Goal: Task Accomplishment & Management: Use online tool/utility

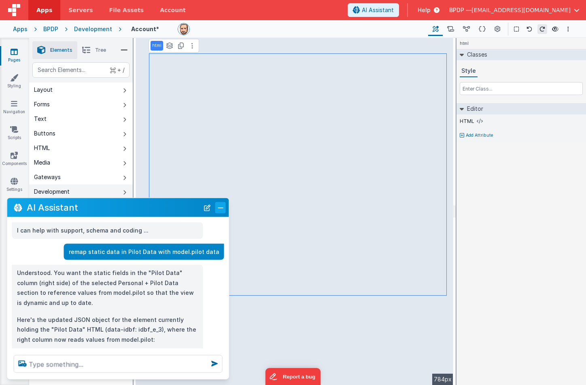
scroll to position [128, 0]
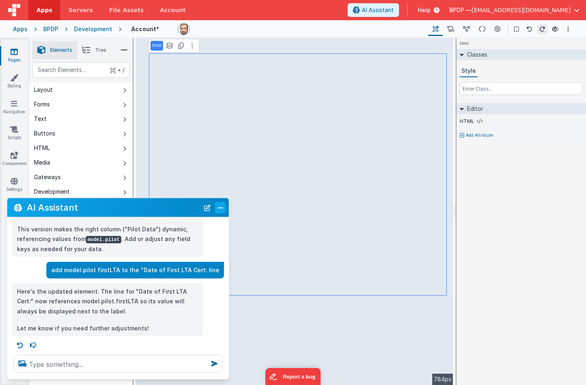
click at [222, 206] on button "Close" at bounding box center [220, 207] width 11 height 11
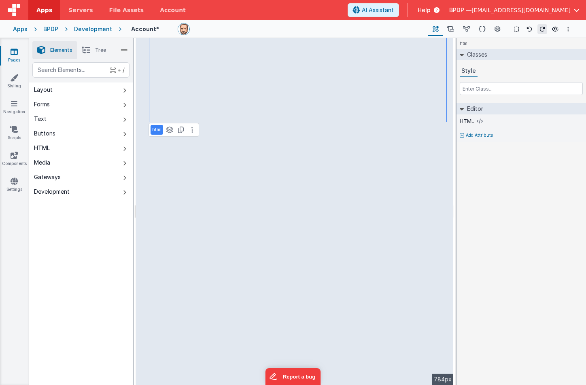
select select
select select "required"
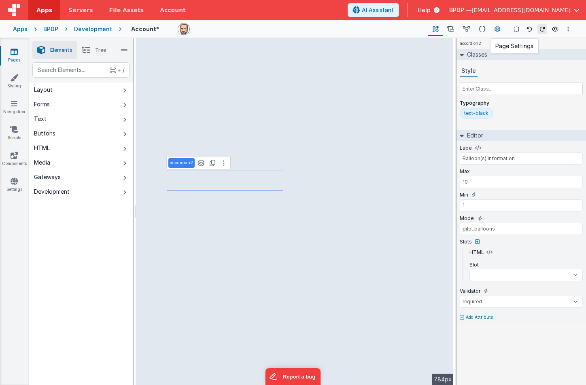
click at [497, 28] on icon at bounding box center [498, 29] width 6 height 9
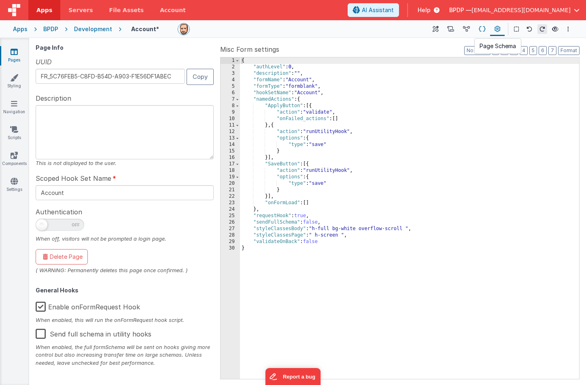
click at [483, 27] on icon at bounding box center [482, 29] width 7 height 9
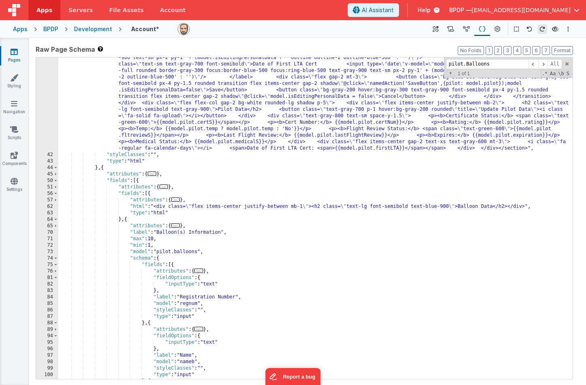
scroll to position [0, 0]
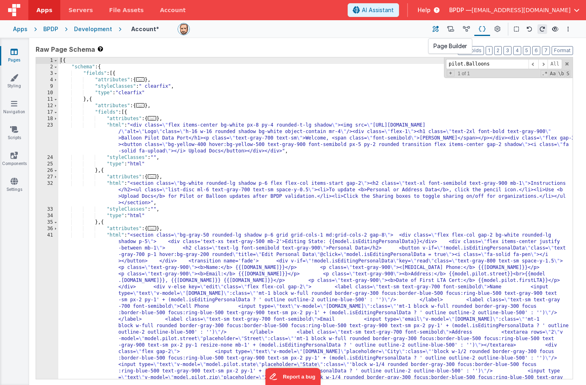
click at [437, 30] on icon at bounding box center [436, 29] width 6 height 9
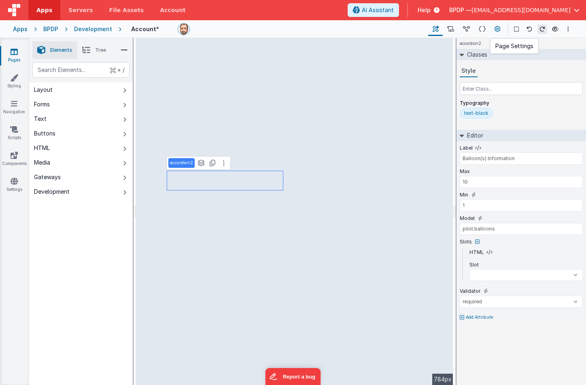
click at [499, 28] on icon at bounding box center [498, 29] width 6 height 9
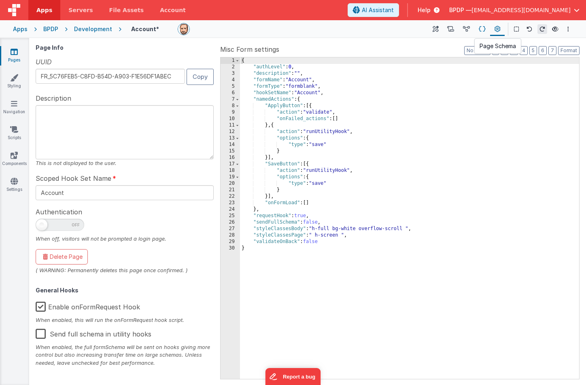
click at [484, 30] on icon at bounding box center [482, 29] width 7 height 9
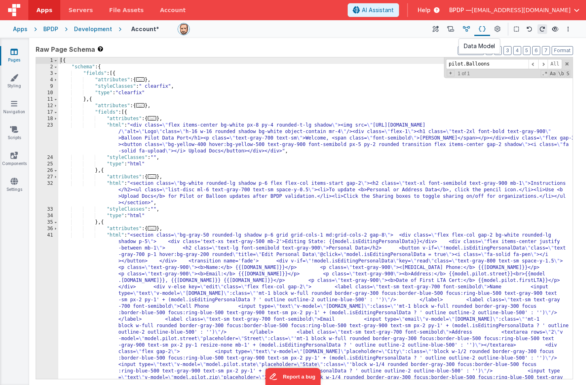
click at [468, 29] on icon at bounding box center [466, 29] width 7 height 9
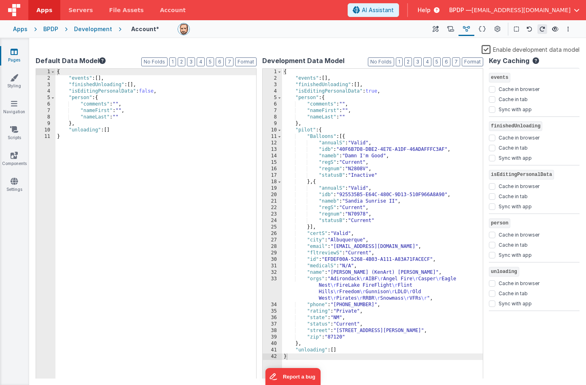
click at [363, 116] on div "{ "events" : [ ] , "finishedUnloading" : [ ] , "isEditingPersonalData" : true ,…" at bounding box center [382, 230] width 201 height 323
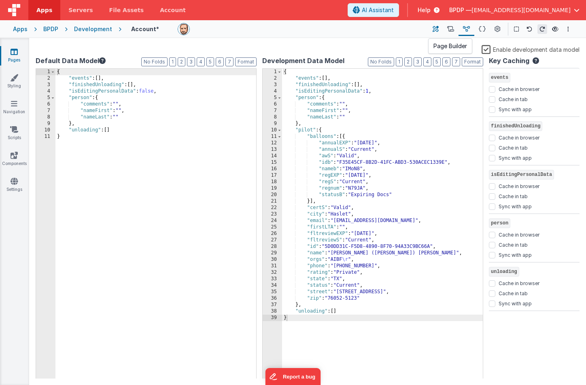
click at [438, 27] on icon at bounding box center [436, 29] width 6 height 9
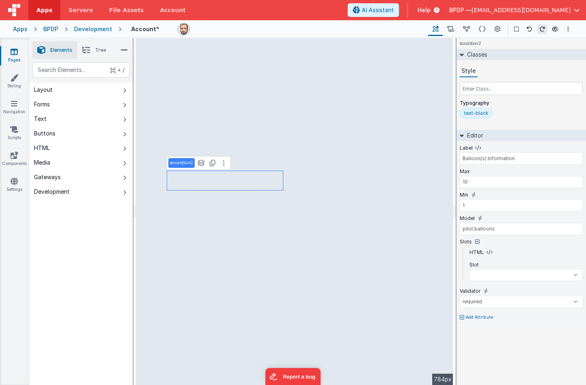
select select
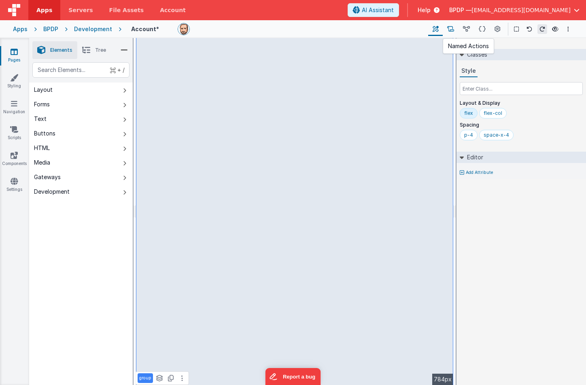
click at [454, 29] on icon at bounding box center [450, 29] width 7 height 9
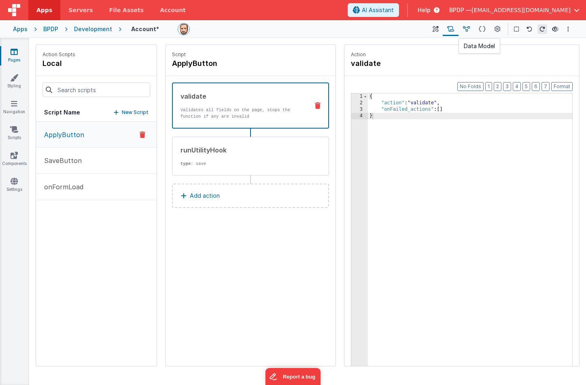
click at [465, 29] on icon at bounding box center [466, 29] width 7 height 9
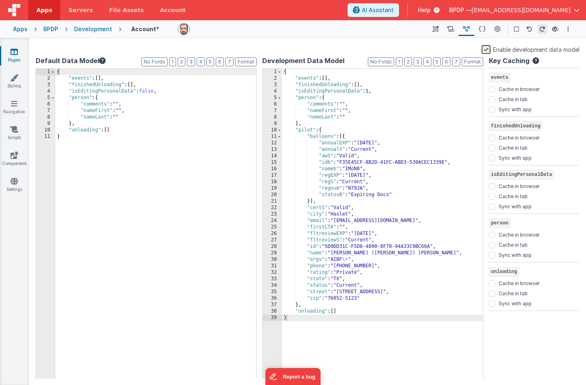
click at [376, 132] on div "{ "events" : [ ] , "finishedUnloading" : [ ] , "isEditingPersonalData" : 1 , "p…" at bounding box center [382, 230] width 201 height 323
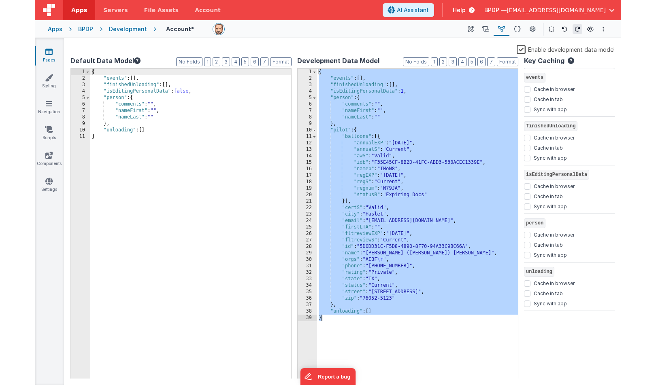
scroll to position [27, 0]
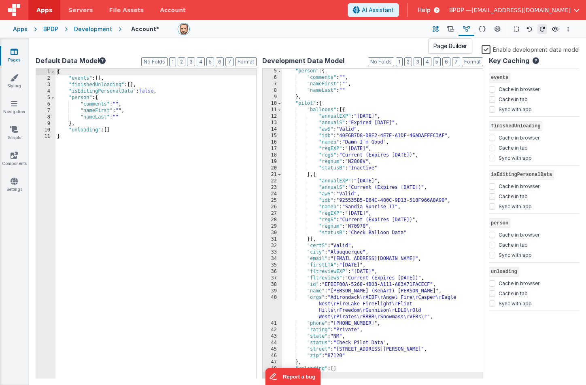
click at [436, 29] on icon at bounding box center [436, 29] width 6 height 9
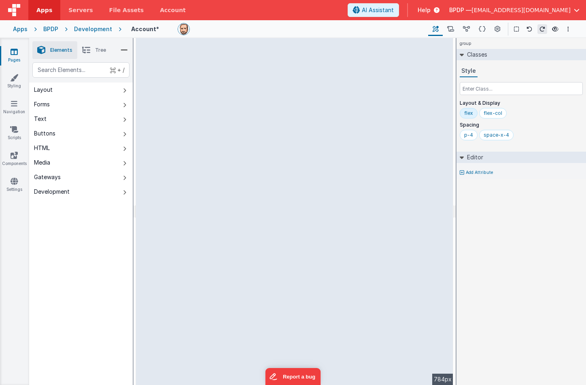
drag, startPoint x: 455, startPoint y: 48, endPoint x: 497, endPoint y: 50, distance: 42.5
click at [497, 50] on html "Apps Servers File Assets Account Some FUTURE Slot AI Assistant Help BPDP — [EMA…" at bounding box center [293, 192] width 586 height 385
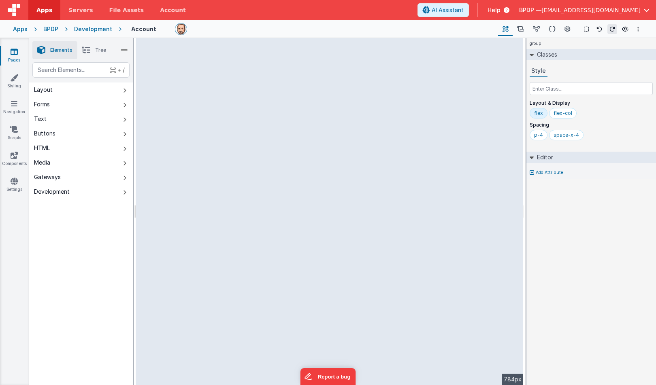
click at [173, 190] on div "--> 784px" at bounding box center [329, 211] width 387 height 347
click at [272, 266] on div "group See layers + L Duplicate + D --> 784px" at bounding box center [329, 211] width 387 height 347
click at [223, 266] on div "group See layers + L Duplicate + D --> 784px" at bounding box center [329, 211] width 387 height 347
click at [224, 281] on div "group See layers + L Duplicate + D --> 784px" at bounding box center [329, 211] width 387 height 347
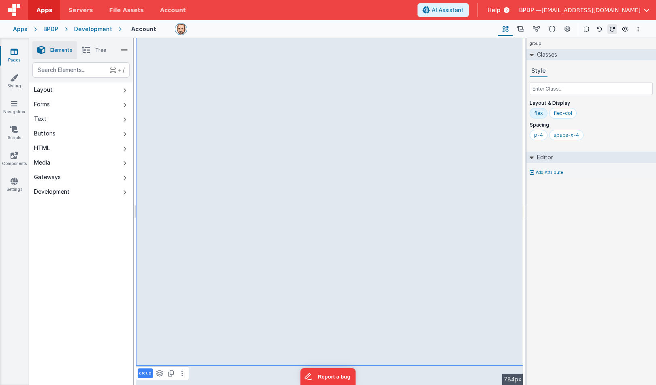
click at [224, 281] on div "group See layers + L Duplicate + D --> 784px" at bounding box center [329, 211] width 387 height 347
click at [296, 115] on div "group See layers + L Duplicate + D --> 784px" at bounding box center [329, 211] width 387 height 347
click at [275, 268] on div "group See layers + L Duplicate + D --> 784px" at bounding box center [329, 211] width 387 height 347
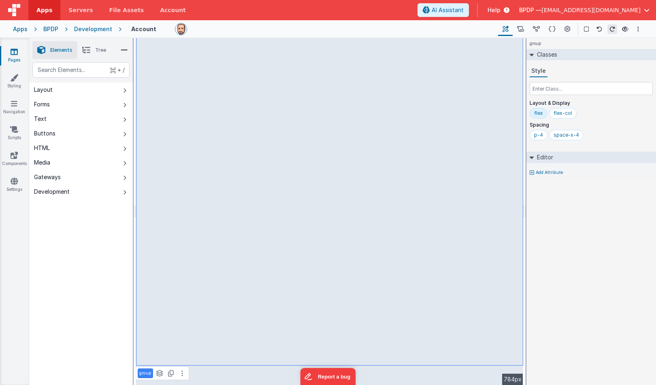
click at [192, 256] on div "group See layers + L Duplicate + D --> 784px" at bounding box center [329, 211] width 387 height 347
click at [231, 261] on div "group See layers + L Duplicate + D --> 784px" at bounding box center [329, 211] width 387 height 347
click at [100, 50] on span "Tree" at bounding box center [100, 50] width 11 height 6
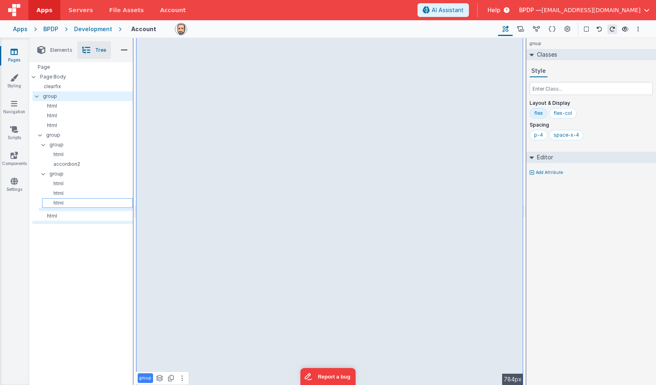
click at [61, 203] on p "html" at bounding box center [88, 203] width 87 height 6
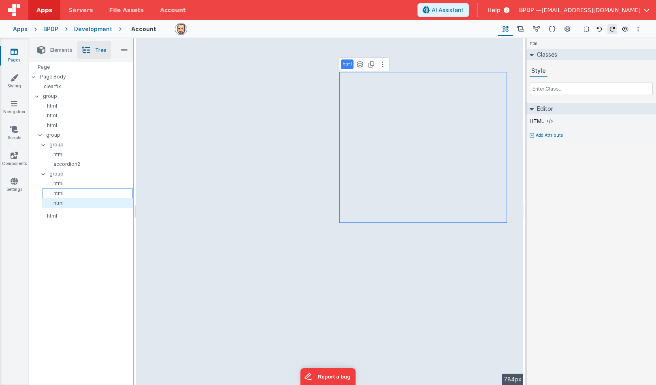
click at [59, 193] on p "html" at bounding box center [88, 193] width 87 height 6
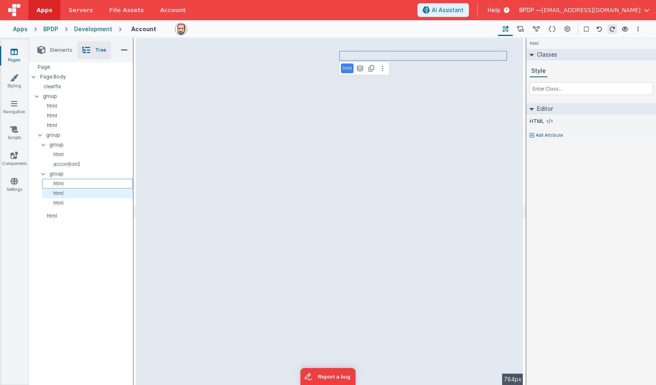
click at [57, 185] on p "html" at bounding box center [88, 184] width 87 height 6
click at [57, 174] on p "group" at bounding box center [90, 174] width 83 height 9
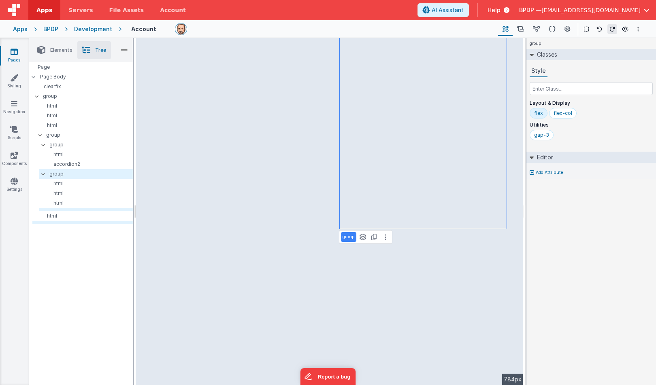
click at [230, 272] on div "group See layers + L Duplicate + D --> 784px" at bounding box center [329, 211] width 387 height 347
click at [281, 293] on div "group See layers + L Duplicate + D --> 784px" at bounding box center [329, 211] width 387 height 347
click at [282, 274] on div "group See layers + L Duplicate + D --> 784px" at bounding box center [329, 211] width 387 height 347
click at [234, 70] on div "group See layers + L Duplicate + D --> 784px" at bounding box center [329, 211] width 387 height 347
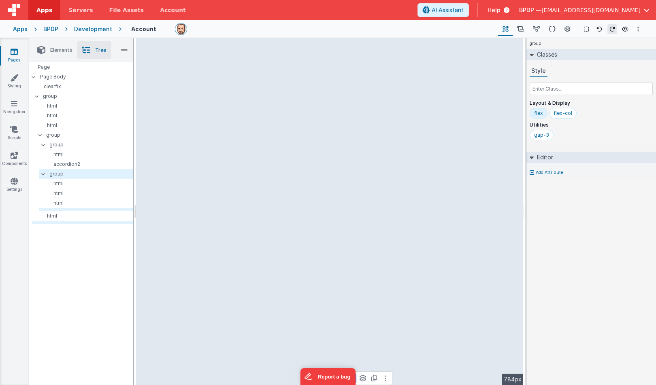
click at [230, 121] on div "group See layers + L Duplicate + D --> 784px" at bounding box center [329, 211] width 387 height 347
click at [241, 203] on div "group See layers + L Duplicate + D --> 784px" at bounding box center [329, 211] width 387 height 347
click at [60, 51] on span "Elements" at bounding box center [61, 50] width 22 height 6
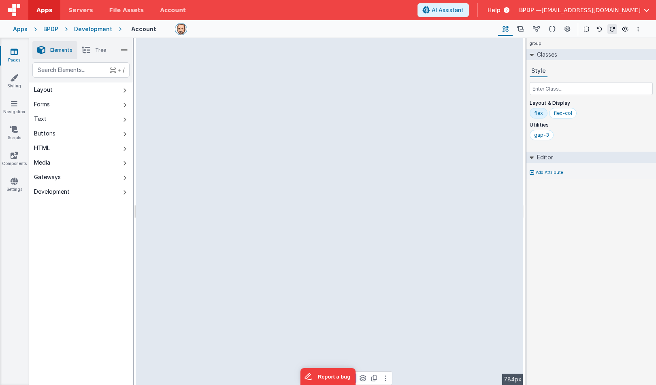
click at [224, 187] on div "group See layers + L Duplicate + D --> 784px" at bounding box center [329, 211] width 387 height 347
click at [200, 198] on div "group See layers + L Duplicate + D --> 784px" at bounding box center [329, 211] width 387 height 347
click at [14, 79] on icon at bounding box center [14, 78] width 8 height 8
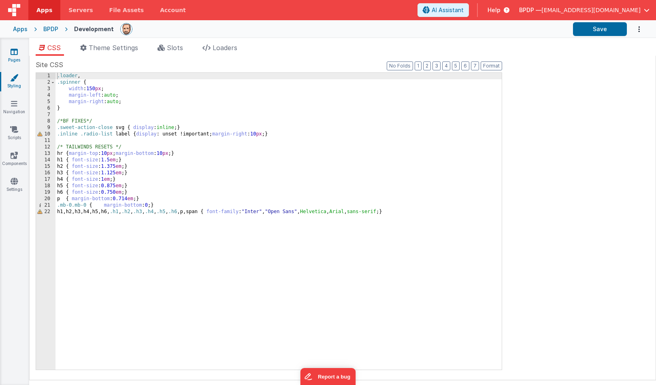
click at [11, 53] on icon at bounding box center [14, 52] width 7 height 8
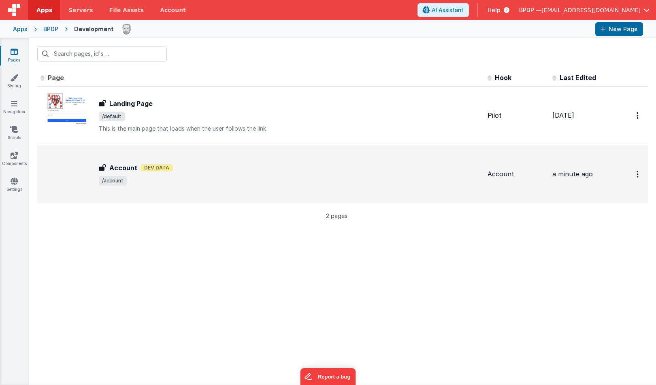
click at [119, 170] on h3 "Account" at bounding box center [123, 168] width 28 height 10
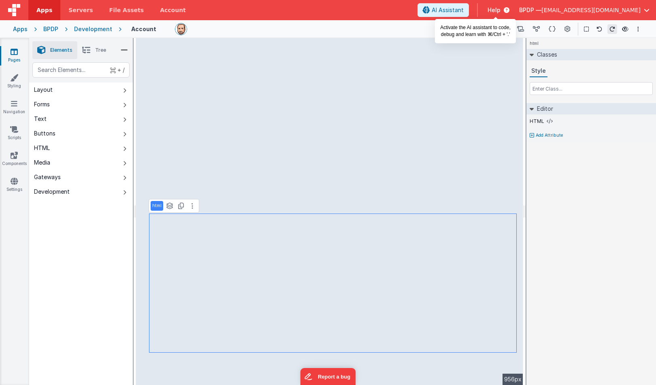
click at [463, 9] on span "AI Assistant" at bounding box center [447, 10] width 32 height 8
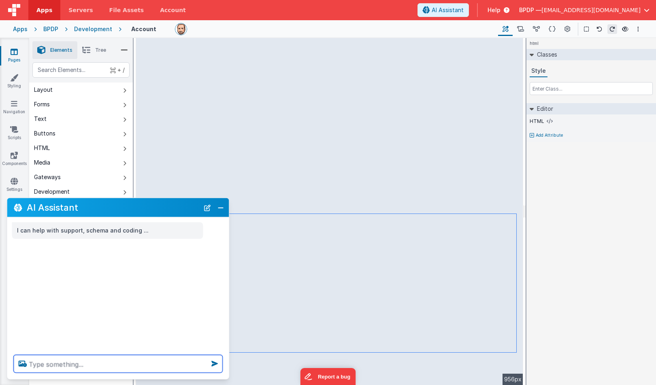
click at [40, 365] on textarea at bounding box center [118, 364] width 209 height 18
type textarea "u"
type textarea "map the numbers from model.pilot.stats"
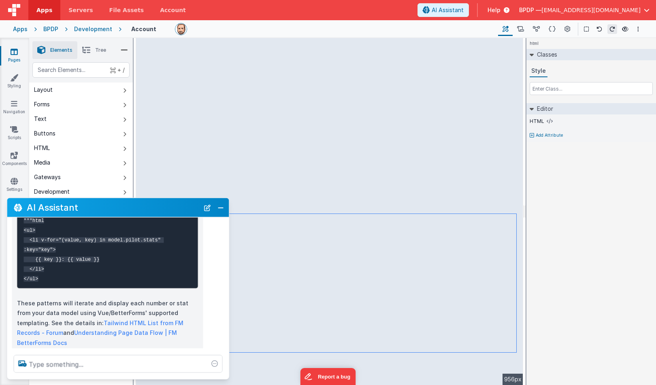
scroll to position [179, 0]
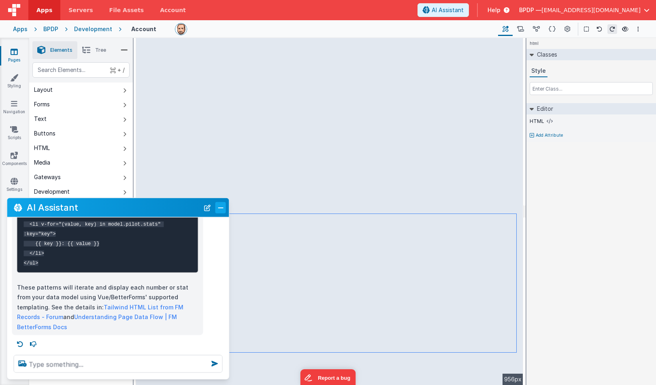
click at [219, 208] on button "Close" at bounding box center [220, 207] width 11 height 11
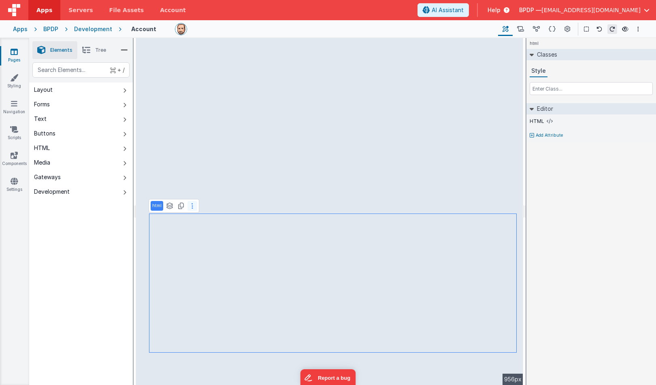
click at [191, 207] on icon at bounding box center [192, 206] width 2 height 6
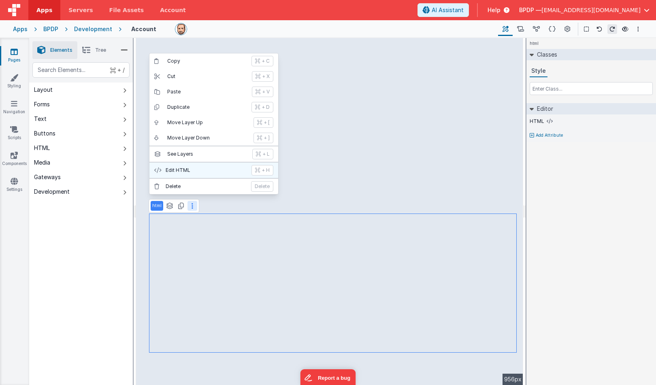
click at [181, 171] on p "Edit HTML" at bounding box center [206, 170] width 81 height 6
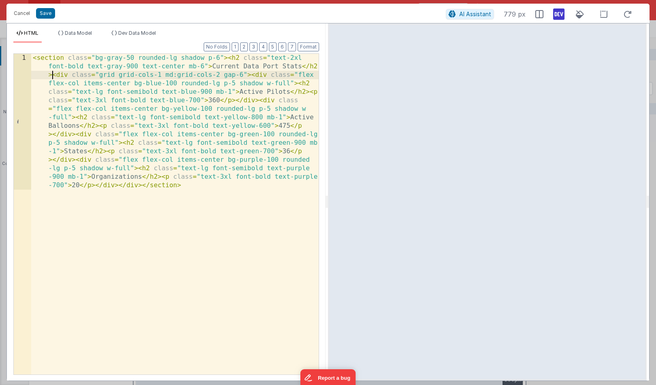
click at [53, 76] on div "< section class = "bg-gray-50 rounded-lg shadow p-6" > < h2 class = "text-2xl f…" at bounding box center [174, 350] width 287 height 593
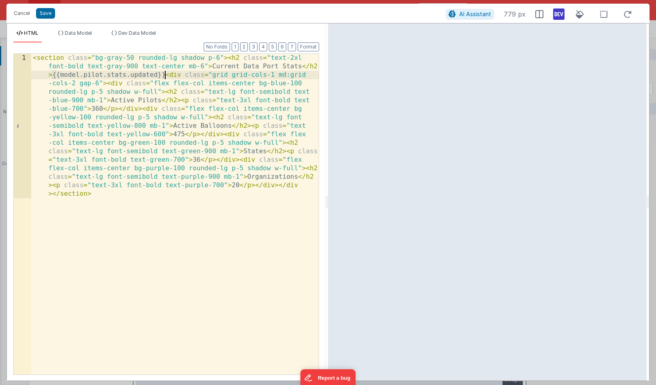
click at [185, 208] on div "< section class = "bg-gray-50 rounded-lg shadow p-6" > < h2 class = "text-2xl f…" at bounding box center [174, 359] width 287 height 610
click at [165, 75] on div "< section class = "bg-gray-50 rounded-lg shadow p-6" > < h2 class = "text-2xl f…" at bounding box center [174, 359] width 287 height 610
click at [43, 13] on button "Save" at bounding box center [45, 13] width 19 height 11
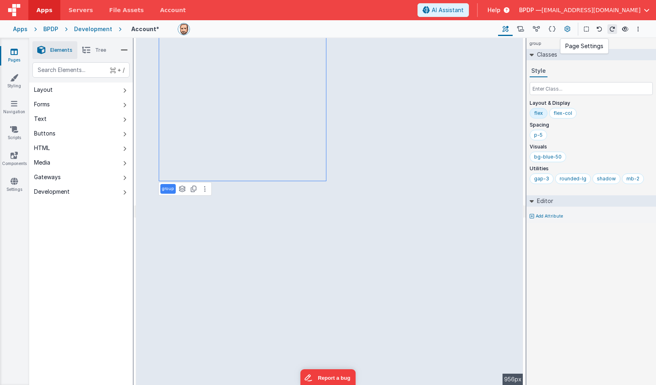
click at [565, 29] on icon at bounding box center [567, 29] width 6 height 9
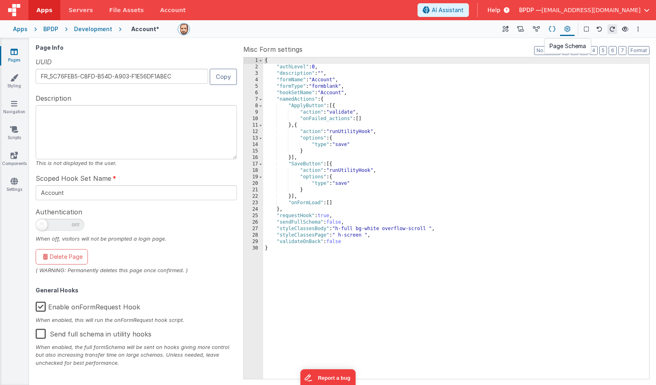
click at [554, 29] on icon at bounding box center [551, 29] width 7 height 9
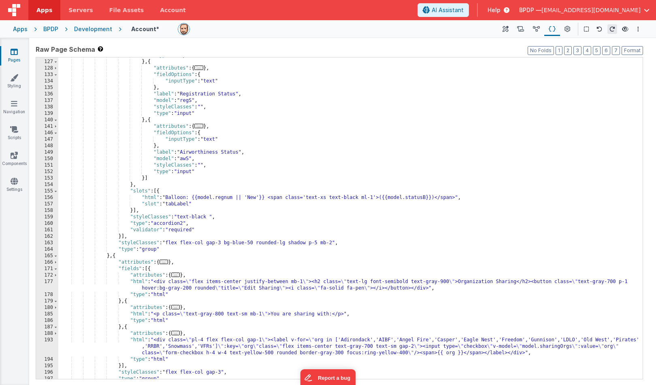
scroll to position [516, 0]
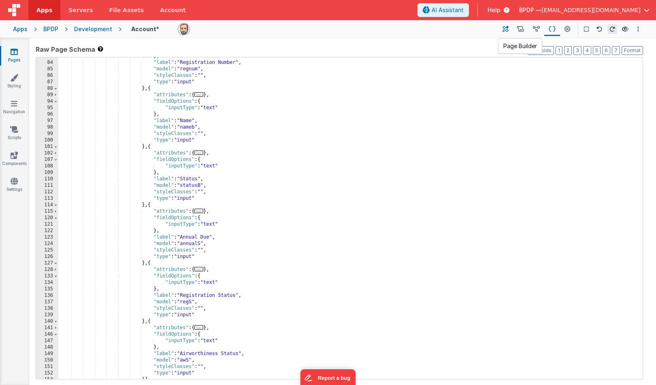
click at [509, 28] on button at bounding box center [505, 29] width 15 height 14
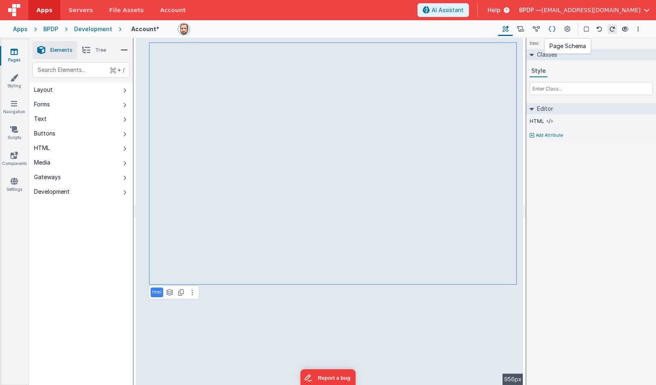
click at [551, 27] on icon at bounding box center [551, 29] width 7 height 9
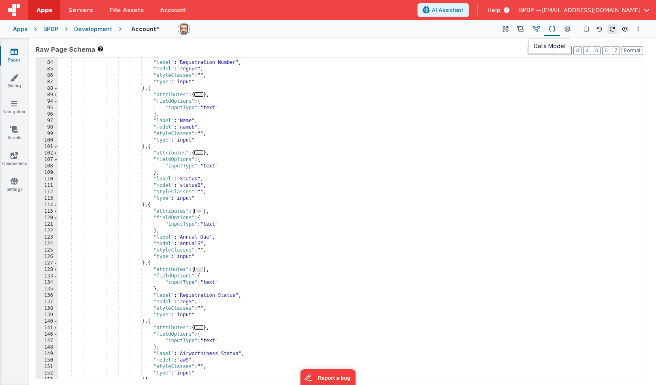
click at [537, 28] on icon at bounding box center [536, 29] width 7 height 9
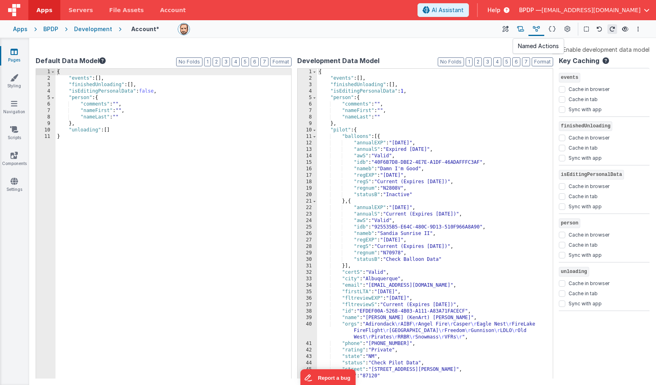
click at [523, 30] on icon at bounding box center [520, 29] width 7 height 9
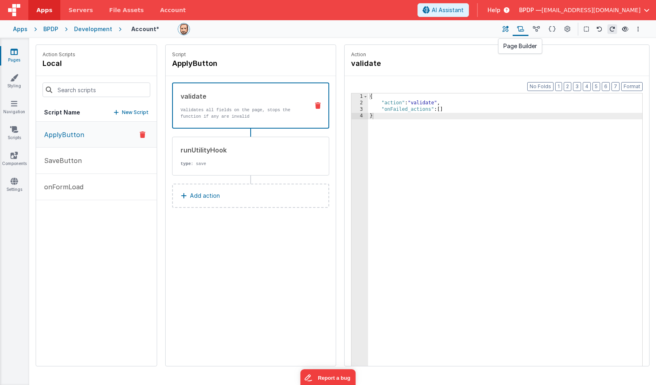
click at [510, 29] on button at bounding box center [505, 29] width 15 height 14
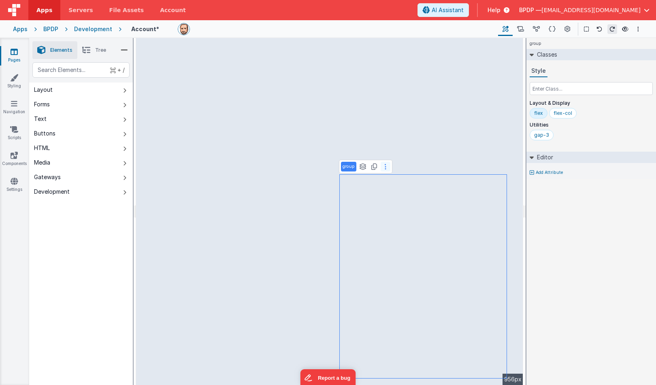
click at [388, 170] on button at bounding box center [385, 167] width 10 height 10
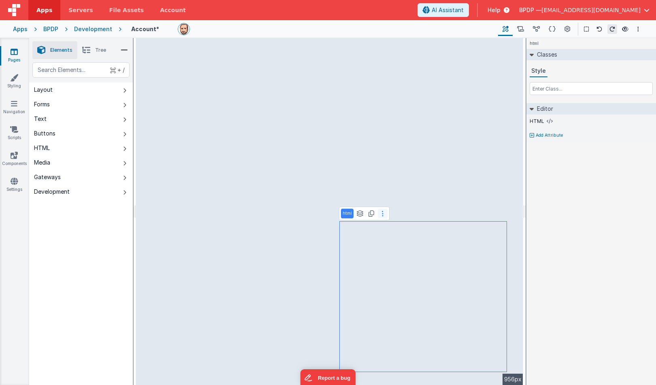
click at [383, 216] on icon at bounding box center [383, 213] width 2 height 6
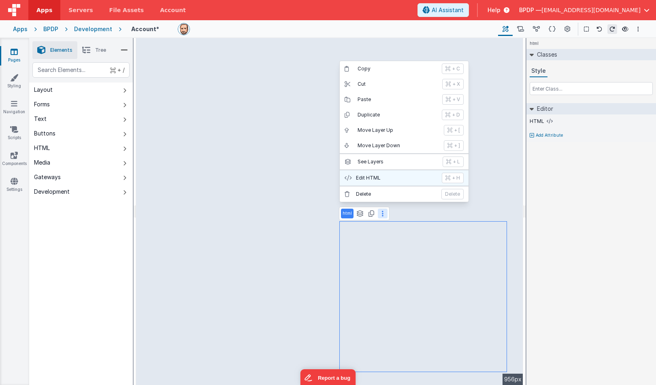
click at [367, 178] on p "Edit HTML" at bounding box center [396, 178] width 81 height 6
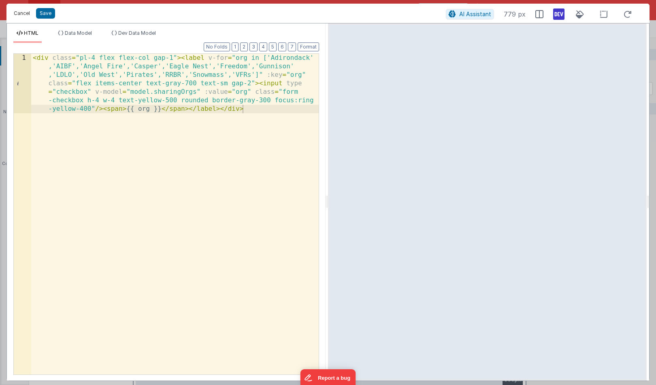
click at [21, 15] on button "Cancel" at bounding box center [22, 13] width 24 height 11
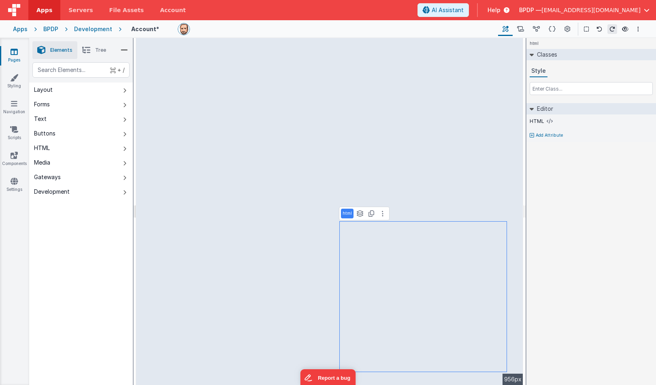
select select
select select "required"
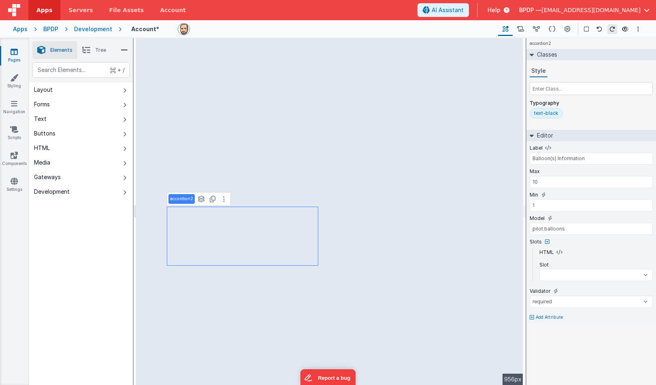
select select
click at [223, 198] on icon at bounding box center [224, 199] width 2 height 6
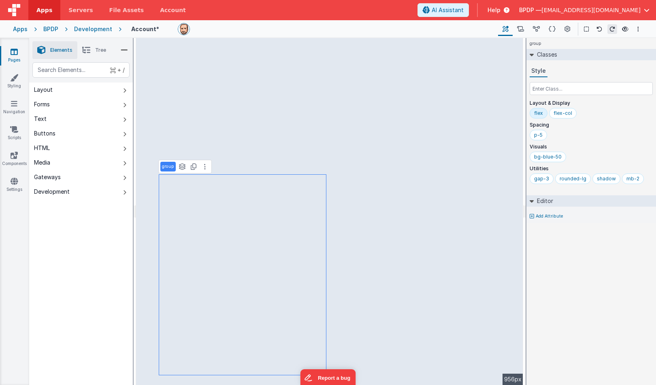
select select
select select "required"
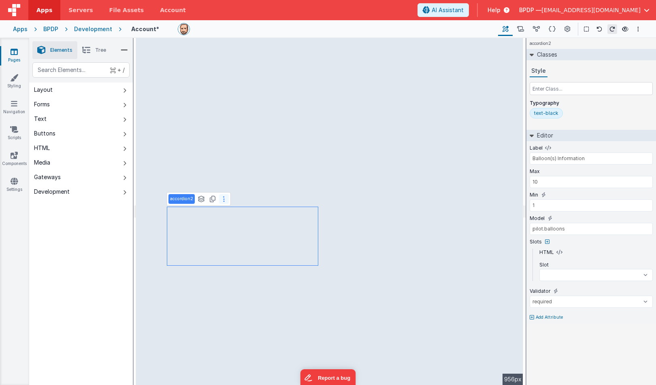
click at [223, 197] on icon at bounding box center [224, 199] width 2 height 6
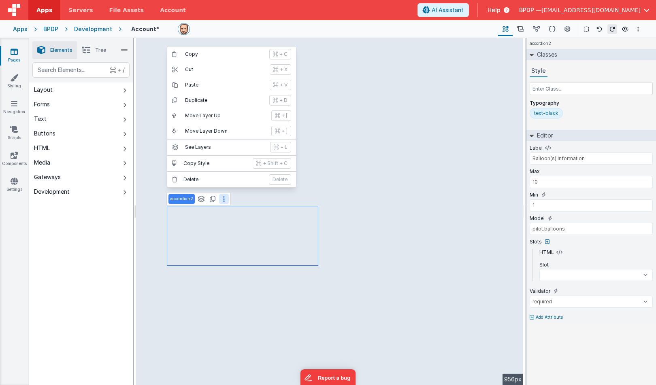
select select
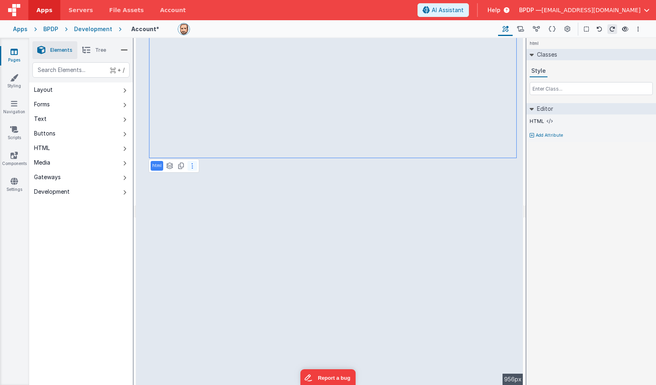
click at [193, 165] on button at bounding box center [192, 166] width 10 height 10
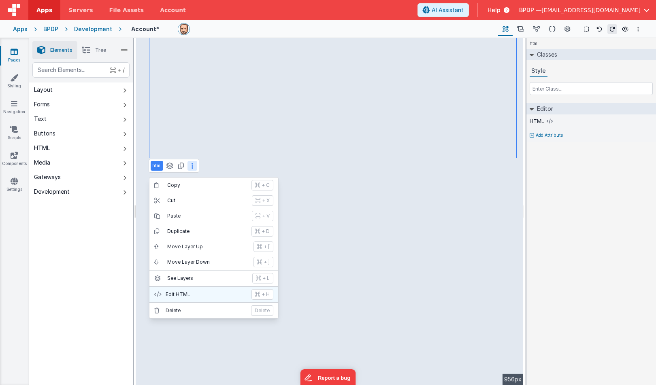
click at [181, 293] on p "Edit HTML" at bounding box center [206, 294] width 81 height 6
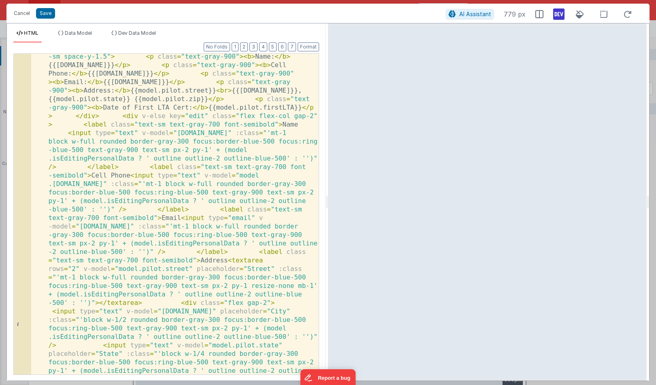
scroll to position [139, 0]
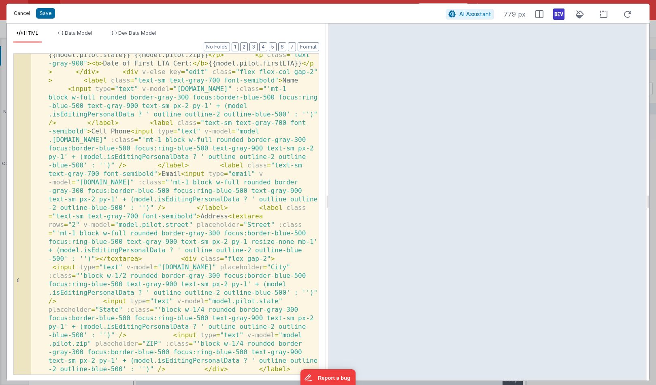
click at [21, 12] on button "Cancel" at bounding box center [22, 13] width 24 height 11
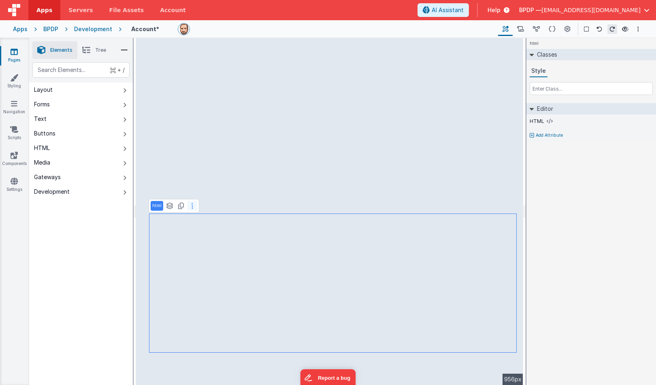
click at [192, 204] on icon at bounding box center [192, 206] width 2 height 6
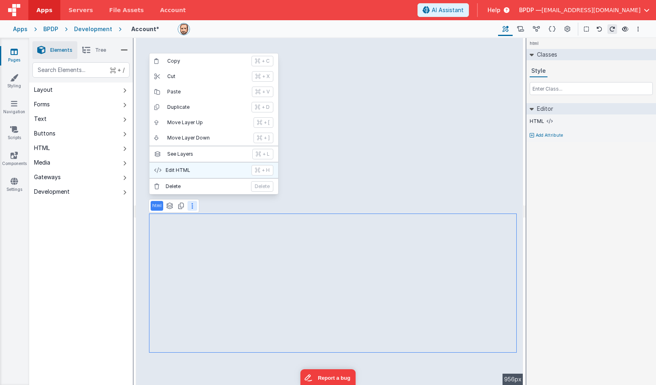
click at [188, 166] on button "Edit HTML + H" at bounding box center [213, 170] width 129 height 15
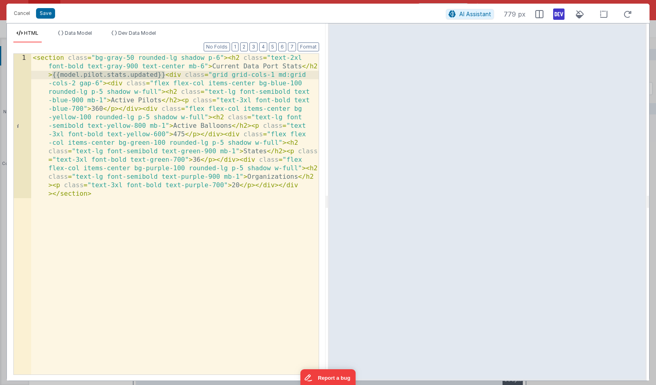
drag, startPoint x: 165, startPoint y: 73, endPoint x: 48, endPoint y: 74, distance: 116.6
click at [51, 75] on div "< section class = "bg-gray-50 rounded-lg shadow p-6" > < h2 class = "text-2xl f…" at bounding box center [174, 359] width 287 height 610
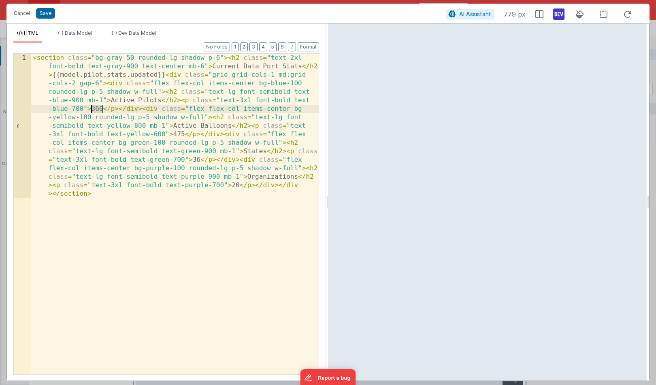
drag, startPoint x: 104, startPoint y: 108, endPoint x: 92, endPoint y: 108, distance: 12.1
click at [92, 108] on div "< section class = "bg-gray-50 rounded-lg shadow p-6" > < h2 class = "text-2xl f…" at bounding box center [174, 359] width 287 height 610
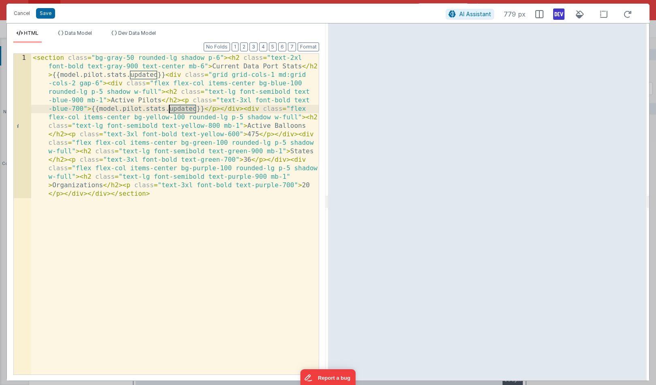
drag, startPoint x: 196, startPoint y: 108, endPoint x: 170, endPoint y: 108, distance: 25.9
click at [170, 108] on div "< section class = "bg-gray-50 rounded-lg shadow p-6" > < h2 class = "text-2xl f…" at bounding box center [174, 359] width 287 height 610
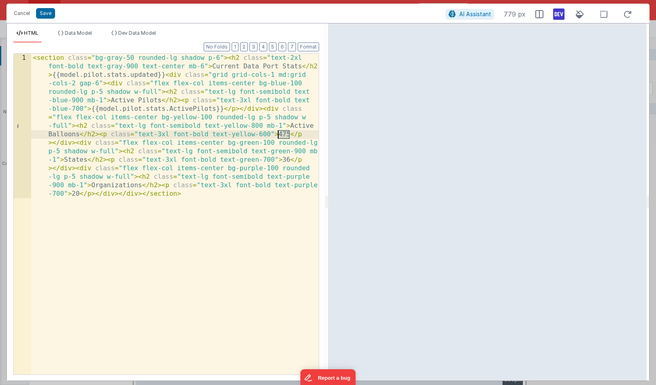
drag, startPoint x: 289, startPoint y: 133, endPoint x: 279, endPoint y: 133, distance: 10.1
click at [279, 133] on div "< section class = "bg-gray-50 rounded-lg shadow p-6" > < h2 class = "text-2xl f…" at bounding box center [174, 359] width 287 height 610
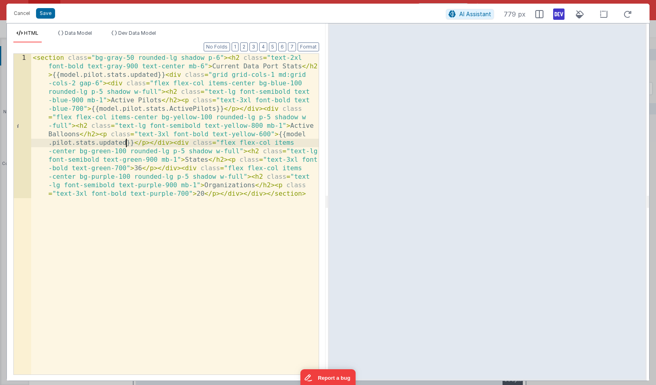
click at [125, 142] on div "< section class = "bg-gray-50 rounded-lg shadow p-6" > < h2 class = "text-2xl f…" at bounding box center [174, 359] width 287 height 610
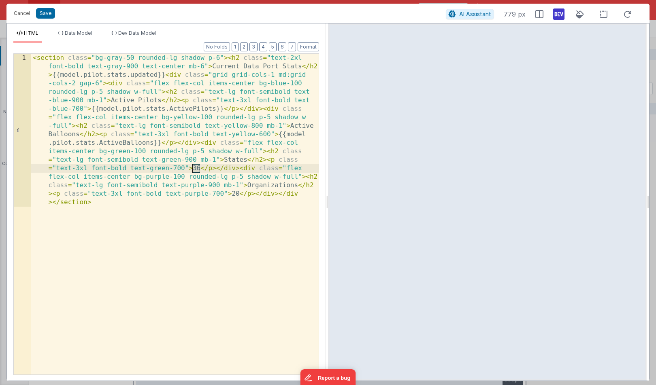
drag, startPoint x: 202, startPoint y: 168, endPoint x: 193, endPoint y: 168, distance: 8.1
click at [193, 168] on div "< section class = "bg-gray-50 rounded-lg shadow p-6" > < h2 class = "text-2xl f…" at bounding box center [174, 367] width 287 height 627
paste textarea
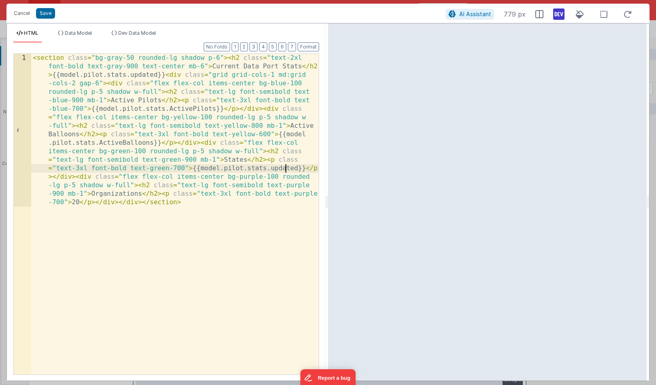
click at [284, 170] on div "< section class = "bg-gray-50 rounded-lg shadow p-6" > < h2 class = "text-2xl f…" at bounding box center [174, 367] width 287 height 627
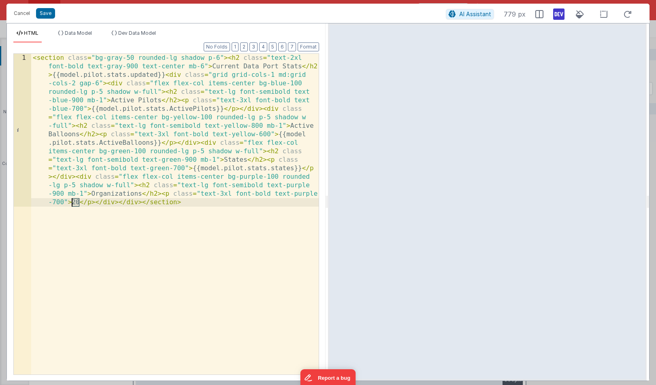
drag, startPoint x: 80, startPoint y: 203, endPoint x: 72, endPoint y: 203, distance: 8.1
click at [72, 203] on div "< section class = "bg-gray-50 rounded-lg shadow p-6" > < h2 class = "text-2xl f…" at bounding box center [174, 367] width 287 height 627
click at [176, 203] on div "< section class = "bg-gray-50 rounded-lg shadow p-6" > < h2 class = "text-2xl f…" at bounding box center [174, 367] width 287 height 627
click at [44, 14] on button "Save" at bounding box center [45, 13] width 19 height 11
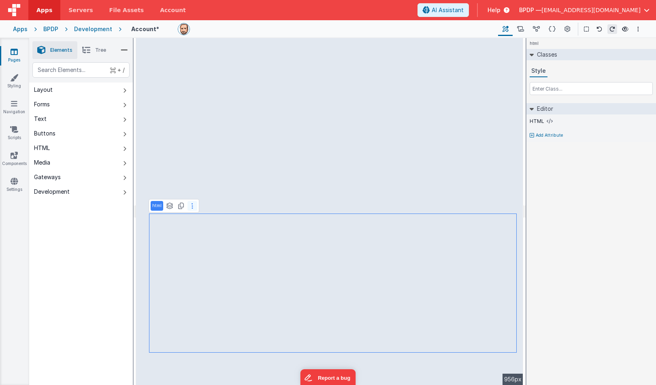
click at [193, 205] on button at bounding box center [192, 206] width 10 height 10
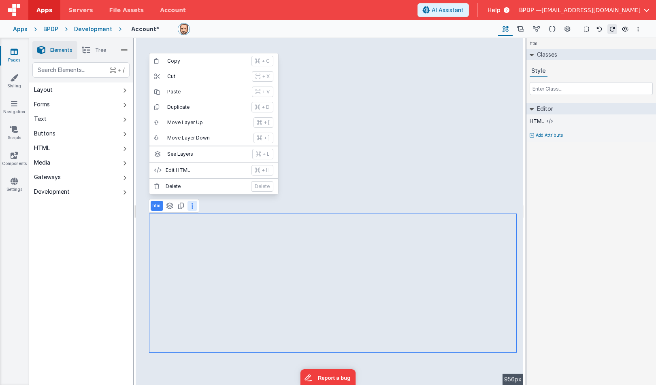
click at [193, 205] on button at bounding box center [192, 206] width 10 height 10
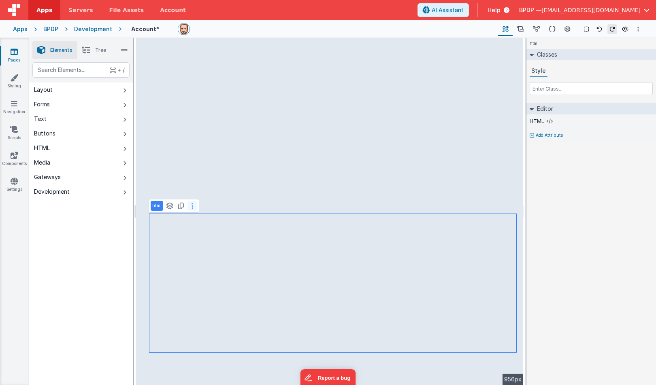
click at [191, 204] on icon at bounding box center [192, 206] width 2 height 6
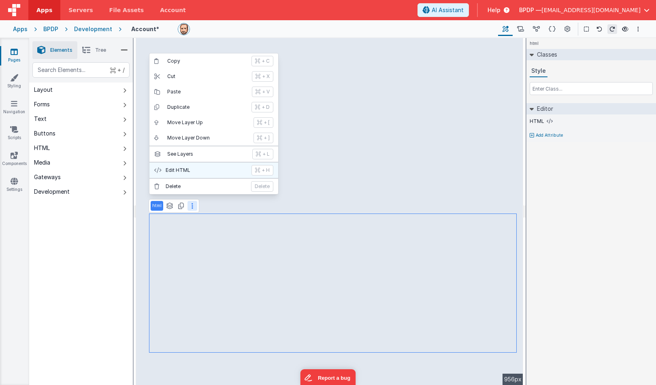
click at [181, 170] on p "Edit HTML" at bounding box center [206, 170] width 81 height 6
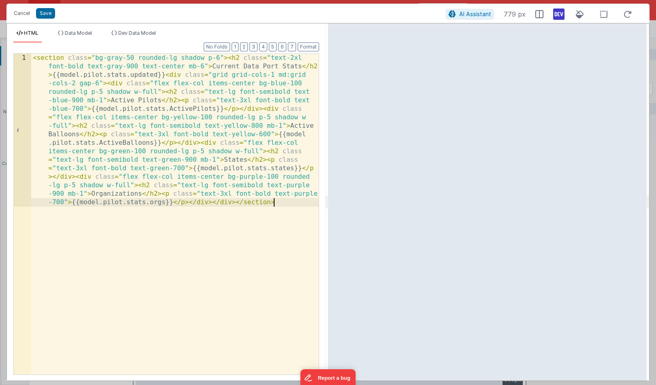
click at [226, 159] on div "< section class = "bg-gray-50 rounded-lg shadow p-6" > < h2 class = "text-2xl f…" at bounding box center [174, 367] width 287 height 627
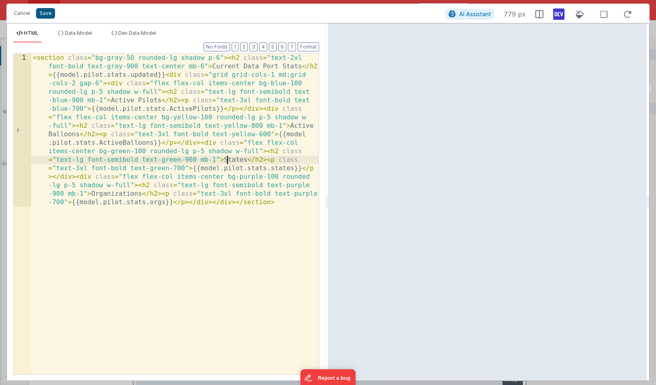
click at [43, 12] on button "Save" at bounding box center [45, 13] width 19 height 11
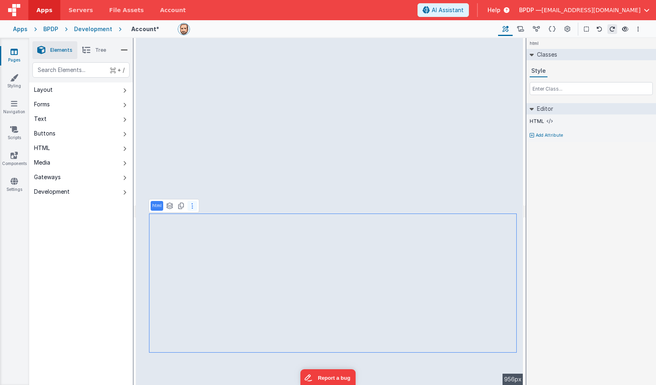
click at [193, 205] on button at bounding box center [192, 206] width 10 height 10
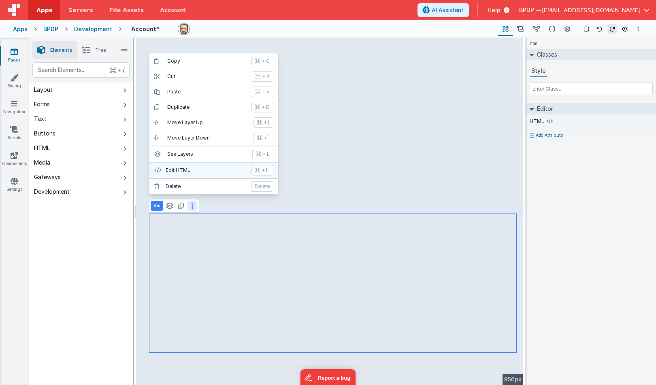
click at [185, 169] on p "Edit HTML" at bounding box center [206, 170] width 81 height 6
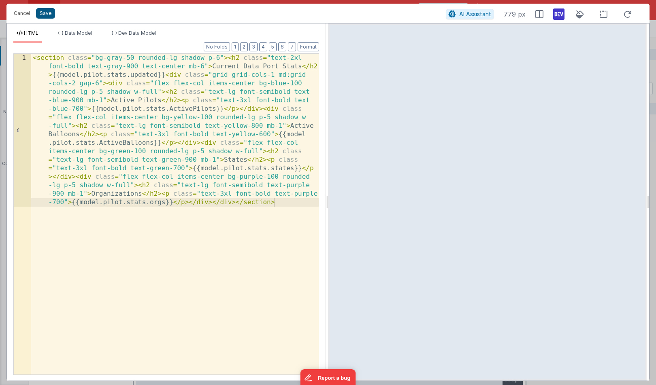
click at [43, 12] on button "Save" at bounding box center [45, 13] width 19 height 11
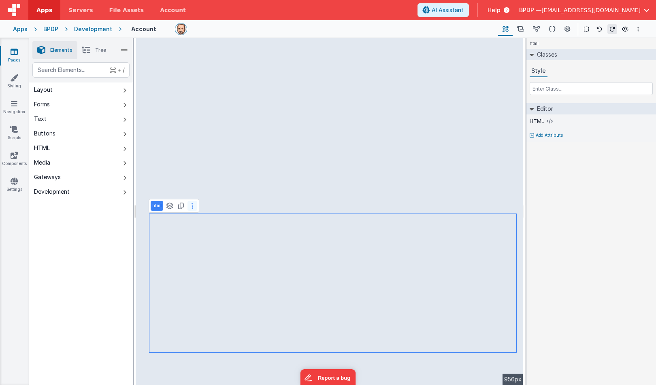
click at [190, 204] on button at bounding box center [192, 206] width 10 height 10
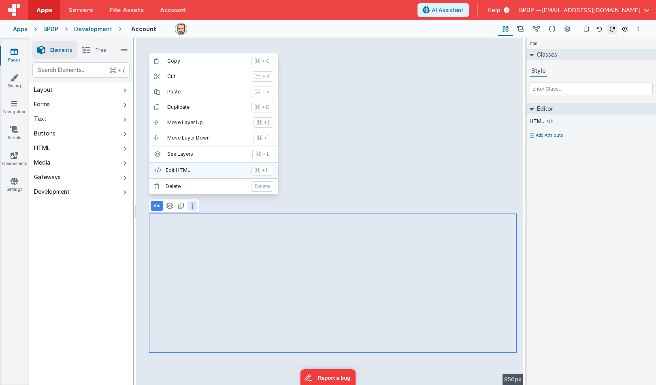
click at [185, 171] on p "Edit HTML" at bounding box center [206, 170] width 81 height 6
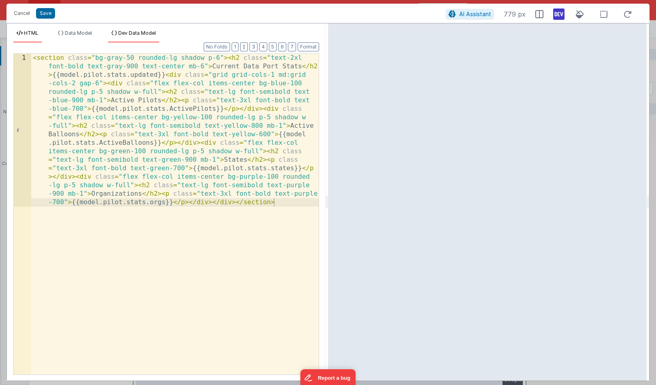
click at [133, 34] on span "Dev Data Model" at bounding box center [137, 33] width 38 height 6
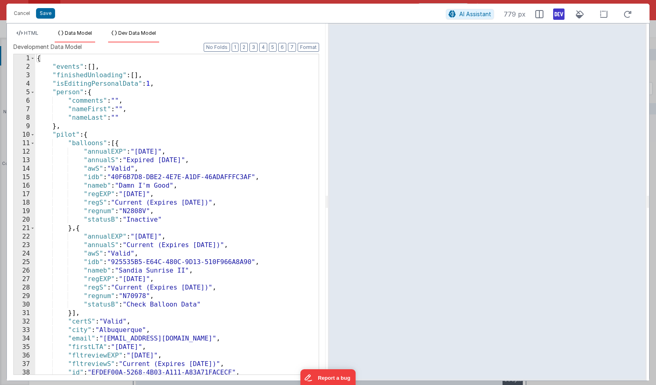
click at [82, 32] on span "Data Model" at bounding box center [78, 33] width 27 height 6
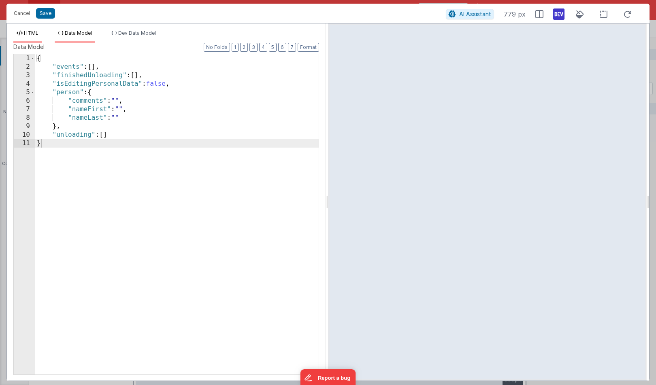
click at [26, 32] on span "HTML" at bounding box center [31, 33] width 15 height 6
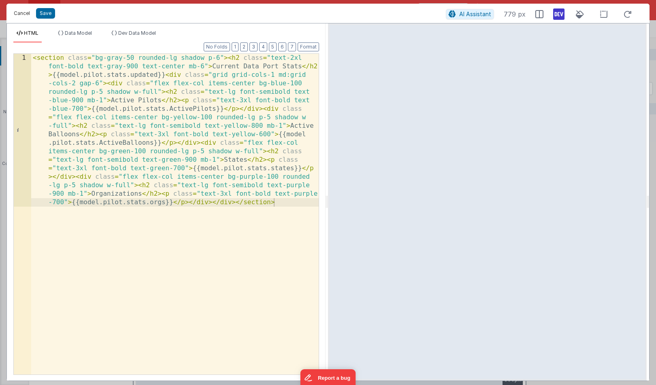
click at [25, 12] on button "Cancel" at bounding box center [22, 13] width 24 height 11
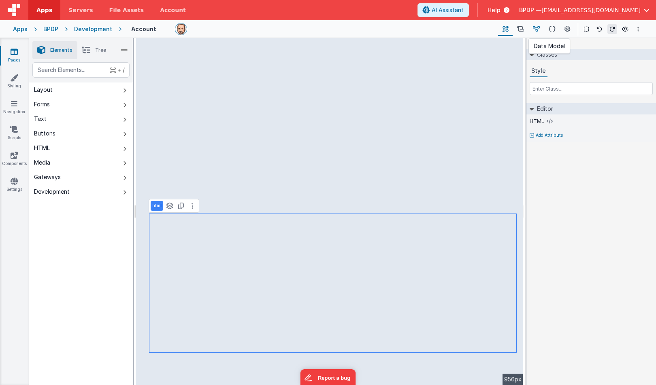
click at [537, 28] on icon at bounding box center [536, 29] width 7 height 9
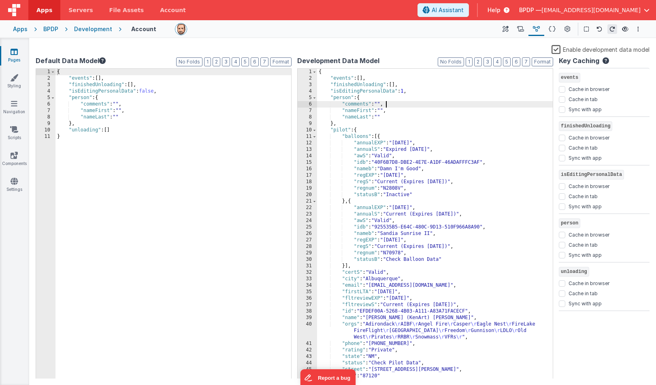
drag, startPoint x: 438, startPoint y: 104, endPoint x: 438, endPoint y: 100, distance: 4.5
click at [438, 100] on div "{ "events" : [ ] , "finishedUnloading" : [ ] , "isEditingPersonalData" : 1 , "p…" at bounding box center [435, 230] width 236 height 323
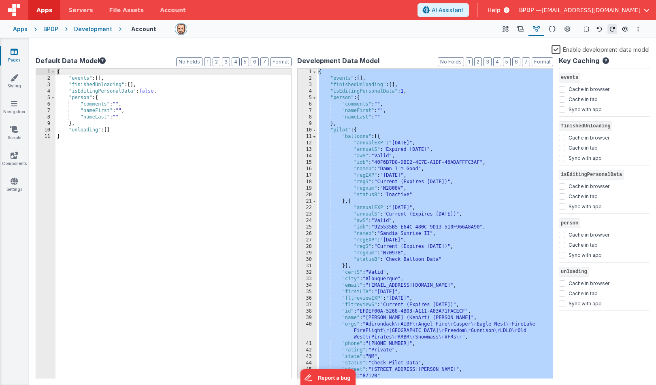
scroll to position [66, 0]
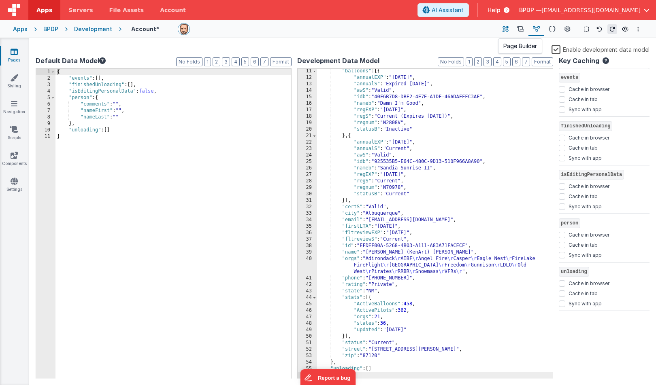
click at [506, 30] on icon at bounding box center [505, 29] width 6 height 9
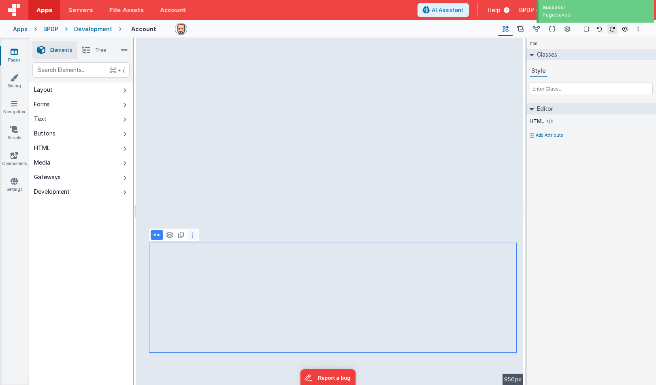
click at [192, 231] on button at bounding box center [192, 235] width 10 height 10
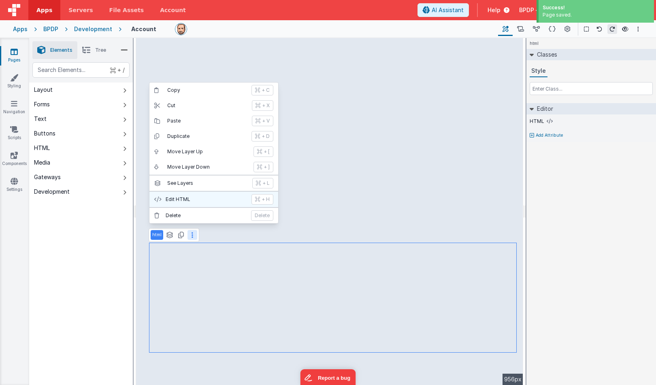
click at [198, 199] on p "Edit HTML" at bounding box center [206, 199] width 81 height 6
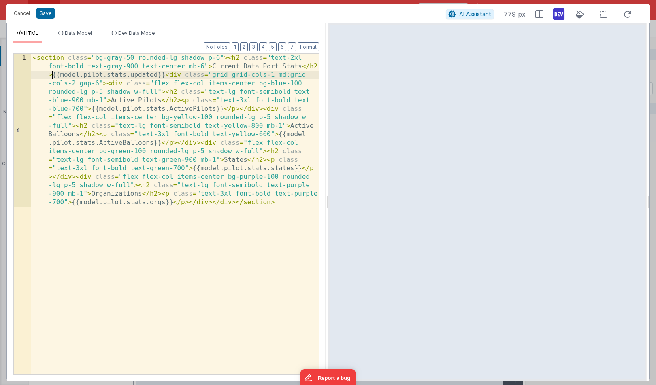
click at [52, 76] on div "< section class = "bg-gray-50 rounded-lg shadow p-6" > < h2 class = "text-2xl f…" at bounding box center [174, 367] width 287 height 627
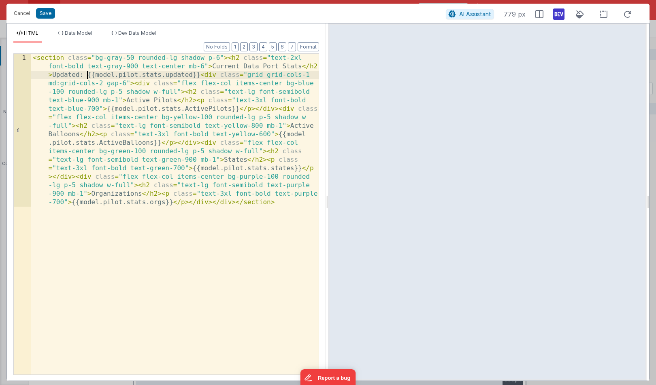
click at [52, 75] on div "< section class = "bg-gray-50 rounded-lg shadow p-6" > < h2 class = "text-2xl f…" at bounding box center [174, 367] width 287 height 627
click at [118, 77] on div "< section class = "bg-gray-50 rounded-lg shadow p-6" > < h2 class = "text-2xl f…" at bounding box center [174, 367] width 287 height 627
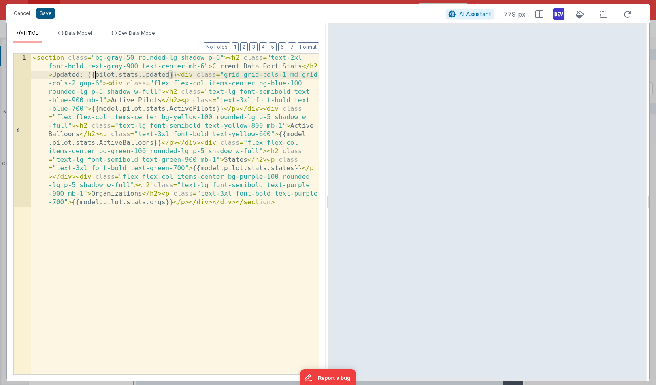
click at [49, 12] on button "Save" at bounding box center [45, 13] width 19 height 11
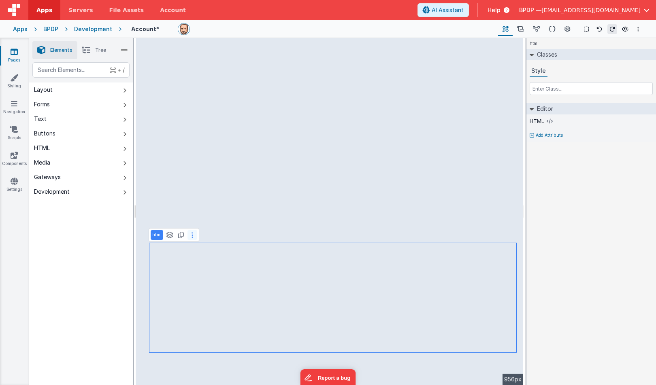
click at [194, 236] on button at bounding box center [192, 235] width 10 height 10
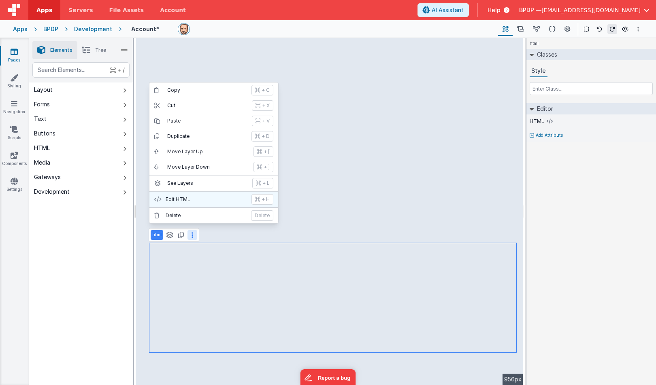
click at [193, 198] on p "Edit HTML" at bounding box center [206, 199] width 81 height 6
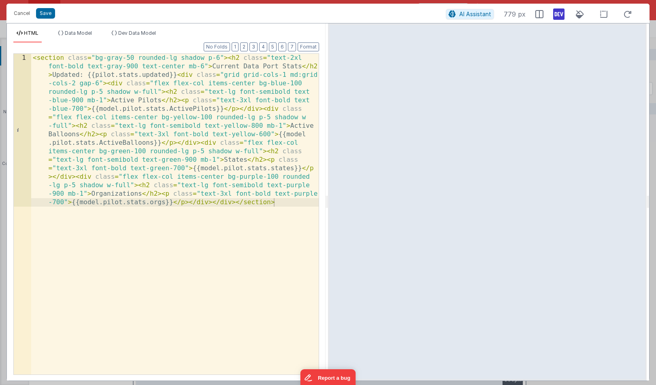
click at [95, 74] on div "< section class = "bg-gray-50 rounded-lg shadow p-6" > < h2 class = "text-2xl f…" at bounding box center [174, 367] width 287 height 627
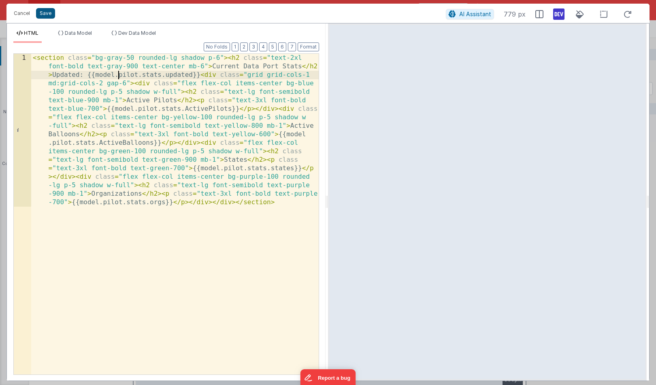
click at [40, 15] on button "Save" at bounding box center [45, 13] width 19 height 11
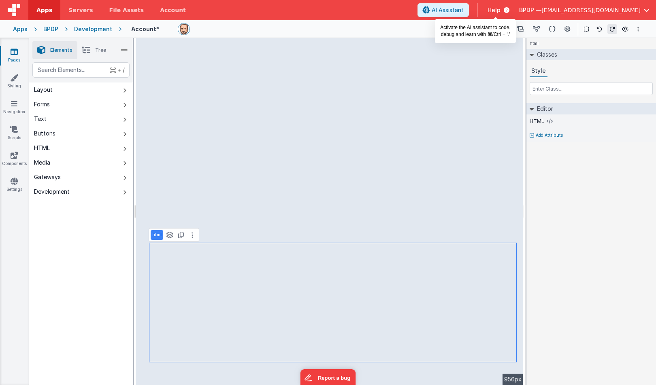
click at [463, 10] on span "AI Assistant" at bounding box center [447, 10] width 32 height 8
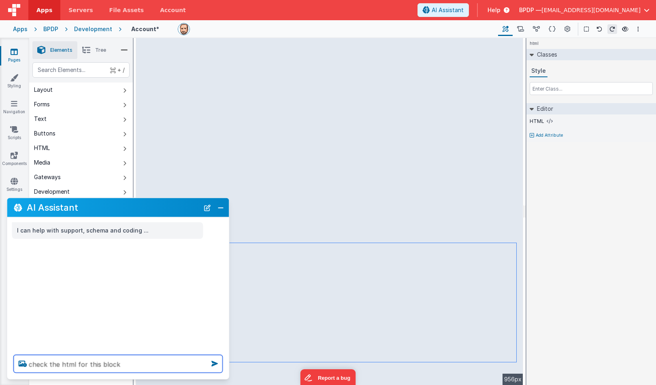
type textarea "check the html for this block"
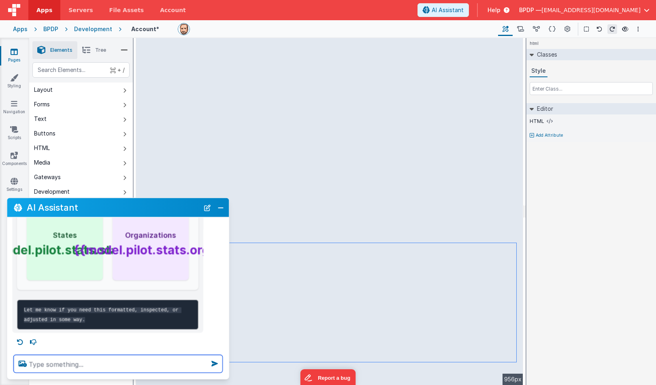
scroll to position [250, 0]
click at [33, 366] on textarea at bounding box center [118, 364] width 209 height 18
type textarea "fix the html to display data from the model.pilot.stats"
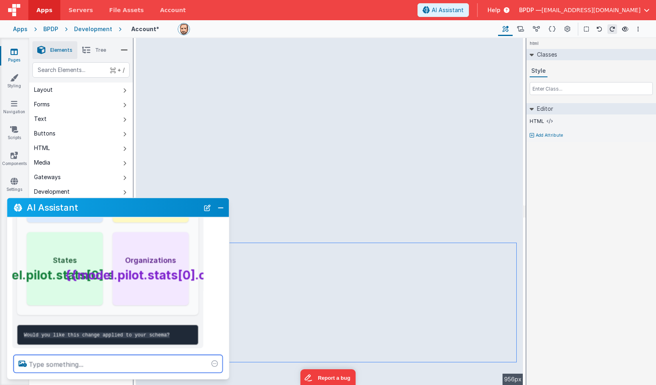
scroll to position [651, 0]
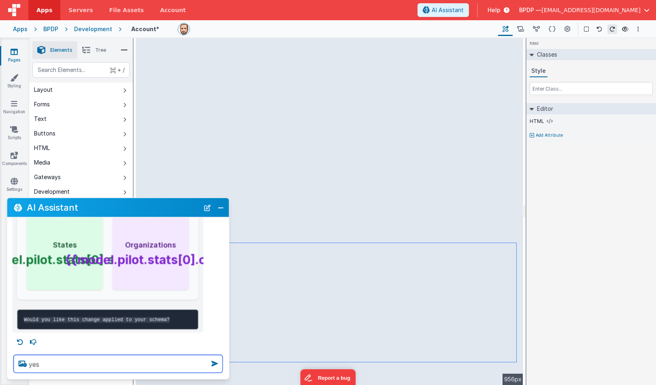
type textarea "yes"
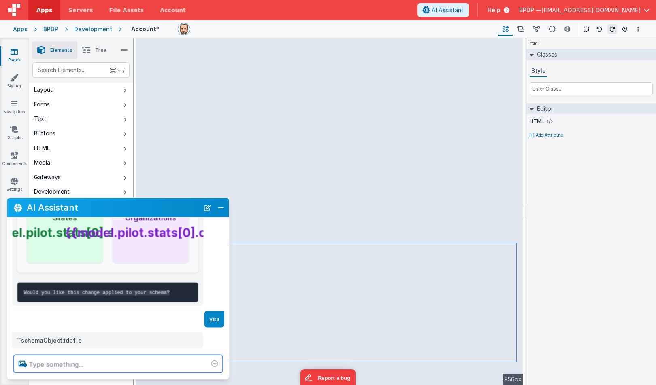
scroll to position [693, 0]
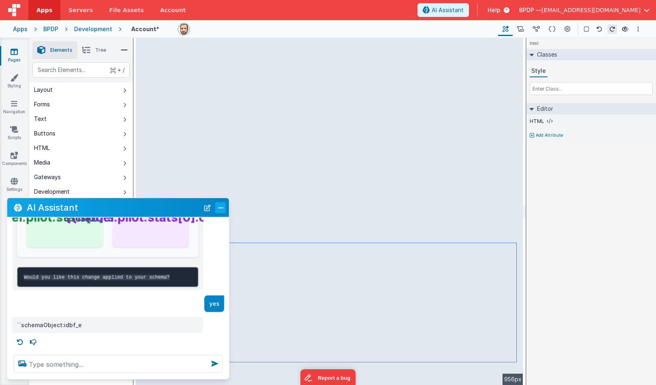
click at [218, 208] on button "Close" at bounding box center [220, 207] width 11 height 11
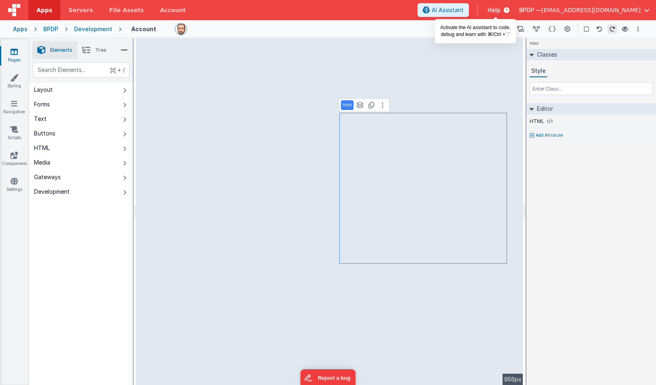
click at [463, 11] on span "AI Assistant" at bounding box center [447, 10] width 32 height 8
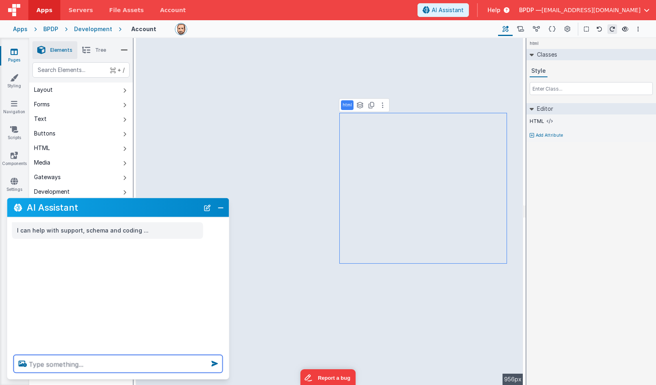
click at [48, 363] on textarea at bounding box center [118, 364] width 209 height 18
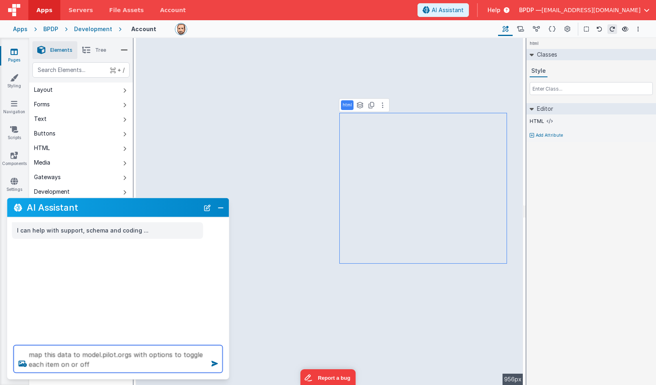
type textarea "map this data to model.pilot.orgs with options to toggle each item on or off"
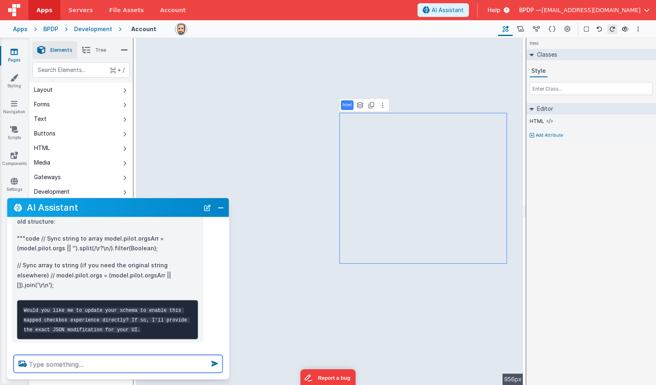
scroll to position [516, 0]
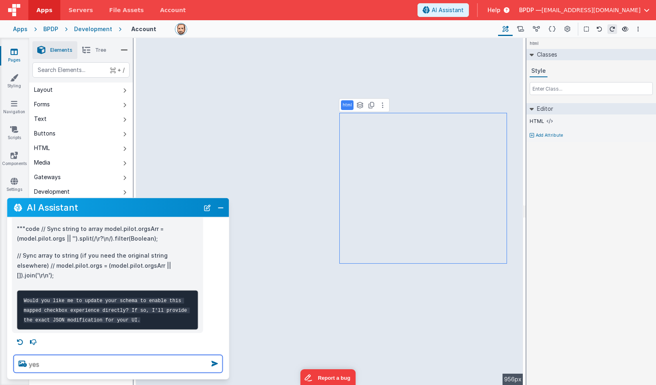
type textarea "yes"
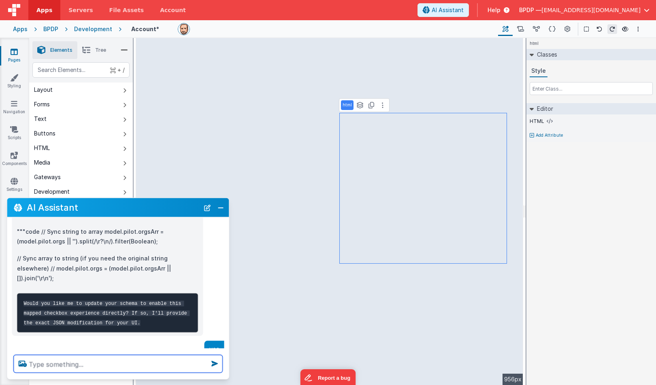
scroll to position [512, 0]
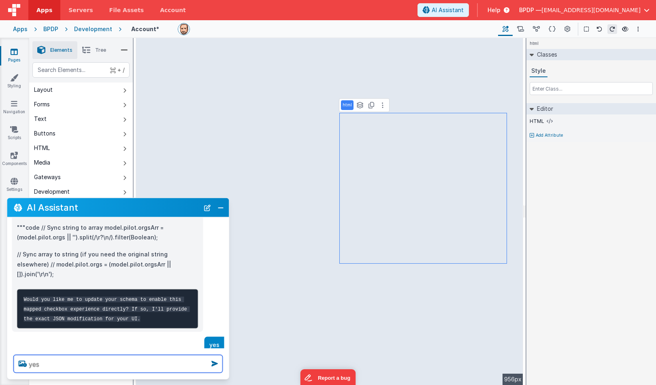
type textarea "yes"
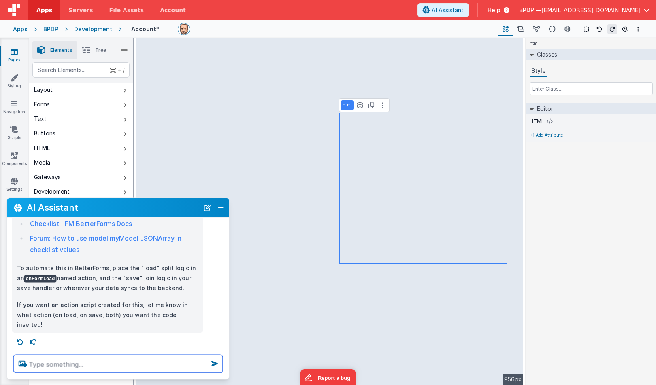
scroll to position [1051, 0]
click at [223, 209] on button "Close" at bounding box center [220, 207] width 11 height 11
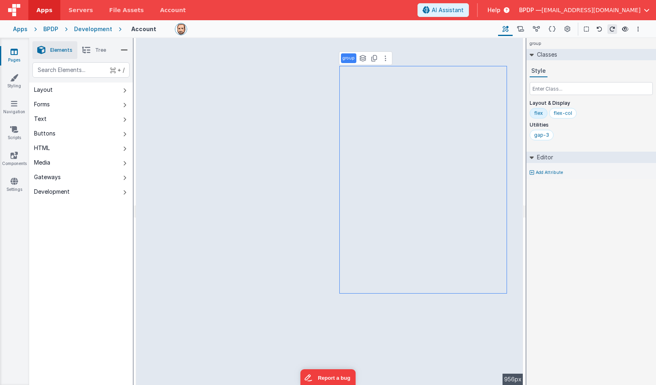
select select
select select "required"
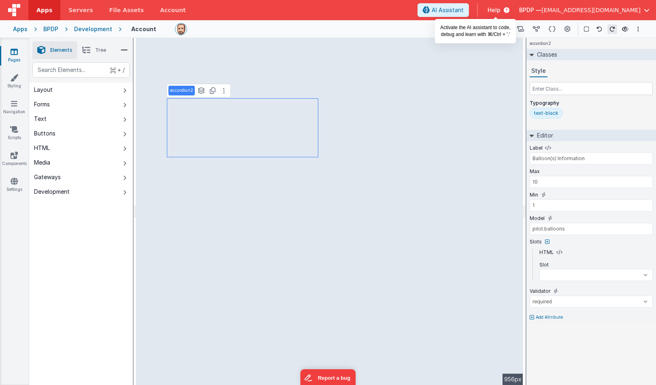
click at [463, 10] on span "AI Assistant" at bounding box center [447, 10] width 32 height 8
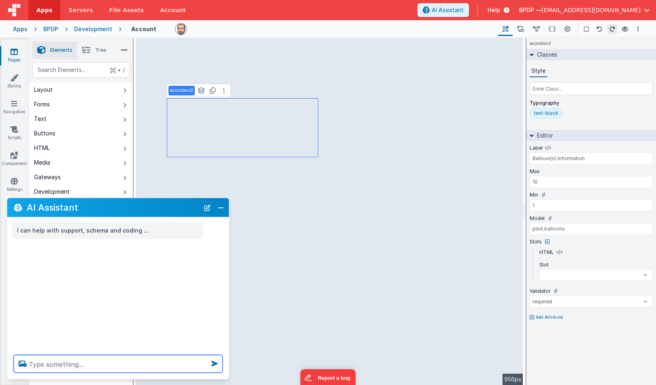
select select
type textarea "i"
select select
type textarea "in"
select select
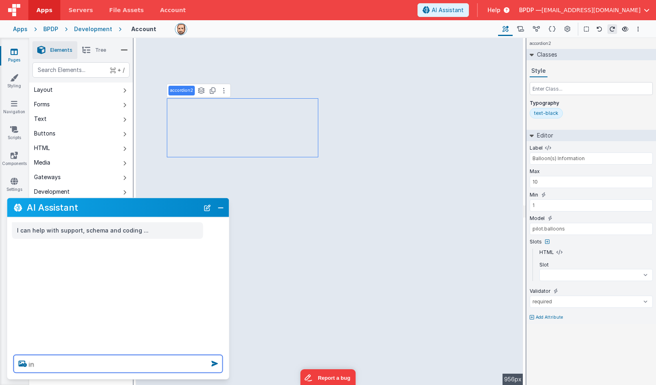
type textarea "in"
select select
type textarea "in t"
select select
type textarea "in th"
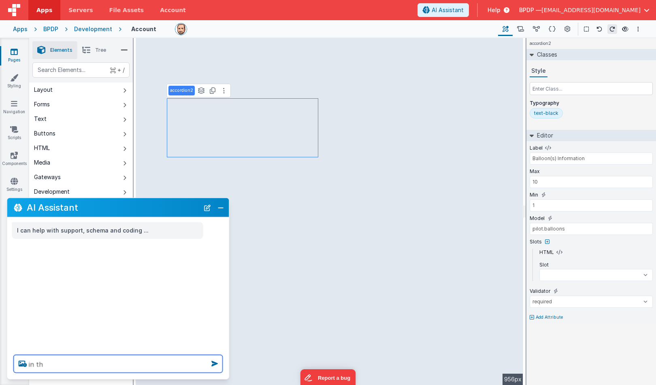
select select
type textarea "in the"
select select
type textarea "in the"
select select
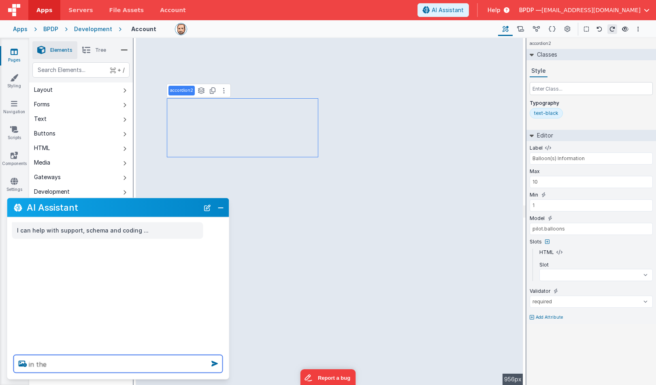
type textarea "in the s"
select select
type textarea "in the sl"
select select
type textarea "in the slo"
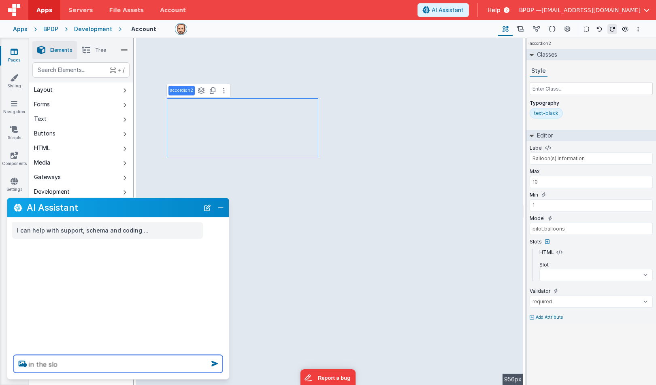
select select
type textarea "in the slot"
select select
type textarea "in the slots"
select select
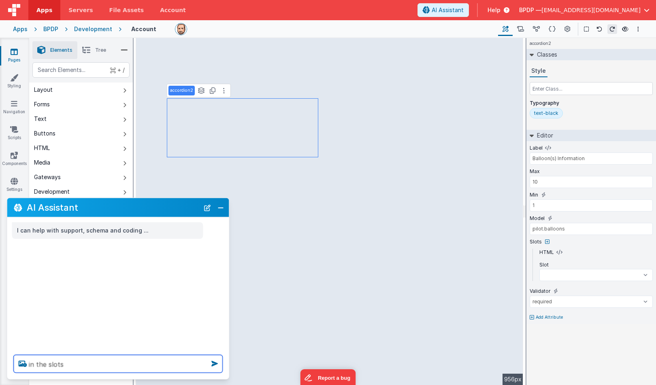
type textarea "in the slots,"
select select
type textarea "in the slots,"
select select
type textarea "in the slots, a"
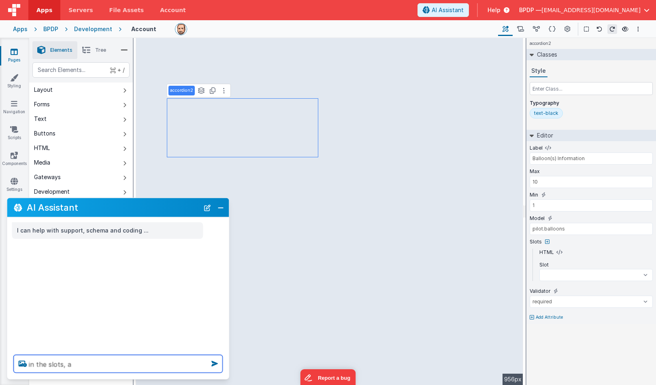
select select
type textarea "in the slots, ad"
select select
type textarea "in the slots, add"
select select
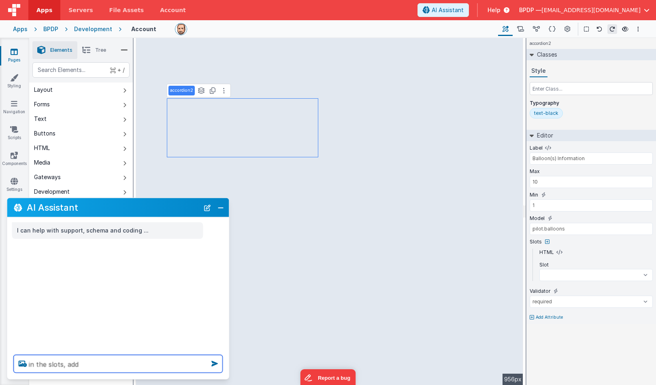
type textarea "in the slots, add"
select select
type textarea "in the slots, add f"
select select
type textarea "in the slots, add fr"
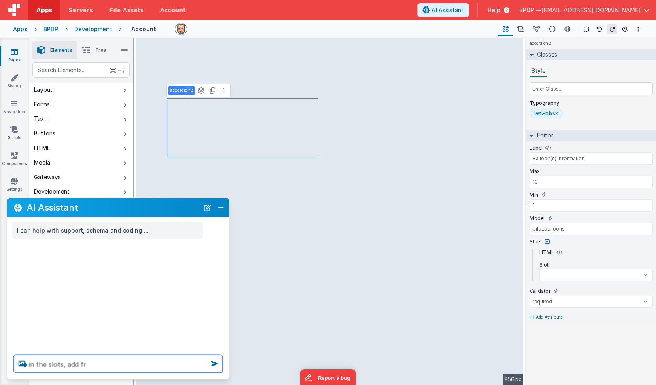
select select
type textarea "in the slots, add fro"
select select
type textarea "in the slots, add from"
select select
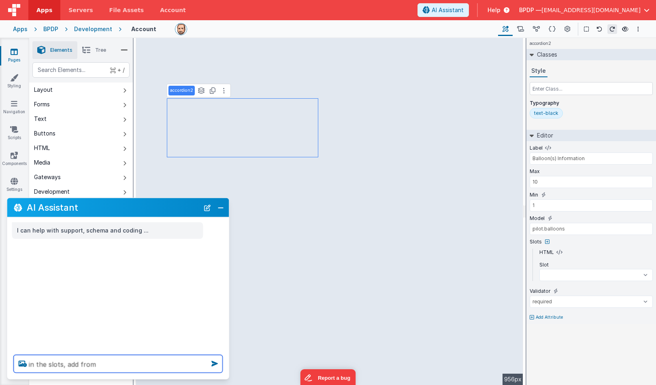
type textarea "in the slots, add from"
select select
type textarea "in the slots, add from m"
select select
type textarea "in the slots, add from mo"
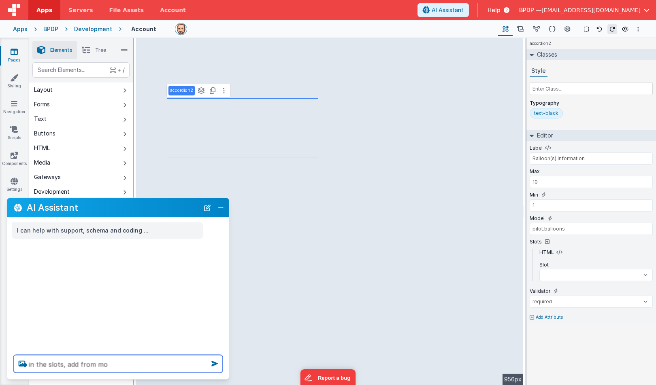
select select
type textarea "in the slots, add from mod"
select select
type textarea "in the slots, add from mode"
select select
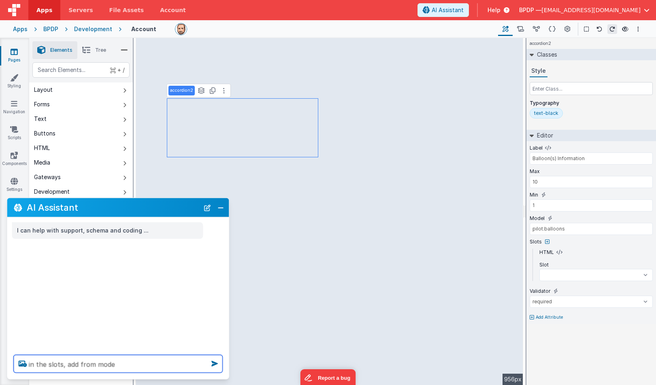
type textarea "in the slots, add from model"
select select
type textarea "in the slots, add from model."
select select
type textarea "in the slots, add from model.p"
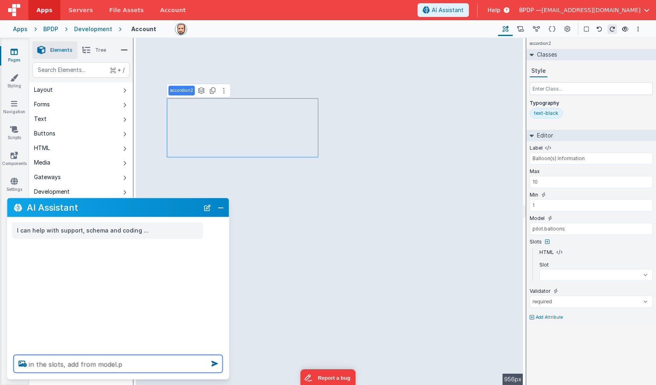
select select
type textarea "in the slots, add from model.pi"
select select
type textarea "in the slots, add from model.pil"
select select
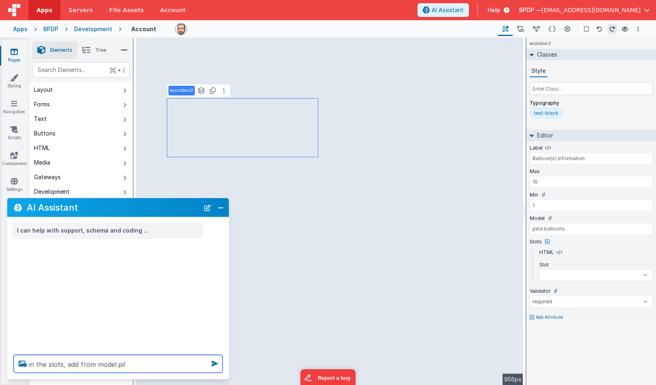
type textarea "in the slots, add from model.pilo"
select select
type textarea "in the slots, add from model.pilot"
select select
type textarea "in the slots, add from model.pilot."
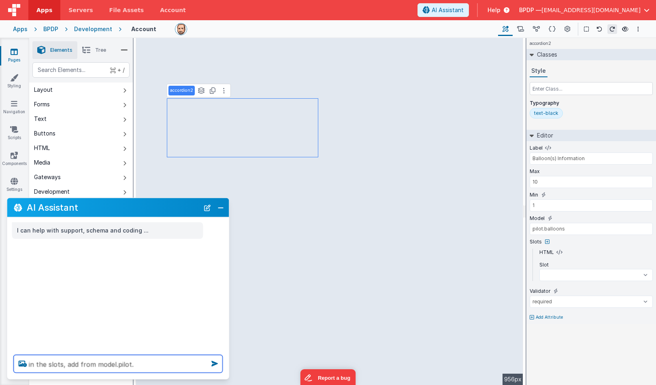
select select
type textarea "in the slots, add from model.pilot.b"
select select
type textarea "in the slots, add from model.pilot.ba"
select select
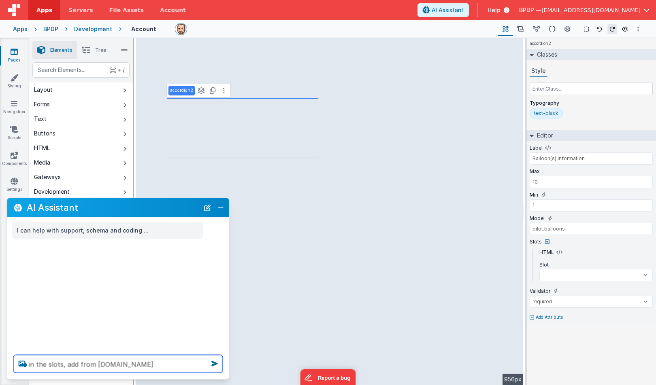
type textarea "in the slots, add from model.pilot.bal"
select select
type textarea "in the slots, add from model.pilot.ball"
select select
type textarea "in the slots, add from model.pilot.ballo"
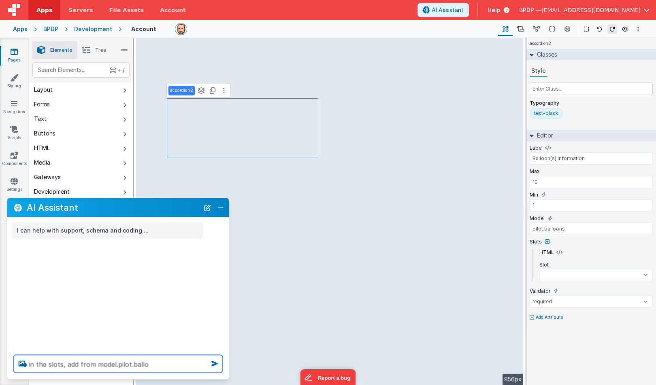
select select
type textarea "in the slots, add from model.pilot.balloo"
select select
type textarea "in the slots, add from model.pilot.balloon"
select select
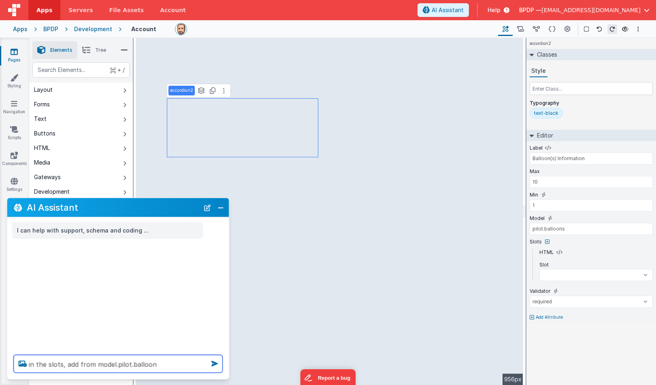
type textarea "in the slots, add from model.pilot.balloons"
select select
type textarea "in the slots, add from model.pilot.balloons"
select select
type textarea "in the slots, add from model.pilot.balloons t"
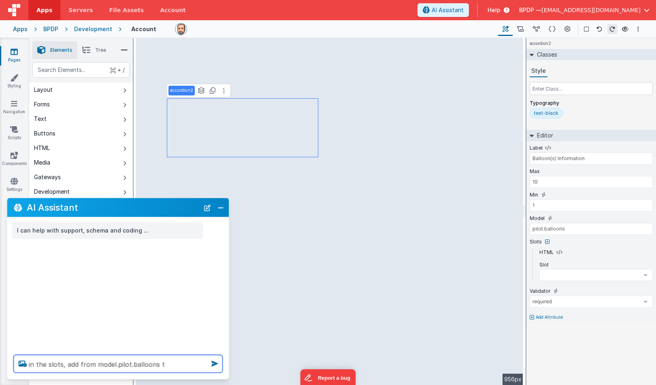
select select
type textarea "in the slots, add from model.pilot.balloons th"
select select
type textarea "in the slots, add from model.pilot.balloons the"
select select
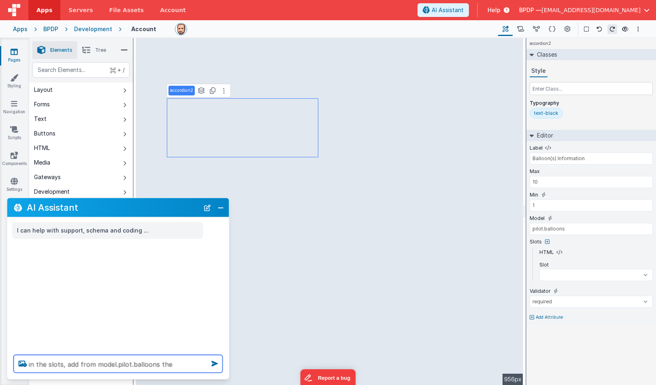
type textarea "in the slots, add from model.pilot.balloons the"
select select
type textarea "in the slots, add from model.pilot.balloons the"
select select
type textarea "in the slots, add from model.pilot.balloons th"
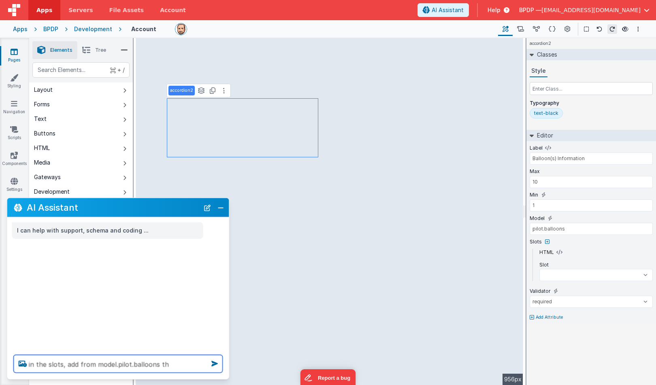
select select
type textarea "in the slots, add from model.pilot.balloons t"
select select
type textarea "in the slots, add from model.pilot.balloons"
select select
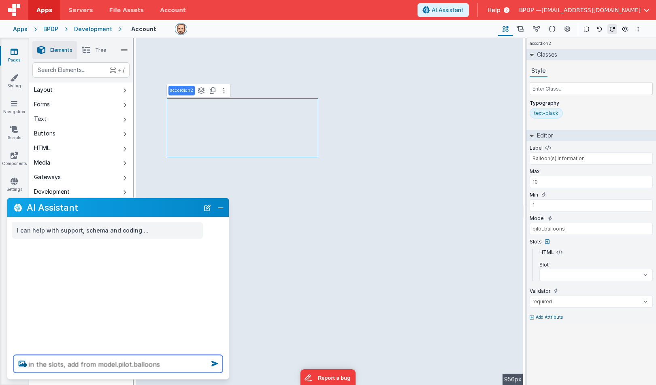
type textarea "in the slots, add from model.pilot.balloons"
select select
type textarea "in the slots, add from model.pilot.balloons"
select select
type textarea "in the slots, add from model.pilot.balloons a"
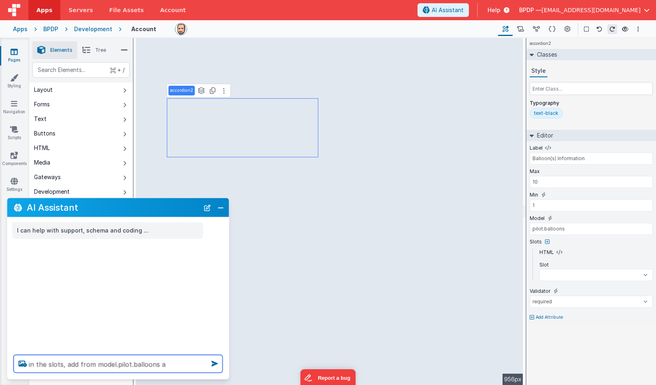
select select
type textarea "in the slots, add from model.pilot.balloons an"
select select
type textarea "in the slots, add from model.pilot.balloons ann"
select select
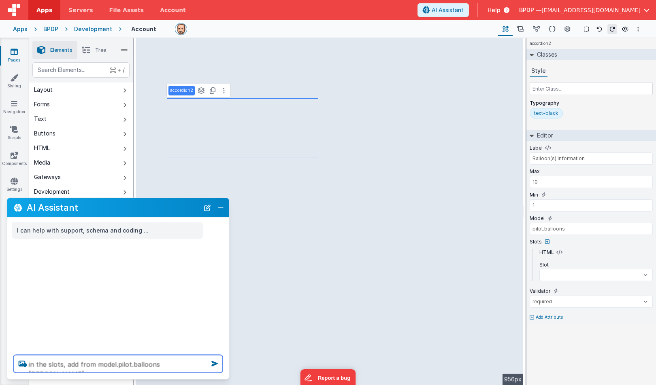
type textarea "in the slots, add from model.pilot.balloons annu"
select select
type textarea "in the slots, add from model.pilot.balloons annua"
select select
type textarea "in the slots, add from model.pilot.balloons annual"
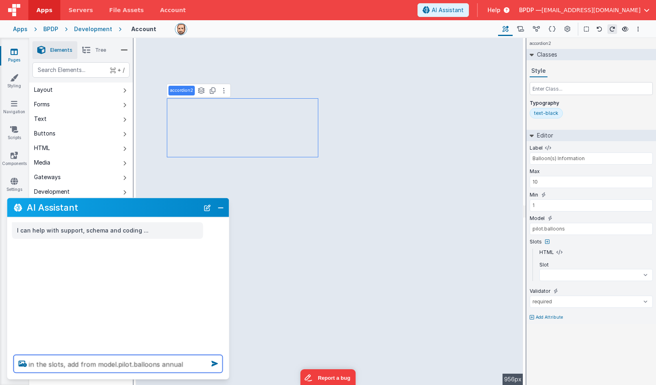
select select
type textarea "in the slots, add from model.pilot.balloons annualE"
select select
type textarea "in the slots, add from model.pilot.balloons annualEX"
select select
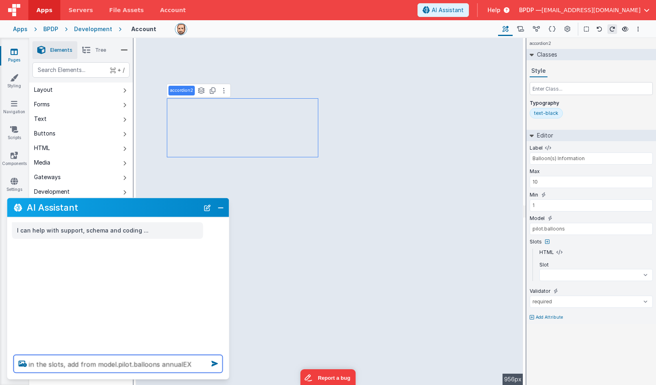
type textarea "in the slots, add from model.pilot.balloons annualEXP"
select select
type textarea "in the slots, add from model.pilot.balloons annualEXP"
select select
type textarea "in the slots, add from model.pilot.balloons annualEXP a"
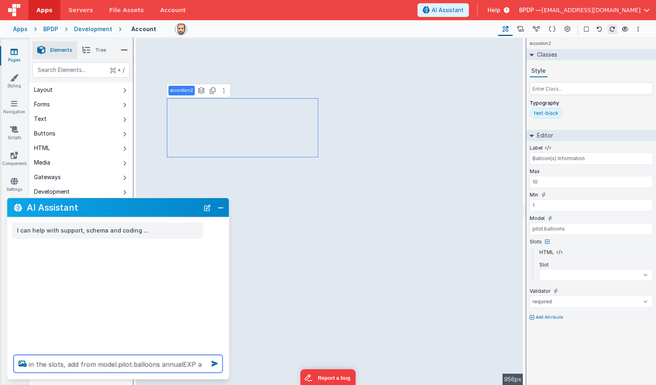
select select
type textarea "in the slots, add from model.pilot.balloons annualEXP an"
select select
type textarea "in the slots, add from model.pilot.balloons annualEXP and"
select select
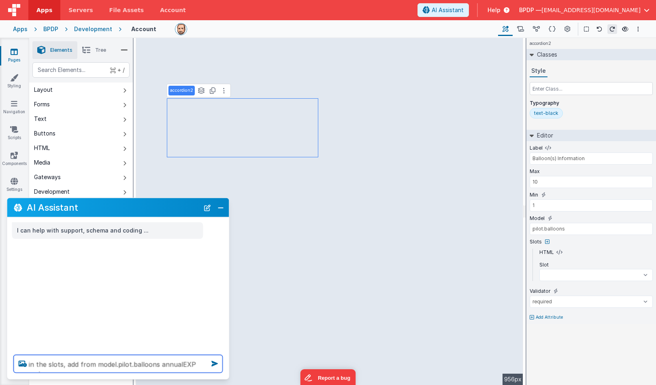
type textarea "in the slots, add from model.pilot.balloons annualEXP and"
select select
type textarea "in the slots, add from model.pilot.balloons annualEXP and r"
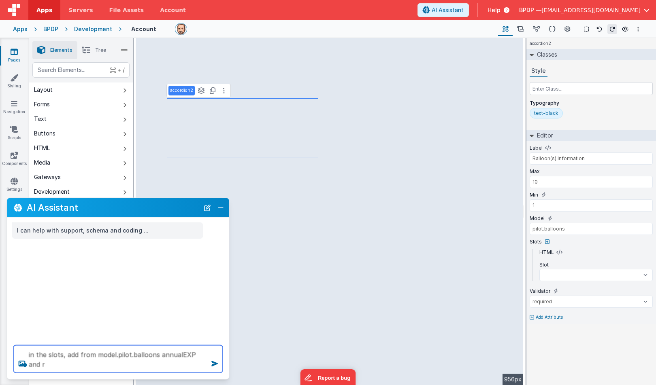
select select
type textarea "in the slots, add from model.pilot.balloons annualEXP and re"
select select
type textarea "in the slots, add from model.pilot.balloons annualEXP and reg"
select select
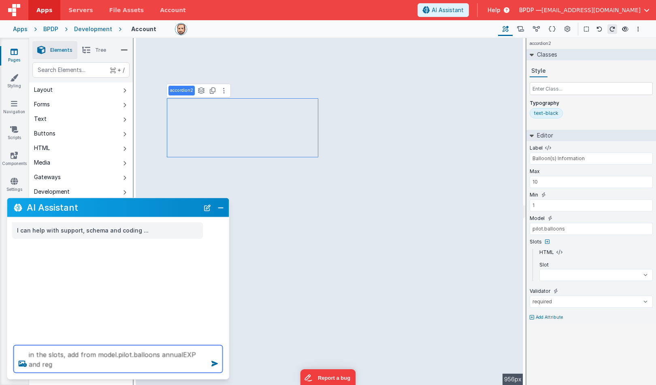
type textarea "in the slots, add from model.pilot.balloons annualEXP and regE"
select select
type textarea "in the slots, add from model.pilot.balloons annualEXP and regEX"
select select
type textarea "in the slots, add from model.pilot.balloons annualEXP and regEXP"
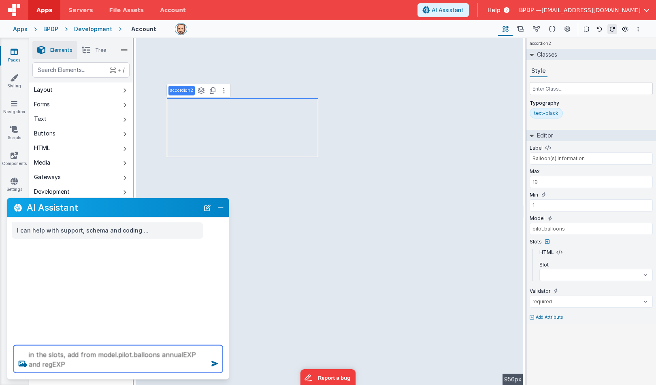
select select
type textarea "in the slots, add from model.pilot.balloons annualEXP and regEXP."
select select
type textarea "in the slots, add from model.pilot.balloons annualEXP and regEXP."
select select
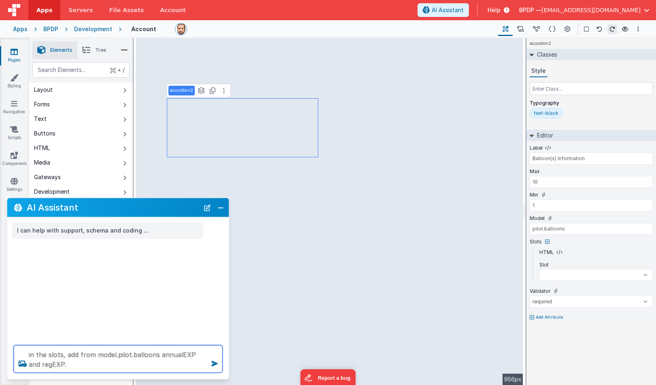
type textarea "in the slots, add from model.pilot.balloons annualEXP and regEXP. p"
select select
type textarea "in the slots, add from model.pilot.balloons annualEXP and regEXP. pu"
select select
type textarea "in the slots, add from model.pilot.balloons annualEXP and regEXP. put"
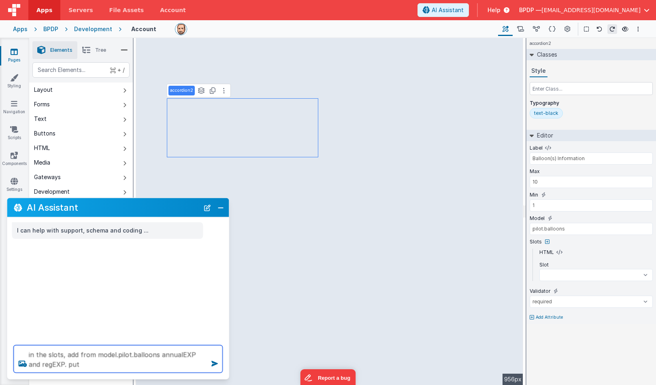
select select
type textarea "in the slots, add from model.pilot.balloons annualEXP and regEXP. put"
select select
type textarea "in the slots, add from model.pilot.balloons annualEXP and regEXP. put t"
select select
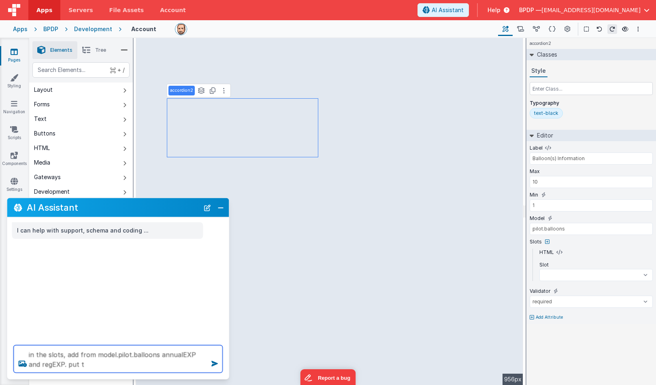
type textarea "in the slots, add from model.pilot.balloons annualEXP and regEXP. put th"
select select
type textarea "in the slots, add from model.pilot.balloons annualEXP and regEXP. put the"
select select
type textarea "in the slots, add from model.pilot.balloons annualEXP and regEXP. put them"
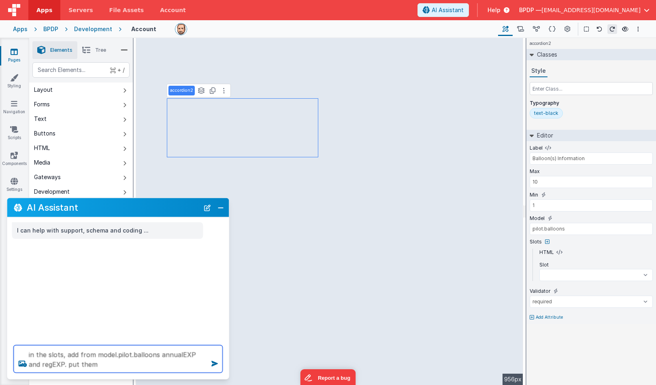
select select
type textarea "in the slots, add from model.pilot.balloons annualEXP and regEXP. put them"
select select
type textarea "in the slots, add from model.pilot.balloons annualEXP and regEXP. put them o"
select select
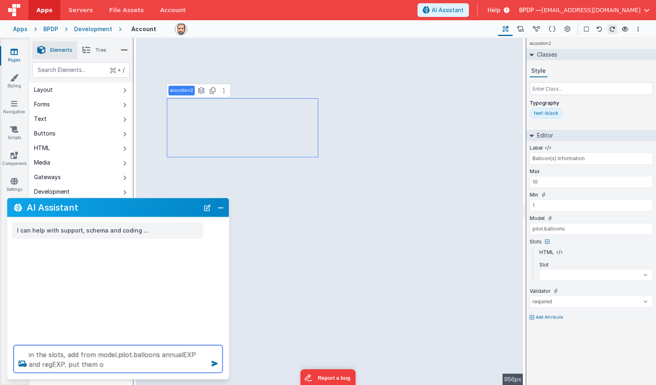
type textarea "in the slots, add from model.pilot.balloons annualEXP and regEXP. put them on"
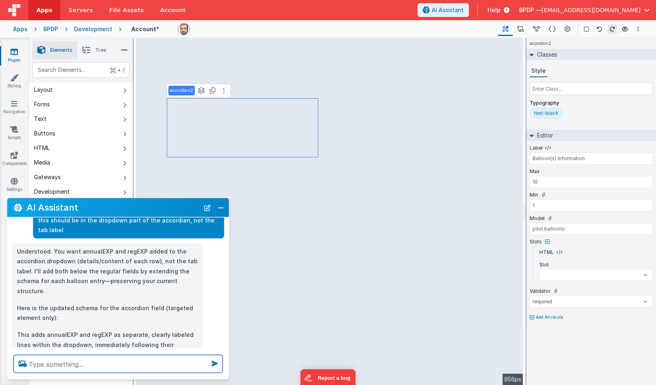
scroll to position [183, 0]
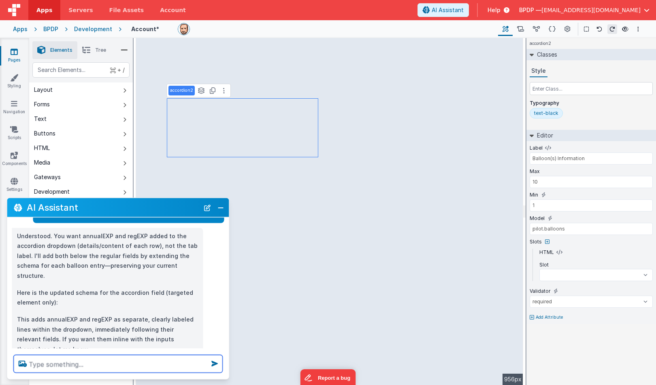
click at [38, 363] on textarea at bounding box center [118, 364] width 209 height 18
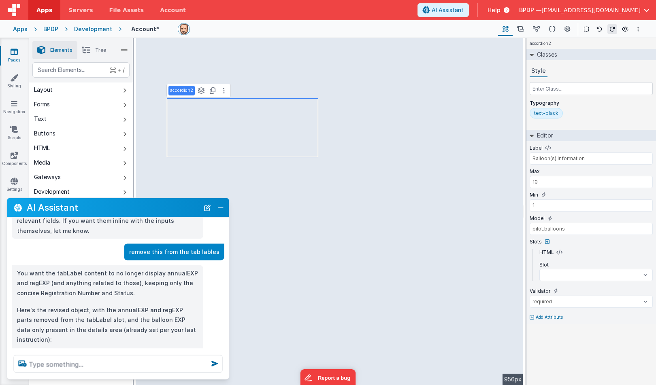
scroll to position [317, 0]
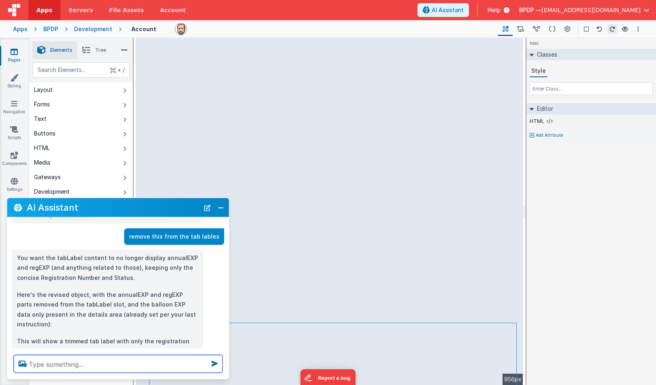
click at [45, 363] on textarea at bounding box center [118, 364] width 209 height 18
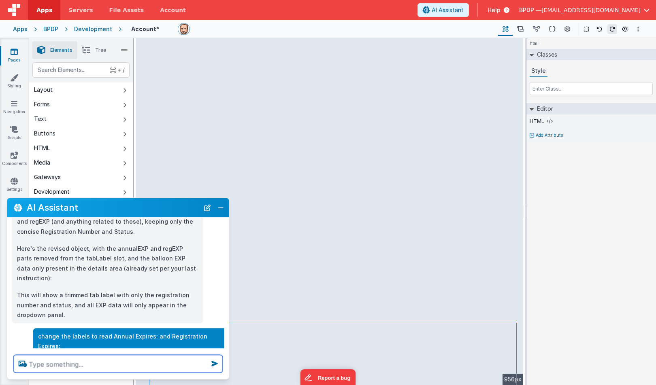
scroll to position [395, 0]
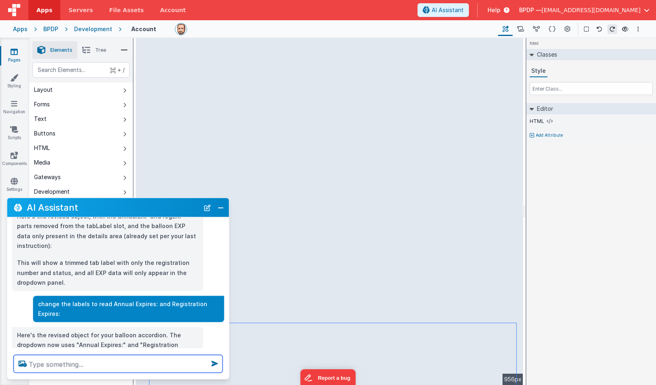
click at [38, 364] on textarea at bounding box center [118, 364] width 209 height 18
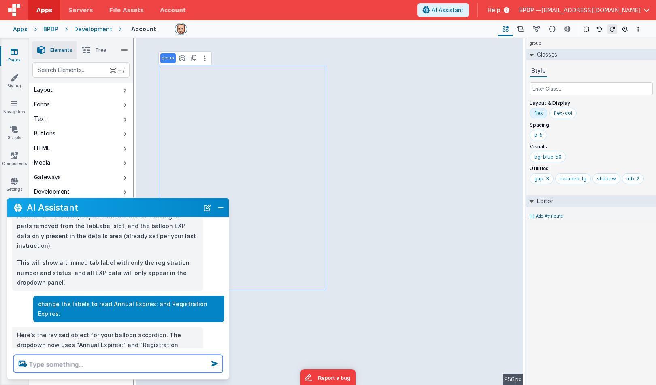
click at [40, 363] on textarea at bounding box center [118, 364] width 209 height 18
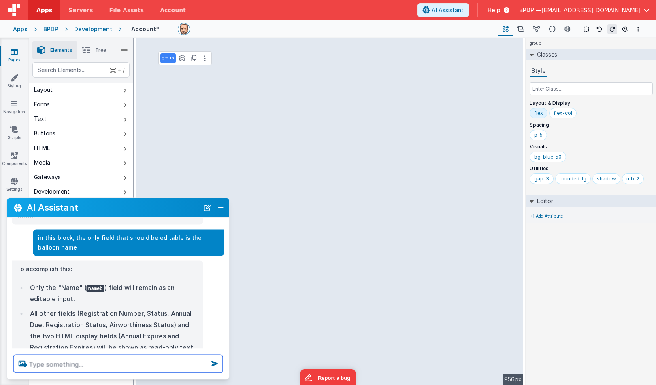
scroll to position [577, 0]
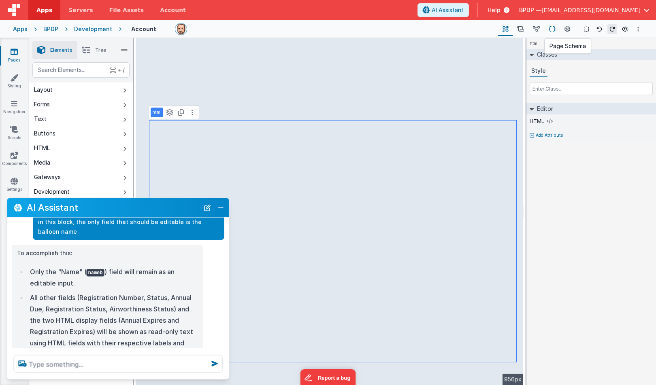
click at [553, 29] on icon at bounding box center [551, 29] width 7 height 9
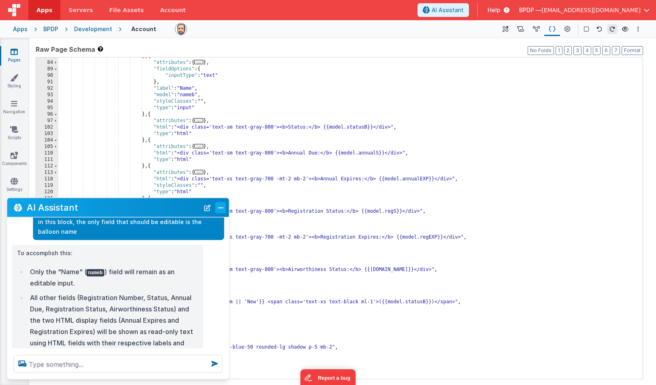
click at [219, 205] on button "Close" at bounding box center [220, 207] width 11 height 11
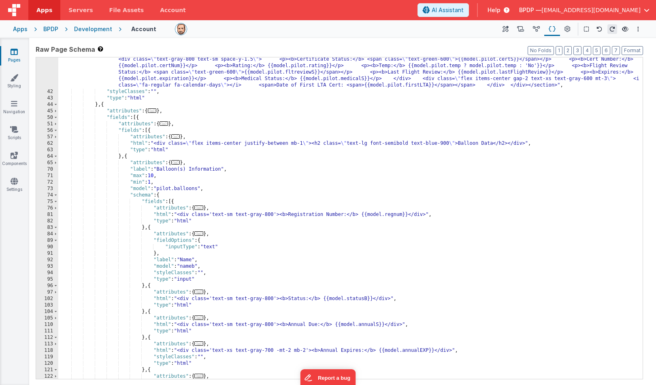
scroll to position [199, 0]
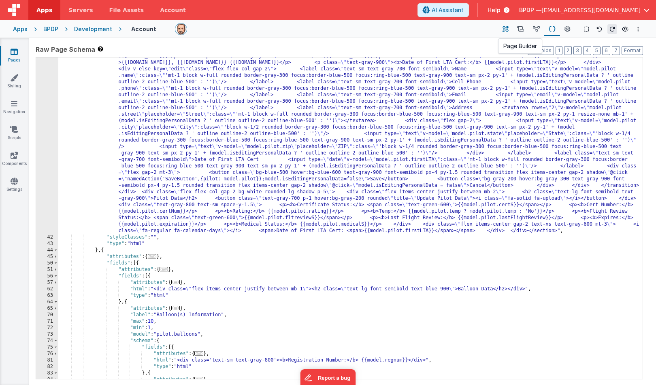
click at [508, 28] on icon at bounding box center [505, 29] width 6 height 9
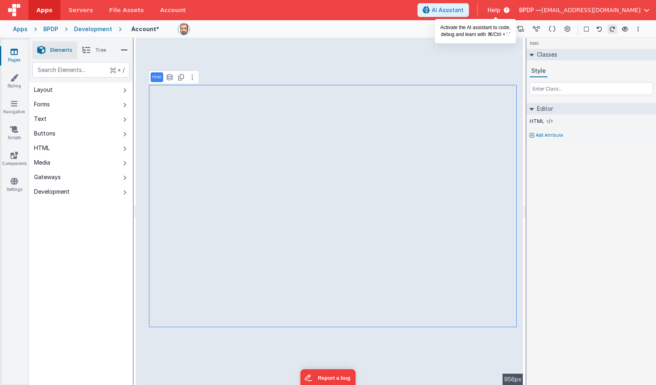
click at [463, 7] on span "AI Assistant" at bounding box center [447, 10] width 32 height 8
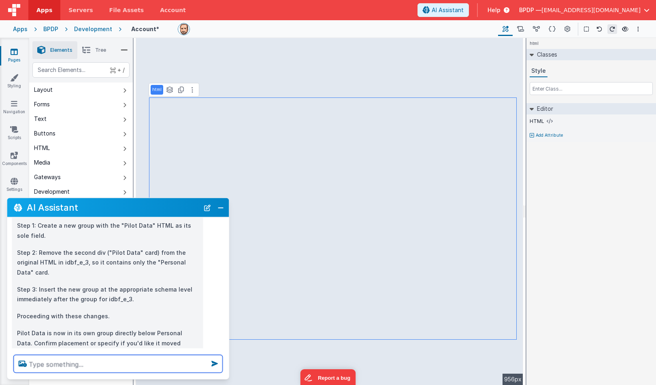
scroll to position [190, 0]
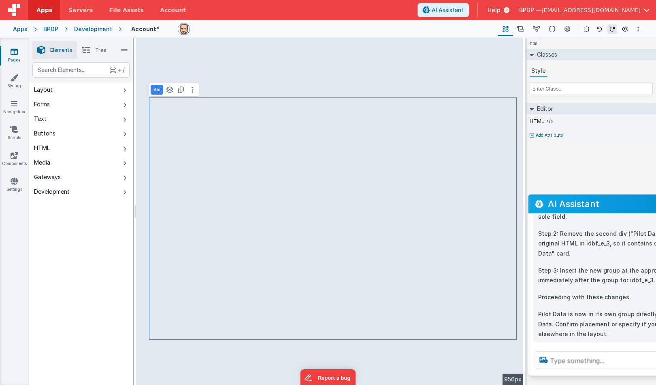
drag, startPoint x: 82, startPoint y: 205, endPoint x: 603, endPoint y: 202, distance: 521.0
click at [586, 202] on h2 "AI Assistant" at bounding box center [634, 204] width 172 height 10
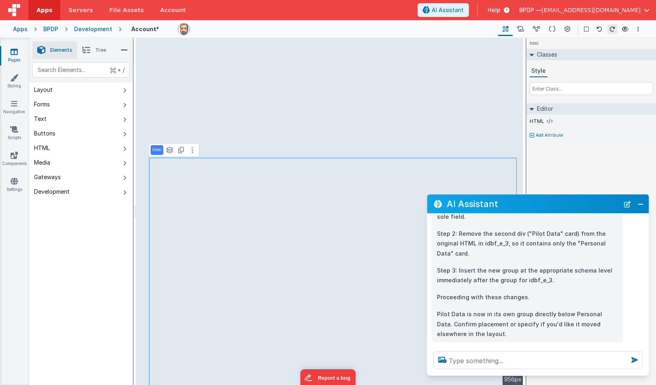
click at [100, 51] on span "Tree" at bounding box center [100, 50] width 11 height 6
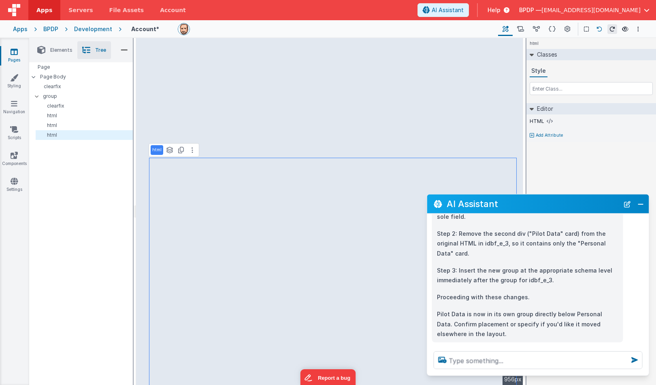
click at [586, 26] on icon at bounding box center [599, 29] width 6 height 6
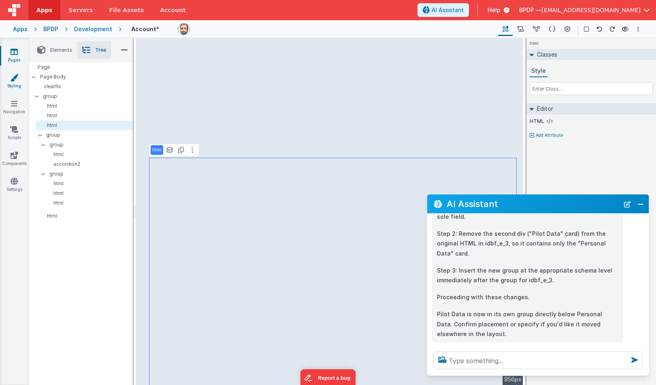
click at [16, 79] on icon at bounding box center [14, 78] width 8 height 8
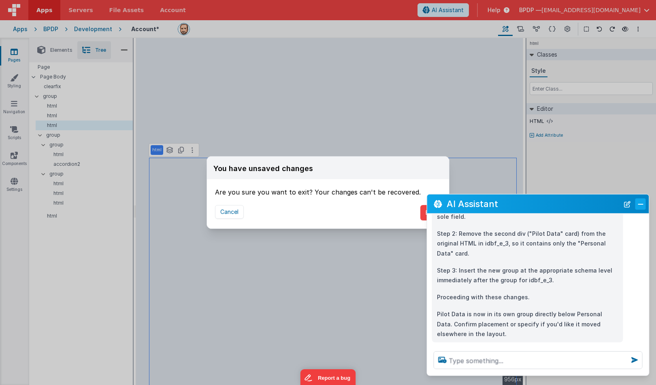
click at [586, 204] on button "Close" at bounding box center [640, 203] width 11 height 11
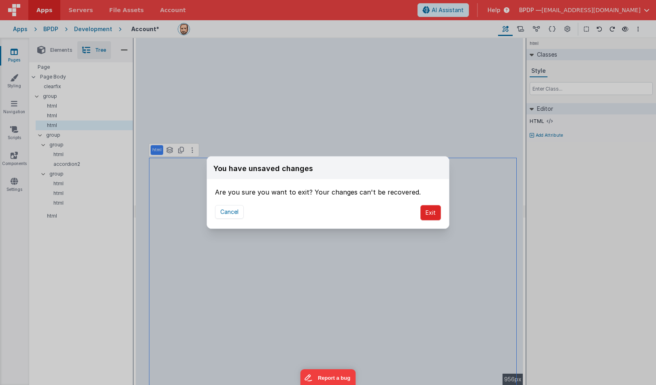
click at [430, 212] on button "Exit" at bounding box center [430, 212] width 21 height 15
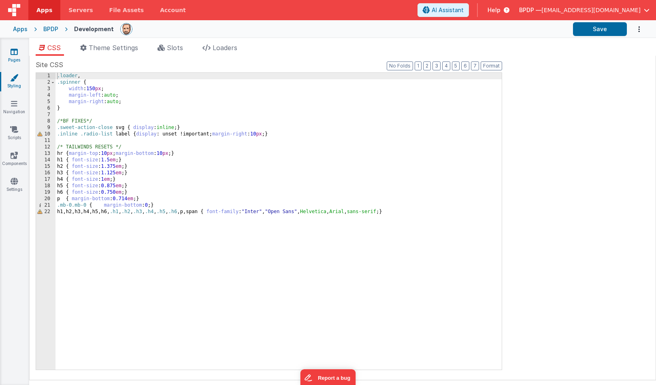
click at [13, 54] on icon at bounding box center [14, 52] width 7 height 8
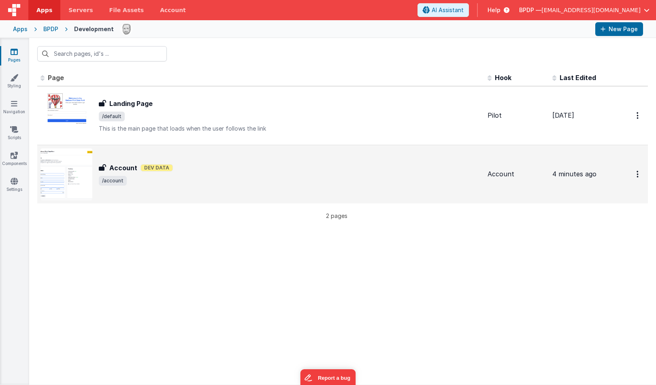
click at [119, 166] on h3 "Account" at bounding box center [123, 168] width 28 height 10
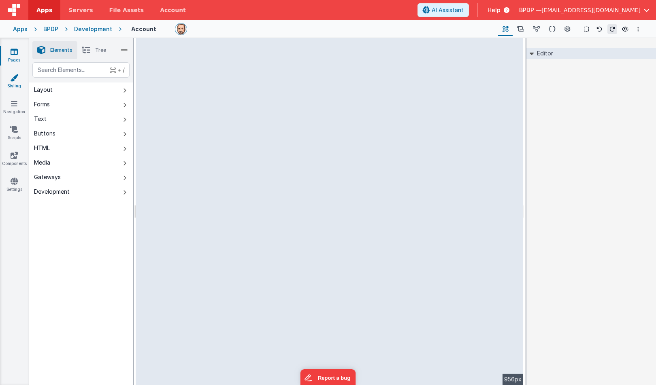
click at [13, 78] on icon at bounding box center [14, 78] width 8 height 8
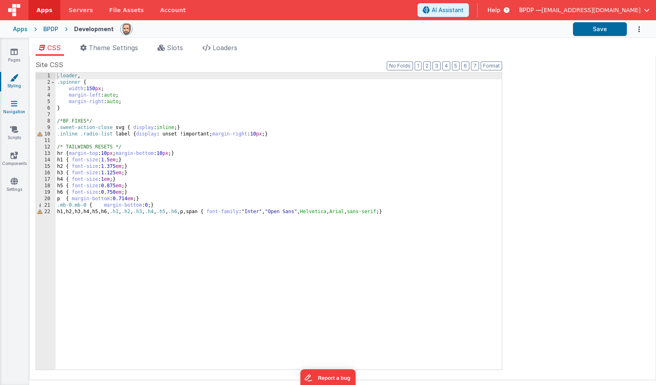
click at [15, 105] on icon at bounding box center [14, 104] width 6 height 8
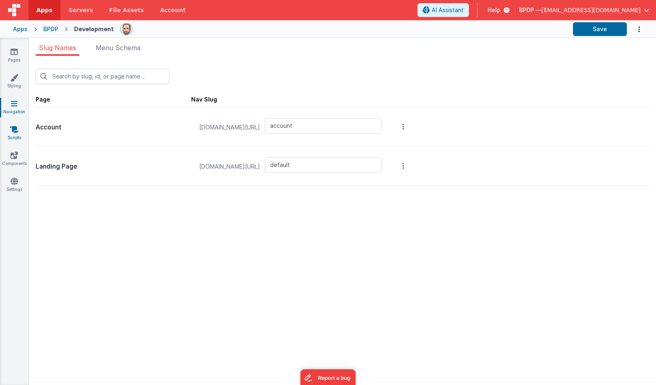
click at [11, 132] on icon at bounding box center [14, 129] width 8 height 8
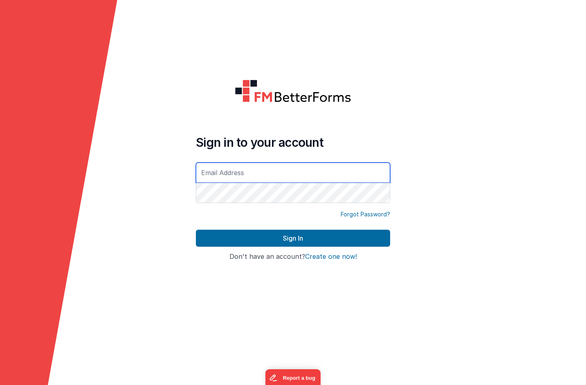
type input "[EMAIL_ADDRESS][DOMAIN_NAME]"
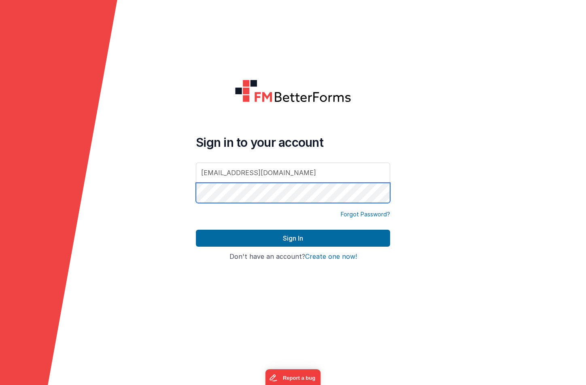
click at [293, 238] on button "Sign In" at bounding box center [293, 238] width 194 height 17
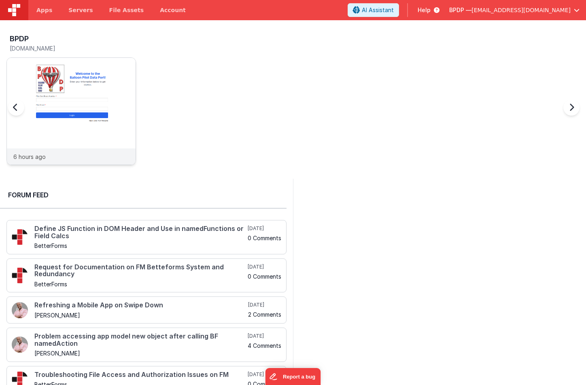
click at [90, 72] on img at bounding box center [71, 122] width 129 height 129
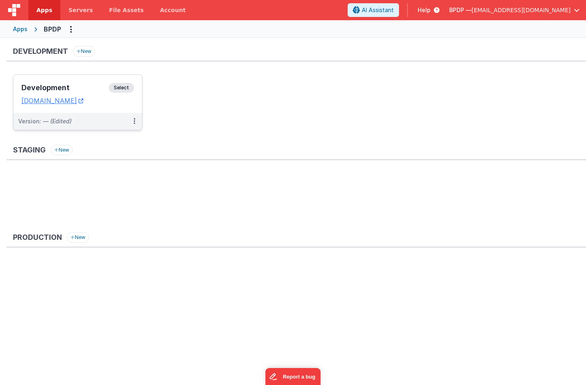
click at [122, 87] on span "Select" at bounding box center [121, 88] width 25 height 10
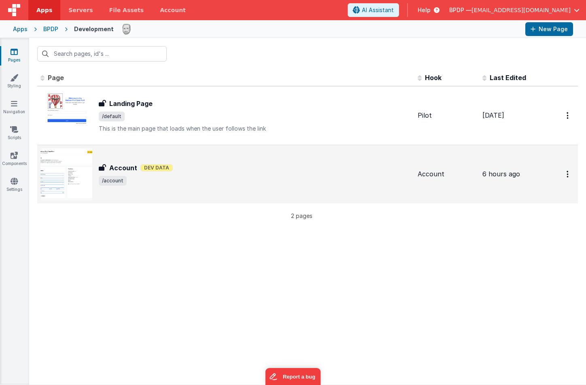
click at [132, 168] on h3 "Account" at bounding box center [123, 168] width 28 height 10
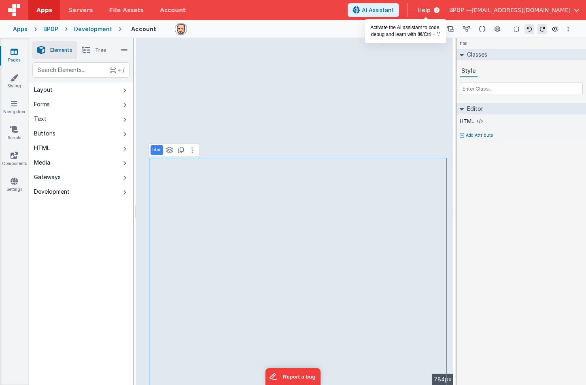
click at [394, 11] on span "AI Assistant" at bounding box center [378, 10] width 32 height 8
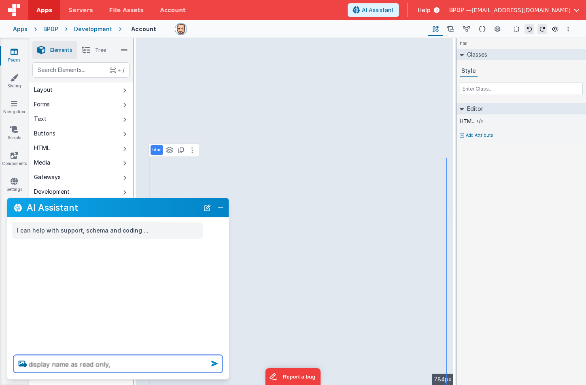
type textarea "display name as read only,"
click at [213, 364] on icon at bounding box center [214, 363] width 13 height 13
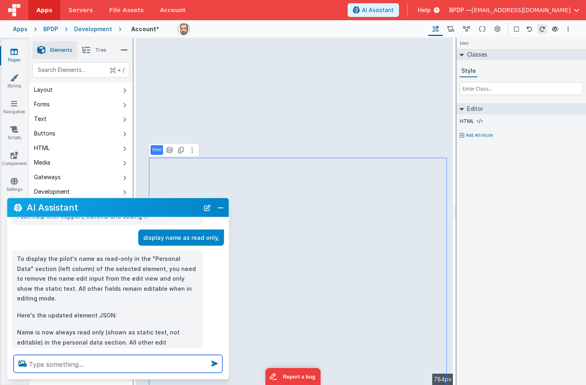
scroll to position [27, 0]
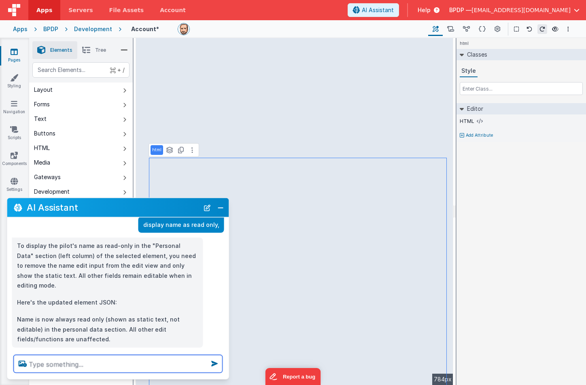
click at [36, 364] on textarea at bounding box center [118, 364] width 209 height 18
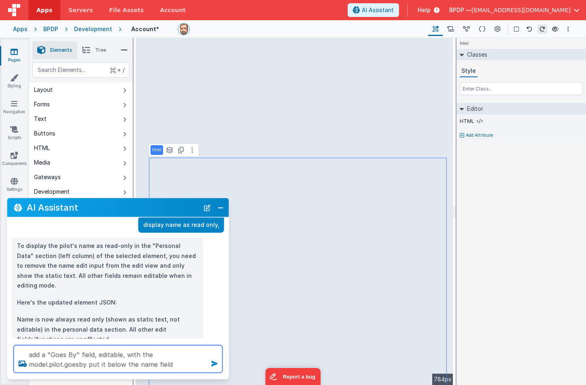
type textarea "add a "Goes By" field, editable, with the model.pilot.goesby put it below the n…"
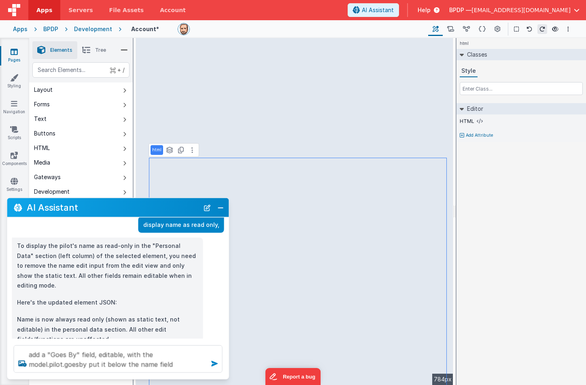
click at [213, 363] on icon at bounding box center [214, 363] width 13 height 13
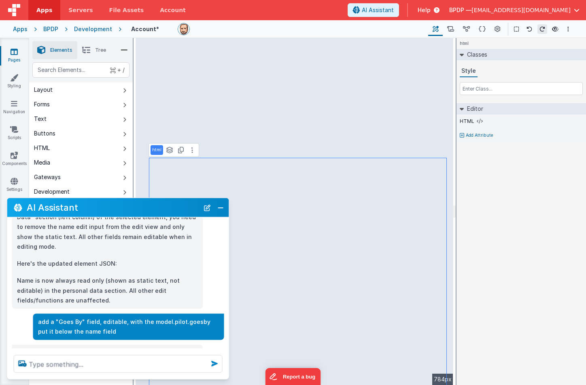
scroll to position [81, 0]
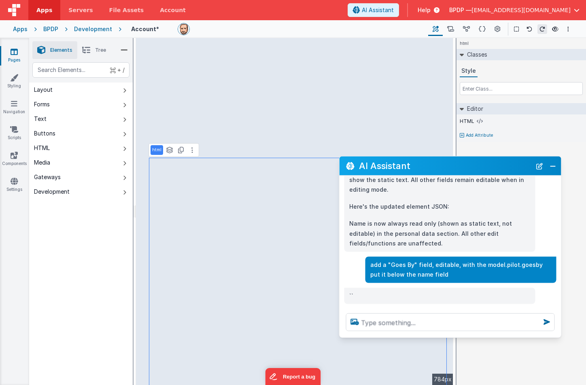
drag, startPoint x: 98, startPoint y: 208, endPoint x: 430, endPoint y: 166, distance: 335.0
click at [430, 166] on h2 "AI Assistant" at bounding box center [445, 166] width 172 height 10
click at [380, 321] on textarea at bounding box center [450, 323] width 209 height 18
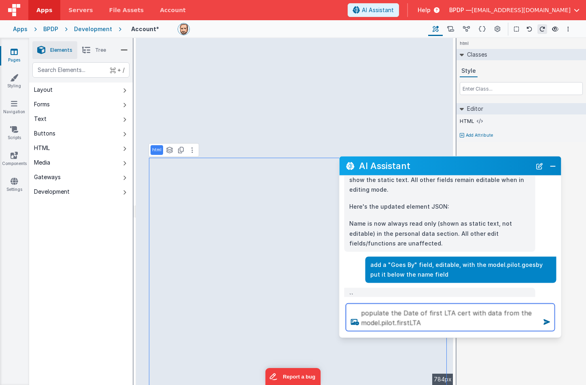
type textarea "populate the Date of first LTA cert with data from the model.pilot.firstLTA"
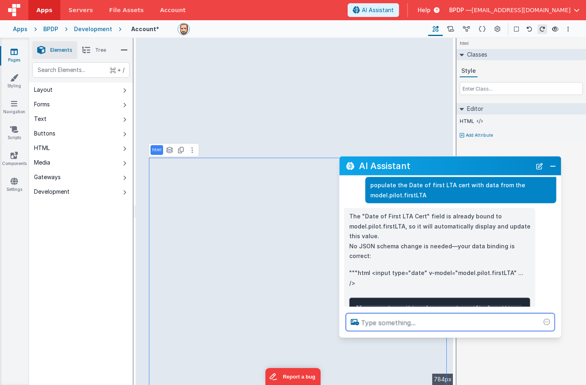
scroll to position [229, 0]
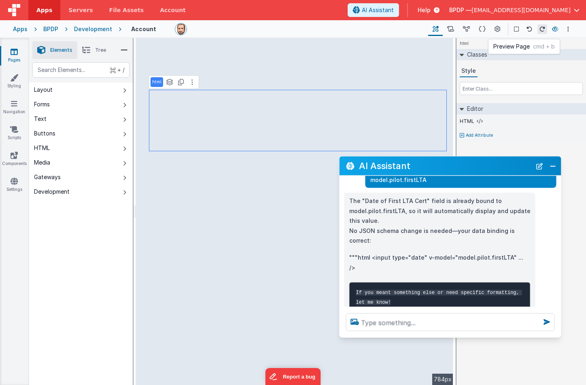
click at [558, 28] on icon at bounding box center [555, 29] width 6 height 6
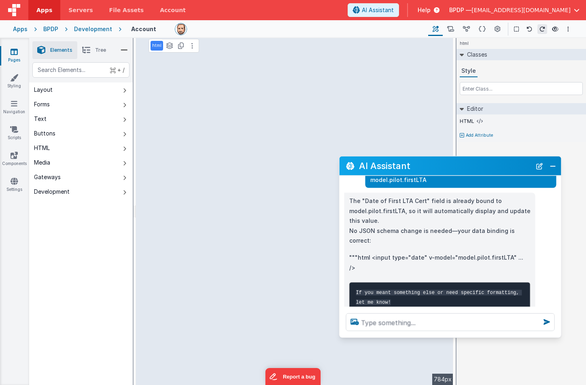
select select
select select "required"
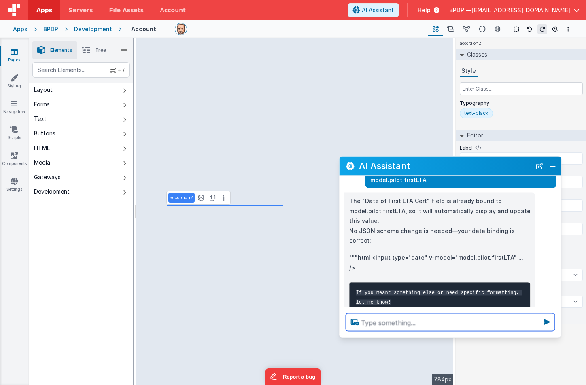
click at [374, 322] on textarea at bounding box center [450, 323] width 209 height 18
select select
type textarea "c"
select select
type textarea "ch"
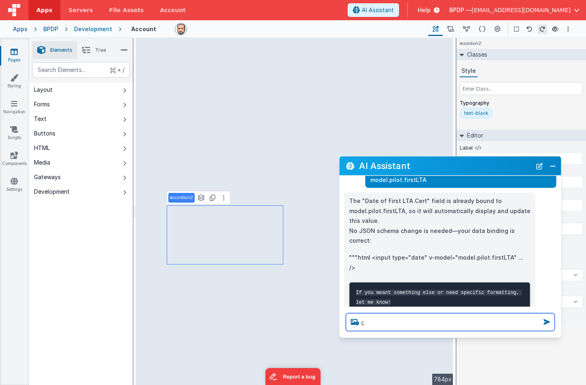
select select
type textarea "cha"
select select
type textarea "chan"
select select
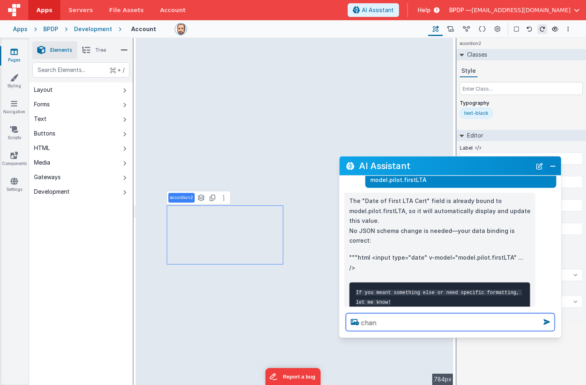
type textarea "[PERSON_NAME]"
select select
type textarea "change"
select select
type textarea "change"
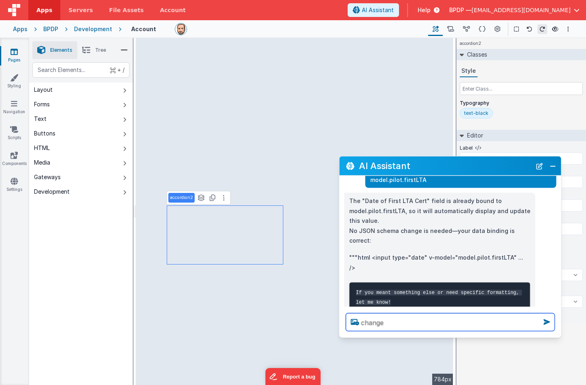
select select
type textarea "change l"
select select
type textarea "change la"
select select
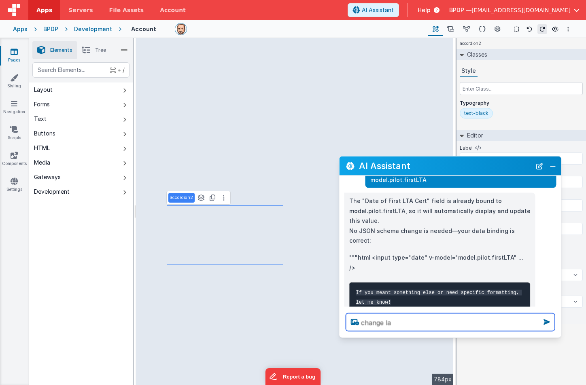
type textarea "change lab"
select select
type textarea "change labe"
select select
type textarea "change label"
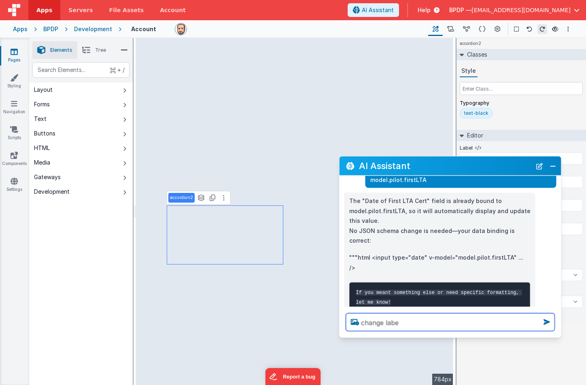
select select
type textarea "change label"
select select
type textarea "change label o"
select select
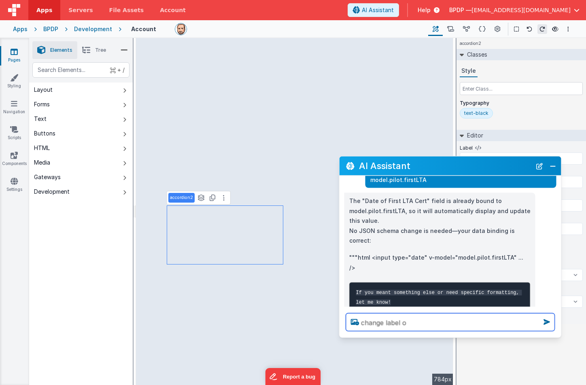
type textarea "change label of"
select select
type textarea "change label of"
select select
type textarea "change label of A"
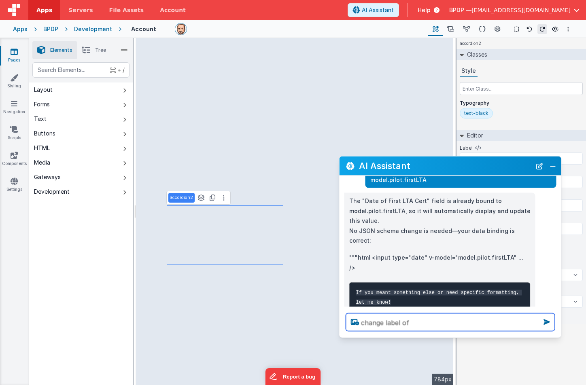
select select
type textarea "change label of An"
select select
type textarea "change label of Ann"
select select
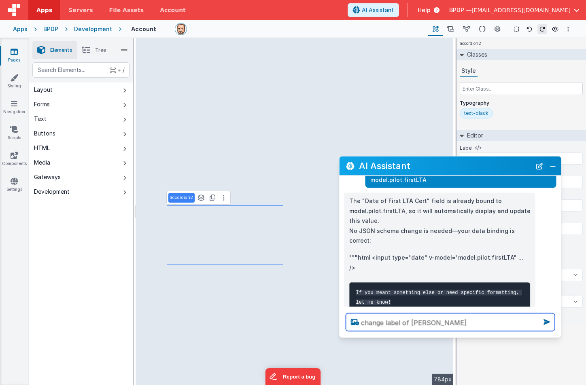
type textarea "change label of Annu"
select select
type textarea "change label of Annua"
select select
type textarea "change label of Annual"
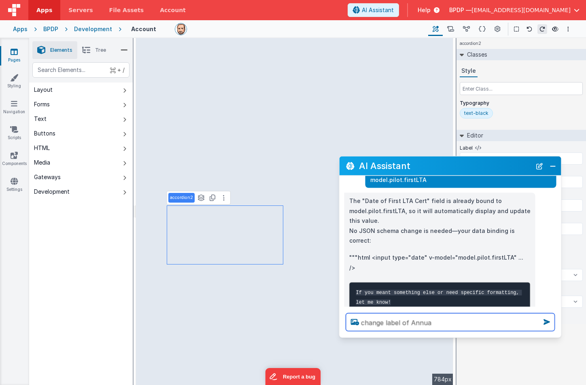
select select
type textarea "change label of Annual"
select select
type textarea "change label of Annual D"
select select
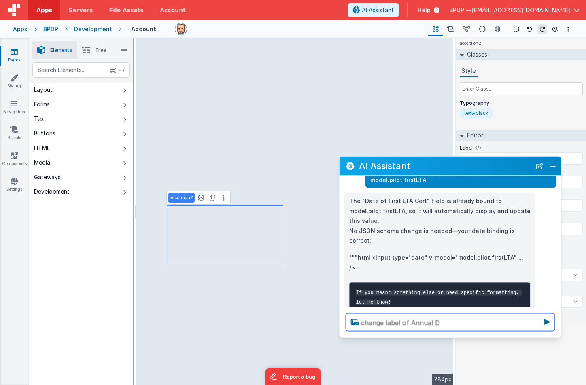
type textarea "change label of Annual Du"
select select
type textarea "change label of Annual Due"
select select
type textarea "change label of Annual Due"
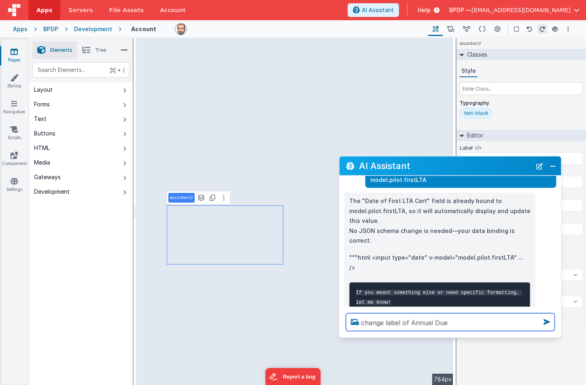
select select
type textarea "change label of Annual Due t"
select select
type textarea "change label of Annual Due to"
select select
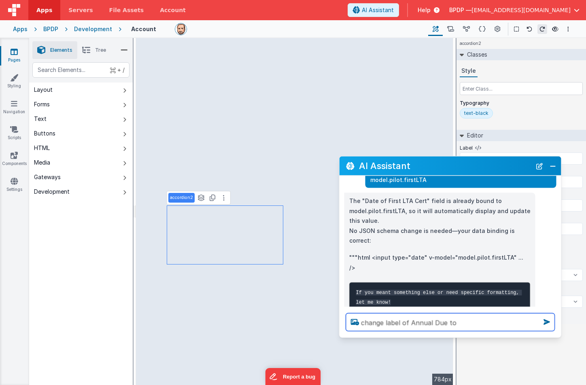
type textarea "change label of Annual Due to"
select select
type textarea "change label of Annual Due to A"
select select
type textarea "change label of Annual Due to An"
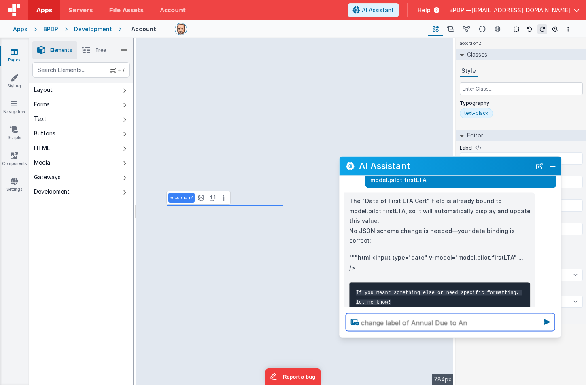
select select
type textarea "change label of Annual Due to Ann"
select select
type textarea "change label of Annual Due to Annu"
select select
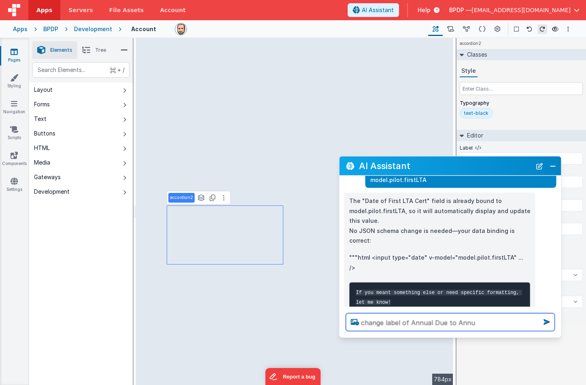
type textarea "change label of Annual Due to Annua"
select select
type textarea "change label of Annual Due to Annual"
select select
type textarea "change label of Annual Due to Annual"
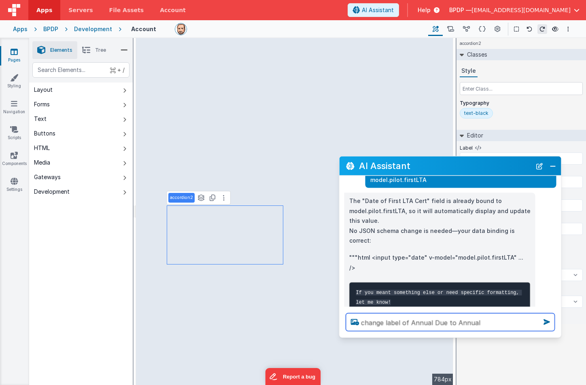
select select
type textarea "change label of Annual Due to Annual S"
select select
type textarea "change label of Annual Due to Annual St"
select select
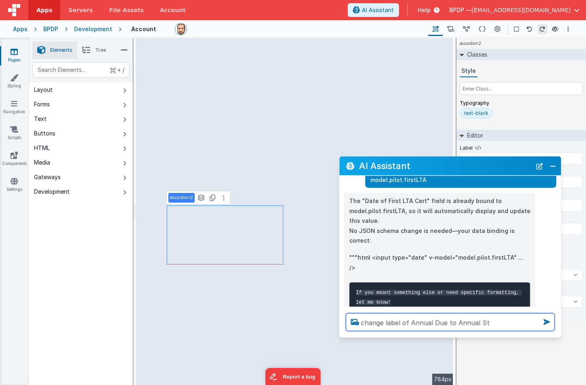
type textarea "change label of Annual Due to Annual Sta"
select select
type textarea "change label of Annual Due to Annual Stat"
select select
type textarea "change label of Annual Due to Annual Statu"
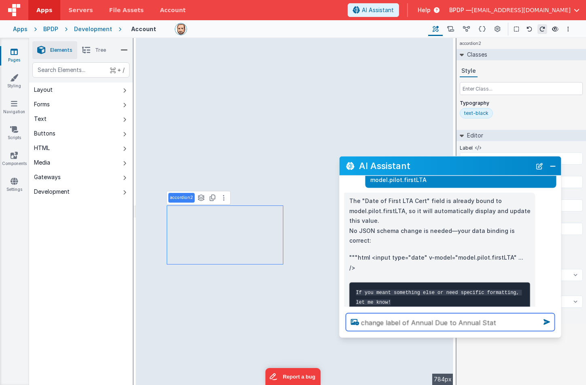
select select
type textarea "change label of Annual Due to Annual Status"
select select
type textarea "change label of Annual Due to Annual Status"
click at [545, 321] on icon at bounding box center [546, 322] width 13 height 13
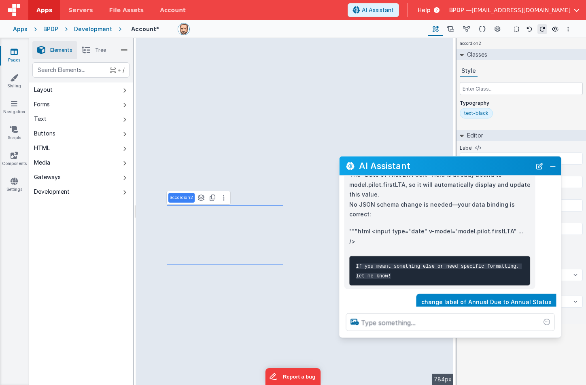
scroll to position [271, 0]
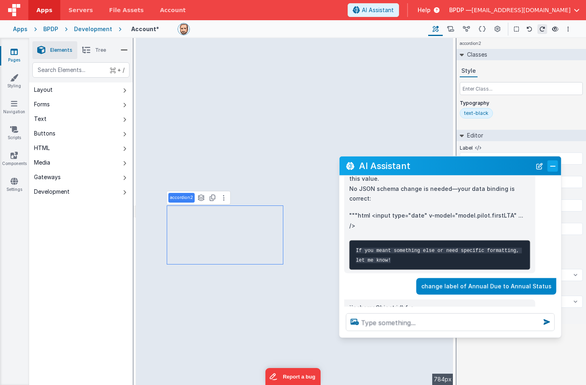
click at [554, 166] on button "Close" at bounding box center [553, 165] width 11 height 11
select select
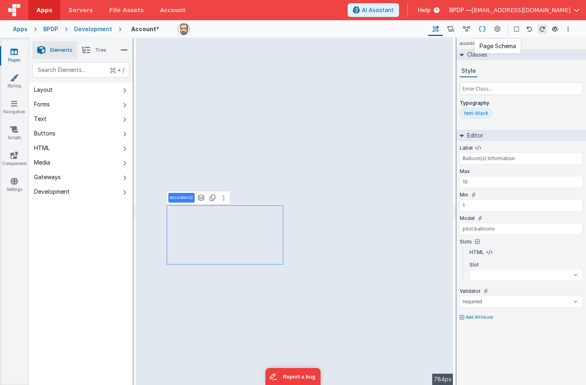
click at [482, 28] on icon at bounding box center [482, 29] width 7 height 9
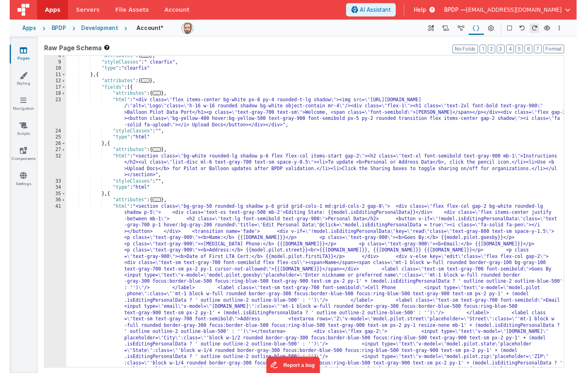
scroll to position [0, 0]
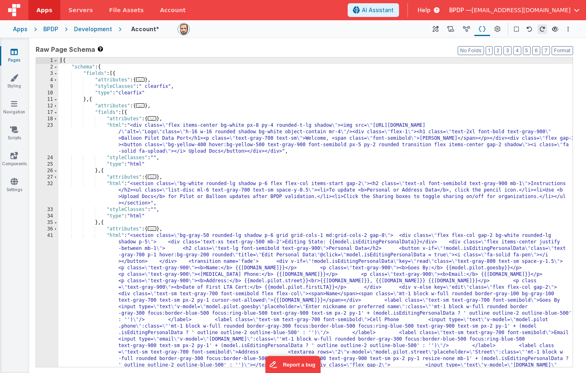
click at [275, 301] on div "[{ "schema" : { "fields" : [{ "attributes" : { ... } , "styleClasses" : " clear…" at bounding box center [315, 347] width 514 height 581
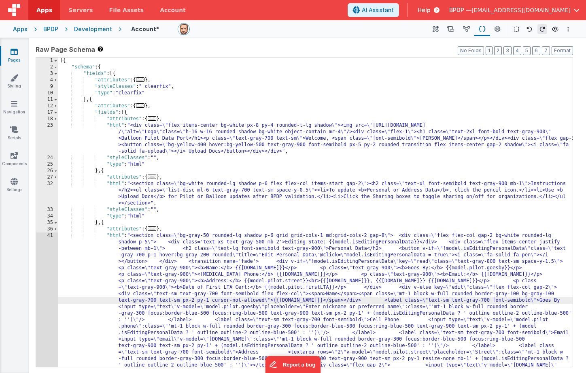
click at [353, 125] on div "[{ "schema" : { "fields" : [{ "attributes" : { ... } , "styleClasses" : " clear…" at bounding box center [315, 347] width 514 height 581
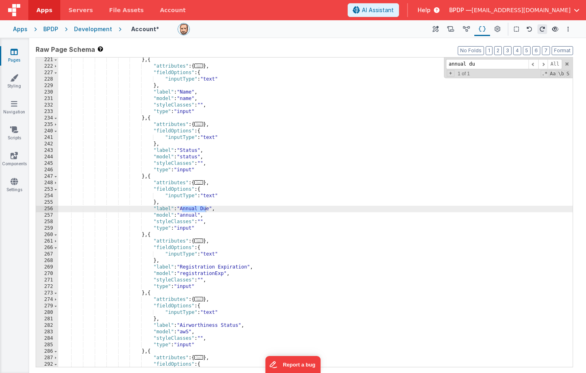
scroll to position [1160, 0]
type input "annual due"
click at [208, 208] on div "} , { "attributes" : { ... } , "fieldOptions" : { "inputType" : "text" } , "lab…" at bounding box center [315, 218] width 514 height 322
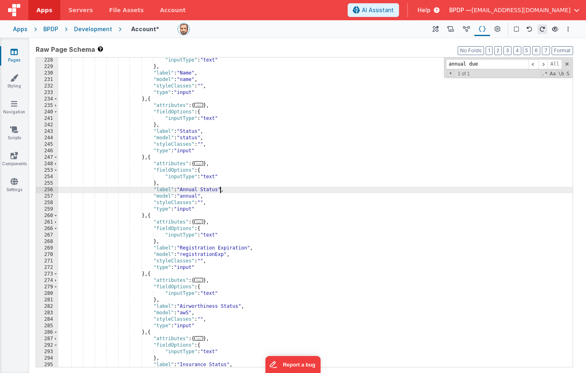
scroll to position [1179, 0]
click at [436, 32] on icon at bounding box center [436, 29] width 6 height 9
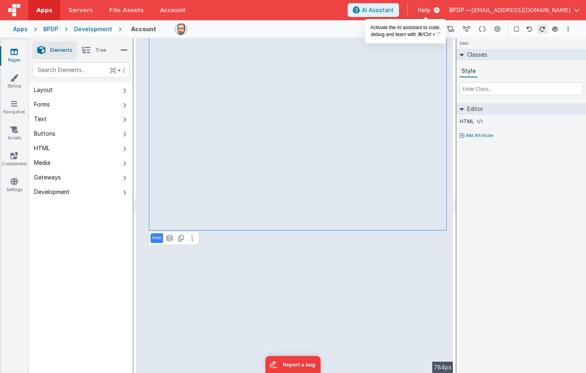
click at [394, 11] on span "AI Assistant" at bounding box center [378, 10] width 32 height 8
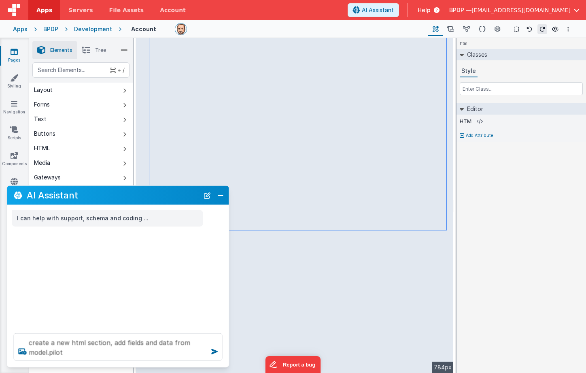
drag, startPoint x: 96, startPoint y: 196, endPoint x: 94, endPoint y: 190, distance: 5.4
click at [94, 190] on h2 "AI Assistant" at bounding box center [113, 195] width 172 height 10
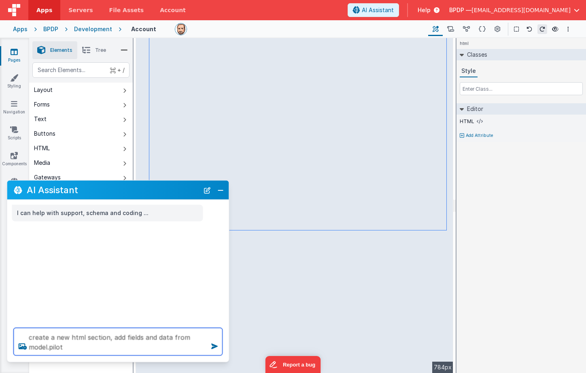
click at [71, 347] on textarea "create a new html section, add fields and data from model.pilot" at bounding box center [118, 342] width 209 height 28
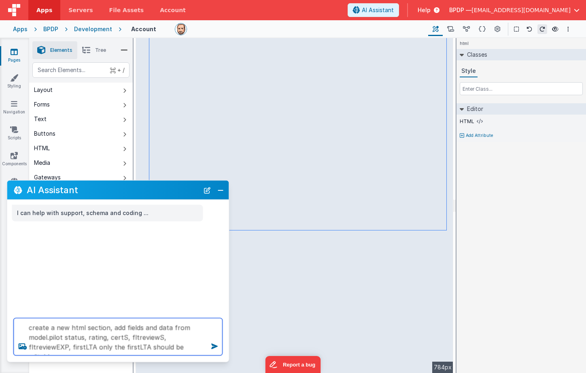
type textarea "create a new html section, add fields and data from model.pilot status, rating,…"
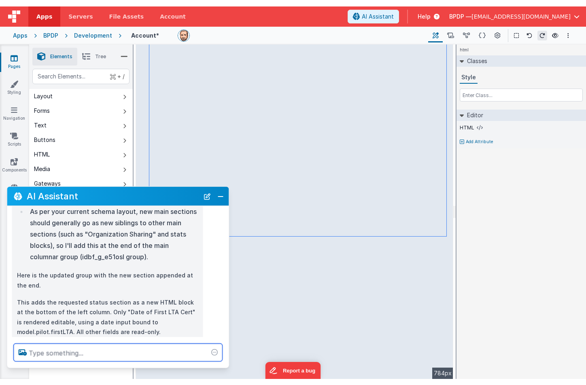
scroll to position [160, 0]
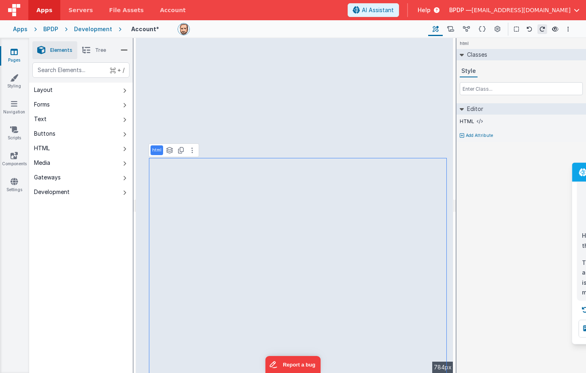
drag, startPoint x: 89, startPoint y: 191, endPoint x: 655, endPoint y: 174, distance: 565.7
click at [586, 174] on html "Apps Servers File Assets Account Some FUTURE Slot AI Assistant Help BPDP — ktul…" at bounding box center [293, 186] width 586 height 373
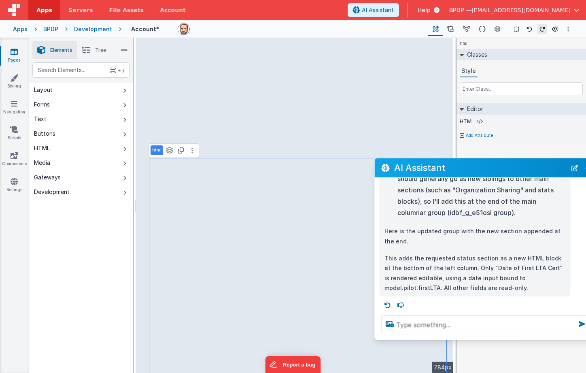
drag, startPoint x: 462, startPoint y: 169, endPoint x: 479, endPoint y: 168, distance: 17.4
click at [479, 168] on h2 "AI Assistant" at bounding box center [480, 168] width 172 height 10
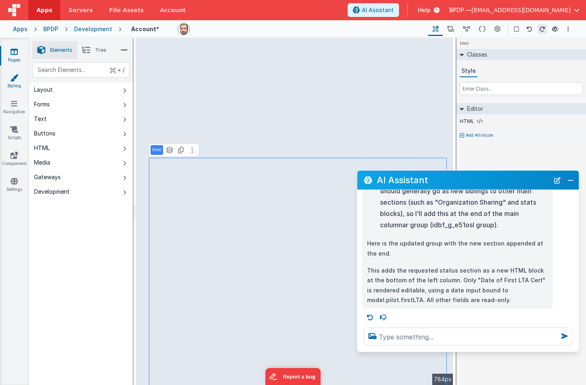
click at [15, 76] on icon at bounding box center [14, 78] width 8 height 8
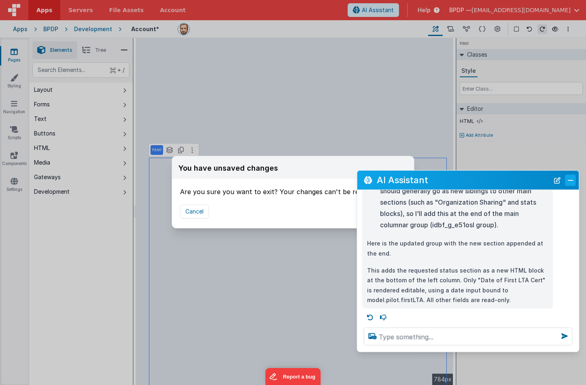
click at [570, 181] on button "Close" at bounding box center [570, 179] width 11 height 11
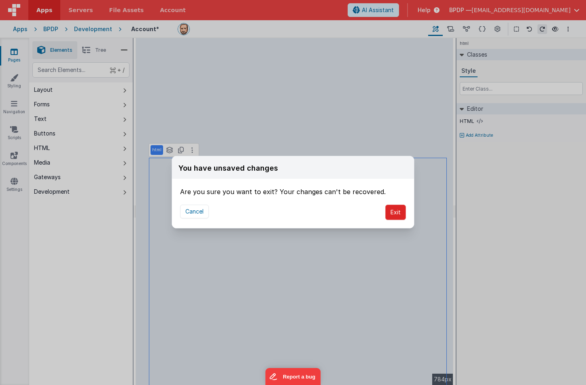
click at [394, 208] on button "Exit" at bounding box center [395, 212] width 21 height 15
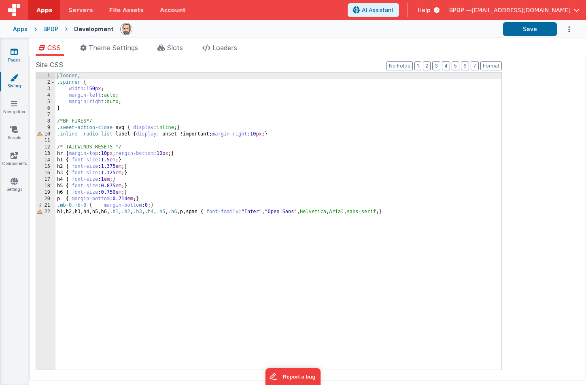
click at [12, 51] on icon at bounding box center [14, 52] width 7 height 8
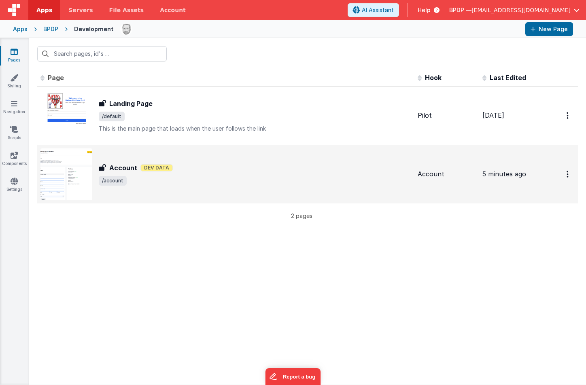
click at [119, 166] on h3 "Account" at bounding box center [123, 168] width 28 height 10
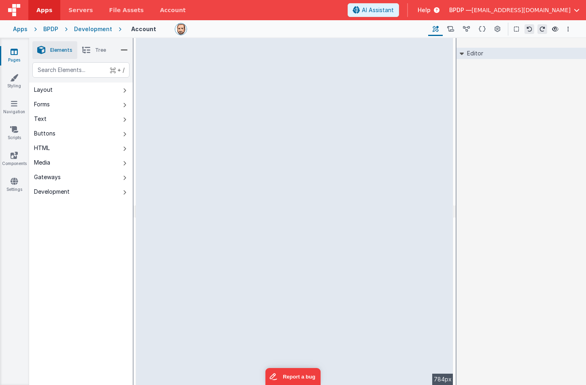
click at [431, 10] on span "Help" at bounding box center [424, 10] width 13 height 8
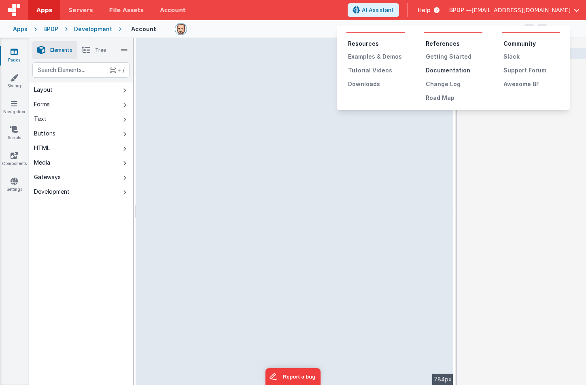
click at [448, 70] on div "Documentation" at bounding box center [454, 70] width 57 height 8
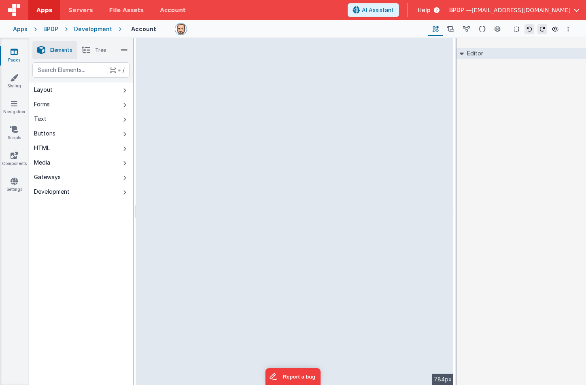
click at [13, 55] on icon at bounding box center [14, 52] width 7 height 8
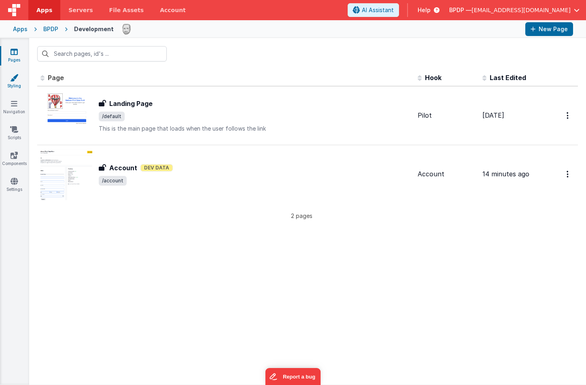
click at [17, 75] on icon at bounding box center [14, 78] width 8 height 8
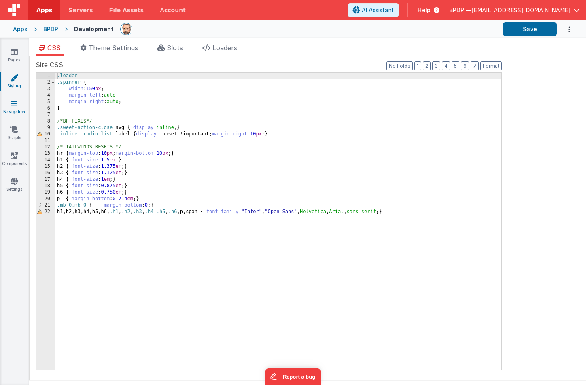
click at [13, 104] on icon at bounding box center [14, 104] width 6 height 8
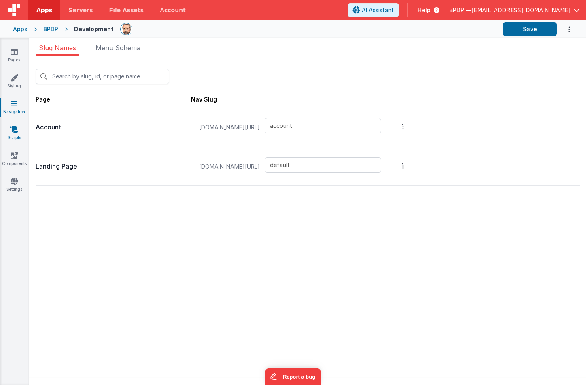
click at [11, 130] on icon at bounding box center [14, 129] width 8 height 8
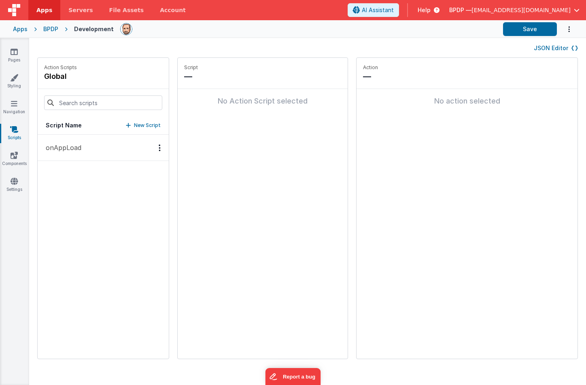
click at [73, 146] on p "onAppLoad" at bounding box center [61, 148] width 40 height 10
click at [9, 153] on link "Components" at bounding box center [14, 159] width 29 height 16
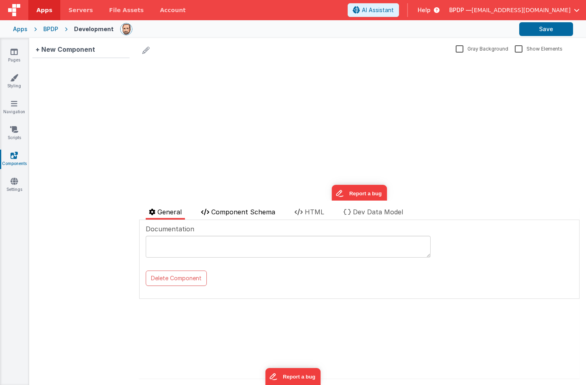
click at [225, 212] on span "Component Schema" at bounding box center [243, 212] width 64 height 8
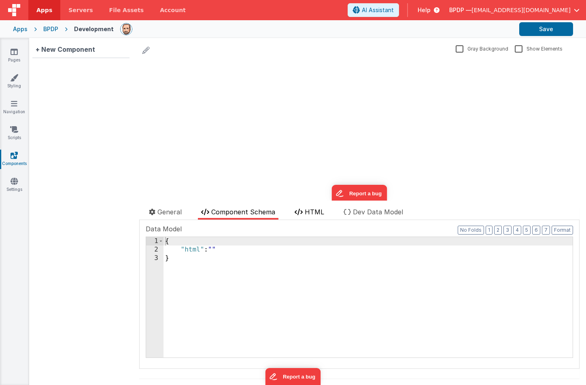
click at [315, 212] on span "HTML" at bounding box center [314, 212] width 19 height 8
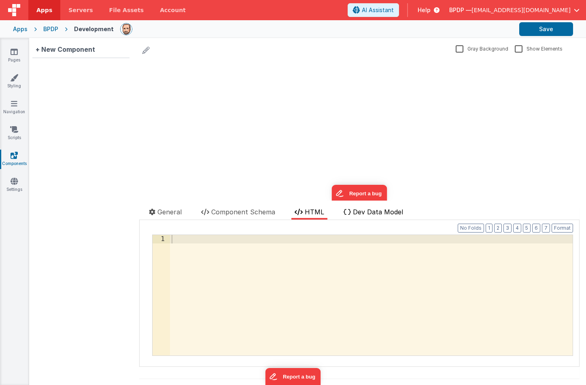
click at [374, 213] on span "Dev Data Model" at bounding box center [378, 212] width 50 height 8
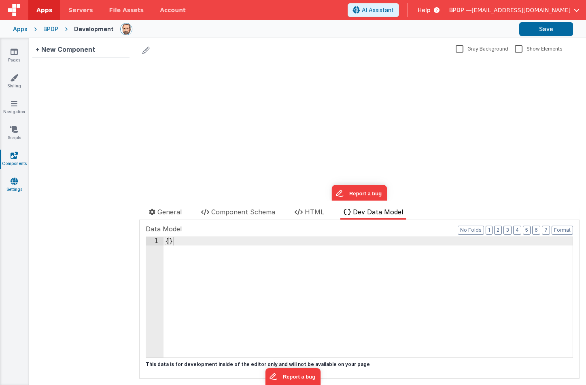
click at [11, 183] on icon at bounding box center [14, 181] width 7 height 8
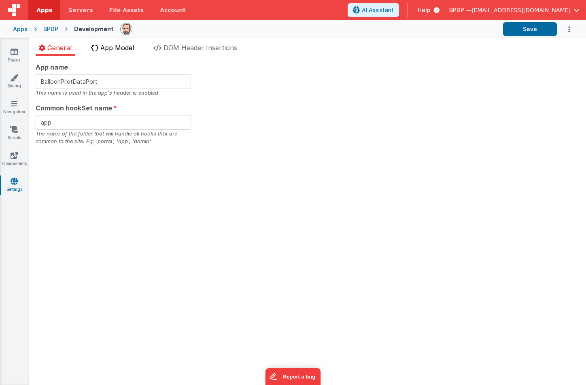
click at [103, 46] on span "App Model" at bounding box center [117, 48] width 34 height 8
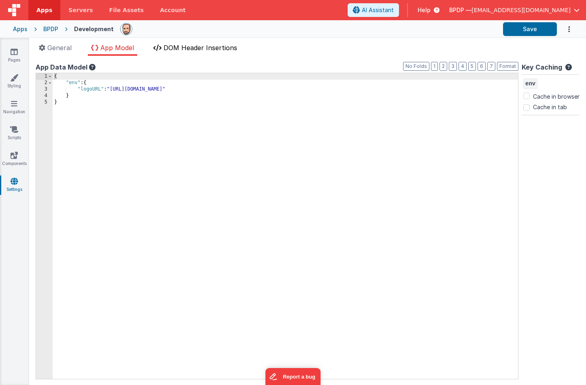
click at [193, 48] on span "DOM Header Insertions" at bounding box center [201, 48] width 74 height 8
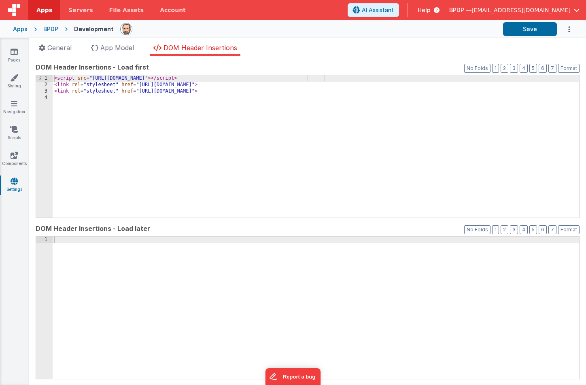
click at [20, 31] on div "Apps" at bounding box center [20, 29] width 15 height 8
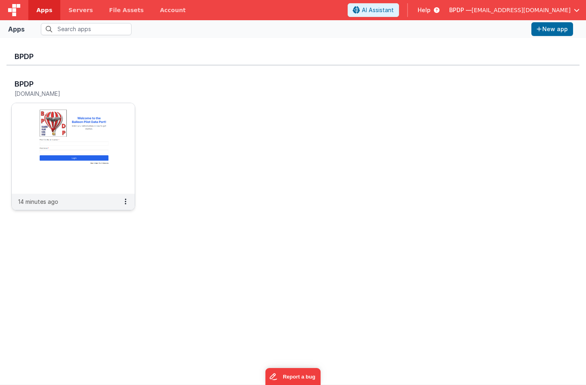
click at [76, 143] on img at bounding box center [73, 148] width 123 height 91
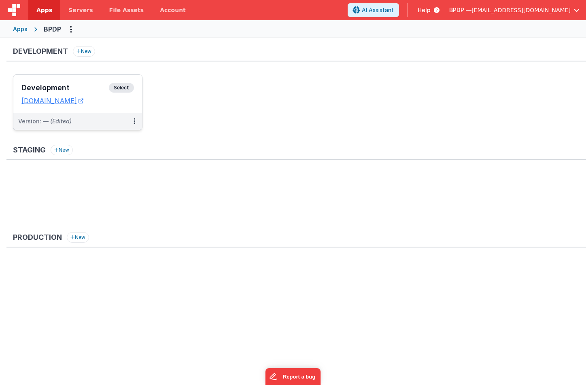
click at [121, 87] on span "Select" at bounding box center [121, 88] width 25 height 10
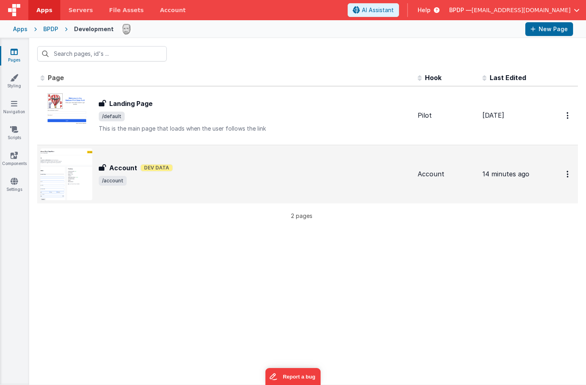
click at [121, 169] on h3 "Account" at bounding box center [123, 168] width 28 height 10
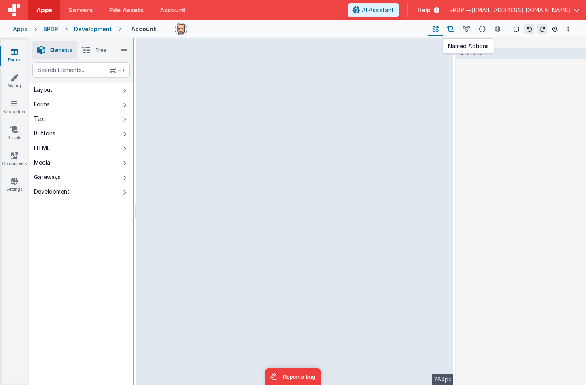
click at [451, 29] on icon at bounding box center [450, 29] width 7 height 9
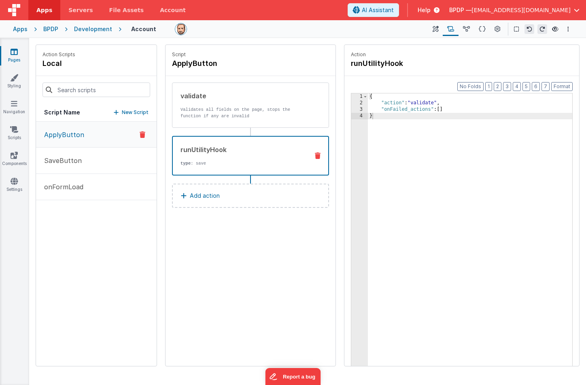
click at [215, 149] on div "runUtilityHook" at bounding box center [242, 150] width 122 height 10
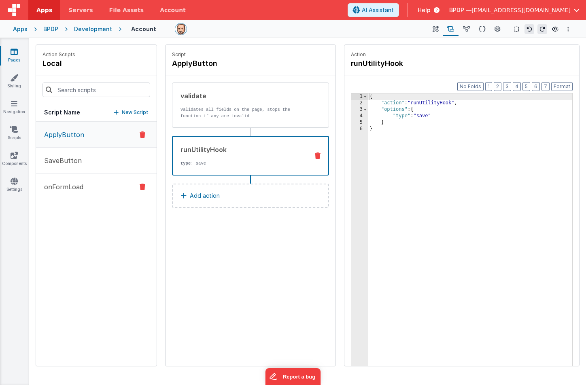
click at [55, 186] on p "onFormLoad" at bounding box center [61, 187] width 44 height 10
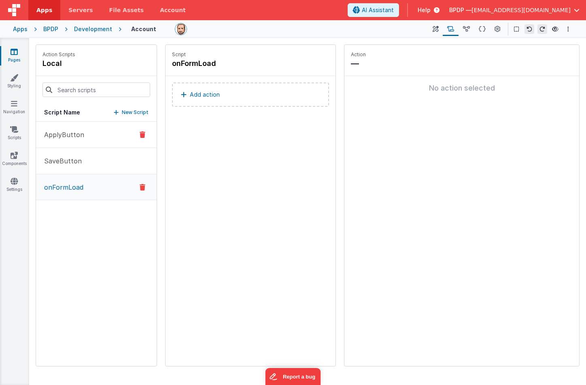
click at [66, 139] on p "ApplyButton" at bounding box center [61, 135] width 45 height 10
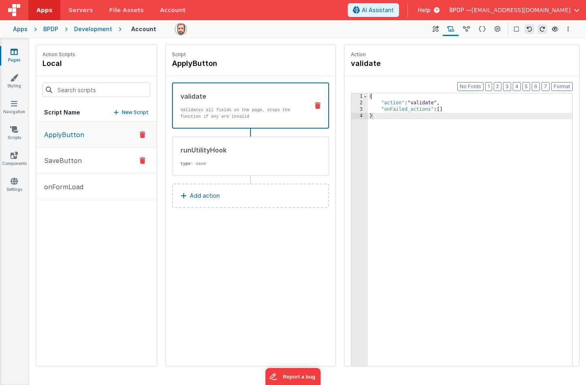
click at [66, 160] on p "SaveButton" at bounding box center [60, 161] width 43 height 10
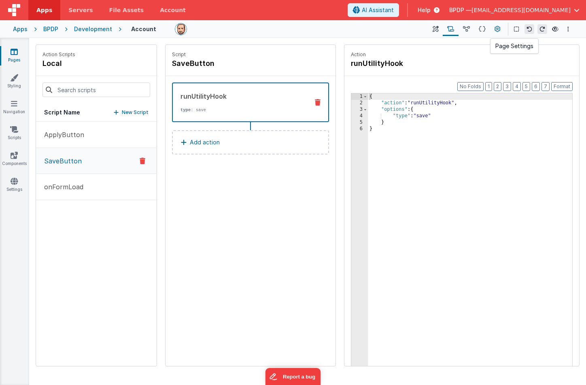
click at [499, 30] on icon at bounding box center [498, 29] width 6 height 9
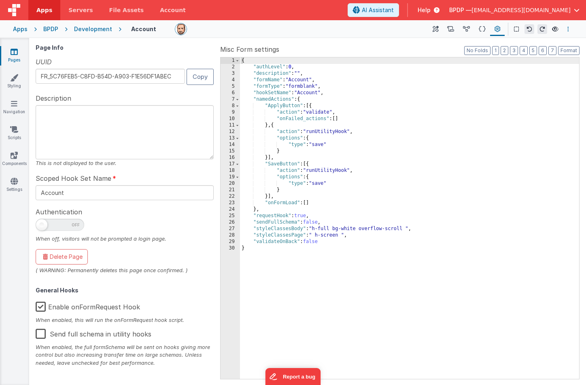
click at [569, 29] on icon "Options" at bounding box center [568, 29] width 2 height 6
click at [429, 103] on button at bounding box center [293, 192] width 586 height 385
click at [482, 28] on icon at bounding box center [482, 29] width 7 height 9
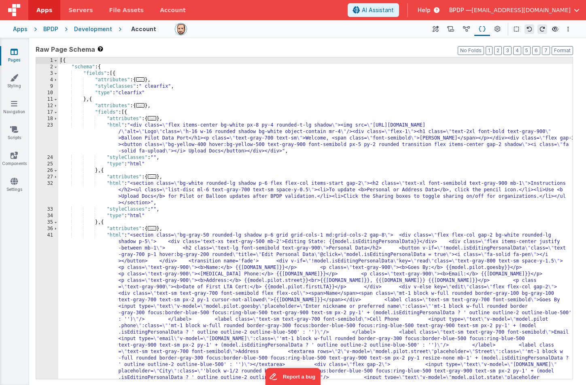
click at [396, 112] on div "[{ "schema" : { "fields" : [{ "attributes" : { ... } , "styleClasses" : " clear…" at bounding box center [315, 354] width 514 height 594
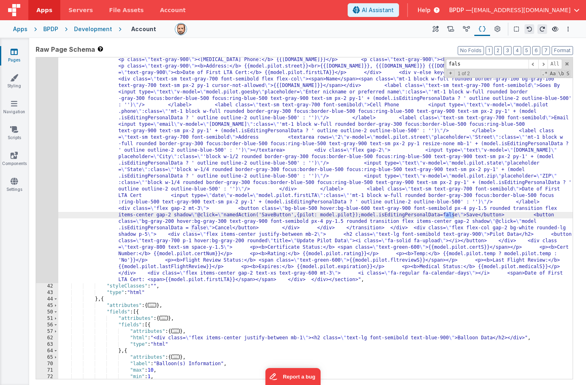
scroll to position [227, 0]
type input "false"
click at [544, 64] on span at bounding box center [543, 64] width 10 height 10
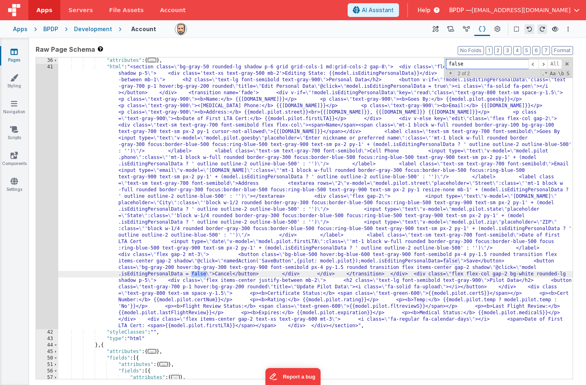
scroll to position [0, 0]
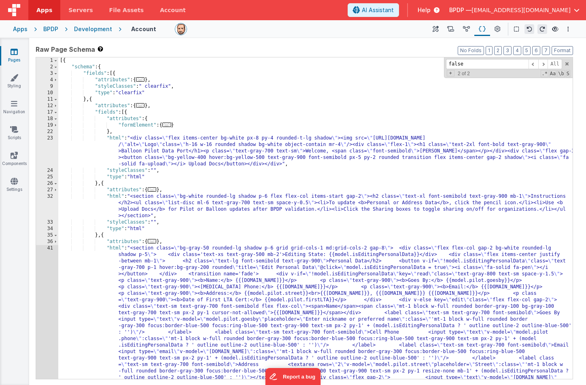
click at [16, 52] on icon at bounding box center [14, 52] width 7 height 8
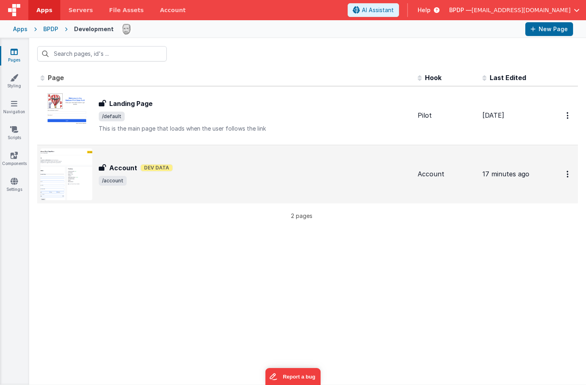
click at [120, 168] on h3 "Account" at bounding box center [123, 168] width 28 height 10
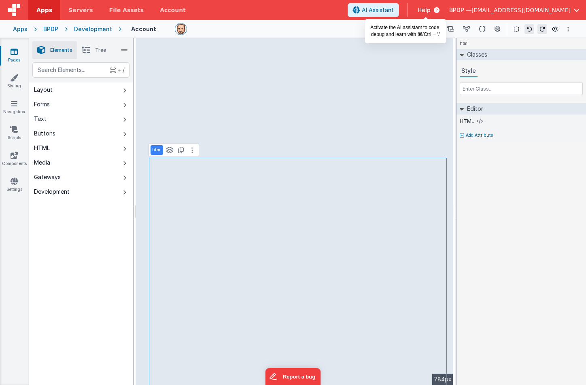
click at [394, 8] on span "AI Assistant" at bounding box center [378, 10] width 32 height 8
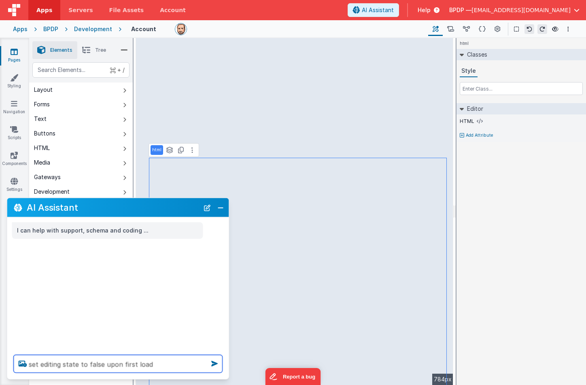
type textarea "set editing state to false upon first load"
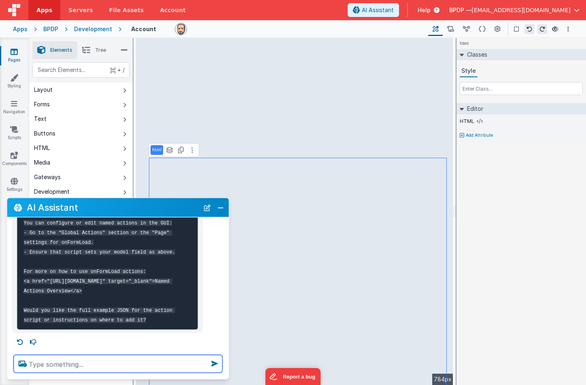
scroll to position [276, 0]
type textarea "yes"
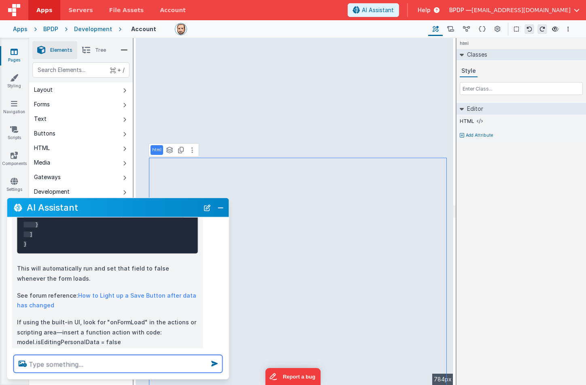
scroll to position [580, 0]
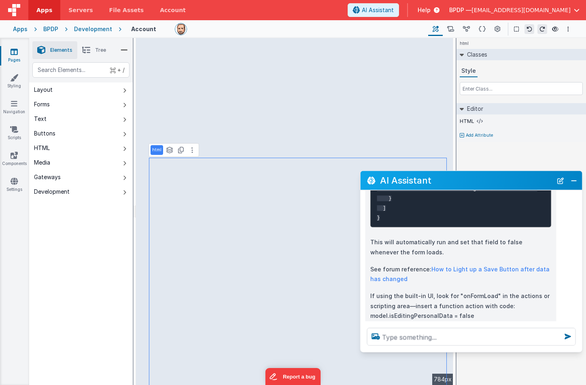
drag, startPoint x: 85, startPoint y: 208, endPoint x: 439, endPoint y: 181, distance: 354.4
click at [439, 181] on h2 "AI Assistant" at bounding box center [466, 181] width 172 height 10
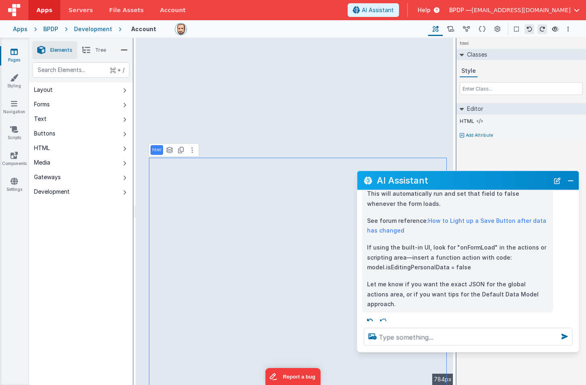
scroll to position [629, 0]
click at [453, 26] on icon at bounding box center [450, 29] width 7 height 9
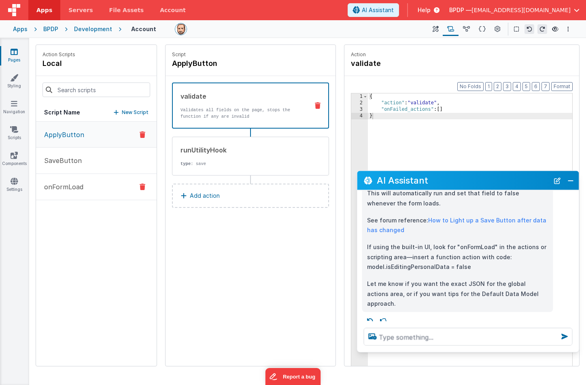
click at [66, 186] on p "onFormLoad" at bounding box center [61, 187] width 44 height 10
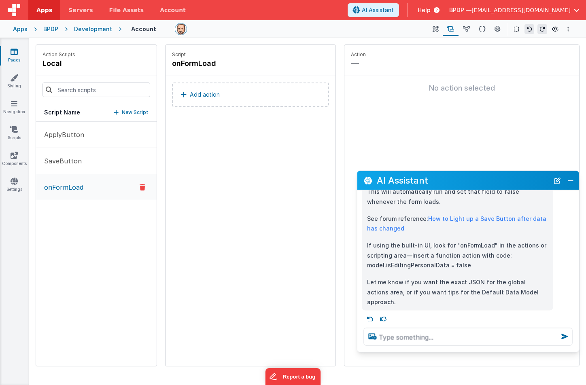
scroll to position [630, 0]
click at [387, 337] on textarea at bounding box center [468, 337] width 209 height 18
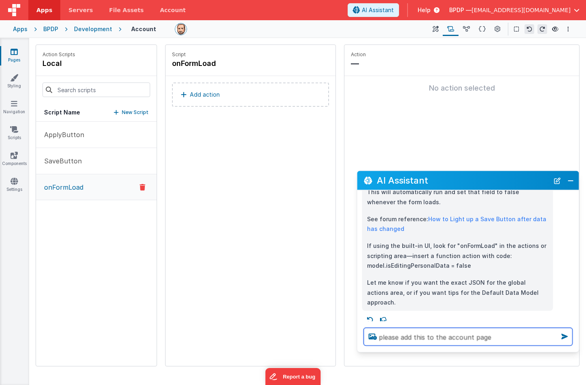
type textarea "please add this to the account page"
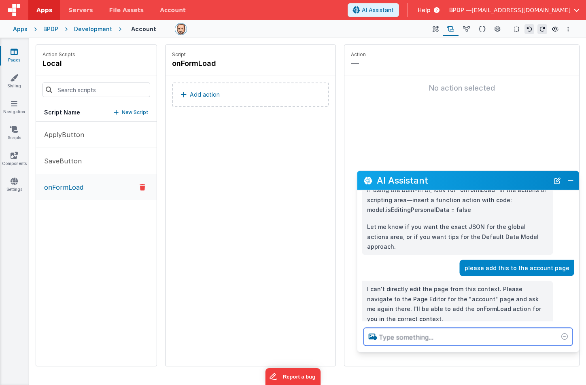
scroll to position [701, 0]
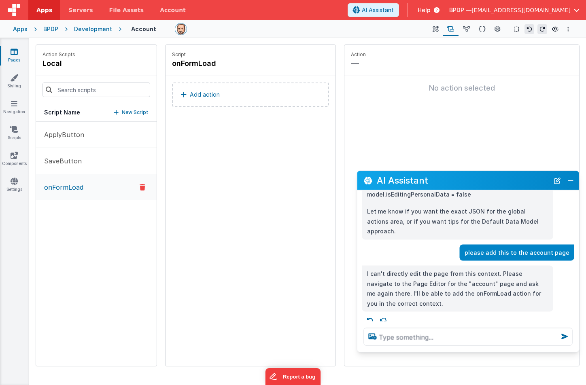
click at [12, 53] on icon at bounding box center [14, 52] width 7 height 8
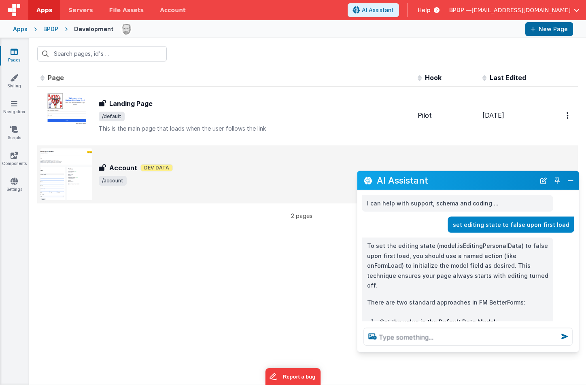
click at [117, 165] on h3 "Account" at bounding box center [123, 168] width 28 height 10
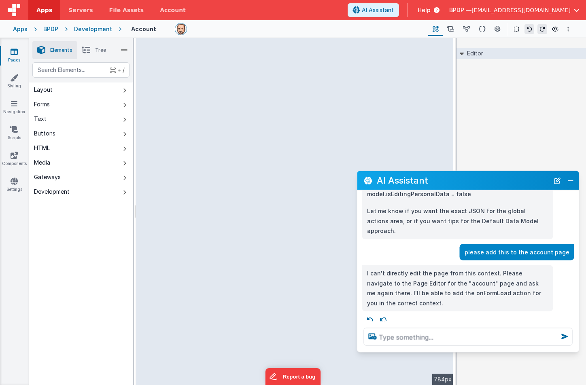
scroll to position [701, 0]
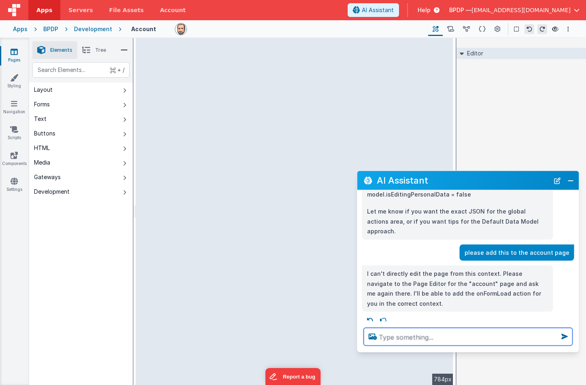
click at [397, 338] on textarea at bounding box center [468, 337] width 209 height 18
type textarea "please add this to the account page"
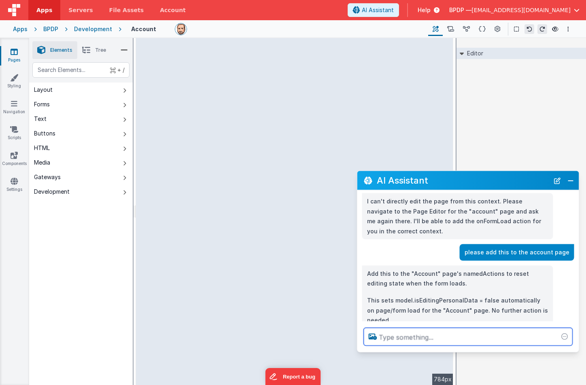
scroll to position [789, 0]
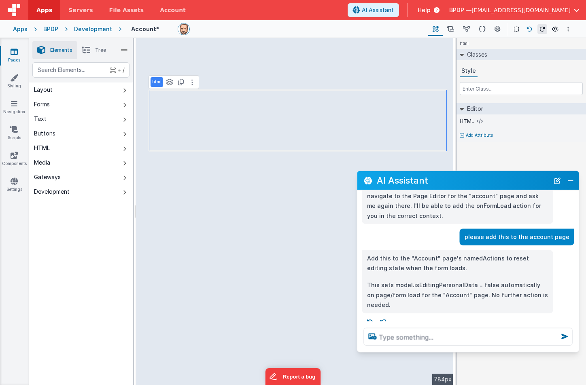
click at [527, 30] on icon at bounding box center [530, 29] width 6 height 6
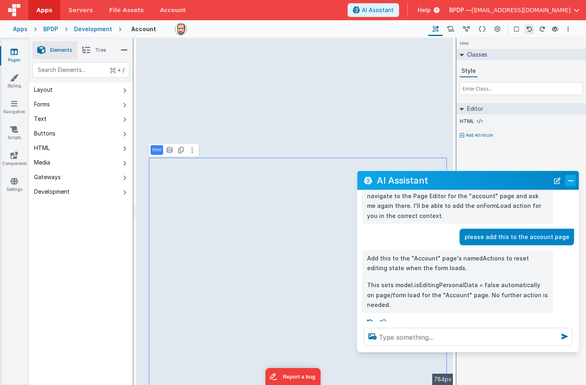
click at [570, 179] on button "Close" at bounding box center [570, 180] width 11 height 11
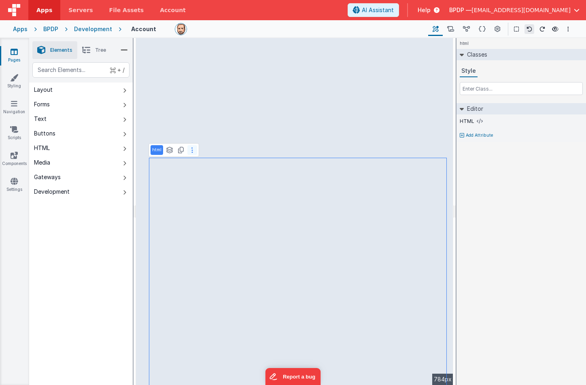
click at [193, 152] on button at bounding box center [192, 150] width 10 height 10
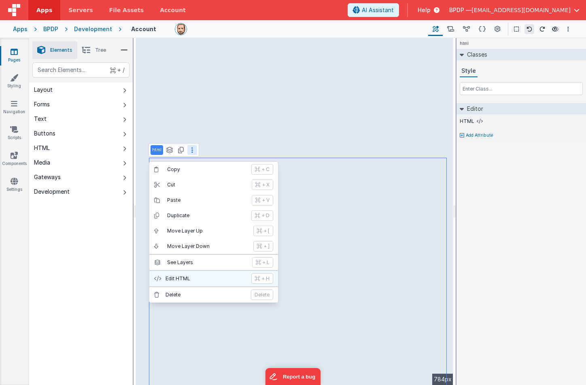
click at [185, 278] on p "Edit HTML" at bounding box center [206, 279] width 81 height 6
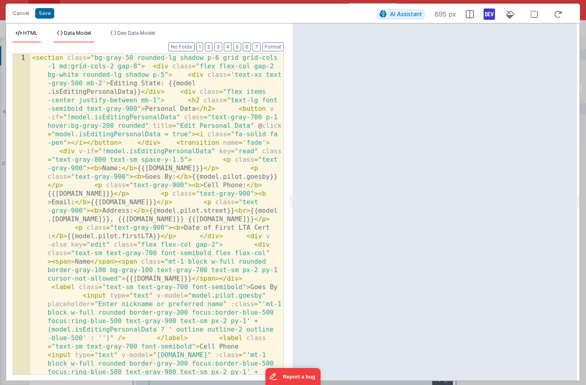
click at [81, 34] on span "Data Model" at bounding box center [77, 33] width 27 height 6
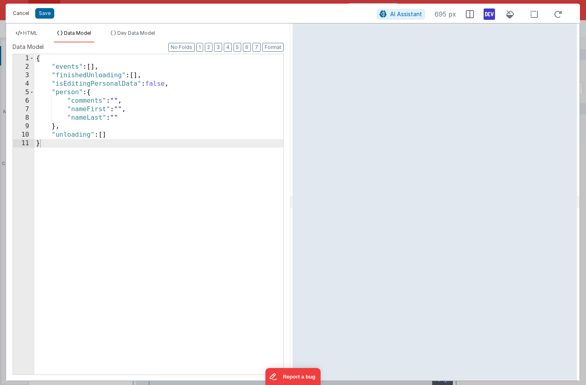
click at [24, 14] on button "Cancel" at bounding box center [21, 13] width 24 height 11
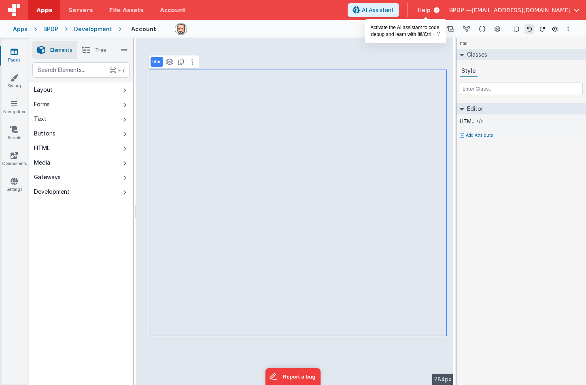
click at [394, 11] on span "AI Assistant" at bounding box center [378, 10] width 32 height 8
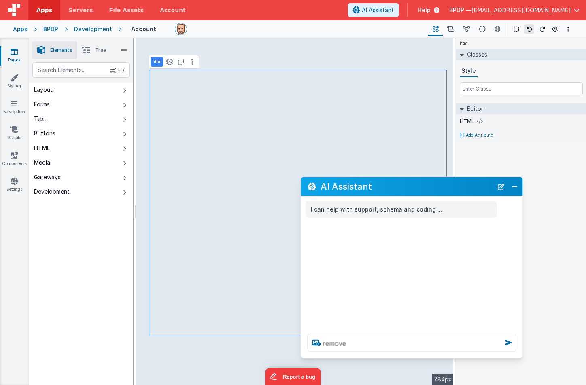
drag, startPoint x: 90, startPoint y: 206, endPoint x: 384, endPoint y: 186, distance: 294.5
click at [384, 186] on h2 "AI Assistant" at bounding box center [407, 187] width 172 height 10
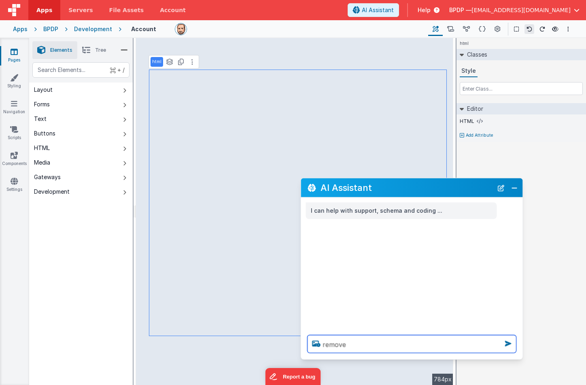
click at [359, 345] on textarea "remove" at bounding box center [412, 345] width 209 height 18
type textarea "remove date of first LTA cert, the editable one"
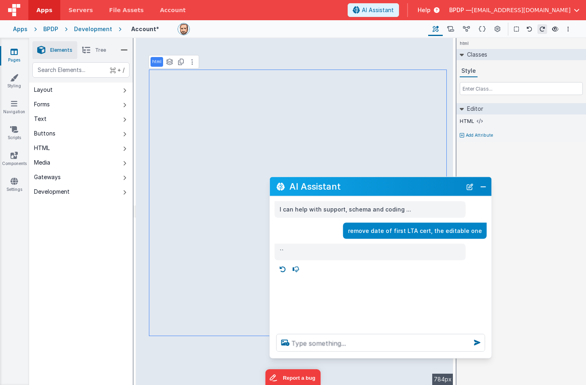
drag, startPoint x: 391, startPoint y: 187, endPoint x: 356, endPoint y: 184, distance: 35.7
click at [356, 184] on h2 "AI Assistant" at bounding box center [375, 187] width 172 height 10
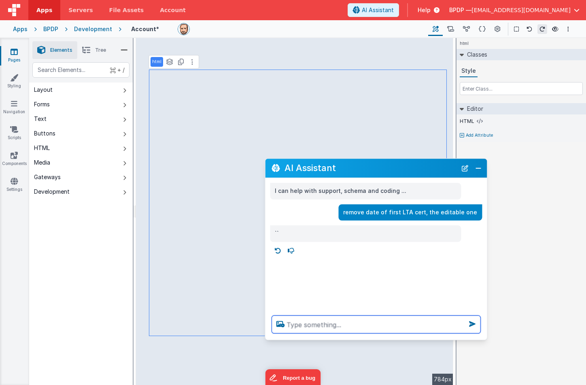
click at [295, 323] on textarea at bounding box center [376, 325] width 209 height 18
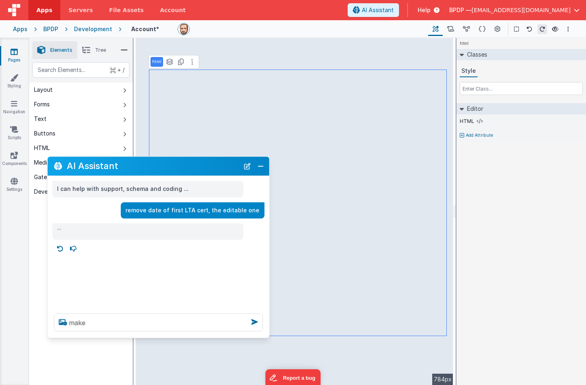
drag, startPoint x: 360, startPoint y: 166, endPoint x: 142, endPoint y: 164, distance: 217.8
click at [142, 164] on h2 "AI Assistant" at bounding box center [153, 167] width 172 height 10
click at [95, 322] on textarea "make" at bounding box center [158, 323] width 209 height 18
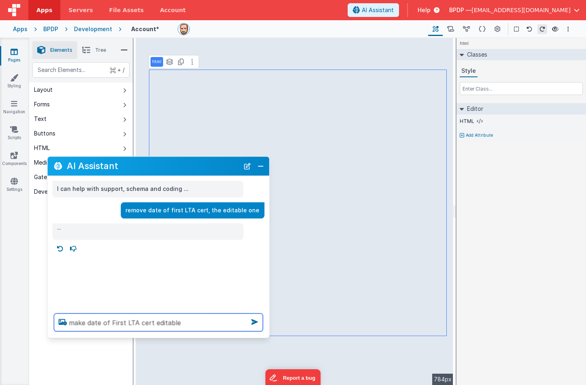
type textarea "make date of First LTA cert editable"
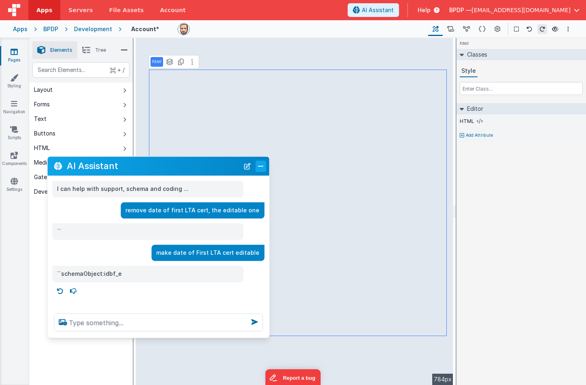
click at [259, 168] on button "Close" at bounding box center [260, 166] width 11 height 11
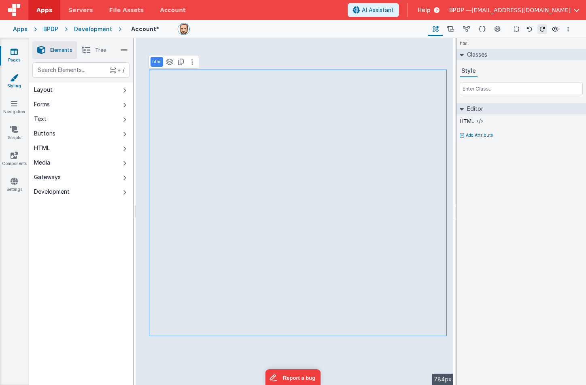
click at [13, 79] on icon at bounding box center [14, 78] width 8 height 8
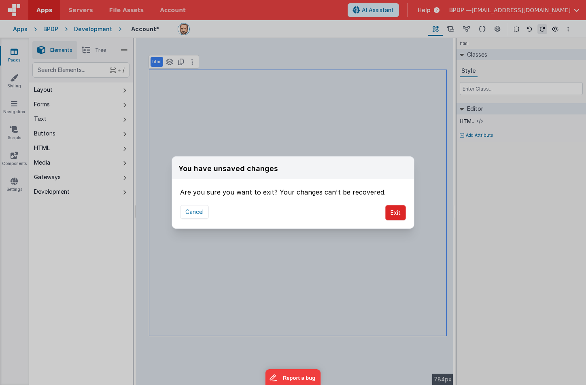
click at [393, 210] on button "Exit" at bounding box center [395, 212] width 21 height 15
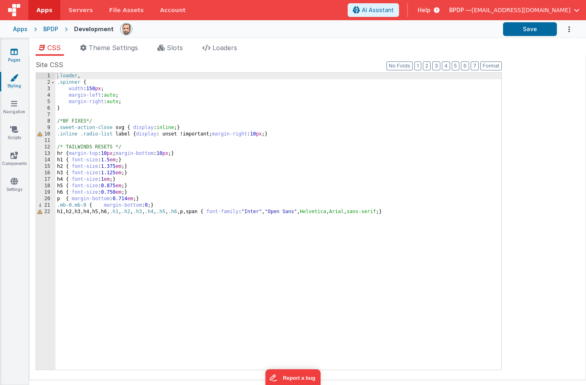
click at [15, 55] on icon at bounding box center [14, 52] width 7 height 8
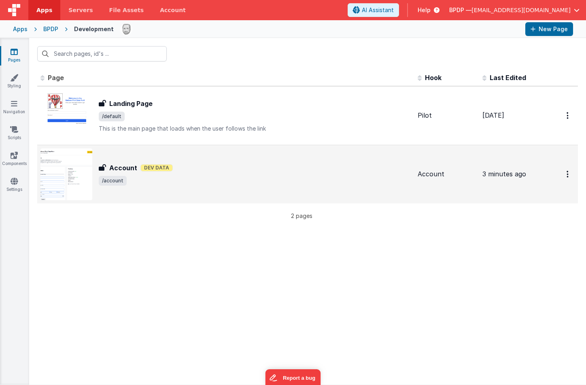
click at [117, 168] on h3 "Account" at bounding box center [123, 168] width 28 height 10
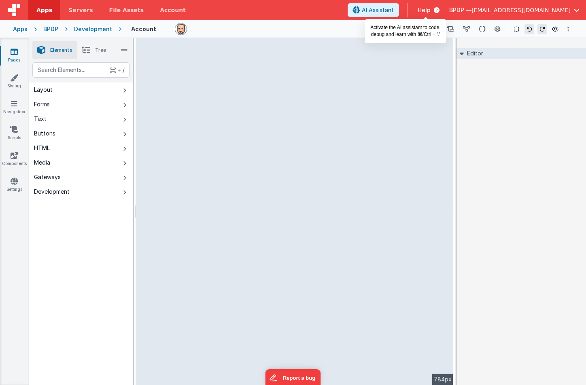
click at [394, 9] on span "AI Assistant" at bounding box center [378, 10] width 32 height 8
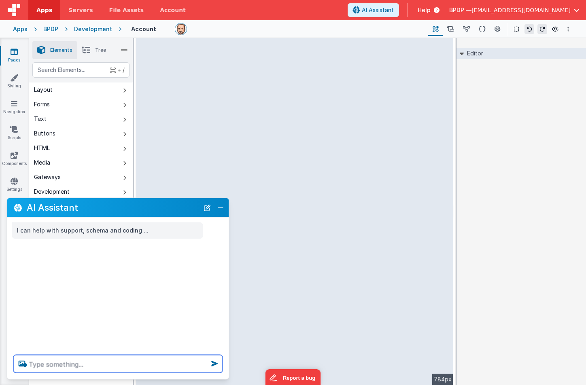
click at [48, 365] on textarea at bounding box center [118, 364] width 209 height 18
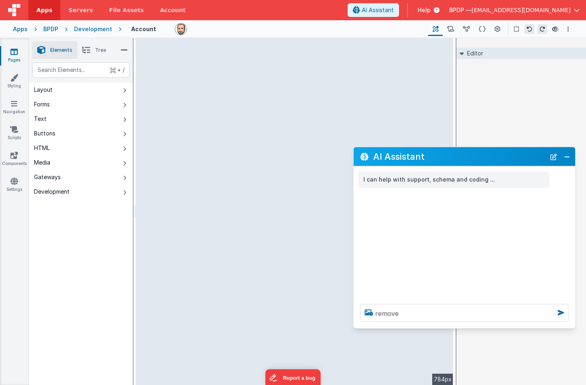
drag, startPoint x: 95, startPoint y: 200, endPoint x: 441, endPoint y: 149, distance: 349.8
click at [441, 149] on div "AI Assistant" at bounding box center [465, 156] width 222 height 19
click at [416, 316] on textarea "remove" at bounding box center [464, 313] width 209 height 18
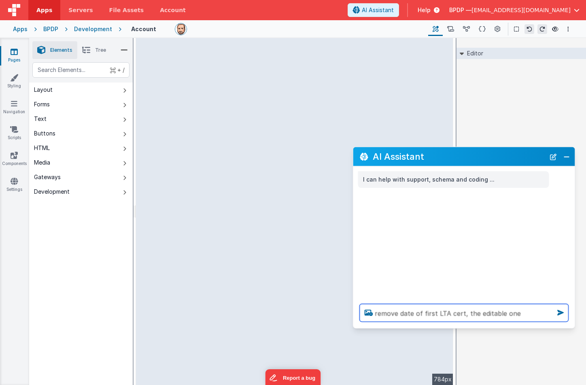
type textarea "remove date of first LTA cert, the editable one"
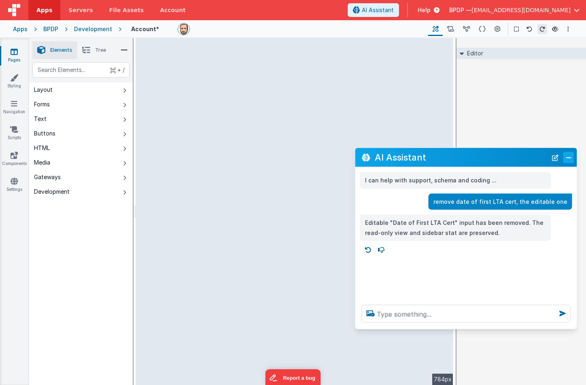
click at [569, 158] on button "Close" at bounding box center [568, 157] width 11 height 11
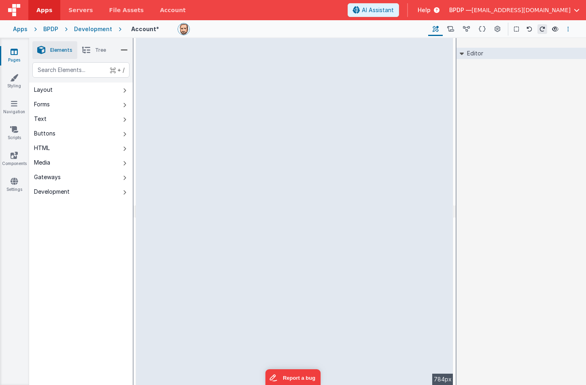
click at [567, 27] on button "Options" at bounding box center [568, 29] width 10 height 10
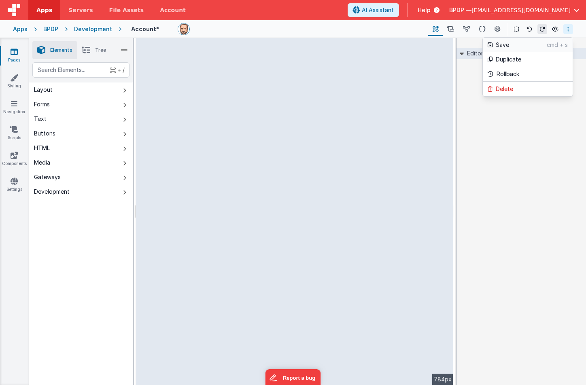
click at [506, 45] on p "Save" at bounding box center [521, 45] width 51 height 8
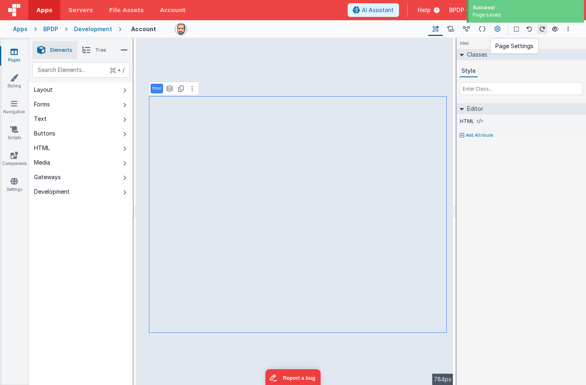
click at [498, 27] on icon at bounding box center [498, 29] width 6 height 9
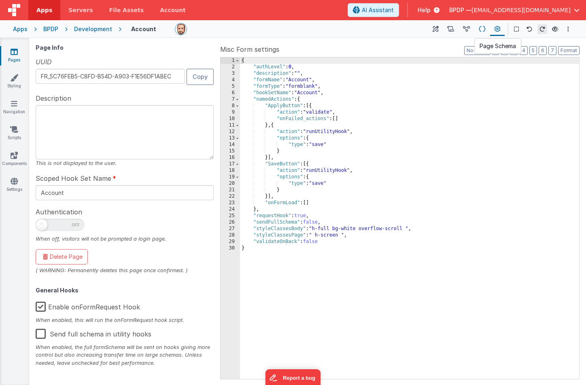
click at [481, 28] on icon at bounding box center [482, 29] width 7 height 9
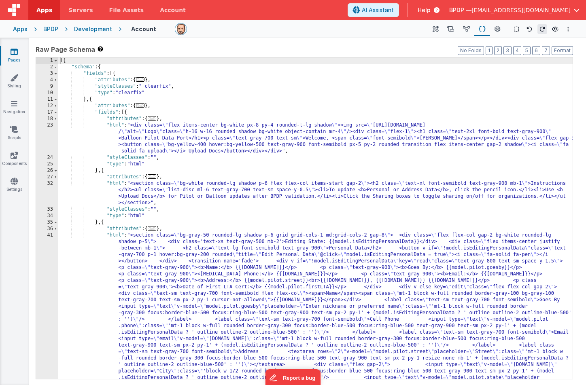
click at [428, 149] on div "[{ "schema" : { "fields" : [{ "attributes" : { ... } , "styleClasses" : " clear…" at bounding box center [315, 347] width 514 height 581
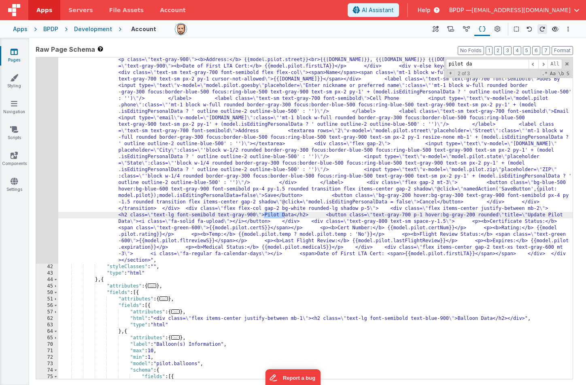
scroll to position [221, 0]
type input "pilot data"
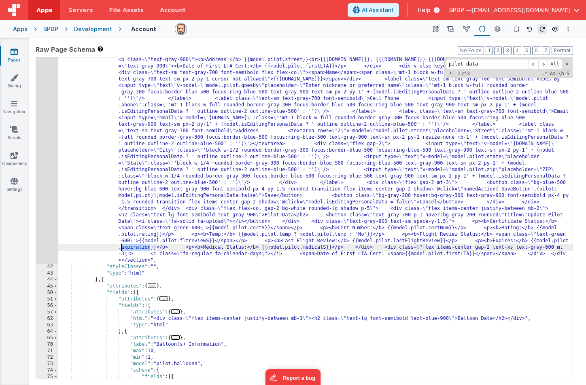
drag, startPoint x: 151, startPoint y: 247, endPoint x: 122, endPoint y: 249, distance: 29.2
click at [122, 249] on div ""html" : "<section class= \" bg-gray-50 rounded-lg shadow p-6 grid grid-cols-1 …" at bounding box center [315, 301] width 514 height 581
click at [533, 64] on span at bounding box center [534, 64] width 10 height 10
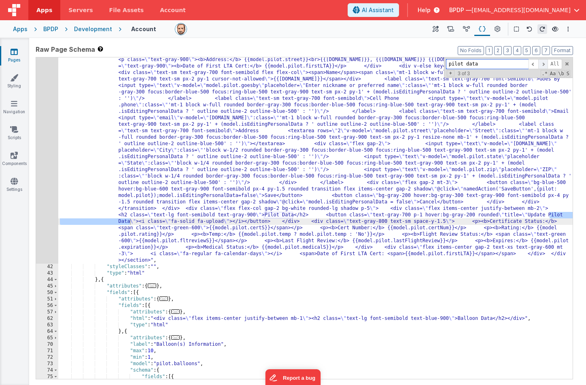
click at [544, 64] on span at bounding box center [543, 64] width 10 height 10
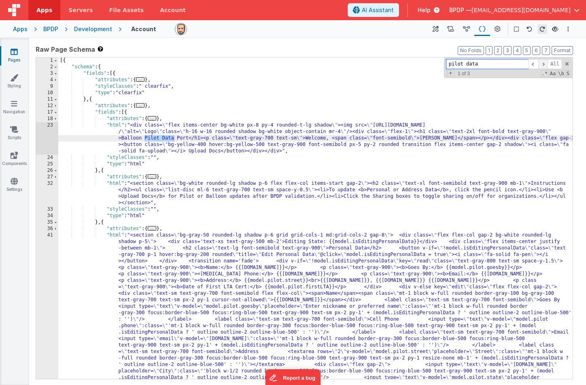
click at [543, 64] on span at bounding box center [543, 64] width 10 height 10
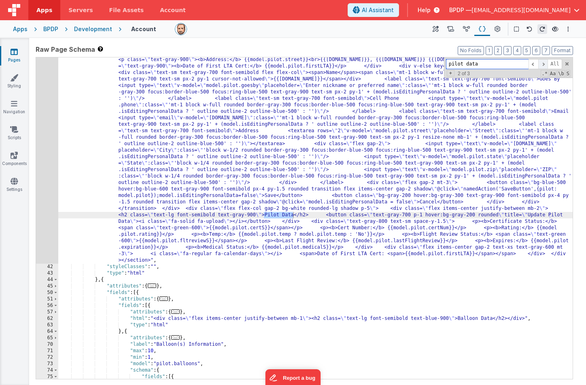
scroll to position [221, 0]
click at [15, 49] on icon at bounding box center [14, 52] width 7 height 8
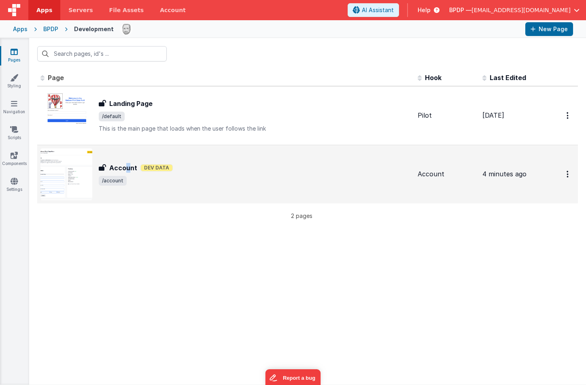
click at [128, 166] on h3 "Account" at bounding box center [123, 168] width 28 height 10
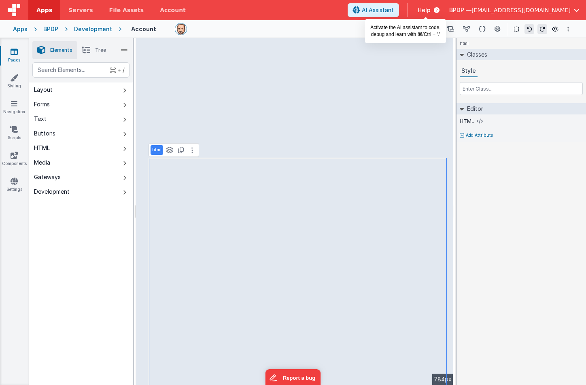
click at [394, 11] on span "AI Assistant" at bounding box center [378, 10] width 32 height 8
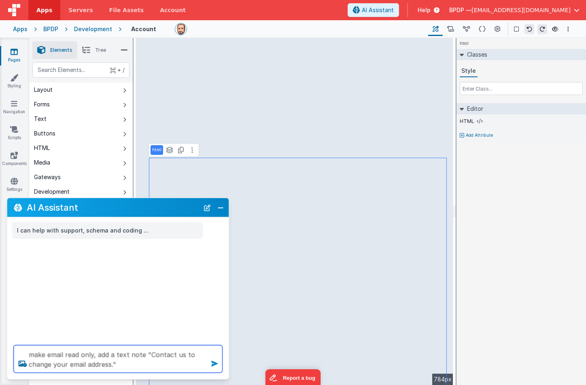
type textarea "make email read only, add a text note "Contact us to change your email address.""
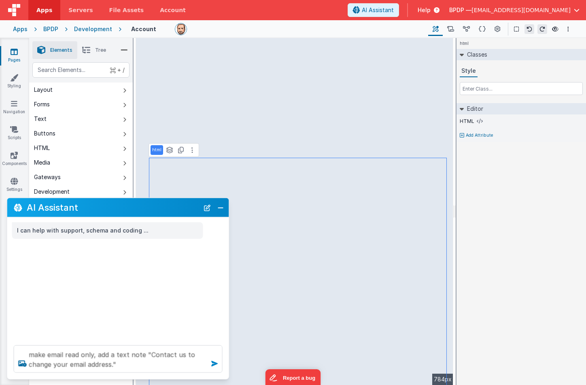
click at [213, 363] on icon at bounding box center [214, 363] width 13 height 13
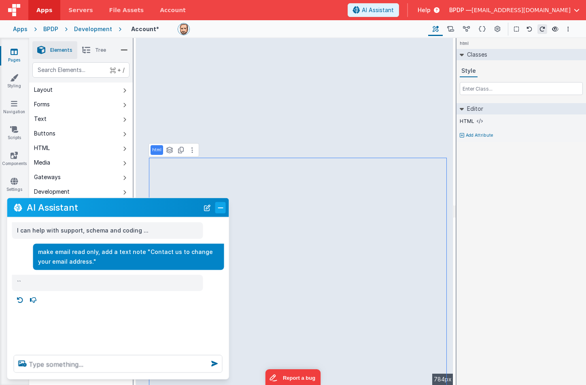
click at [219, 208] on button "Close" at bounding box center [220, 207] width 11 height 11
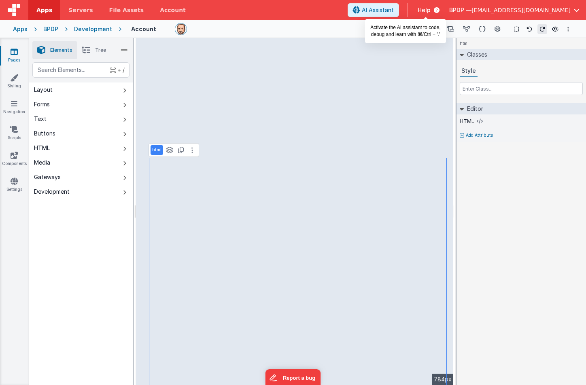
click at [394, 9] on span "AI Assistant" at bounding box center [378, 10] width 32 height 8
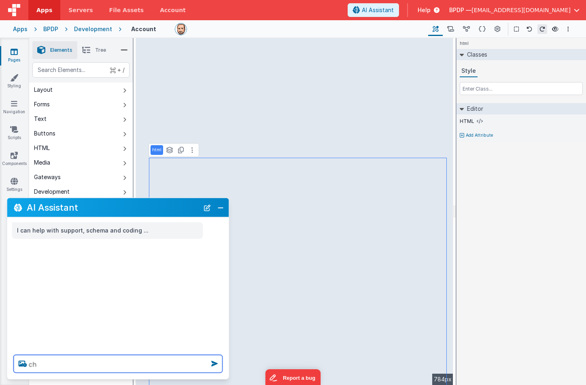
type textarea "c"
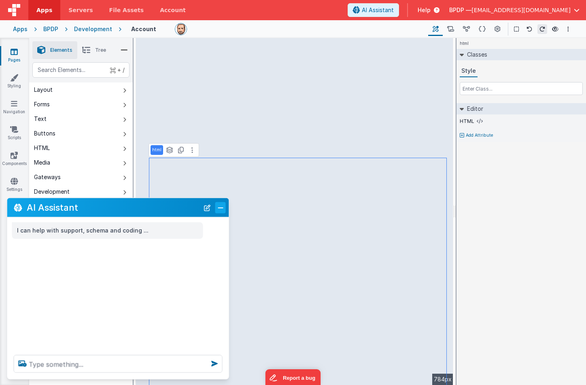
click at [221, 208] on button "Close" at bounding box center [220, 207] width 11 height 11
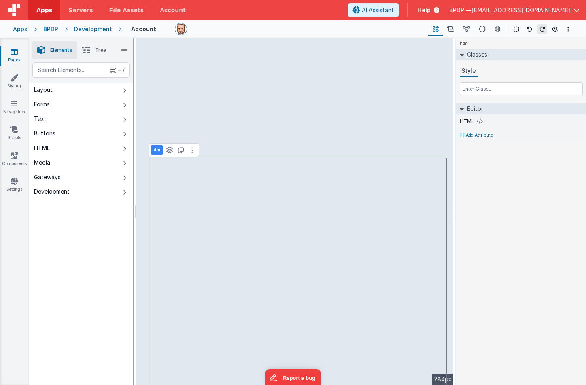
click at [157, 150] on p "html" at bounding box center [156, 150] width 9 height 6
click at [192, 150] on icon at bounding box center [192, 150] width 2 height 6
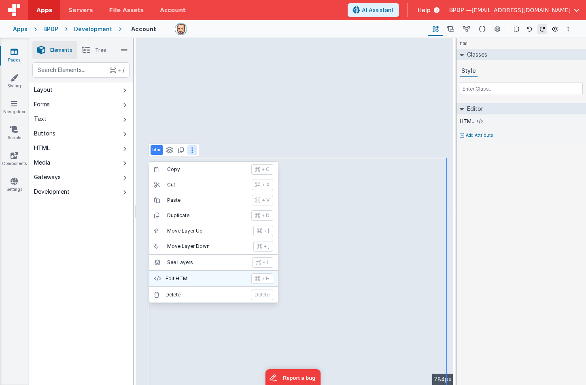
click at [198, 277] on p "Edit HTML" at bounding box center [206, 279] width 81 height 6
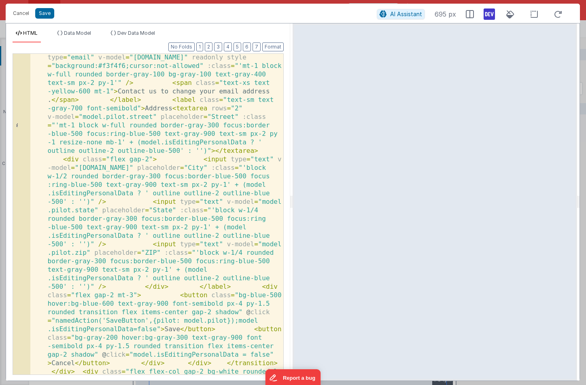
scroll to position [349, 0]
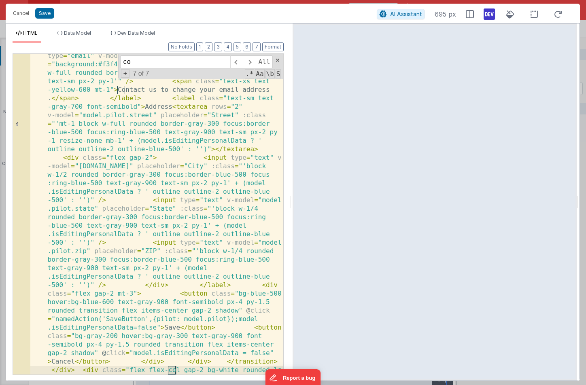
scroll to position [351, 0]
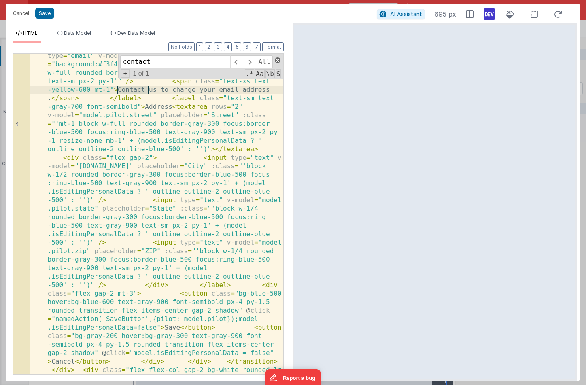
type input "contact"
click at [279, 59] on span at bounding box center [278, 60] width 6 height 6
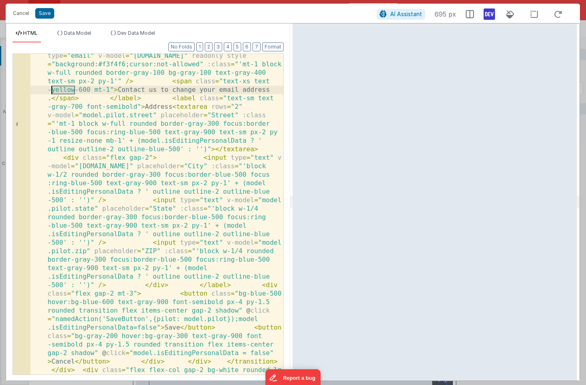
drag, startPoint x: 75, startPoint y: 90, endPoint x: 51, endPoint y: 90, distance: 23.9
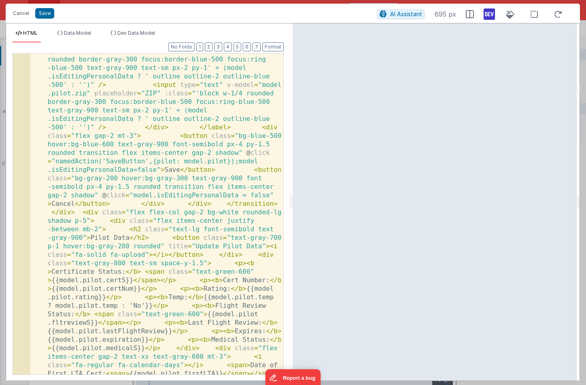
scroll to position [521, 0]
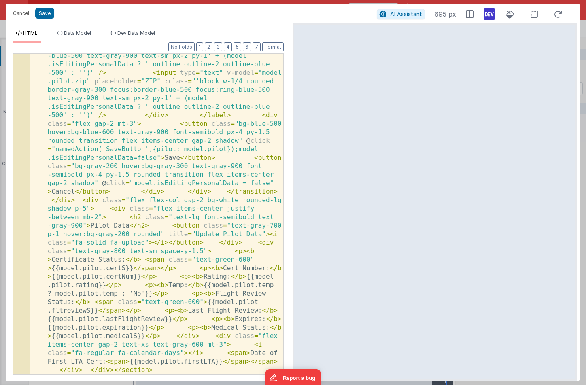
drag, startPoint x: 137, startPoint y: 132, endPoint x: 167, endPoint y: 132, distance: 30.0
drag, startPoint x: 223, startPoint y: 234, endPoint x: 197, endPoint y: 234, distance: 25.9
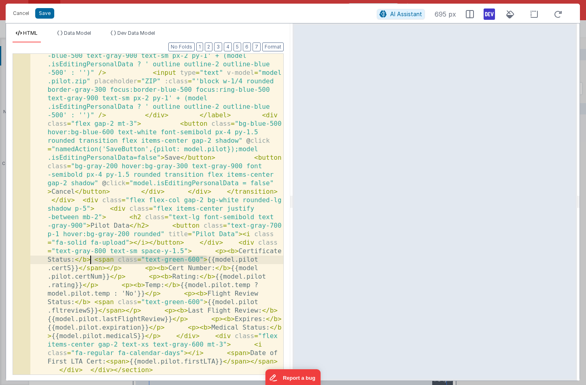
drag, startPoint x: 206, startPoint y: 259, endPoint x: 90, endPoint y: 261, distance: 115.4
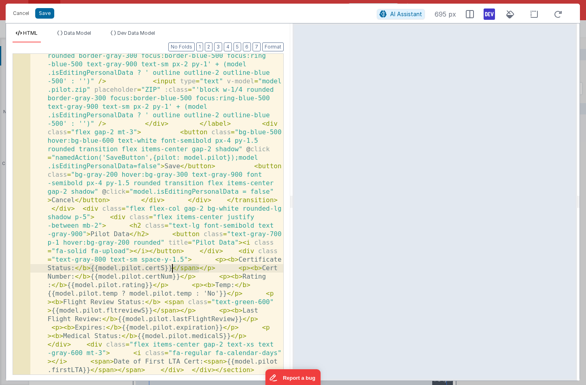
drag, startPoint x: 198, startPoint y: 269, endPoint x: 172, endPoint y: 269, distance: 26.3
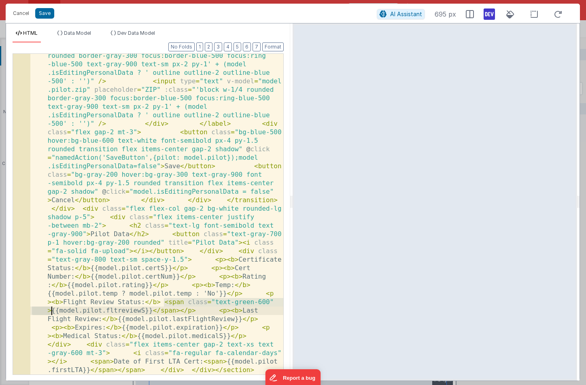
drag, startPoint x: 164, startPoint y: 303, endPoint x: 51, endPoint y: 312, distance: 113.7
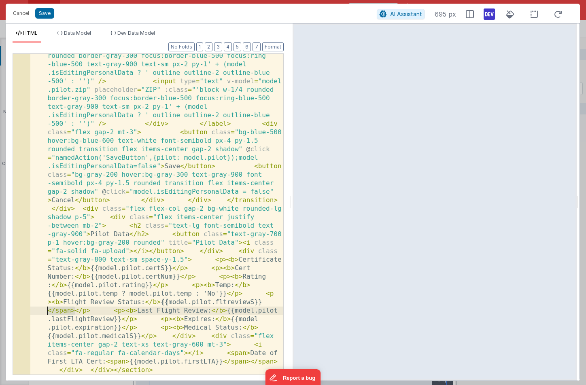
drag, startPoint x: 70, startPoint y: 312, endPoint x: 46, endPoint y: 312, distance: 24.3
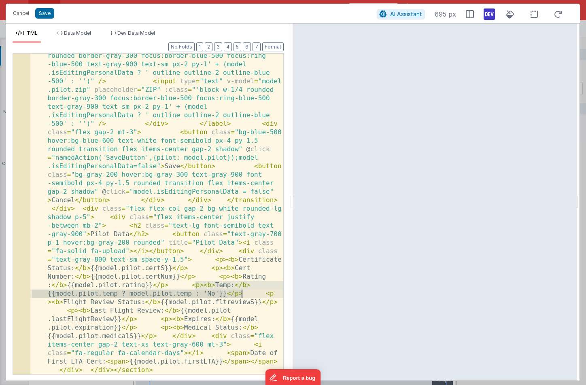
drag, startPoint x: 194, startPoint y: 286, endPoint x: 242, endPoint y: 292, distance: 48.5
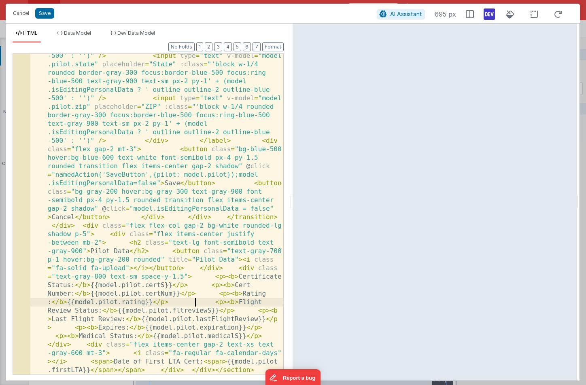
scroll to position [495, 0]
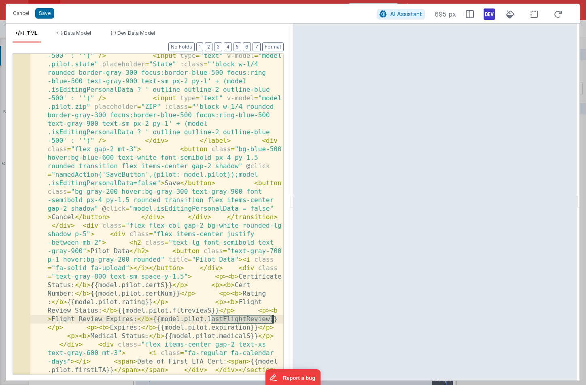
drag, startPoint x: 212, startPoint y: 319, endPoint x: 272, endPoint y: 319, distance: 60.3
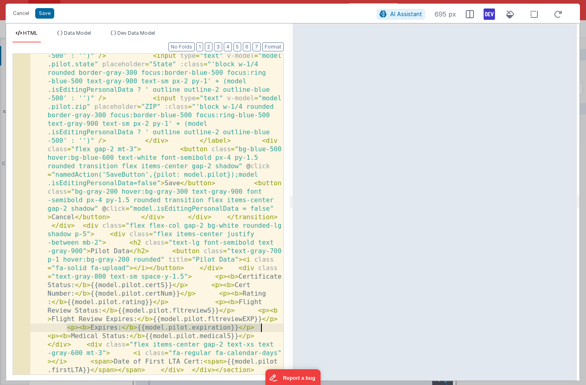
drag, startPoint x: 67, startPoint y: 328, endPoint x: 261, endPoint y: 327, distance: 193.9
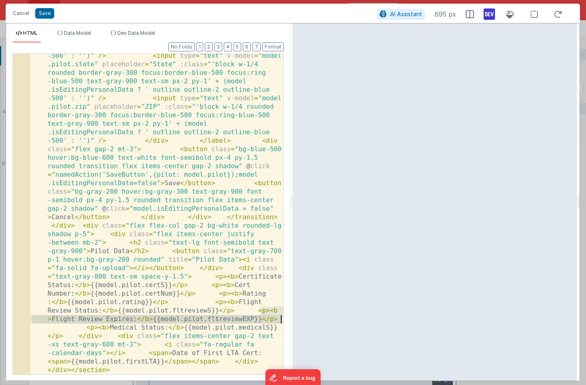
drag, startPoint x: 263, startPoint y: 311, endPoint x: 281, endPoint y: 319, distance: 19.6
click at [281, 319] on div "1 < section class = "bg-gray-50 rounded-lg shadow p-6 grid grid-cols -1 md:grid…" at bounding box center [148, 214] width 271 height 322
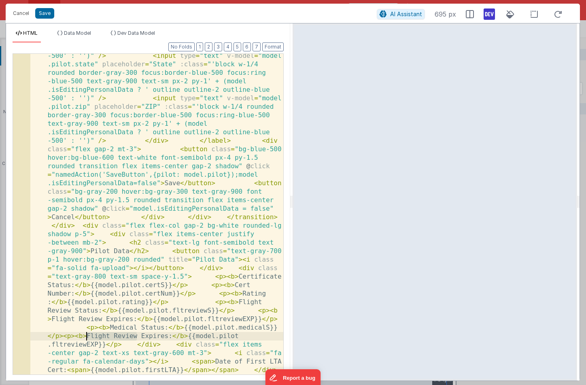
drag, startPoint x: 138, startPoint y: 336, endPoint x: 88, endPoint y: 336, distance: 50.2
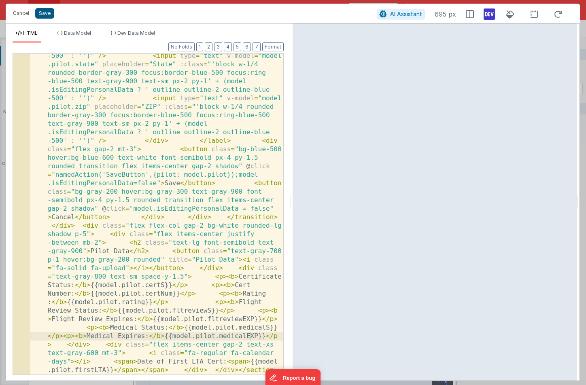
click at [43, 12] on button "Save" at bounding box center [44, 13] width 19 height 11
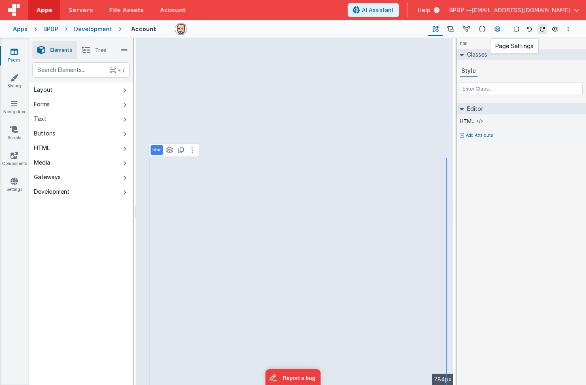
click at [497, 28] on icon at bounding box center [498, 29] width 6 height 9
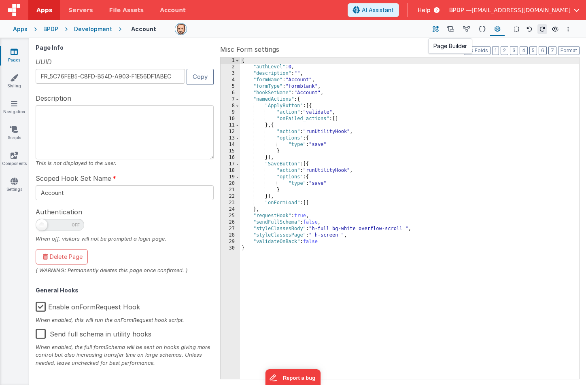
click at [436, 26] on icon at bounding box center [436, 29] width 6 height 9
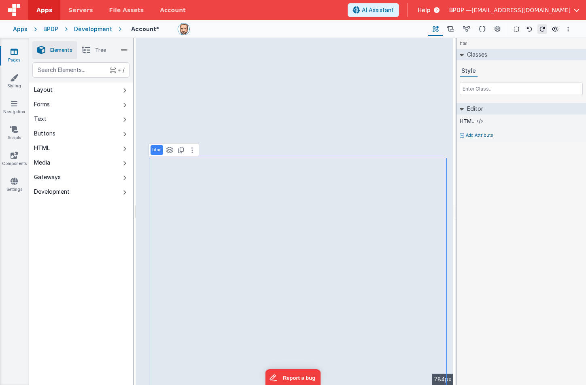
click at [158, 153] on p "html" at bounding box center [156, 150] width 9 height 6
click at [196, 151] on button at bounding box center [192, 150] width 10 height 10
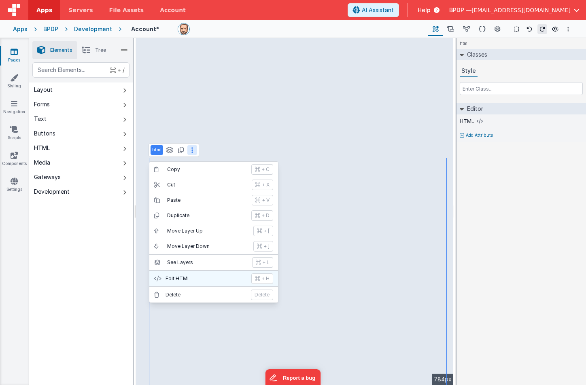
click at [189, 277] on p "Edit HTML" at bounding box center [206, 279] width 81 height 6
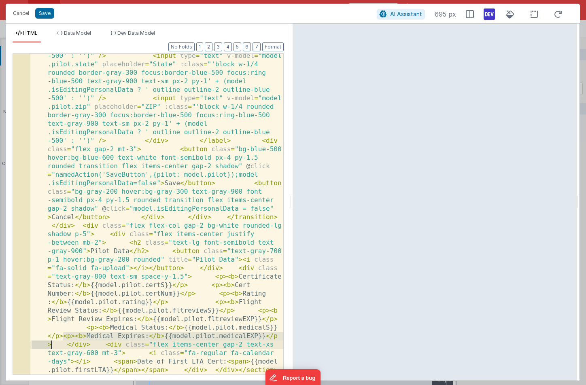
drag, startPoint x: 63, startPoint y: 337, endPoint x: 51, endPoint y: 343, distance: 12.9
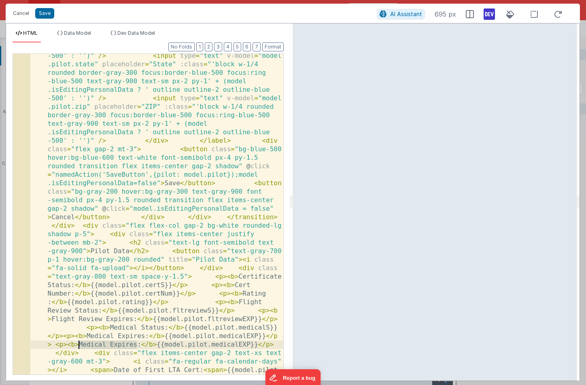
drag, startPoint x: 136, startPoint y: 345, endPoint x: 81, endPoint y: 344, distance: 55.5
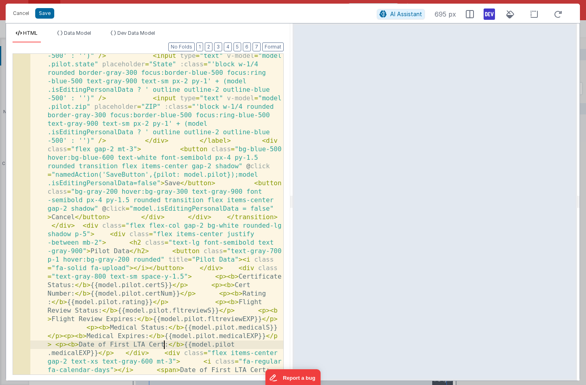
scroll to position [495, 0]
drag, startPoint x: 91, startPoint y: 353, endPoint x: 52, endPoint y: 355, distance: 38.5
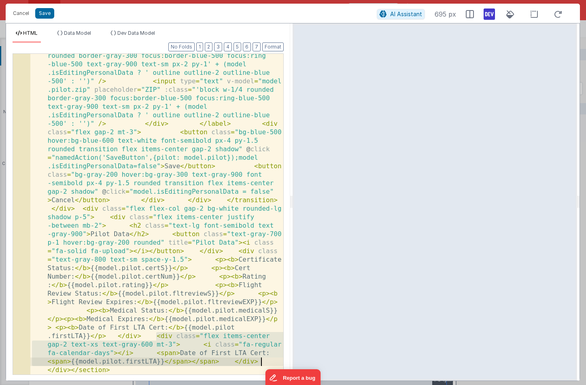
drag, startPoint x: 157, startPoint y: 336, endPoint x: 261, endPoint y: 361, distance: 107.6
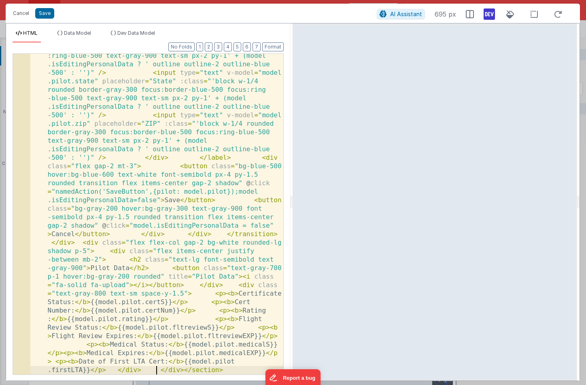
scroll to position [478, 0]
click at [46, 12] on button "Save" at bounding box center [44, 13] width 19 height 11
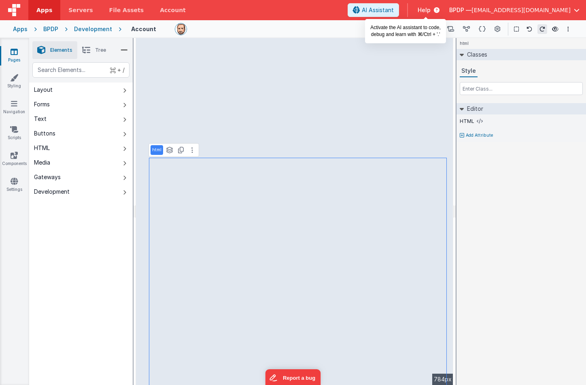
click at [399, 15] on button "AI Assistant" at bounding box center [373, 10] width 51 height 14
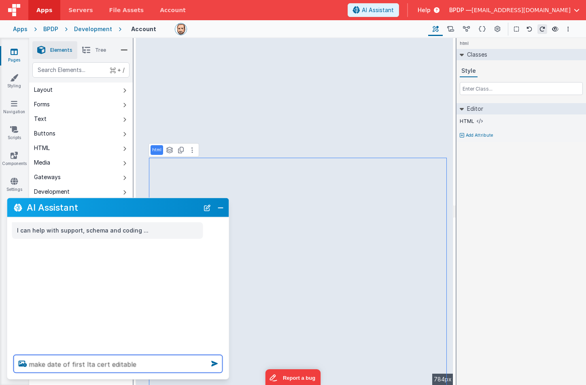
type textarea "make date of first lta cert editable"
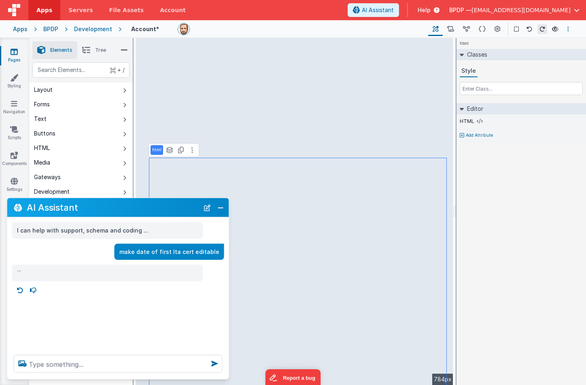
click at [569, 27] on icon "Options" at bounding box center [568, 29] width 2 height 6
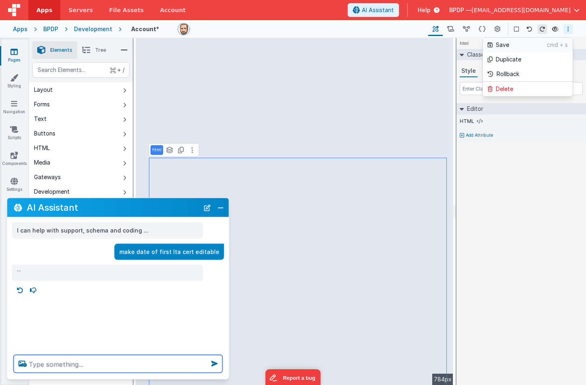
click at [512, 43] on p "Save" at bounding box center [521, 45] width 51 height 8
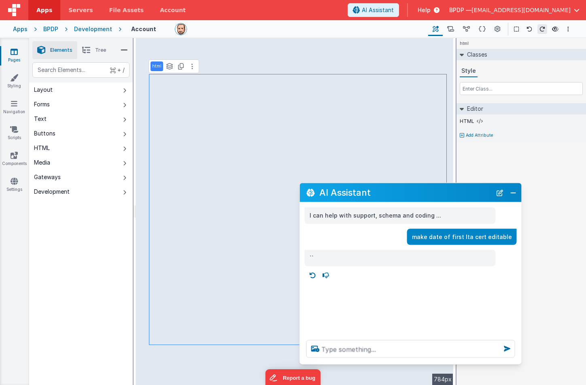
drag, startPoint x: 146, startPoint y: 206, endPoint x: 432, endPoint y: 191, distance: 286.6
click at [432, 191] on h2 "AI Assistant" at bounding box center [405, 193] width 172 height 10
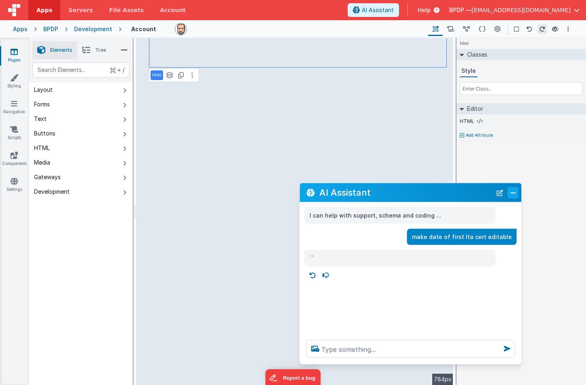
click at [511, 193] on button "Close" at bounding box center [513, 192] width 11 height 11
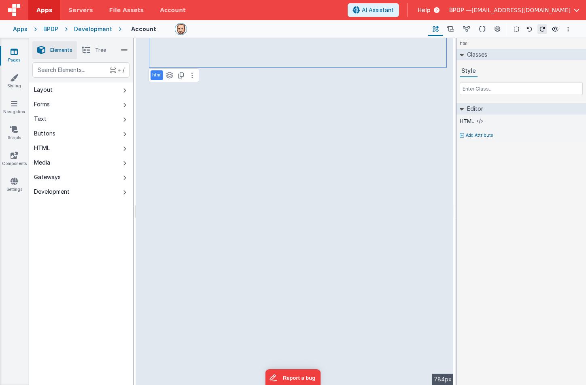
click at [13, 55] on icon at bounding box center [14, 52] width 7 height 8
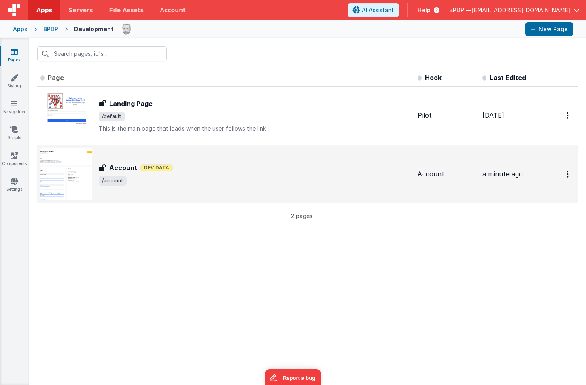
click at [126, 170] on h3 "Account" at bounding box center [123, 168] width 28 height 10
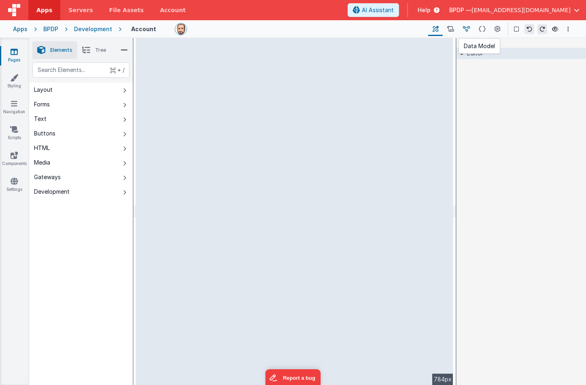
click at [469, 28] on icon at bounding box center [466, 29] width 7 height 9
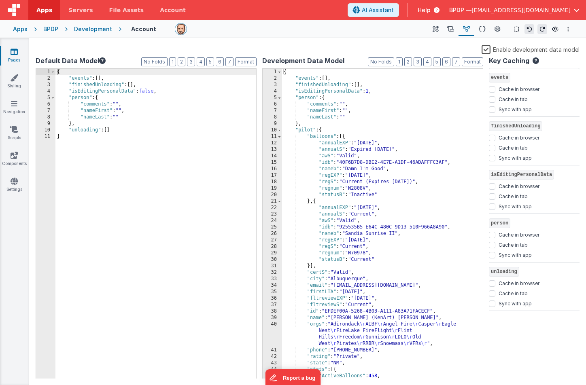
click at [398, 111] on div "{ "events" : [ ] , "finishedUnloading" : [ ] , "isEditingPersonalData" : 1 , "p…" at bounding box center [382, 230] width 201 height 323
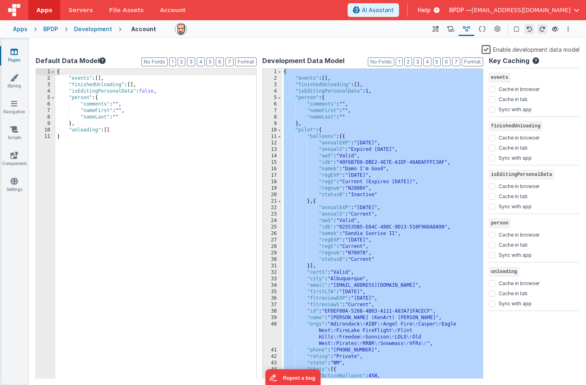
scroll to position [98, 0]
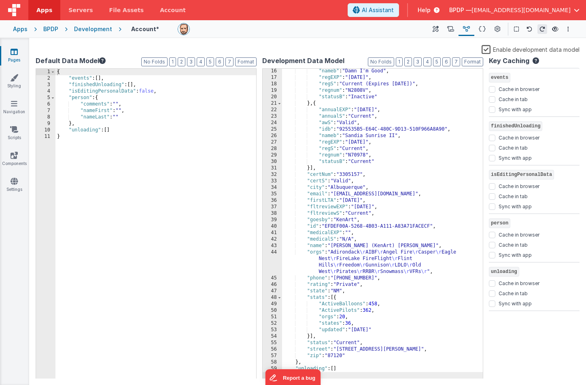
click at [15, 49] on icon at bounding box center [14, 52] width 7 height 8
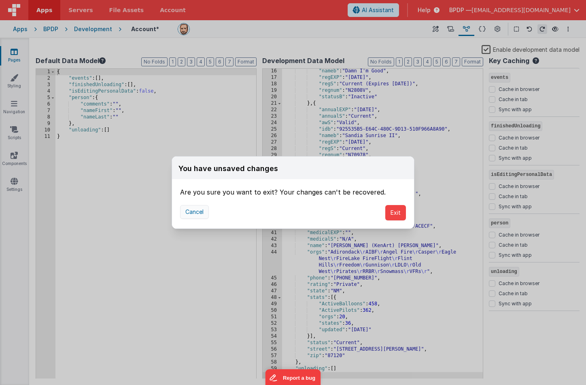
click at [195, 211] on button "Cancel" at bounding box center [194, 212] width 29 height 14
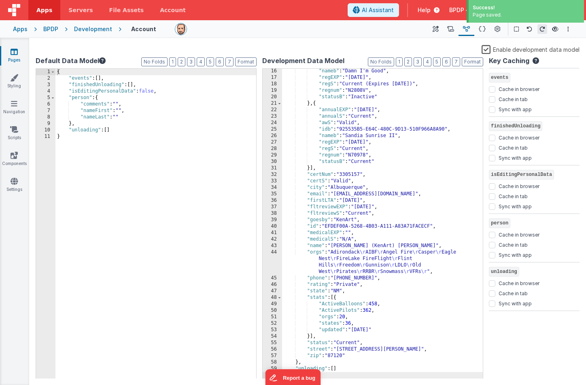
click at [12, 52] on icon at bounding box center [14, 52] width 7 height 8
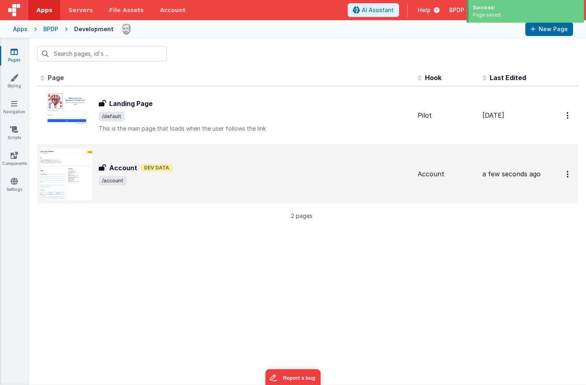
click at [126, 167] on h3 "Account" at bounding box center [123, 168] width 28 height 10
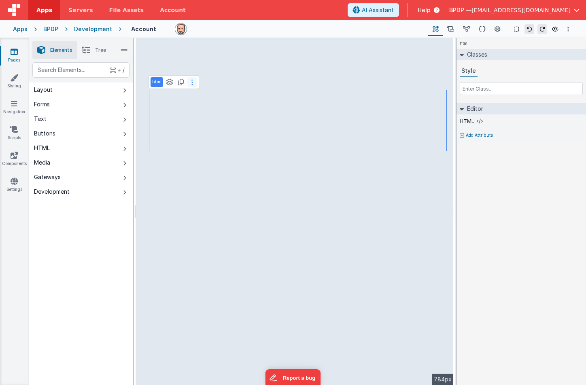
click at [191, 82] on button at bounding box center [192, 82] width 10 height 10
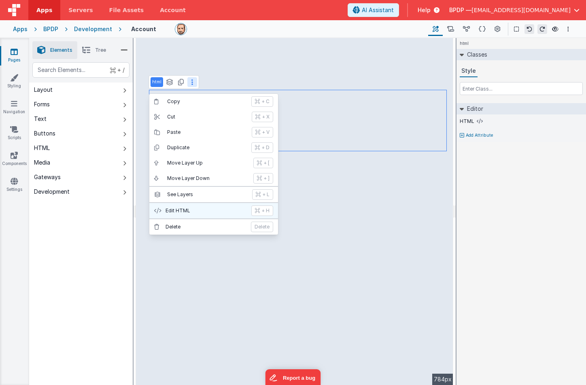
click at [193, 208] on p "Edit HTML" at bounding box center [206, 211] width 81 height 6
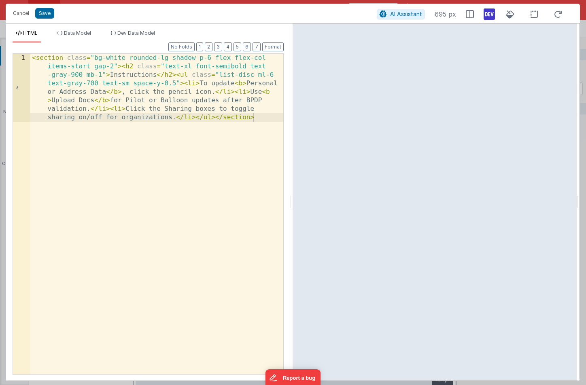
click at [130, 100] on div "< section class = "bg-white rounded-lg shadow p-6 flex flex-col items-start gap…" at bounding box center [156, 282] width 253 height 457
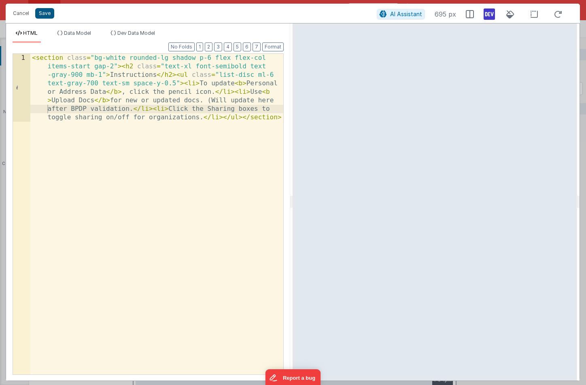
click at [45, 11] on button "Save" at bounding box center [44, 13] width 19 height 11
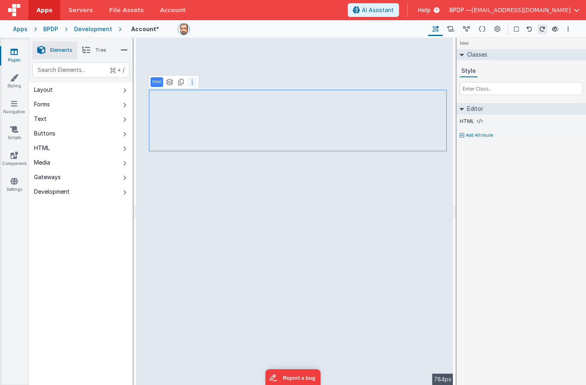
click at [192, 82] on icon at bounding box center [192, 82] width 2 height 6
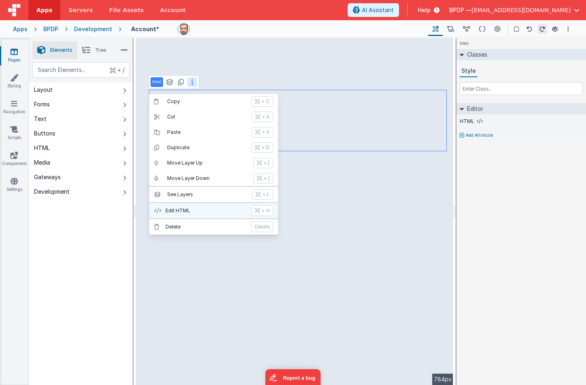
click at [187, 210] on p "Edit HTML" at bounding box center [206, 211] width 81 height 6
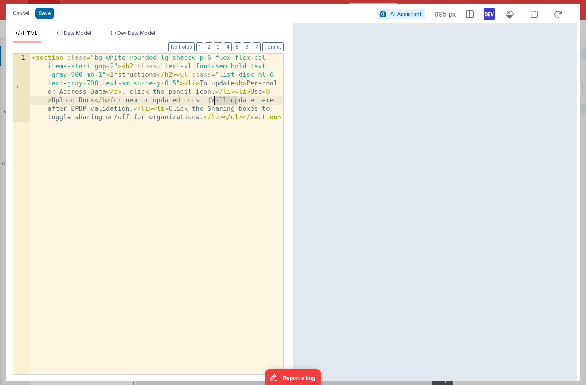
drag, startPoint x: 238, startPoint y: 100, endPoint x: 217, endPoint y: 100, distance: 21.1
click at [217, 100] on div "< section class = "bg-white rounded-lg shadow p-6 flex flex-col items-start gap…" at bounding box center [156, 282] width 253 height 457
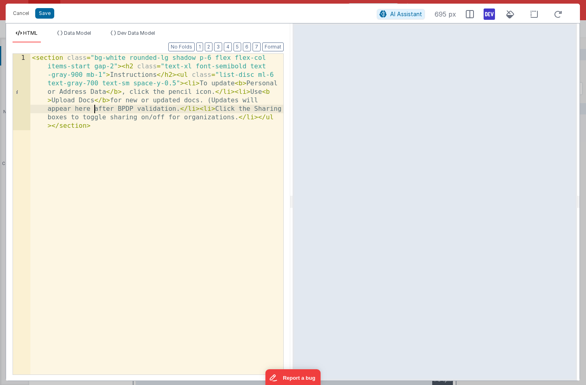
click at [179, 109] on div "< section class = "bg-white rounded-lg shadow p-6 flex flex-col items-start gap…" at bounding box center [156, 291] width 253 height 474
click at [43, 13] on button "Save" at bounding box center [44, 13] width 19 height 11
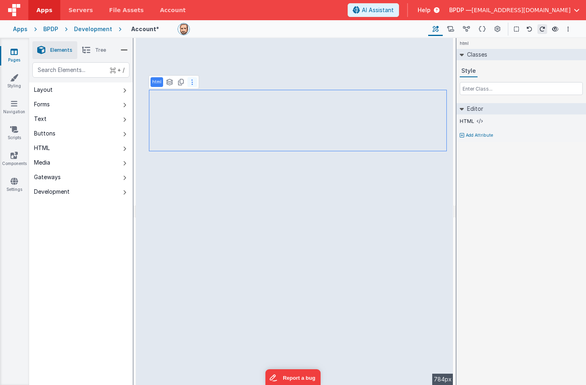
click at [191, 80] on icon at bounding box center [192, 82] width 2 height 6
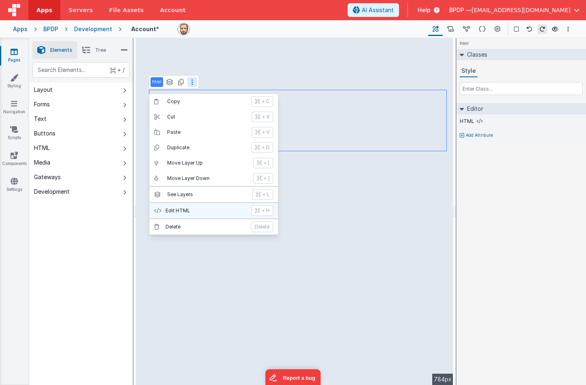
click at [182, 212] on p "Edit HTML" at bounding box center [206, 211] width 81 height 6
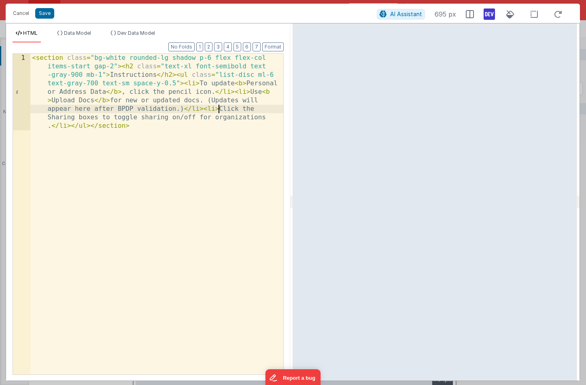
click at [218, 109] on div "< section class = "bg-white rounded-lg shadow p-6 flex flex-col items-start gap…" at bounding box center [156, 291] width 253 height 474
click at [125, 117] on div "< section class = "bg-white rounded-lg shadow p-6 flex flex-col items-start gap…" at bounding box center [156, 291] width 253 height 474
click at [249, 91] on div "< section class = "bg-white rounded-lg shadow p-6 flex flex-col items-start gap…" at bounding box center [156, 291] width 253 height 474
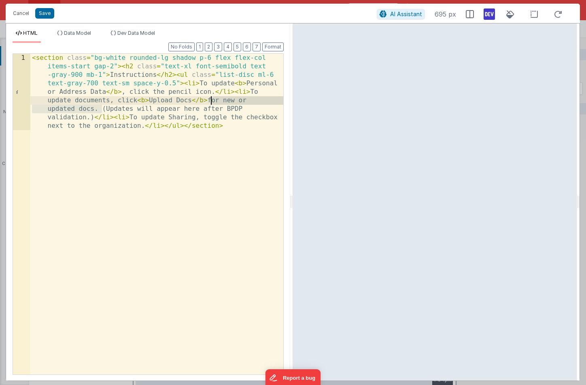
drag, startPoint x: 101, startPoint y: 111, endPoint x: 212, endPoint y: 102, distance: 110.8
click at [212, 102] on div "< section class = "bg-white rounded-lg shadow p-6 flex flex-col items-start gap…" at bounding box center [156, 291] width 253 height 474
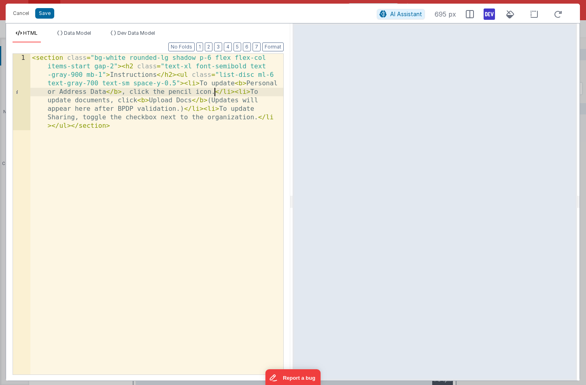
click at [214, 93] on div "< section class = "bg-white rounded-lg shadow p-6 flex flex-col items-start gap…" at bounding box center [156, 291] width 253 height 474
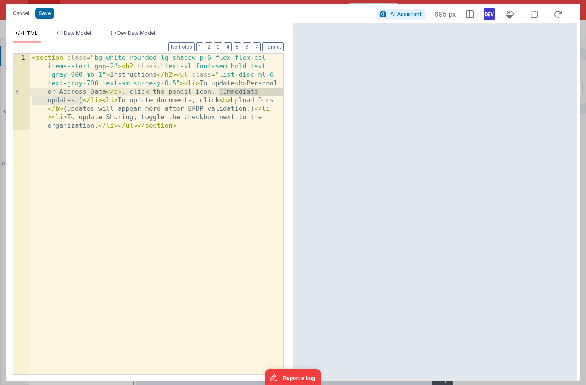
drag, startPoint x: 82, startPoint y: 101, endPoint x: 219, endPoint y: 92, distance: 137.1
click at [219, 92] on div "< section class = "bg-white rounded-lg shadow p-6 flex flex-col items-start gap…" at bounding box center [156, 291] width 253 height 474
click at [99, 127] on div "< section class = "bg-white rounded-lg shadow p-6 flex flex-col items-start gap…" at bounding box center [156, 291] width 253 height 474
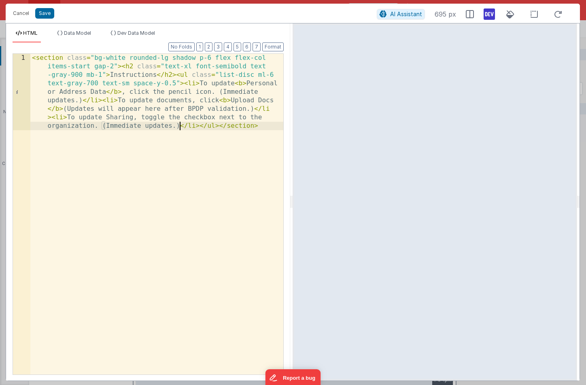
click at [242, 93] on div "< section class = "bg-white rounded-lg shadow p-6 flex flex-col items-start gap…" at bounding box center [156, 291] width 253 height 474
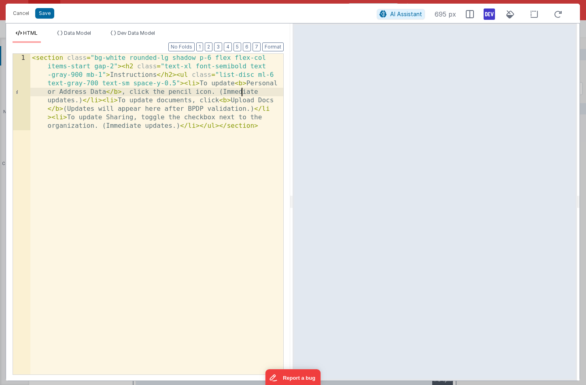
click at [242, 93] on div "< section class = "bg-white rounded-lg shadow p-6 flex flex-col items-start gap…" at bounding box center [156, 291] width 253 height 474
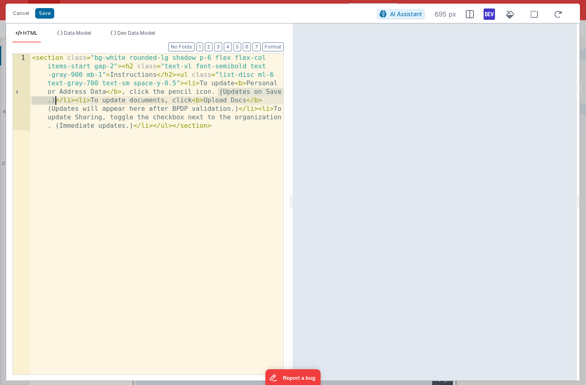
drag, startPoint x: 219, startPoint y: 92, endPoint x: 53, endPoint y: 100, distance: 165.3
click at [54, 100] on div "< section class = "bg-white rounded-lg shadow p-6 flex flex-col items-start gap…" at bounding box center [156, 291] width 253 height 474
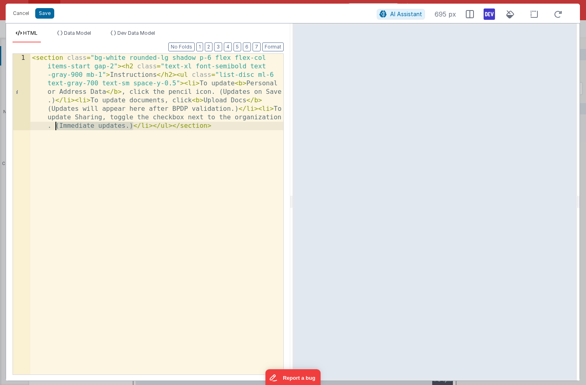
drag, startPoint x: 134, startPoint y: 125, endPoint x: 54, endPoint y: 125, distance: 79.3
click at [54, 125] on div "< section class = "bg-white rounded-lg shadow p-6 flex flex-col items-start gap…" at bounding box center [156, 291] width 253 height 474
click at [43, 13] on button "Save" at bounding box center [44, 13] width 19 height 11
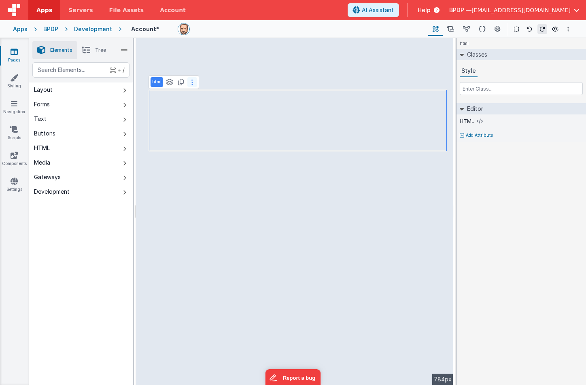
click at [191, 81] on icon at bounding box center [192, 82] width 2 height 6
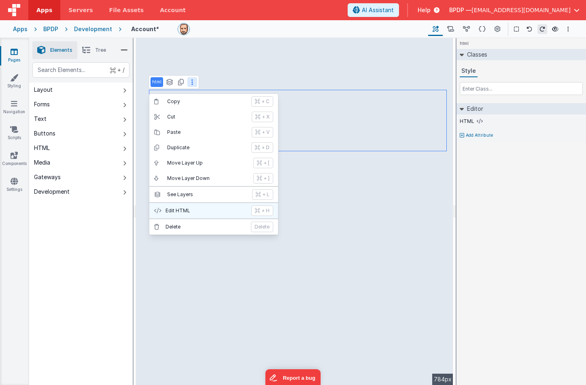
click at [188, 210] on p "Edit HTML" at bounding box center [206, 211] width 81 height 6
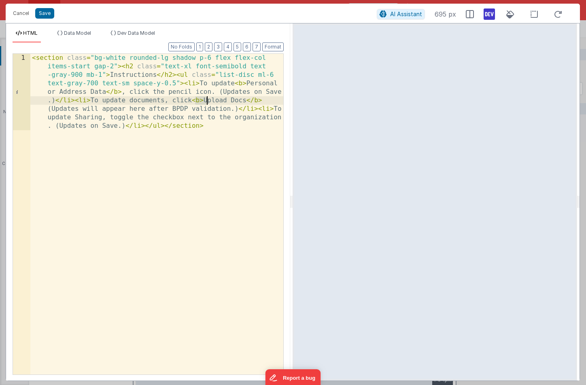
drag, startPoint x: 195, startPoint y: 100, endPoint x: 206, endPoint y: 100, distance: 11.3
click at [206, 100] on div "< section class = "bg-white rounded-lg shadow p-6 flex flex-col items-start gap…" at bounding box center [156, 291] width 253 height 474
click at [75, 118] on div "< section class = "bg-white rounded-lg shadow p-6 flex flex-col items-start gap…" at bounding box center [156, 291] width 253 height 474
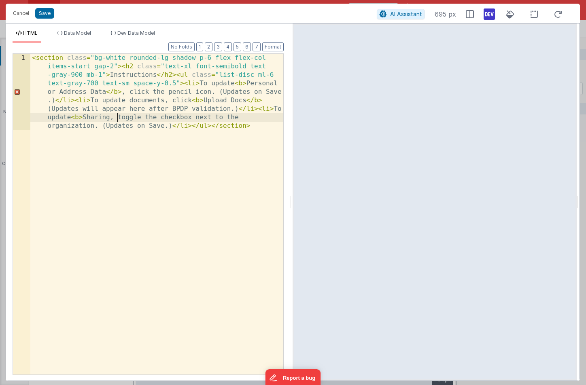
click at [117, 118] on div "< section class = "bg-white rounded-lg shadow p-6 flex flex-col items-start gap…" at bounding box center [156, 291] width 253 height 474
paste textarea
click at [120, 119] on div "< section class = "bg-white rounded-lg shadow p-6 flex flex-col items-start gap…" at bounding box center [156, 291] width 253 height 474
click at [45, 15] on button "Save" at bounding box center [44, 13] width 19 height 11
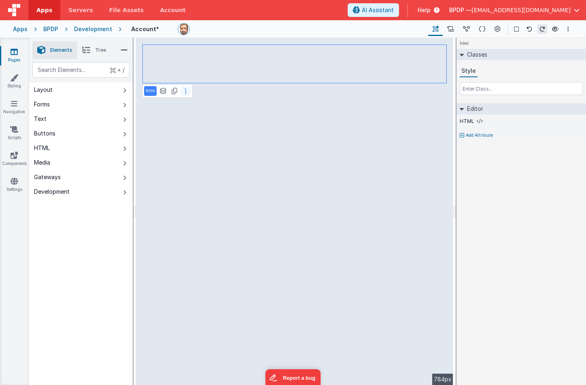
click at [186, 91] on icon at bounding box center [186, 91] width 2 height 6
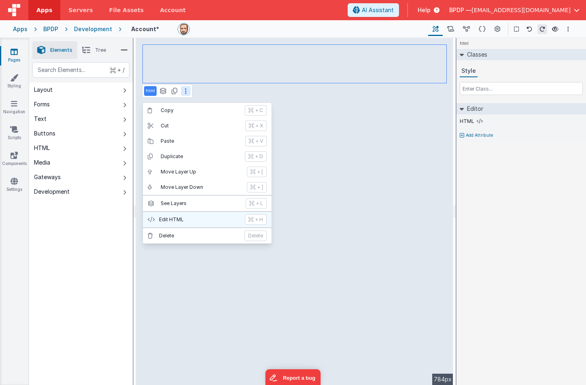
click at [178, 217] on p "Edit HTML" at bounding box center [199, 220] width 81 height 6
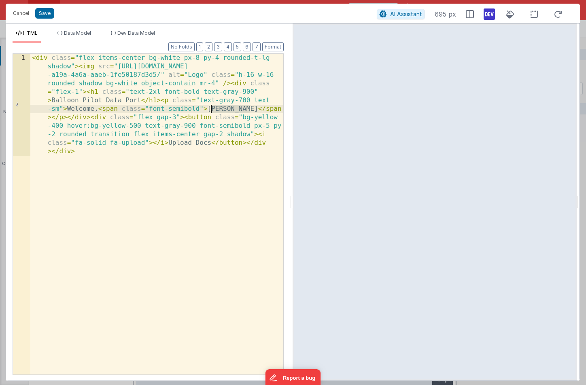
drag, startPoint x: 251, startPoint y: 109, endPoint x: 211, endPoint y: 108, distance: 39.3
click at [211, 108] on div "< div class = "flex items-center bg-white px-8 py-4 rounded-t-lg shadow" > < im…" at bounding box center [156, 316] width 253 height 525
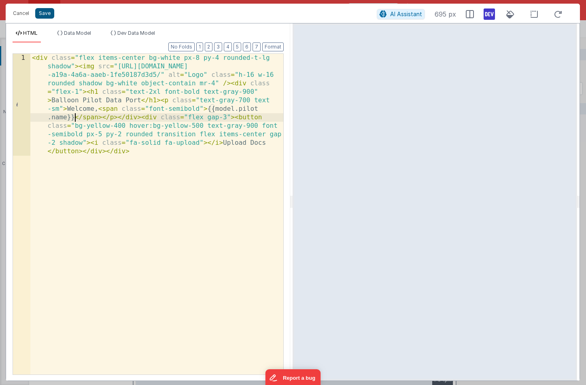
click at [44, 11] on button "Save" at bounding box center [44, 13] width 19 height 11
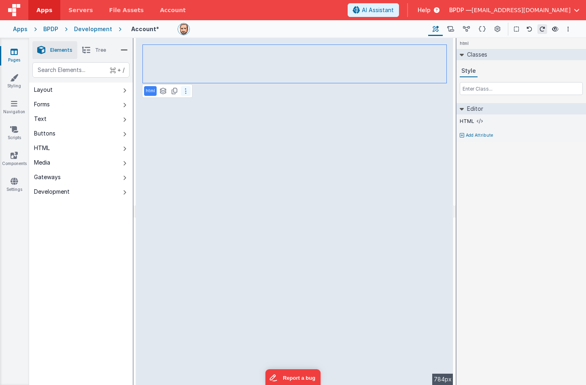
click at [185, 88] on icon at bounding box center [186, 91] width 2 height 6
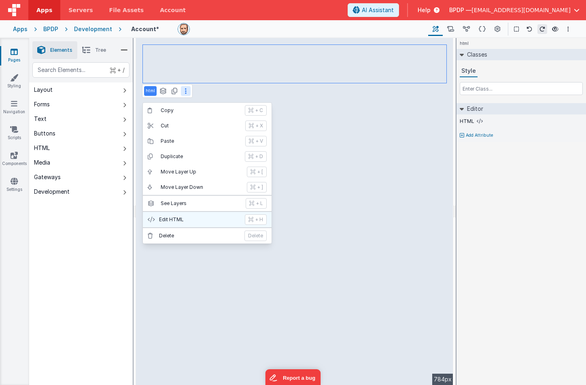
click at [170, 219] on p "Edit HTML" at bounding box center [199, 220] width 81 height 6
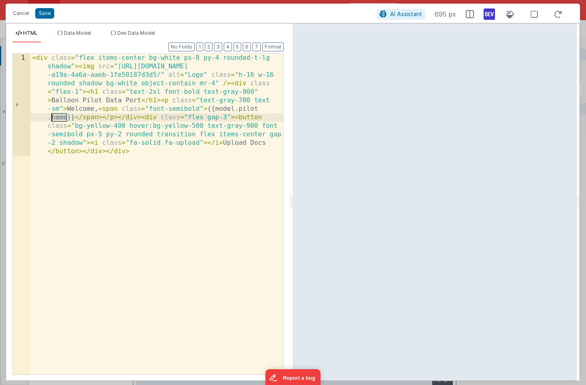
drag, startPoint x: 67, startPoint y: 117, endPoint x: 52, endPoint y: 117, distance: 15.0
click at [52, 117] on div "< div class = "flex items-center bg-white px-8 py-4 rounded-t-lg shadow" > < im…" at bounding box center [156, 316] width 253 height 525
click at [44, 15] on button "Save" at bounding box center [44, 13] width 19 height 11
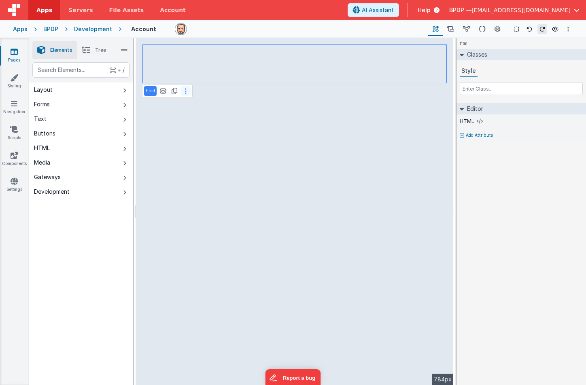
click at [185, 92] on icon at bounding box center [186, 91] width 2 height 6
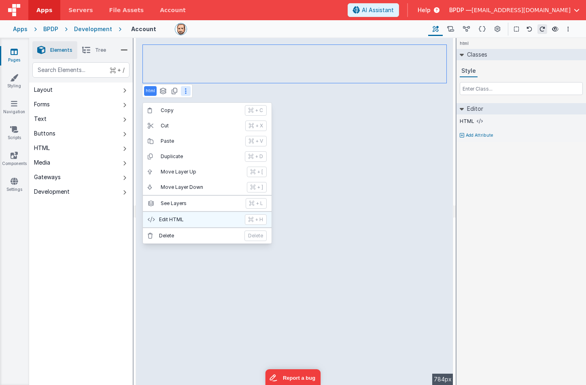
click at [177, 218] on p "Edit HTML" at bounding box center [199, 220] width 81 height 6
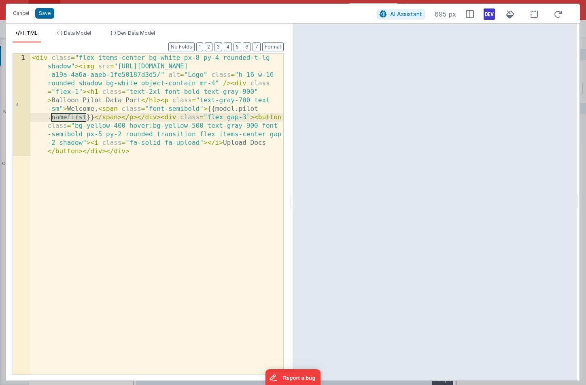
drag, startPoint x: 87, startPoint y: 117, endPoint x: 52, endPoint y: 117, distance: 34.8
click at [52, 117] on div "< div class = "flex items-center bg-white px-8 py-4 rounded-t-lg shadow" > < im…" at bounding box center [156, 316] width 253 height 525
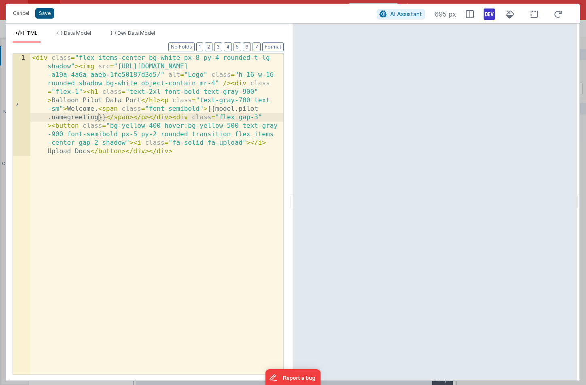
click at [41, 15] on button "Save" at bounding box center [44, 13] width 19 height 11
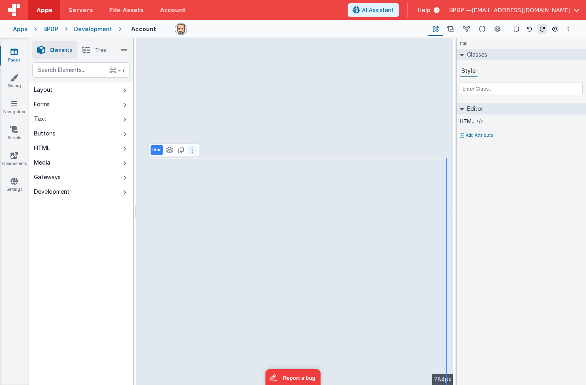
click at [191, 151] on icon at bounding box center [192, 150] width 2 height 6
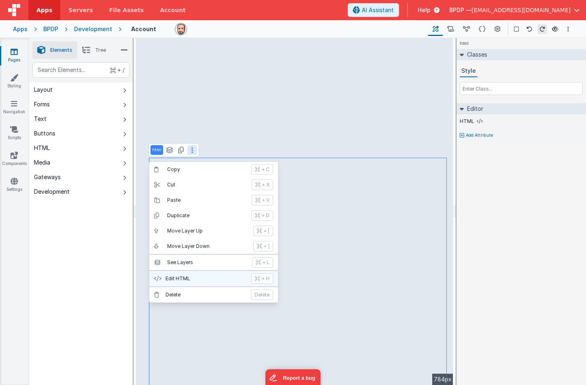
click at [171, 278] on p "Edit HTML" at bounding box center [206, 279] width 81 height 6
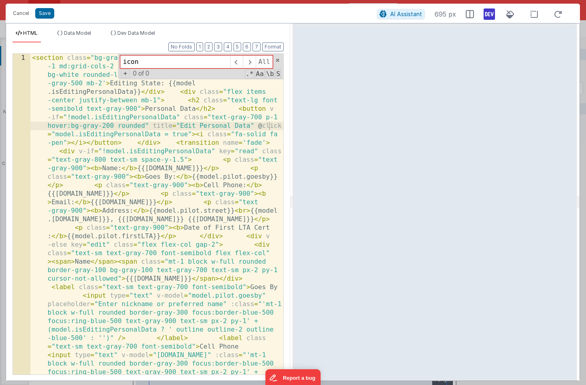
drag, startPoint x: 150, startPoint y: 62, endPoint x: 114, endPoint y: 62, distance: 35.6
click at [114, 62] on div "< section class = "bg-gray-50 rounded-lg shadow p-6 grid grid-cols -1 md:grid-c…" at bounding box center [156, 214] width 253 height 321
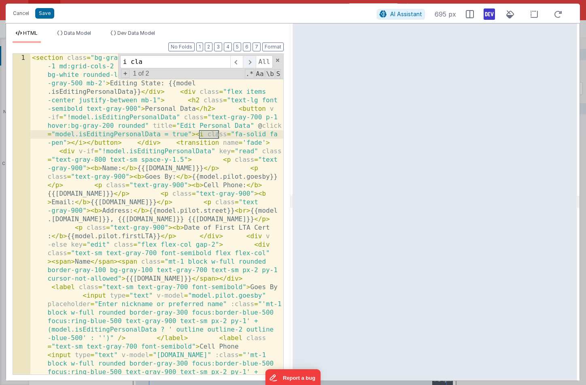
type input "i cla"
click at [252, 63] on span at bounding box center [249, 61] width 13 height 13
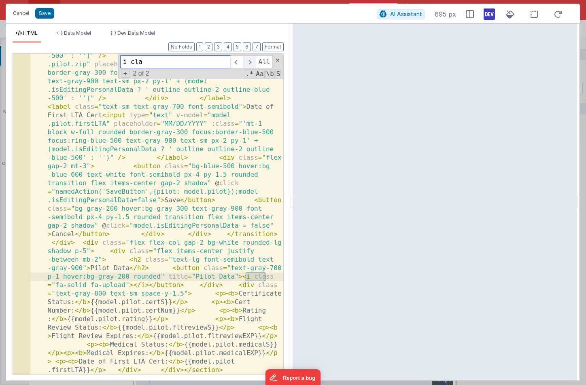
scroll to position [538, 0]
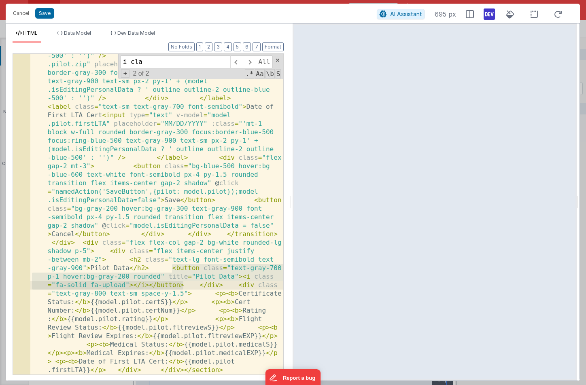
drag, startPoint x: 172, startPoint y: 270, endPoint x: 184, endPoint y: 287, distance: 20.7
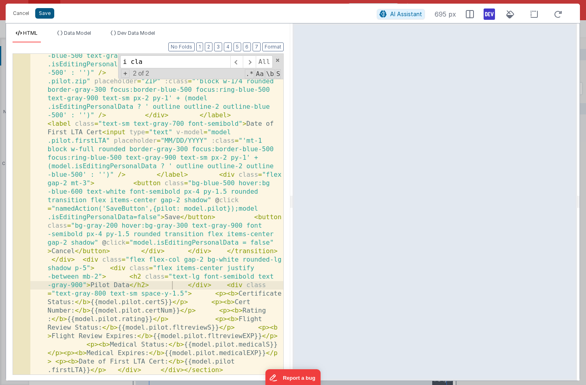
click at [39, 14] on button "Save" at bounding box center [44, 13] width 19 height 11
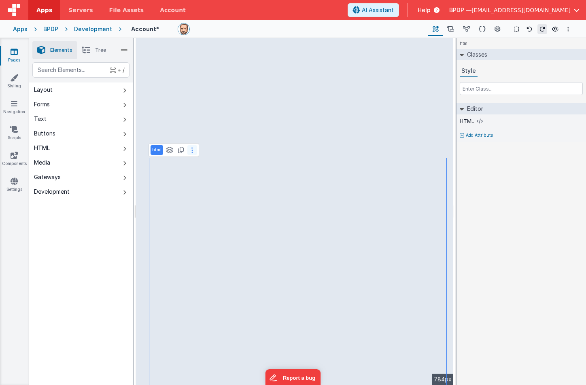
click at [191, 151] on icon at bounding box center [192, 150] width 2 height 6
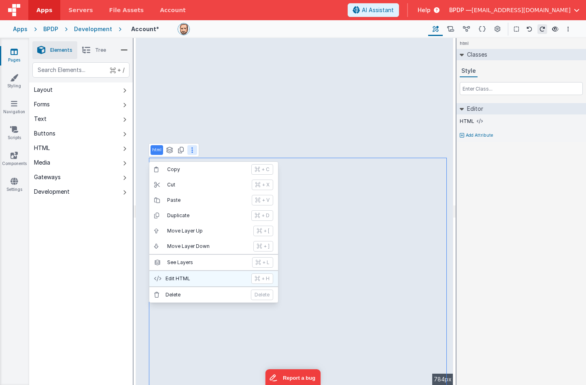
click at [176, 279] on p "Edit HTML" at bounding box center [206, 279] width 81 height 6
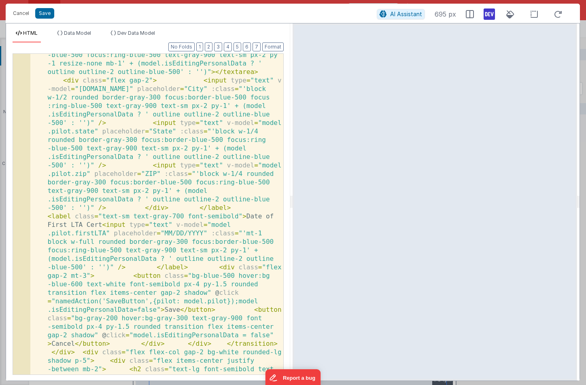
scroll to position [429, 0]
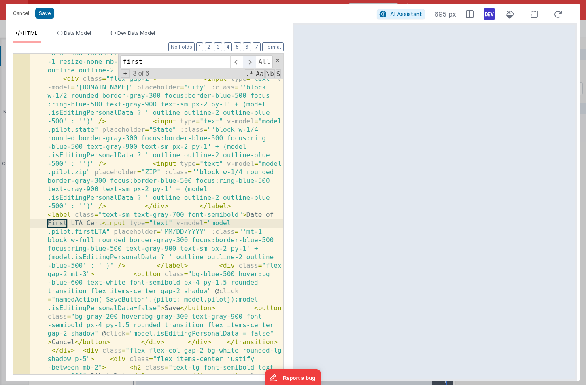
click at [248, 63] on span at bounding box center [249, 61] width 13 height 13
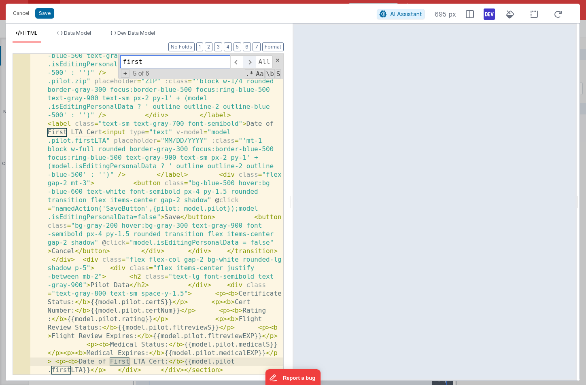
scroll to position [521, 0]
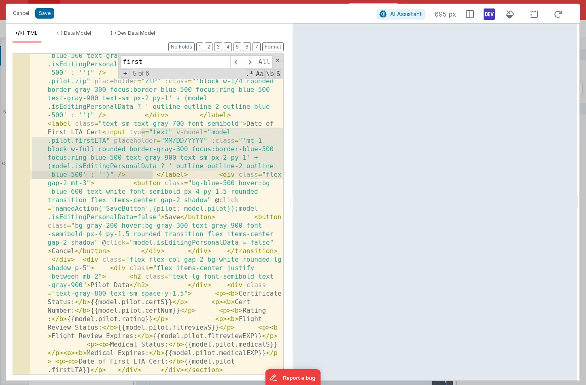
drag, startPoint x: 142, startPoint y: 132, endPoint x: 152, endPoint y: 173, distance: 41.8
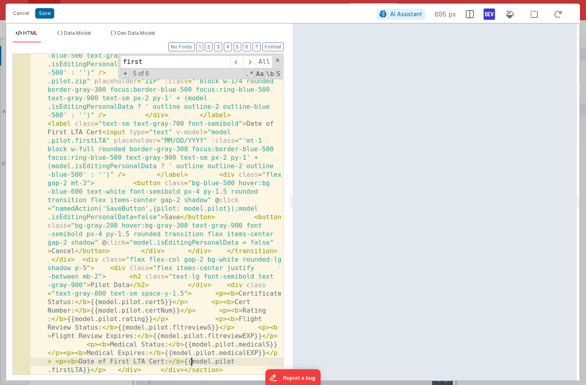
drag, startPoint x: 190, startPoint y: 363, endPoint x: 88, endPoint y: 370, distance: 102.7
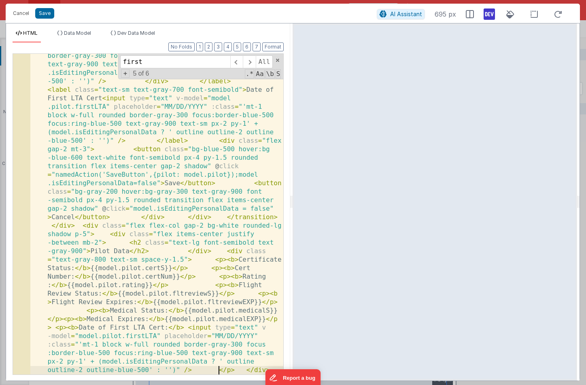
scroll to position [555, 0]
drag, startPoint x: 187, startPoint y: 328, endPoint x: 172, endPoint y: 328, distance: 14.6
drag, startPoint x: 88, startPoint y: 362, endPoint x: 213, endPoint y: 366, distance: 124.7
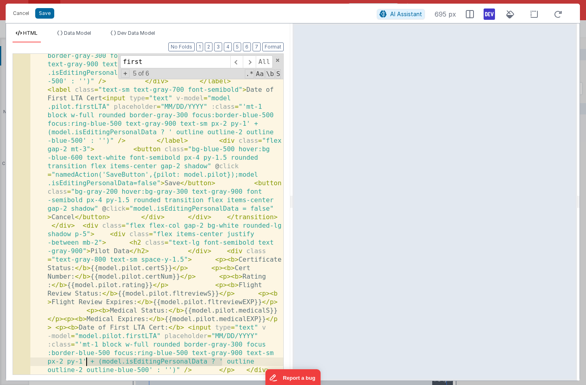
drag, startPoint x: 222, startPoint y: 361, endPoint x: 87, endPoint y: 362, distance: 134.8
click at [236, 62] on span at bounding box center [236, 61] width 13 height 13
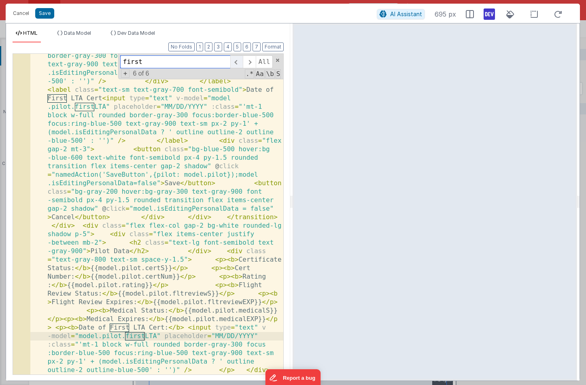
click at [236, 62] on span at bounding box center [236, 61] width 13 height 13
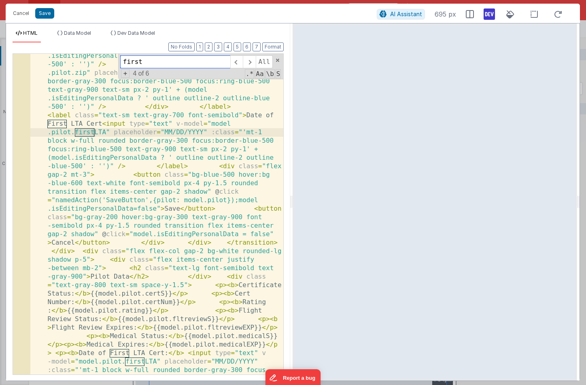
scroll to position [505, 0]
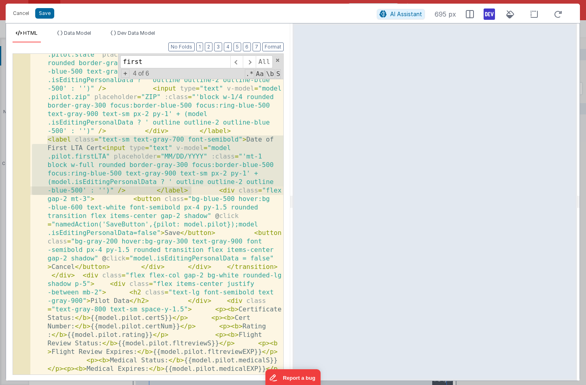
drag, startPoint x: 47, startPoint y: 141, endPoint x: 191, endPoint y: 189, distance: 151.4
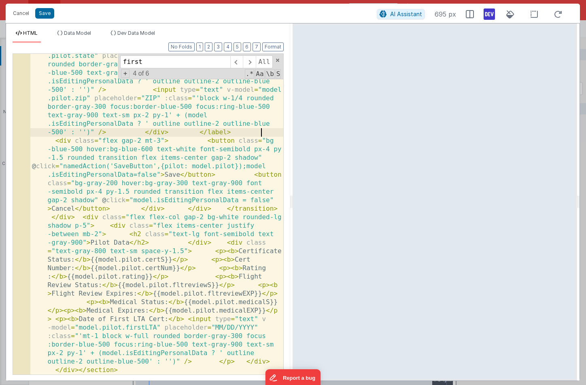
scroll to position [504, 0]
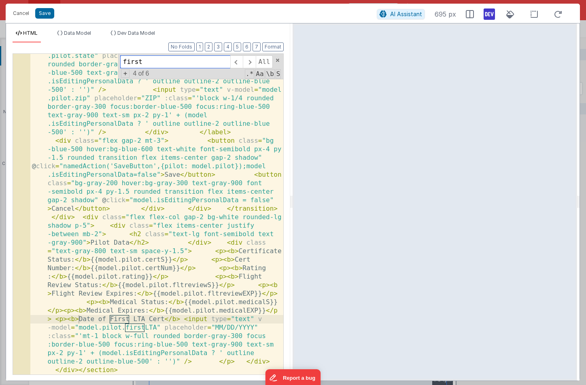
drag, startPoint x: 146, startPoint y: 60, endPoint x: 113, endPoint y: 60, distance: 33.6
click at [113, 60] on div "< section class = "bg-gray-50 rounded-lg shadow p-6 grid grid-cols -1 md:grid-c…" at bounding box center [156, 214] width 253 height 321
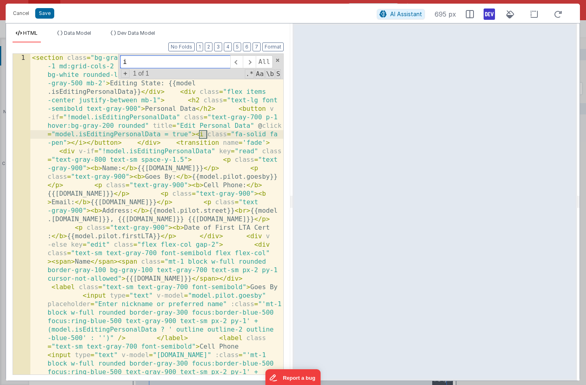
scroll to position [0, 0]
type input "i cl"
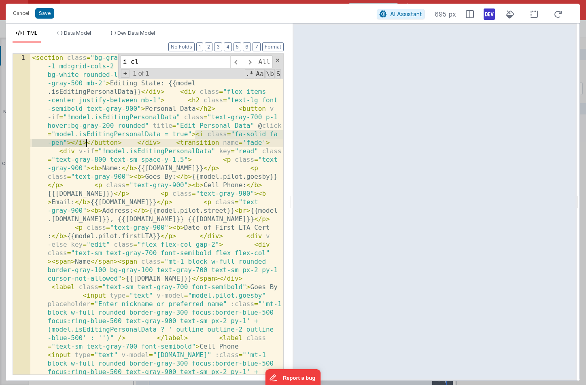
drag, startPoint x: 196, startPoint y: 136, endPoint x: 85, endPoint y: 140, distance: 110.6
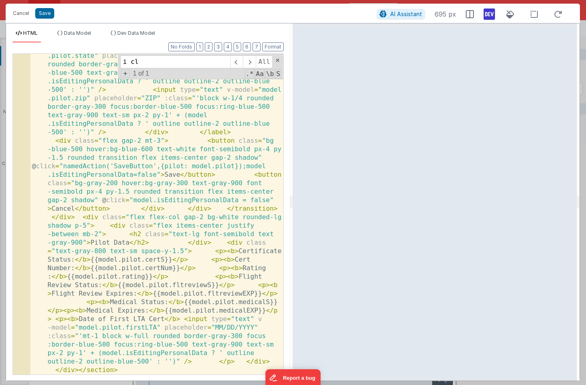
scroll to position [504, 0]
paste textarea
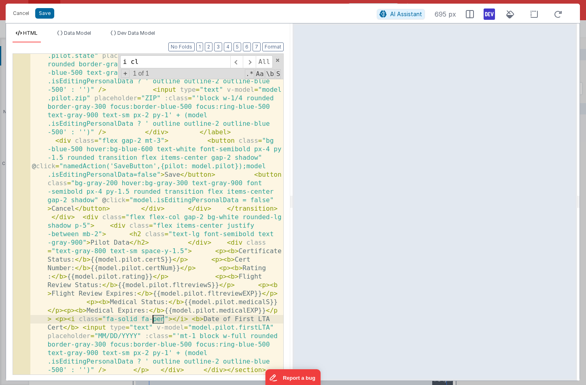
drag, startPoint x: 164, startPoint y: 320, endPoint x: 152, endPoint y: 319, distance: 11.3
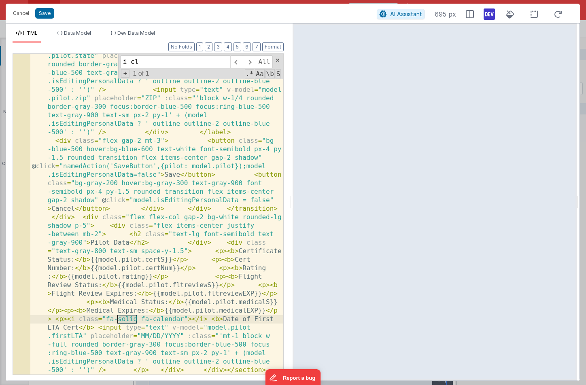
drag, startPoint x: 134, startPoint y: 319, endPoint x: 117, endPoint y: 319, distance: 17.0
drag, startPoint x: 210, startPoint y: 320, endPoint x: 67, endPoint y: 323, distance: 143.7
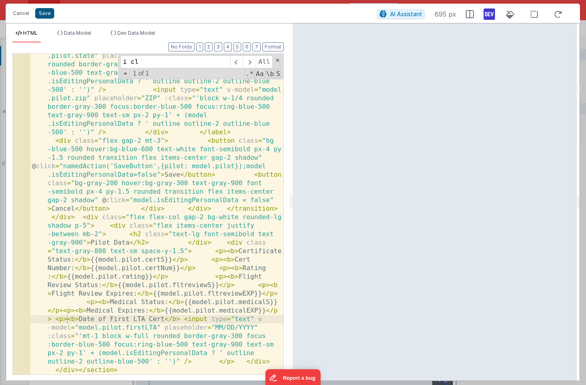
click at [37, 11] on button "Save" at bounding box center [44, 13] width 19 height 11
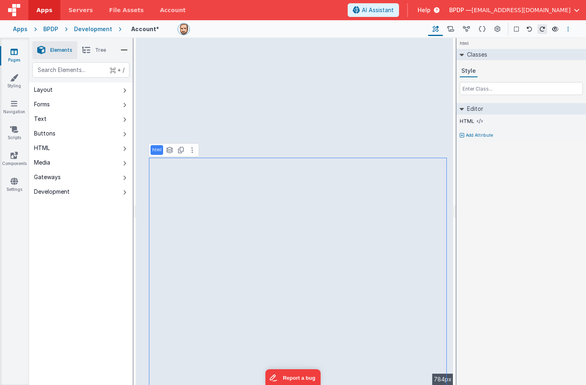
click at [569, 25] on button "Options" at bounding box center [568, 29] width 10 height 10
click at [499, 48] on p "Save" at bounding box center [521, 45] width 51 height 8
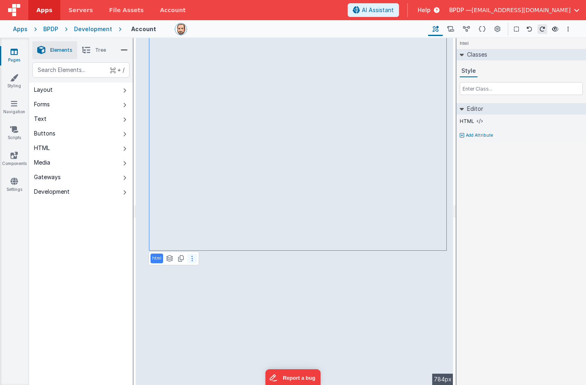
click at [194, 257] on button at bounding box center [192, 259] width 10 height 10
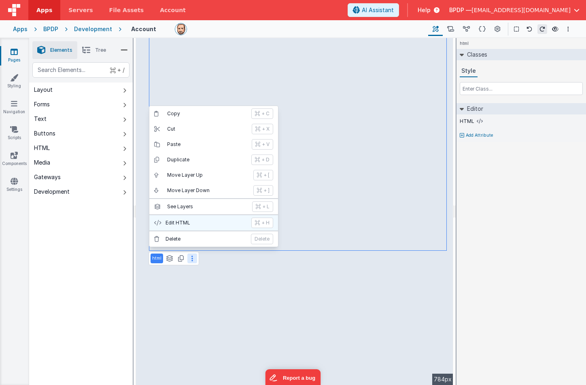
click at [192, 220] on p "Edit HTML" at bounding box center [206, 223] width 81 height 6
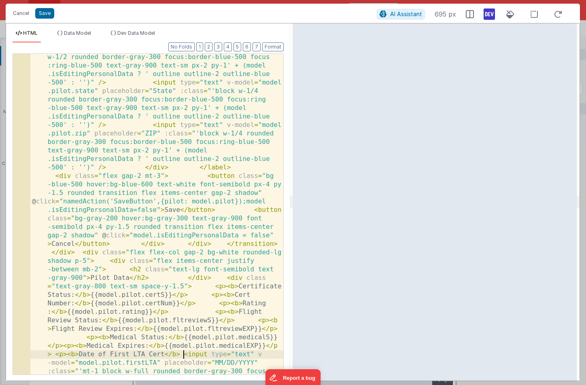
scroll to position [468, 0]
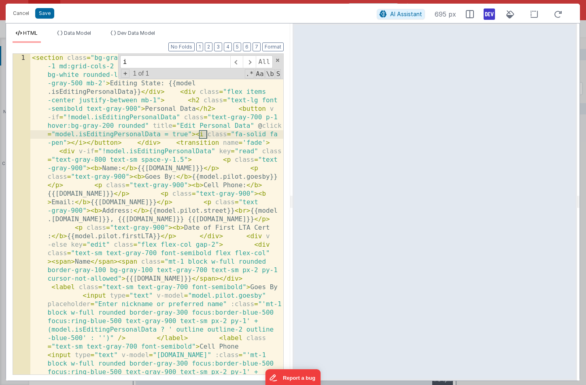
scroll to position [0, 0]
type input "i c"
drag, startPoint x: 196, startPoint y: 134, endPoint x: 86, endPoint y: 142, distance: 110.0
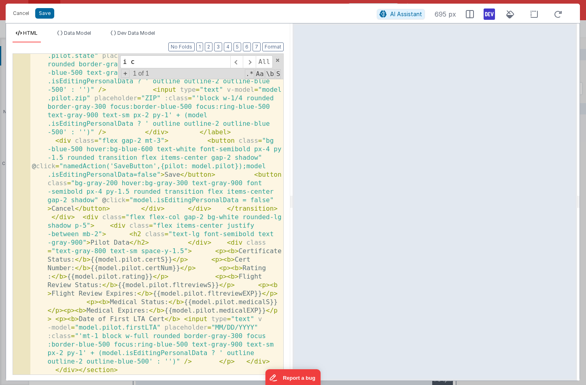
scroll to position [504, 0]
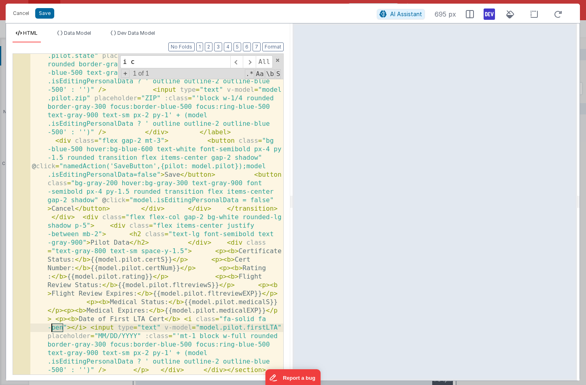
drag, startPoint x: 63, startPoint y: 328, endPoint x: 52, endPoint y: 328, distance: 11.3
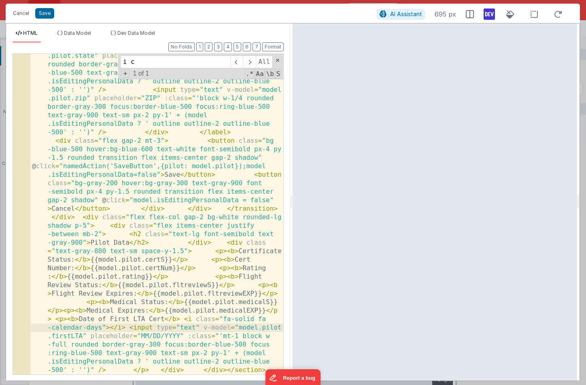
drag, startPoint x: 257, startPoint y: 320, endPoint x: 237, endPoint y: 320, distance: 20.2
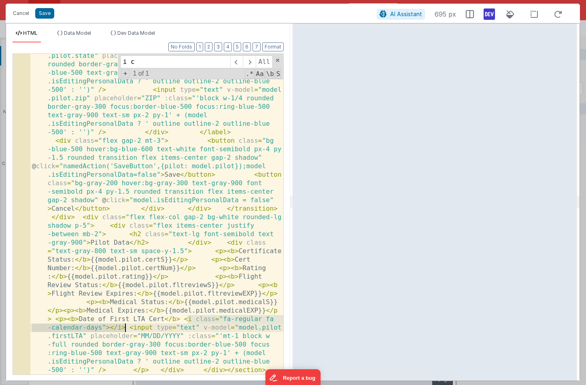
drag, startPoint x: 187, startPoint y: 319, endPoint x: 125, endPoint y: 329, distance: 62.8
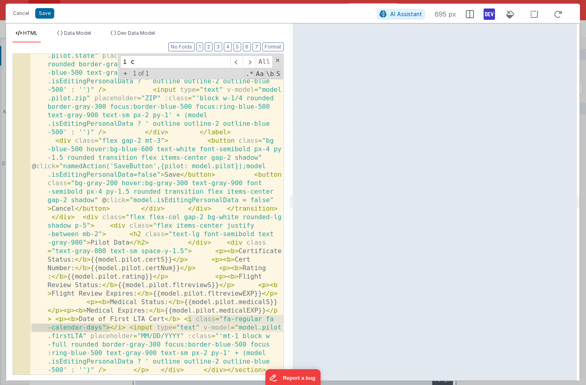
drag, startPoint x: 188, startPoint y: 320, endPoint x: 110, endPoint y: 329, distance: 78.7
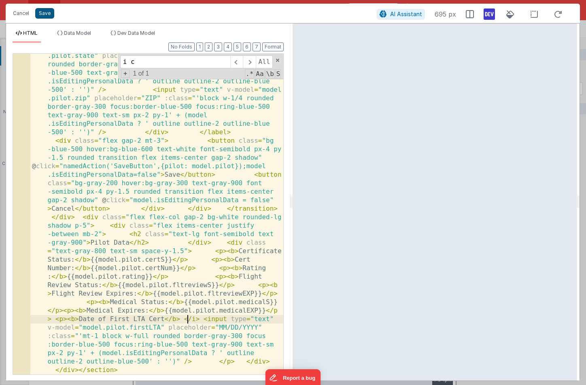
click at [46, 11] on button "Save" at bounding box center [44, 13] width 19 height 11
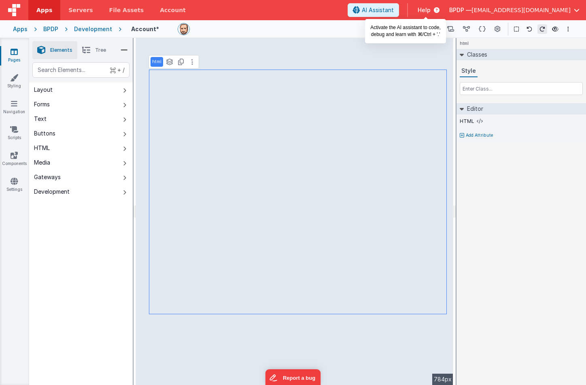
click at [394, 9] on span "AI Assistant" at bounding box center [378, 10] width 32 height 8
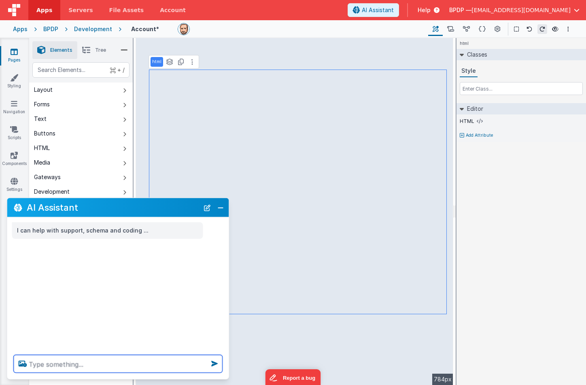
click at [38, 366] on textarea at bounding box center [118, 364] width 209 height 18
type textarea "m"
type textarea "match the label style for entire group"
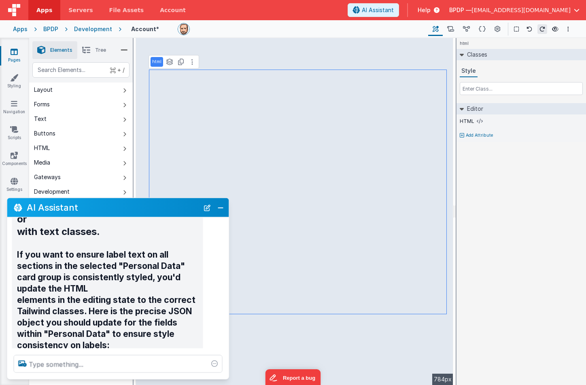
scroll to position [199, 0]
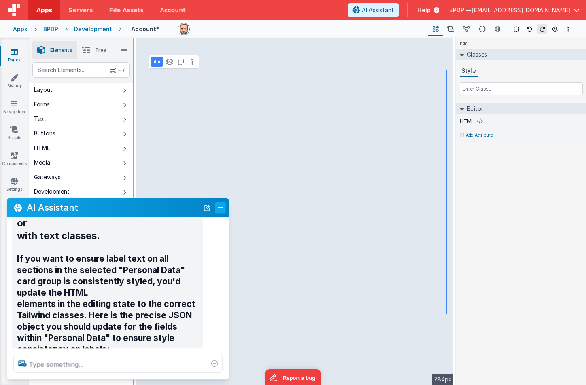
click at [221, 208] on button "Close" at bounding box center [220, 207] width 11 height 11
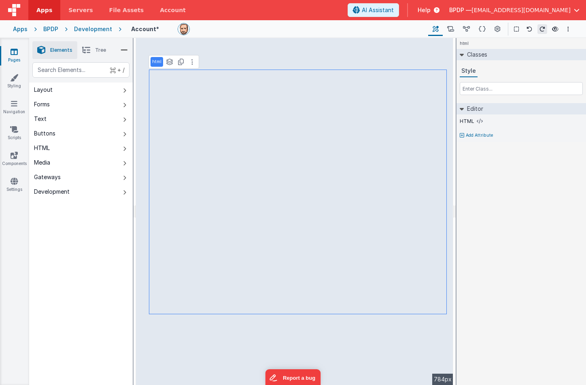
scroll to position [201, 0]
click at [12, 81] on icon at bounding box center [14, 78] width 8 height 8
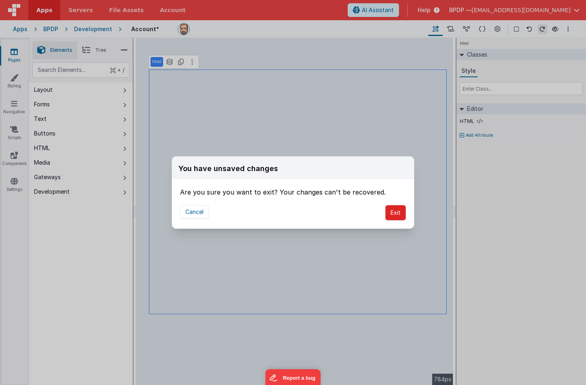
click at [398, 214] on button "Exit" at bounding box center [395, 212] width 21 height 15
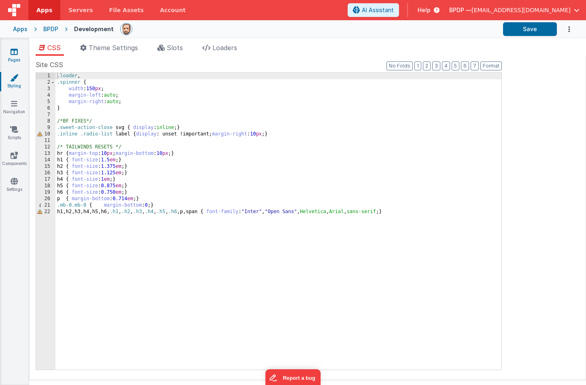
click at [11, 53] on icon at bounding box center [14, 52] width 7 height 8
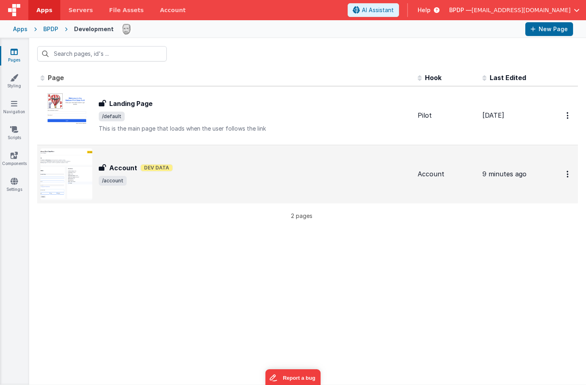
click at [118, 169] on h3 "Account" at bounding box center [123, 168] width 28 height 10
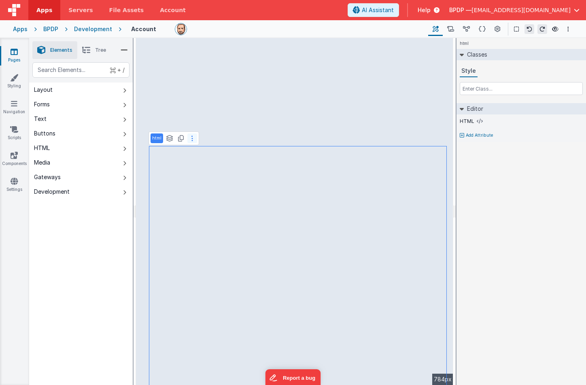
click at [190, 140] on button at bounding box center [192, 139] width 10 height 10
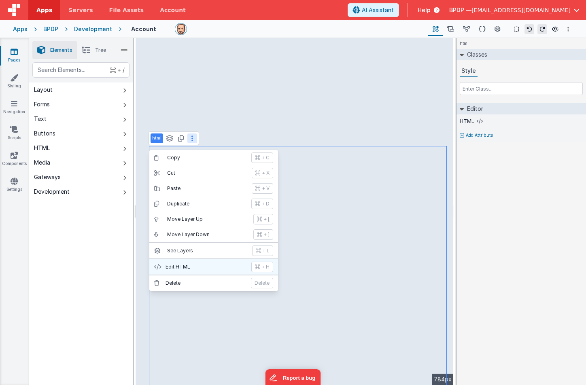
click at [172, 266] on p "Edit HTML" at bounding box center [206, 267] width 81 height 6
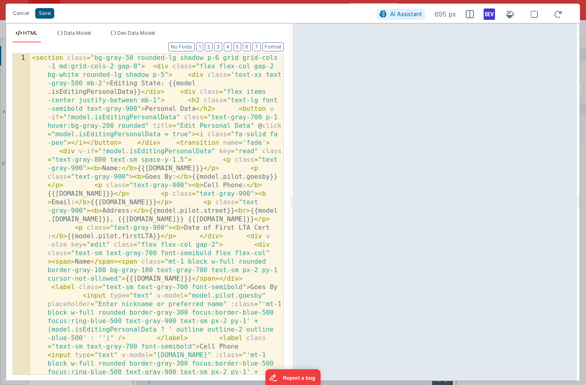
click at [45, 11] on button "Save" at bounding box center [44, 13] width 19 height 11
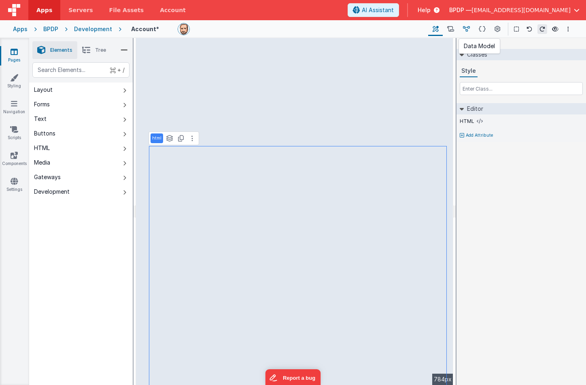
click at [468, 29] on icon at bounding box center [466, 29] width 7 height 9
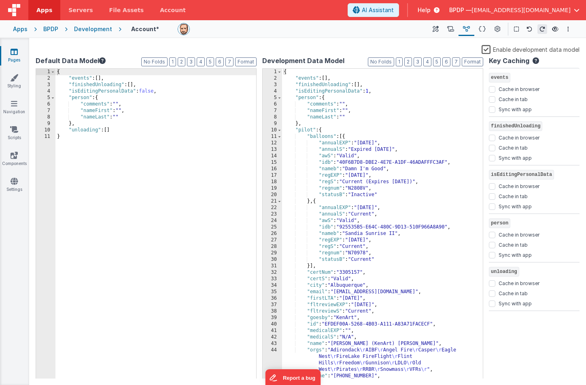
click at [405, 129] on div "{ "events" : [ ] , "finishedUnloading" : [ ] , "isEditingPersonalData" : 1 , "p…" at bounding box center [382, 230] width 201 height 323
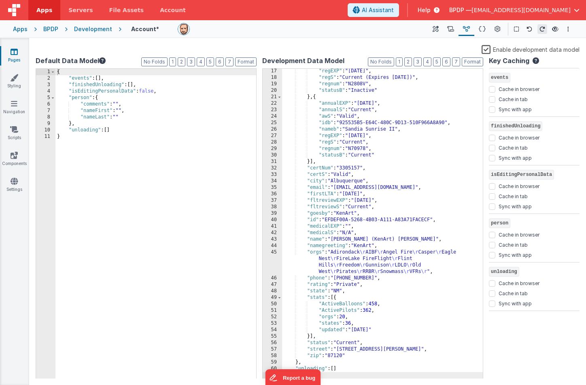
scroll to position [104, 0]
click at [14, 51] on icon at bounding box center [14, 52] width 7 height 8
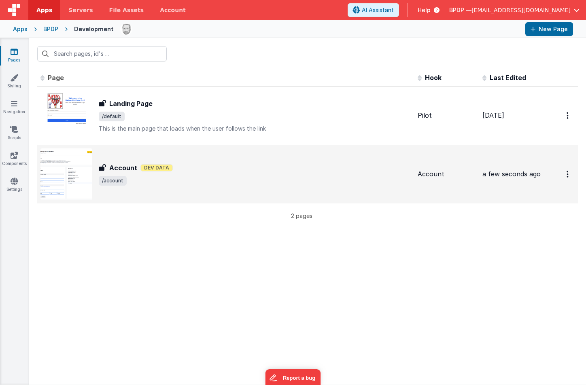
click at [118, 170] on h3 "Account" at bounding box center [123, 168] width 28 height 10
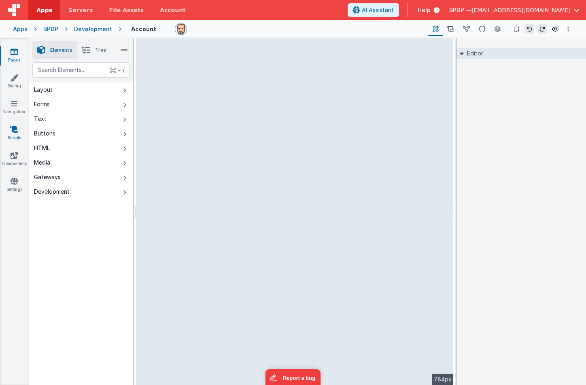
click at [13, 132] on icon at bounding box center [14, 129] width 8 height 8
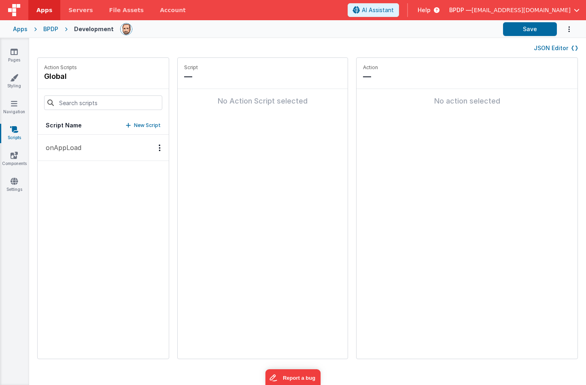
click at [68, 145] on p "onAppLoad" at bounding box center [61, 148] width 40 height 10
click at [13, 51] on icon at bounding box center [14, 52] width 7 height 8
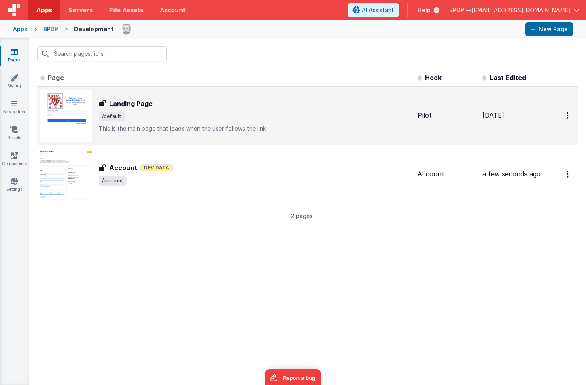
click at [130, 103] on h3 "Landing Page" at bounding box center [130, 104] width 43 height 10
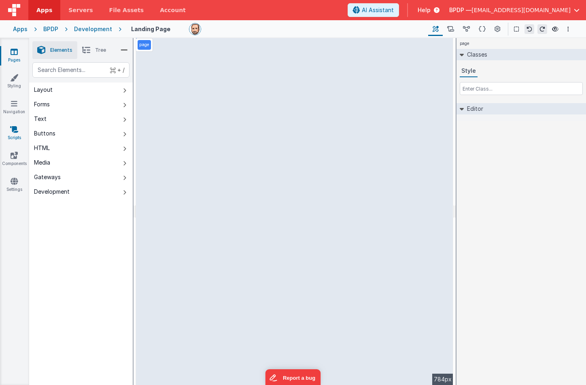
click at [14, 130] on icon at bounding box center [14, 129] width 8 height 8
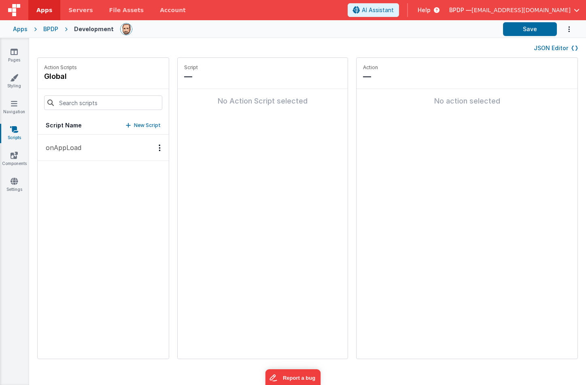
click at [81, 146] on p "onAppLoad" at bounding box center [61, 148] width 40 height 10
click at [17, 53] on icon at bounding box center [14, 52] width 7 height 8
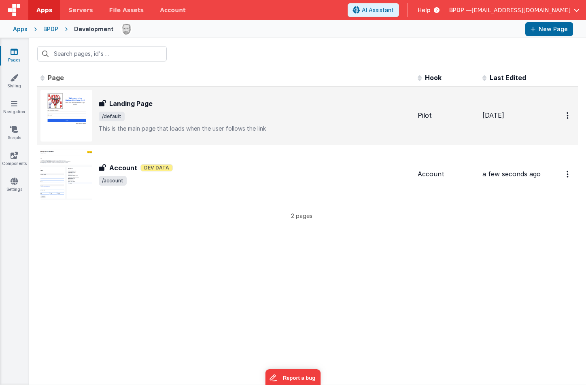
click at [125, 104] on h3 "Landing Page" at bounding box center [130, 104] width 43 height 10
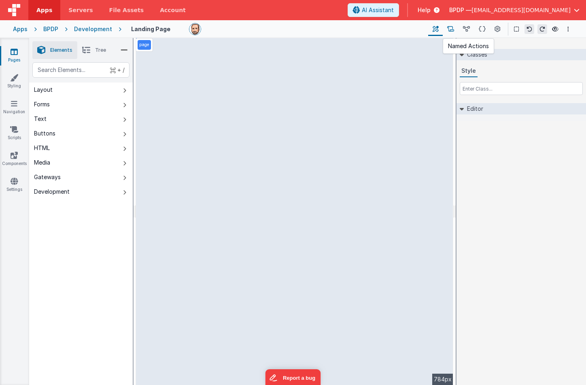
click at [452, 30] on icon at bounding box center [450, 29] width 7 height 9
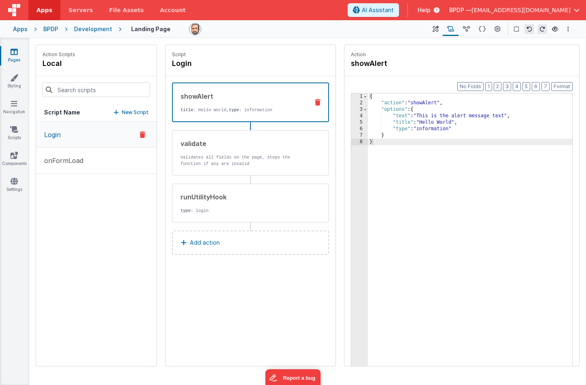
click at [221, 100] on div "showAlert" at bounding box center [242, 96] width 122 height 10
click at [317, 100] on icon at bounding box center [318, 102] width 6 height 6
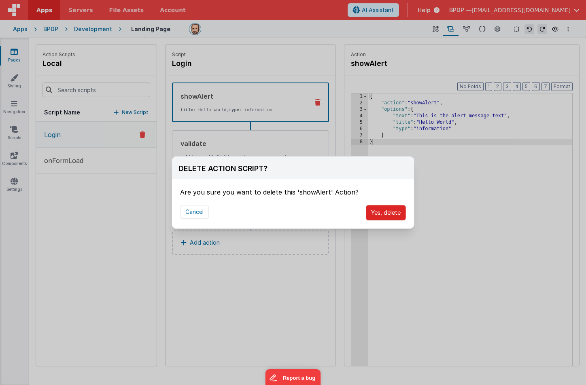
click at [381, 214] on button "Yes, delete" at bounding box center [386, 212] width 40 height 15
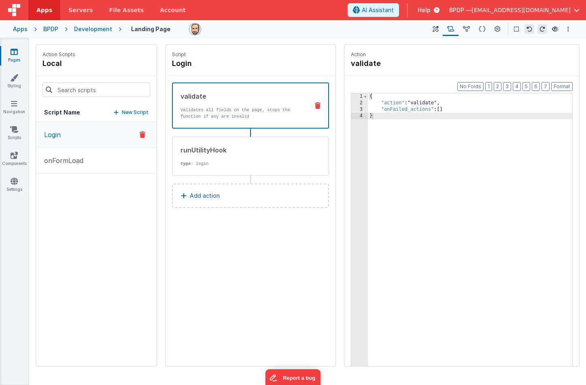
click at [15, 55] on icon at bounding box center [14, 52] width 7 height 8
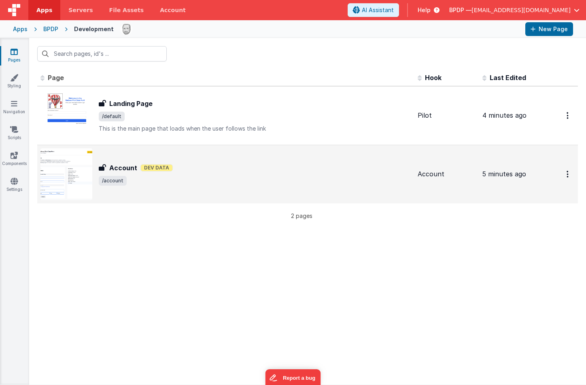
click at [120, 168] on h3 "Account" at bounding box center [123, 168] width 28 height 10
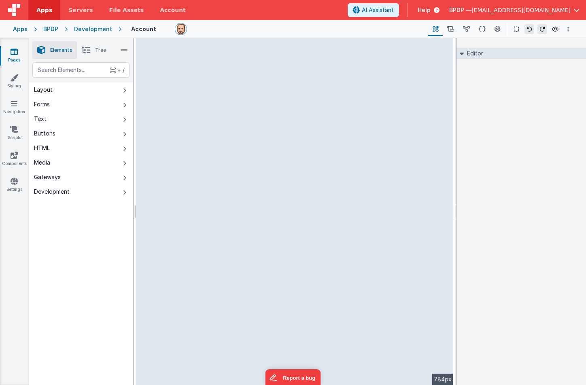
select select
select select "required"
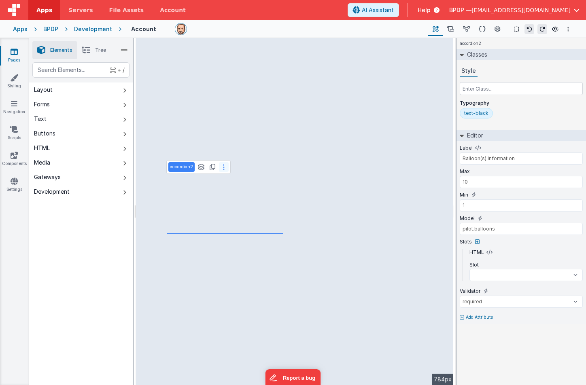
select select
click at [483, 29] on icon at bounding box center [482, 29] width 7 height 9
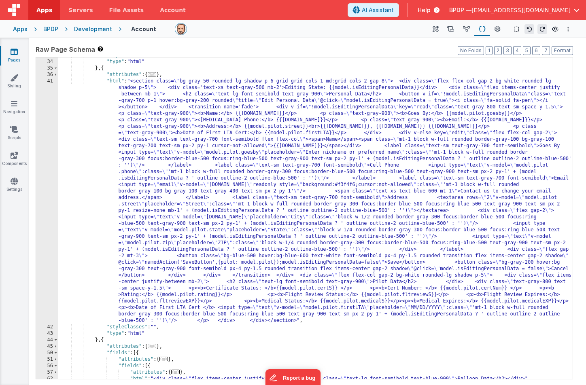
scroll to position [97, 0]
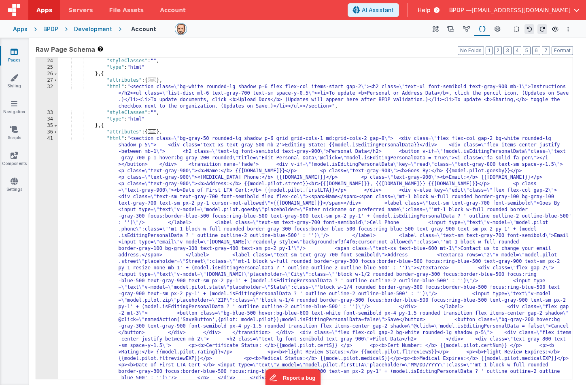
click at [290, 207] on div ""html" : "<div class= \" flex items-center bg-white px-8 py-4 rounded-t-lg shad…" at bounding box center [315, 326] width 514 height 600
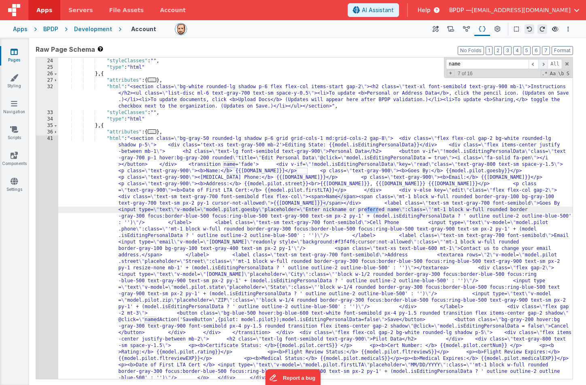
type input "name"
click at [546, 64] on span at bounding box center [543, 64] width 10 height 10
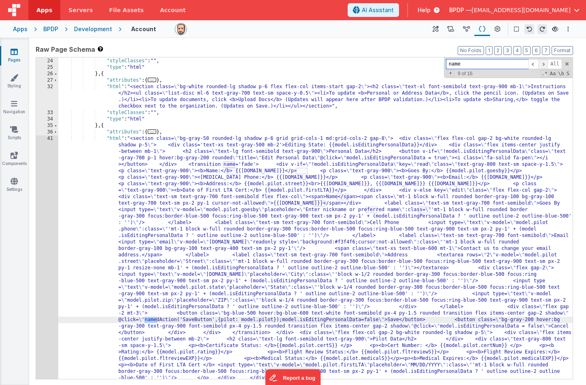
click at [546, 64] on span at bounding box center [543, 64] width 10 height 10
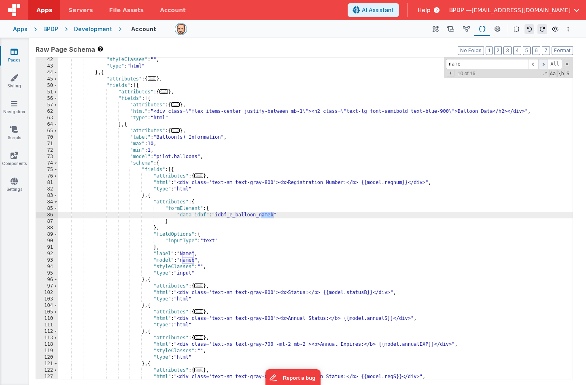
click at [546, 64] on span at bounding box center [543, 64] width 10 height 10
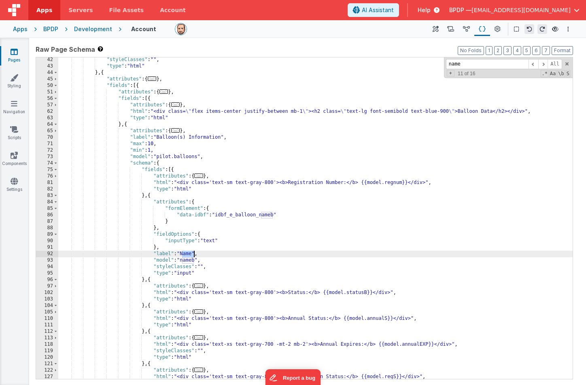
click at [183, 254] on div ""styleClasses" : "" , "type" : "html" } , { "attributes" : { ... } , "fields" :…" at bounding box center [315, 224] width 514 height 335
click at [12, 51] on icon at bounding box center [14, 52] width 7 height 8
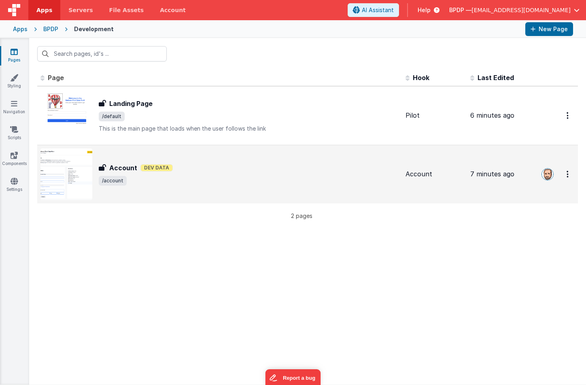
click at [128, 168] on h3 "Account" at bounding box center [123, 168] width 28 height 10
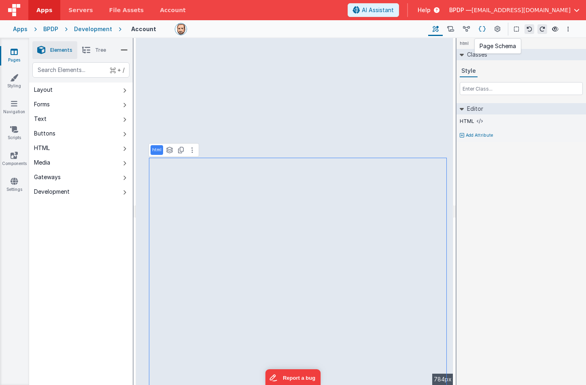
click at [483, 26] on icon at bounding box center [482, 29] width 7 height 9
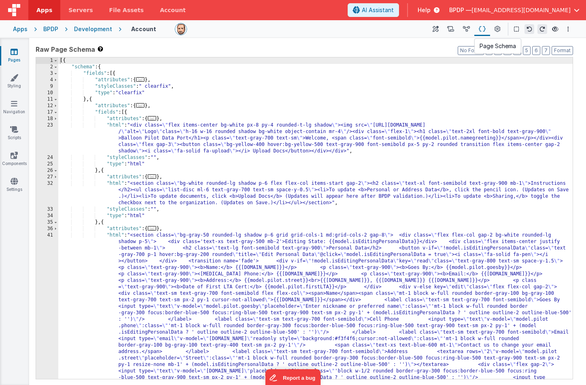
click at [483, 26] on icon at bounding box center [482, 29] width 7 height 9
click at [14, 53] on icon at bounding box center [14, 52] width 7 height 8
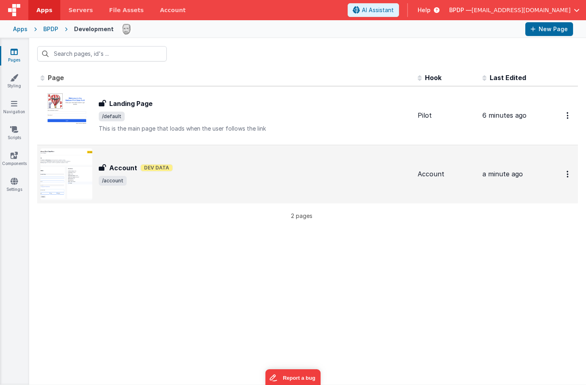
click at [128, 168] on h3 "Account" at bounding box center [123, 168] width 28 height 10
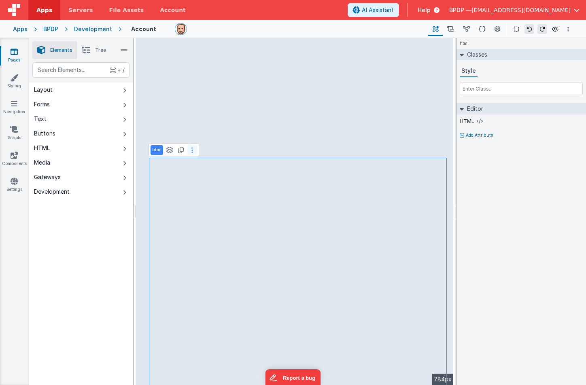
click at [191, 151] on icon at bounding box center [192, 150] width 2 height 6
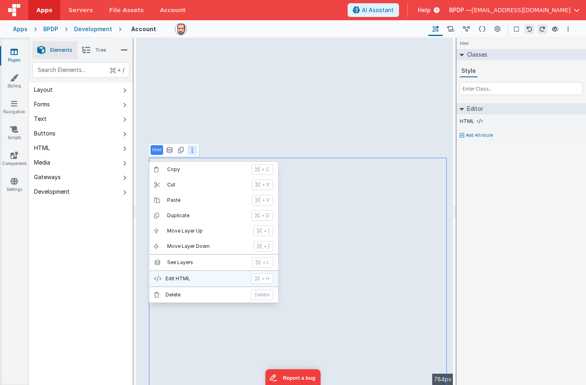
click at [176, 279] on p "Edit HTML" at bounding box center [206, 279] width 81 height 6
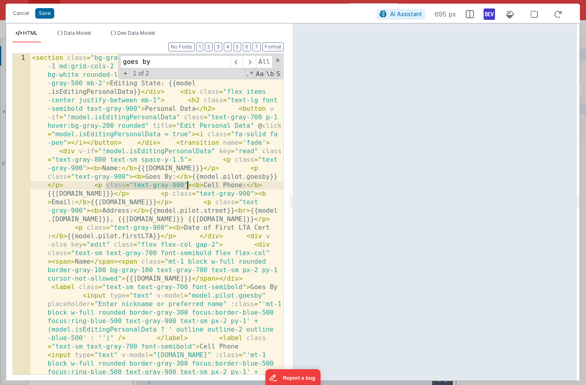
drag, startPoint x: 106, startPoint y: 185, endPoint x: 187, endPoint y: 189, distance: 81.0
drag, startPoint x: 158, startPoint y: 60, endPoint x: 100, endPoint y: 53, distance: 59.0
click at [102, 53] on div "Format 7 6 5 4 3 2 1 No Folds 1 < section class = "bg-gray-50 rounded-lg shadow…" at bounding box center [148, 214] width 271 height 322
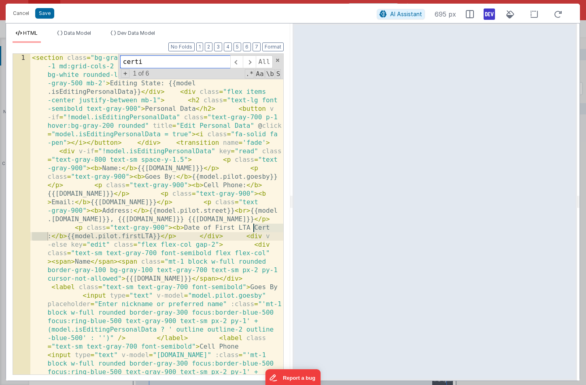
scroll to position [504, 0]
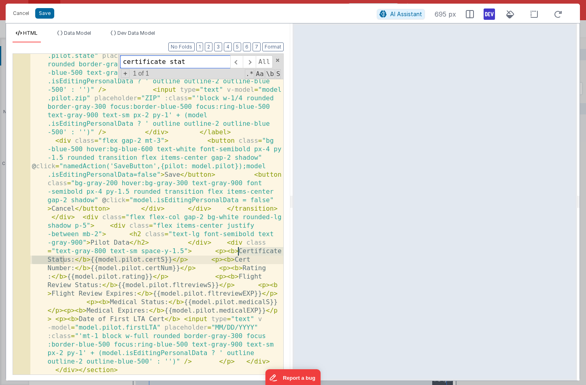
type input "certificate stat"
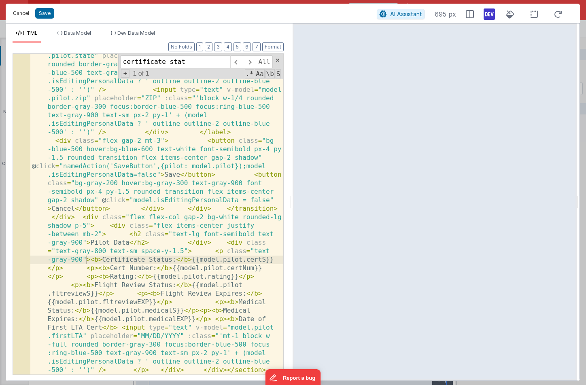
click at [19, 13] on button "Cancel" at bounding box center [21, 13] width 24 height 11
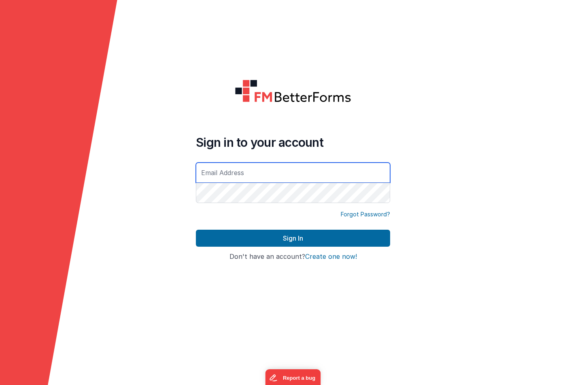
type input "[EMAIL_ADDRESS][DOMAIN_NAME]"
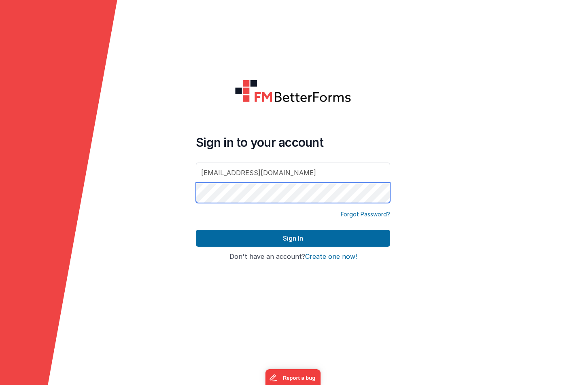
click at [293, 238] on button "Sign In" at bounding box center [293, 238] width 194 height 17
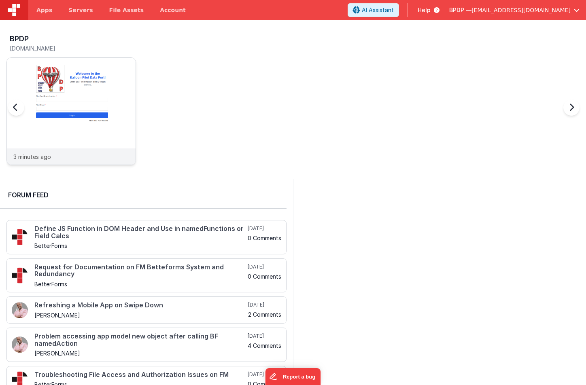
click at [78, 100] on div at bounding box center [71, 103] width 129 height 91
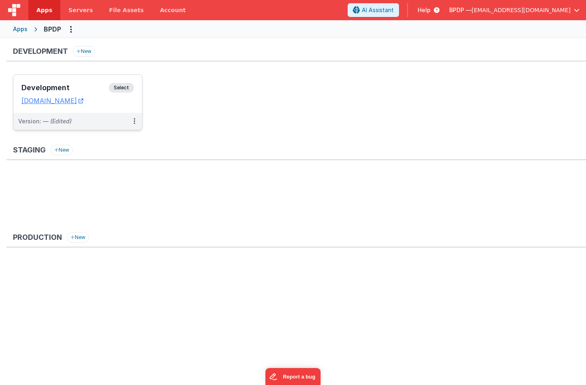
click at [127, 88] on span "Select" at bounding box center [121, 88] width 25 height 10
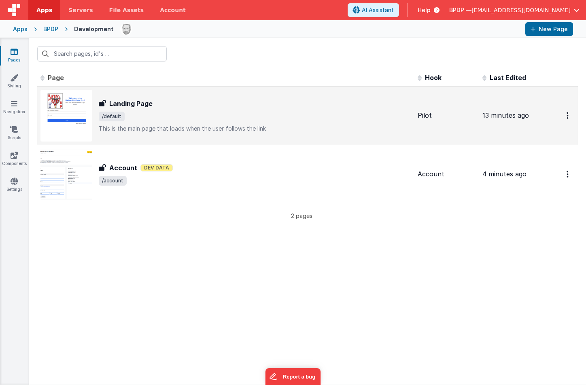
click at [132, 104] on h3 "Landing Page" at bounding box center [130, 104] width 43 height 10
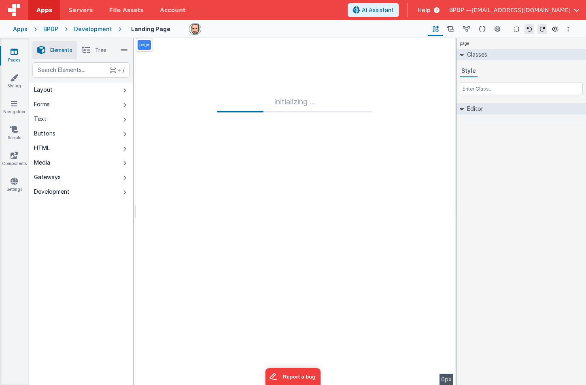
click at [383, 196] on div "Initializing ..." at bounding box center [294, 211] width 317 height 347
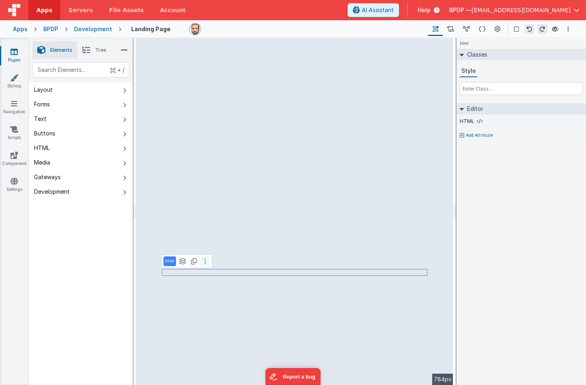
click at [206, 264] on button at bounding box center [205, 262] width 10 height 10
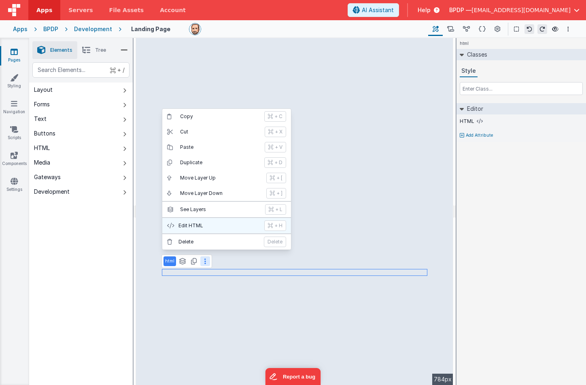
click at [202, 224] on p "Edit HTML" at bounding box center [219, 226] width 81 height 6
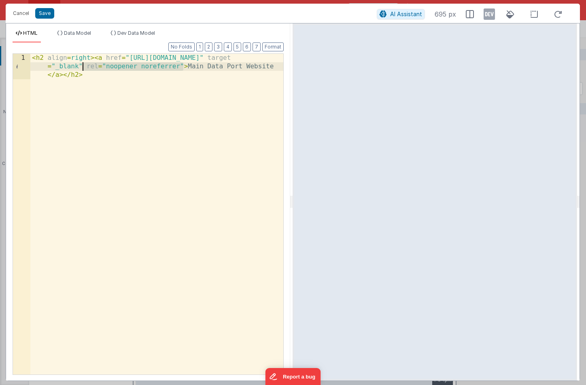
drag, startPoint x: 184, startPoint y: 64, endPoint x: 83, endPoint y: 67, distance: 100.8
click at [83, 67] on div "< h2 align = right > < a href = "https://balloonpilotdocs.com" target = "_blank…" at bounding box center [156, 240] width 253 height 372
click at [83, 67] on div "< h2 align = right > < a href = "https://balloonpilotdocs.com" target = "_blank…" at bounding box center [156, 231] width 253 height 355
click at [45, 11] on button "Save" at bounding box center [44, 13] width 19 height 11
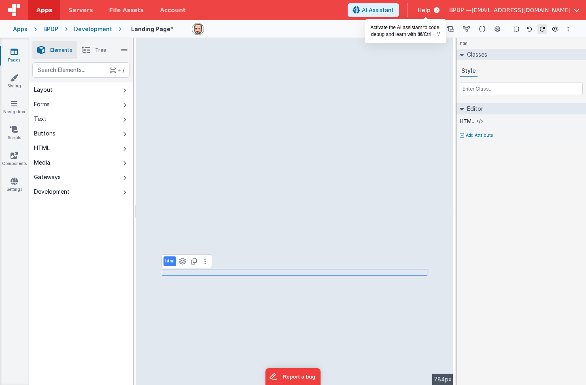
click at [394, 10] on span "AI Assistant" at bounding box center [378, 10] width 32 height 8
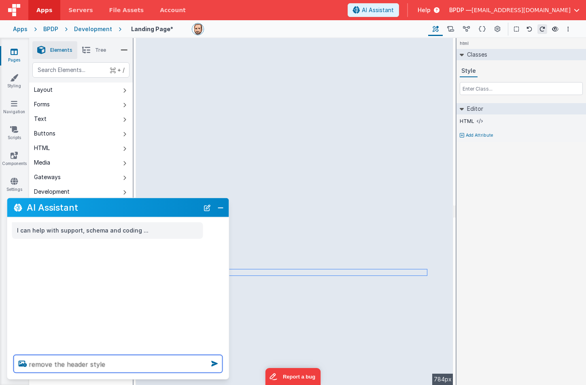
type textarea "remove the header style"
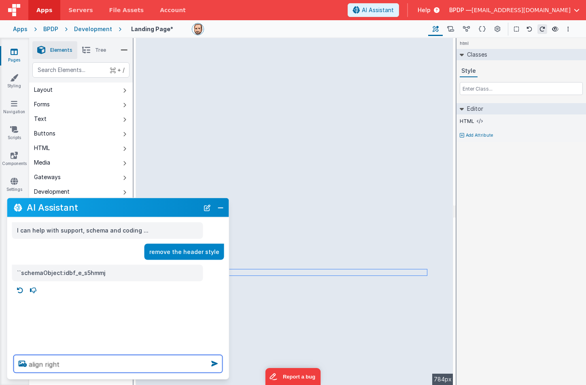
type textarea "align right"
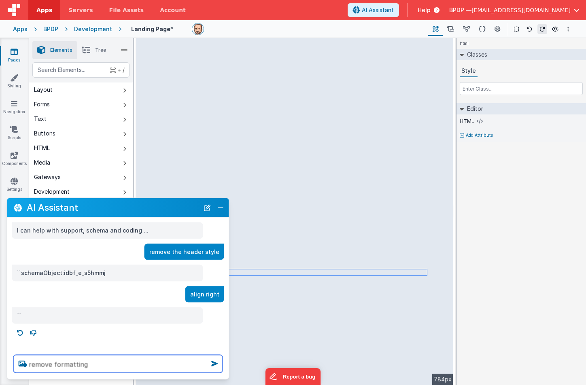
type textarea "remove formatting"
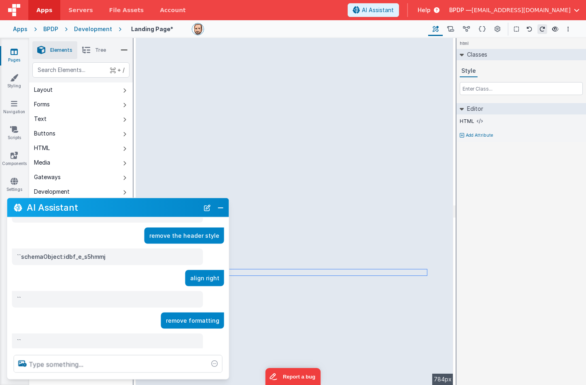
scroll to position [32, 0]
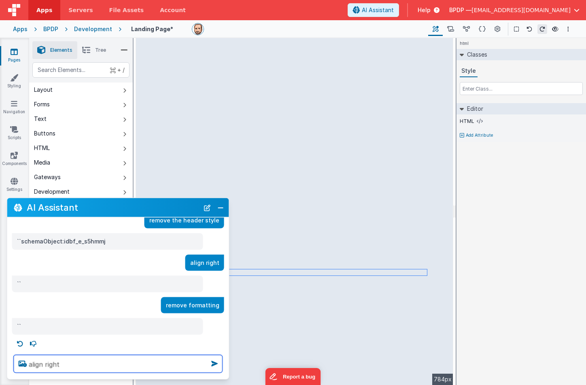
type textarea "align right"
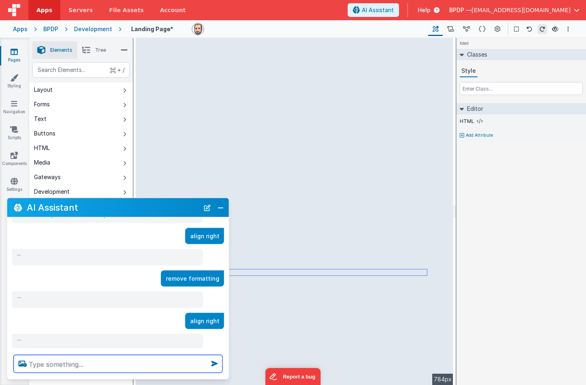
scroll to position [74, 0]
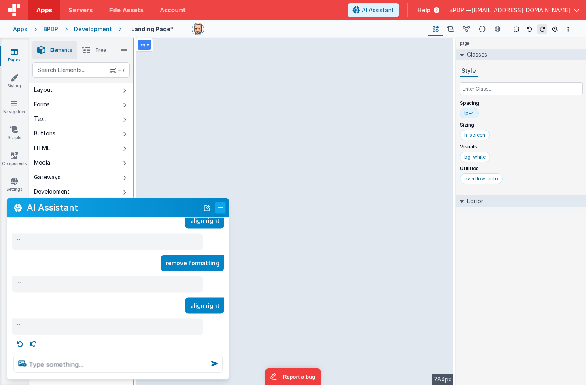
click at [219, 207] on button "Close" at bounding box center [220, 207] width 11 height 11
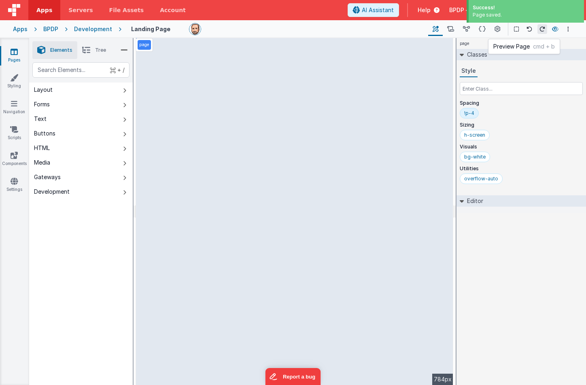
click at [555, 28] on icon at bounding box center [555, 29] width 6 height 6
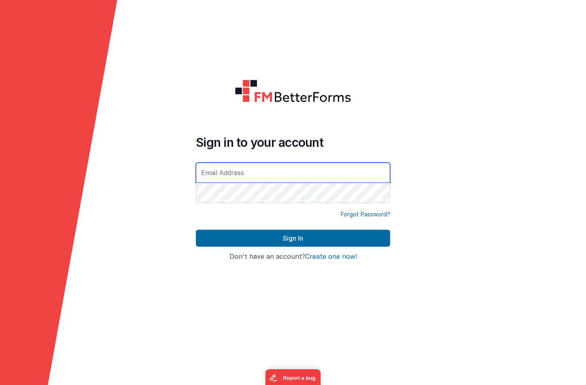
type input "[EMAIL_ADDRESS][DOMAIN_NAME]"
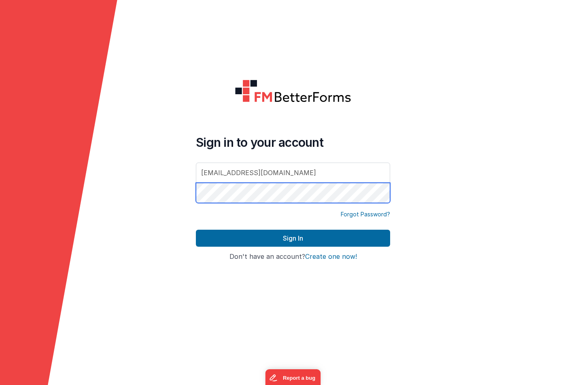
click at [293, 238] on button "Sign In" at bounding box center [293, 238] width 194 height 17
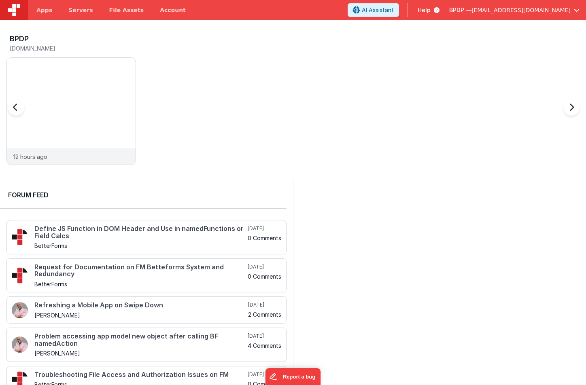
click at [73, 106] on div at bounding box center [71, 103] width 129 height 91
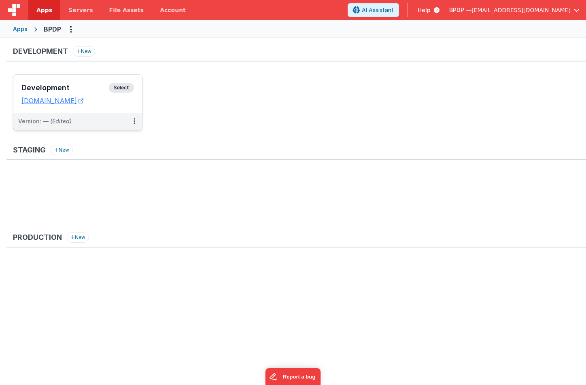
click at [123, 88] on span "Select" at bounding box center [121, 88] width 25 height 10
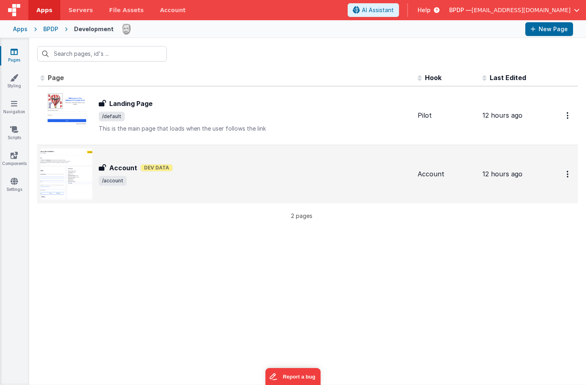
click at [134, 168] on h3 "Account" at bounding box center [123, 168] width 28 height 10
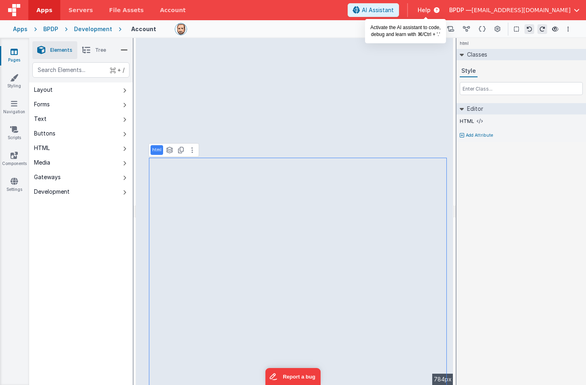
click at [399, 15] on button "AI Assistant" at bounding box center [373, 10] width 51 height 14
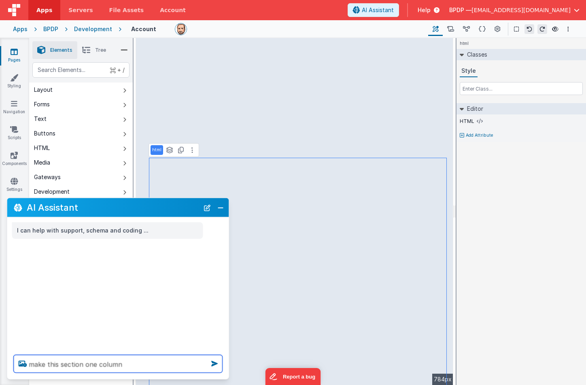
type textarea "make this section one column"
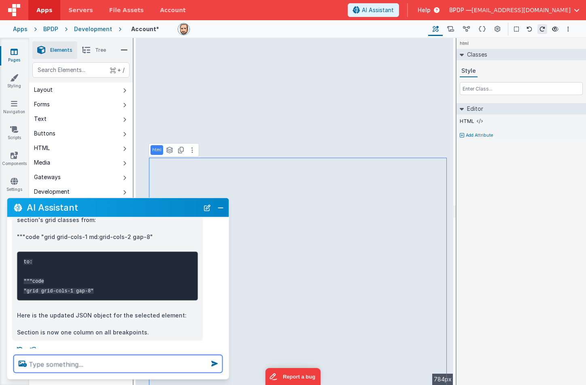
scroll to position [96, 0]
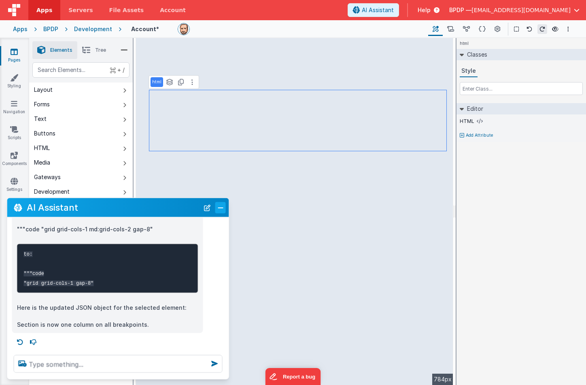
click at [219, 206] on button "Close" at bounding box center [220, 207] width 11 height 11
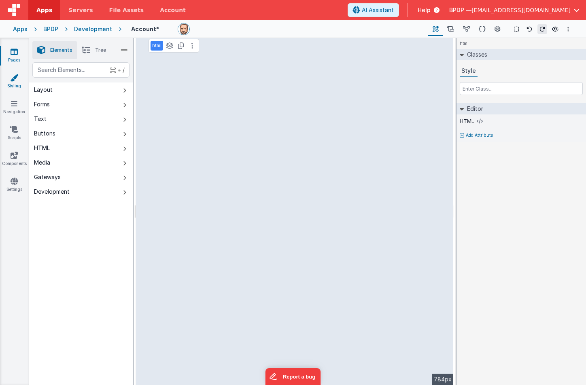
click at [15, 79] on icon at bounding box center [14, 78] width 8 height 8
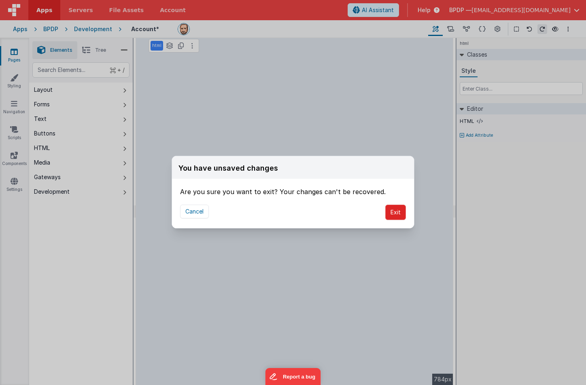
click at [393, 210] on button "Exit" at bounding box center [395, 212] width 21 height 15
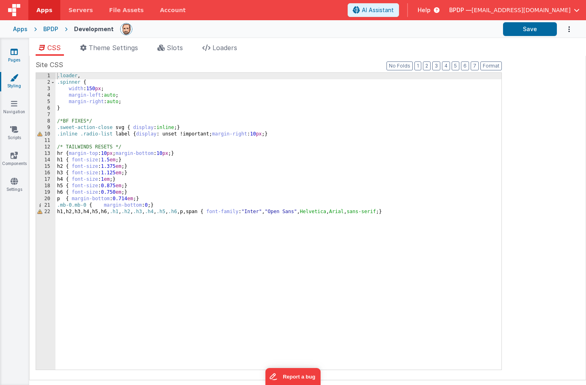
click at [16, 53] on icon at bounding box center [14, 52] width 7 height 8
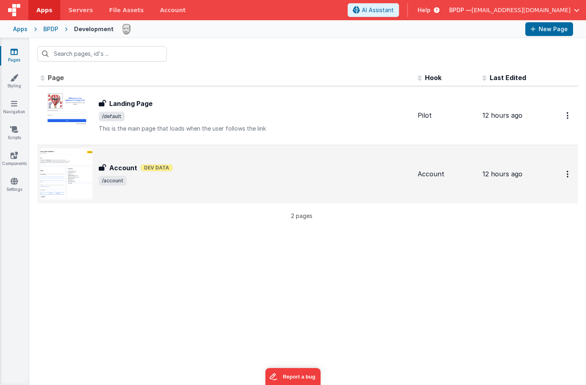
click at [122, 165] on h3 "Account" at bounding box center [123, 168] width 28 height 10
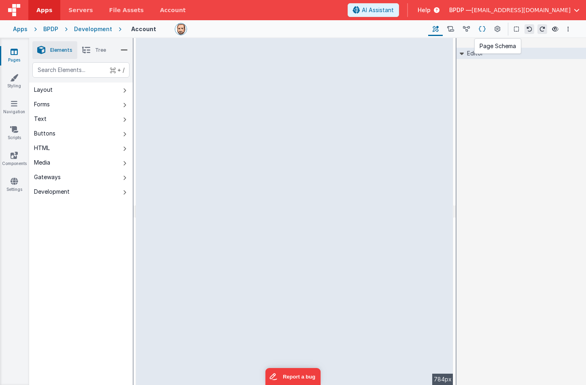
click at [483, 28] on icon at bounding box center [482, 29] width 7 height 9
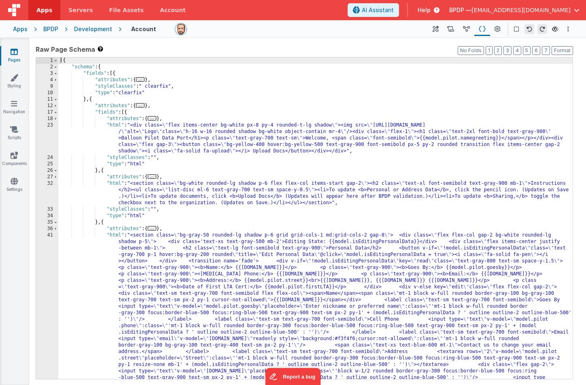
click at [12, 52] on icon at bounding box center [14, 52] width 7 height 8
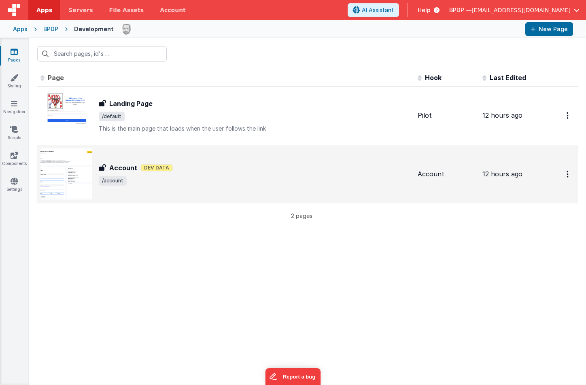
click at [125, 168] on h3 "Account" at bounding box center [123, 168] width 28 height 10
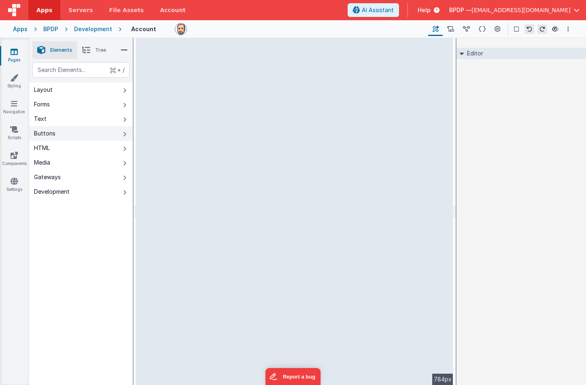
click at [53, 132] on div "Buttons" at bounding box center [44, 134] width 21 height 8
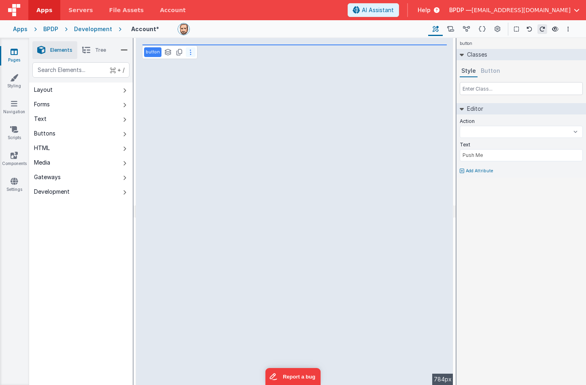
click at [193, 50] on button at bounding box center [191, 52] width 10 height 10
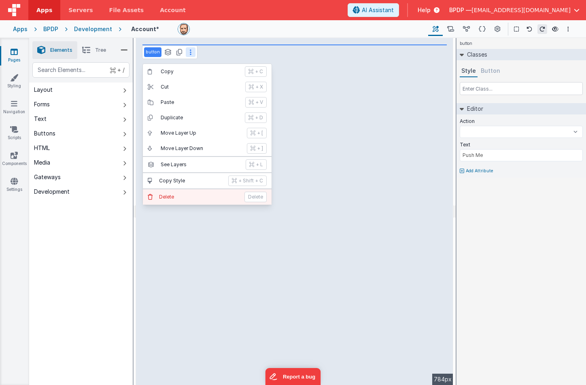
select select
click at [176, 194] on p "Delete" at bounding box center [199, 197] width 81 height 6
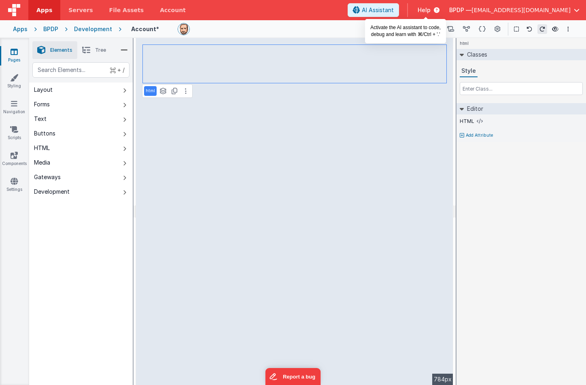
click at [394, 11] on span "AI Assistant" at bounding box center [378, 10] width 32 height 8
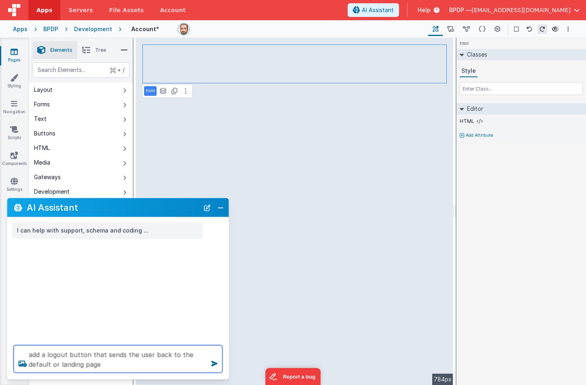
type textarea "add a logout button that sends the user back to the default or landing page"
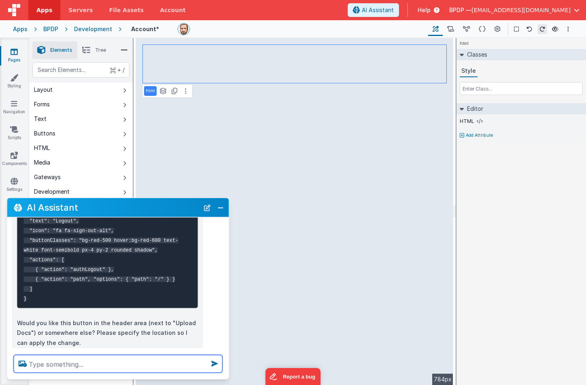
scroll to position [307, 0]
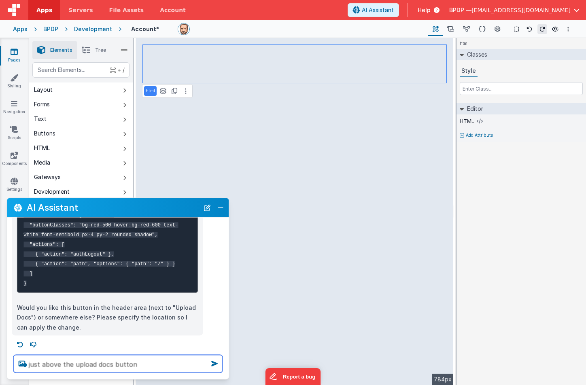
type textarea "just above the upload docs button"
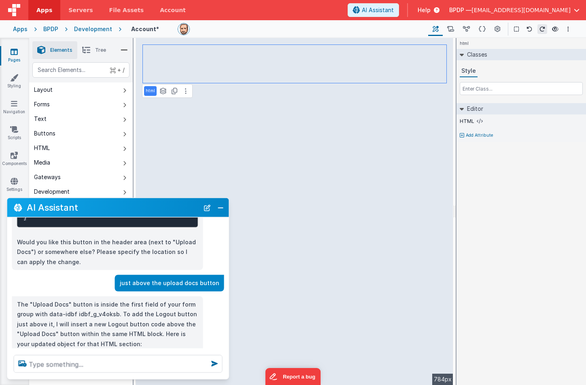
scroll to position [388, 0]
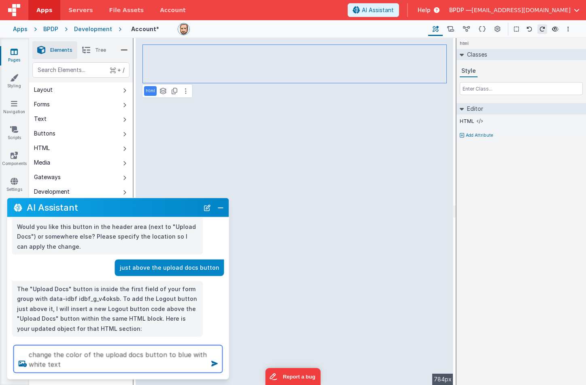
type textarea "change the color of the upload docs button to blue with white text"
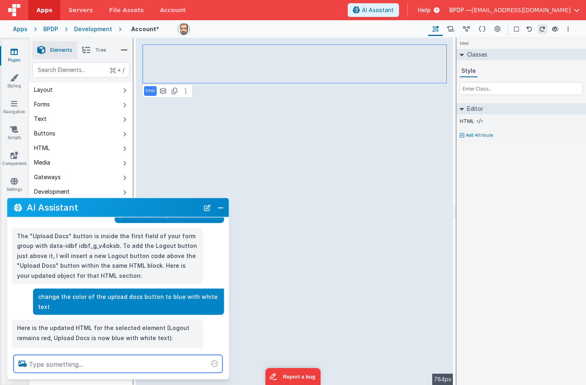
scroll to position [456, 0]
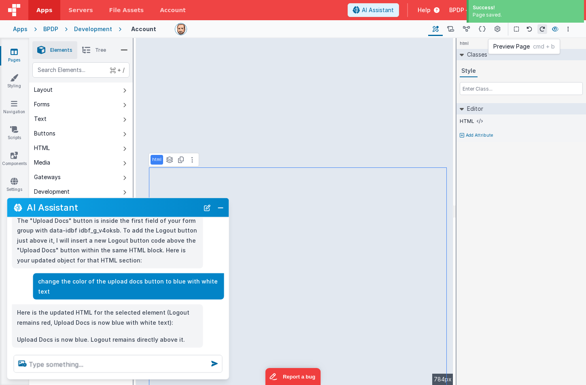
click at [556, 28] on icon at bounding box center [555, 29] width 6 height 6
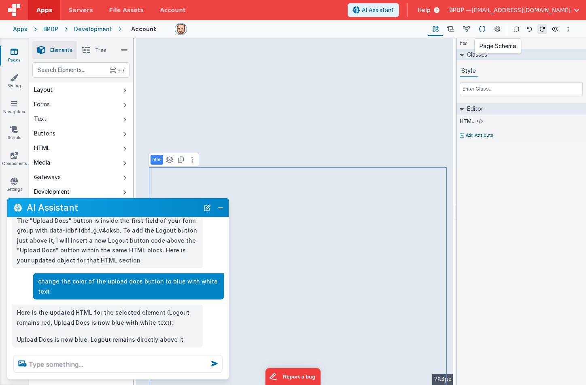
click at [485, 29] on icon at bounding box center [482, 29] width 7 height 9
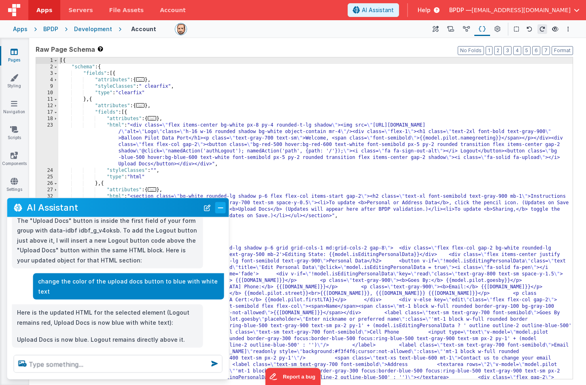
click at [217, 208] on button "Close" at bounding box center [220, 207] width 11 height 11
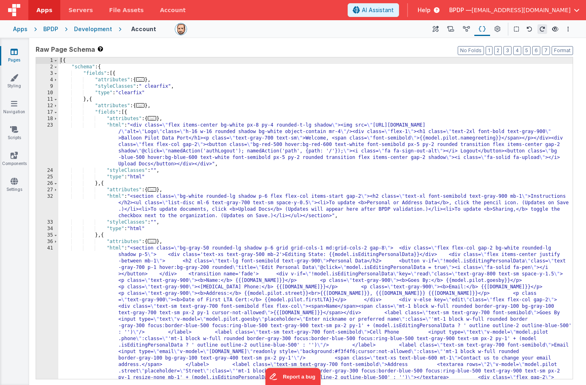
click at [380, 135] on div "[{ "schema" : { "fields" : [{ "attributes" : { ... } , "styleClasses" : " clear…" at bounding box center [315, 344] width 514 height 574
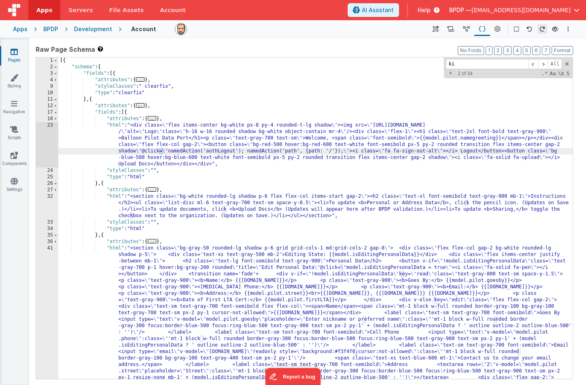
scroll to position [933, 0]
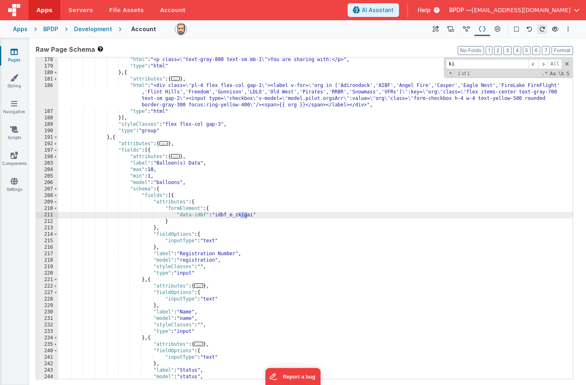
type input "k"
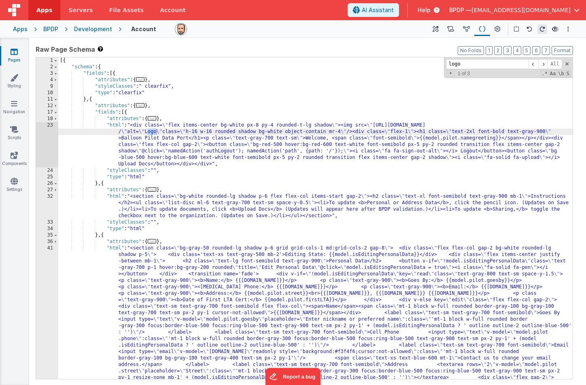
scroll to position [0, 0]
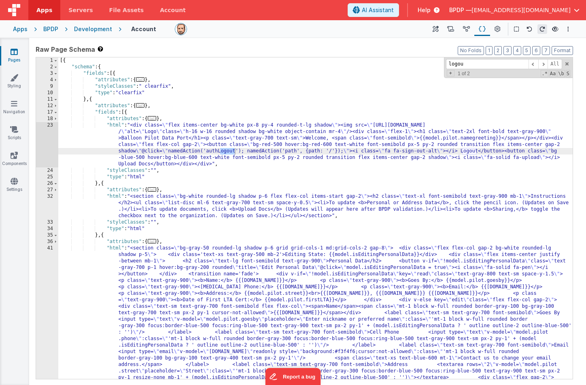
type input "logout"
click at [17, 181] on icon at bounding box center [14, 181] width 7 height 8
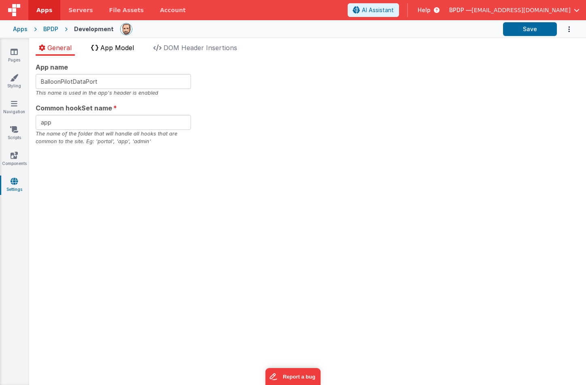
click at [123, 47] on span "App Model" at bounding box center [117, 48] width 34 height 8
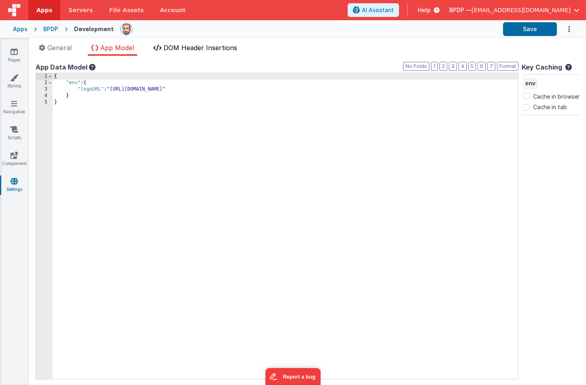
click at [199, 45] on span "DOM Header Insertions" at bounding box center [201, 48] width 74 height 8
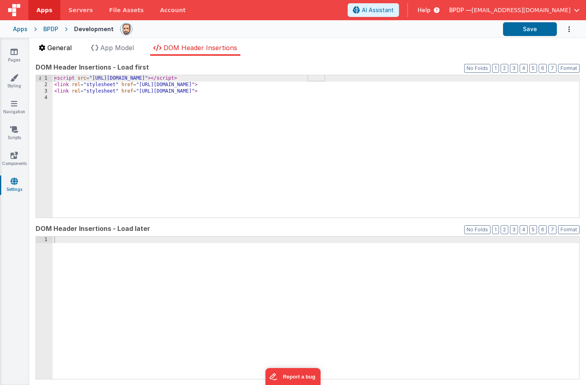
click at [58, 49] on span "General" at bounding box center [59, 48] width 24 height 8
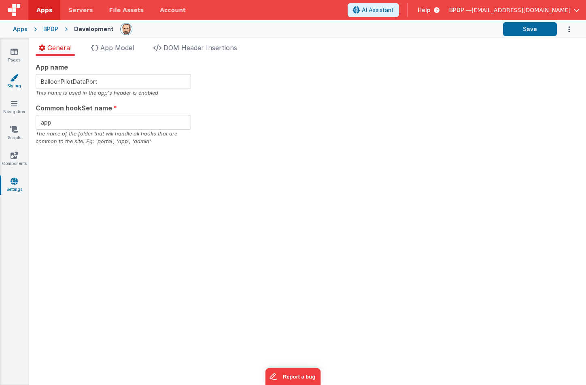
click at [12, 76] on icon at bounding box center [14, 78] width 8 height 8
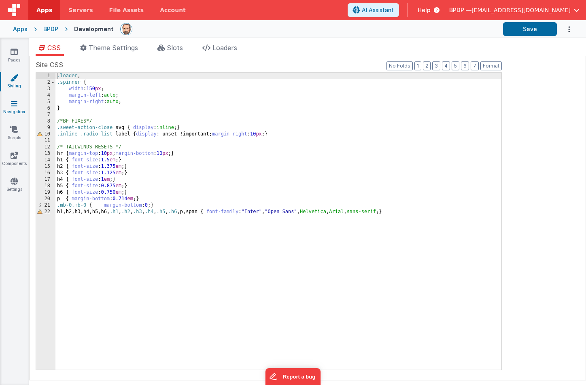
click at [12, 104] on icon at bounding box center [14, 104] width 6 height 8
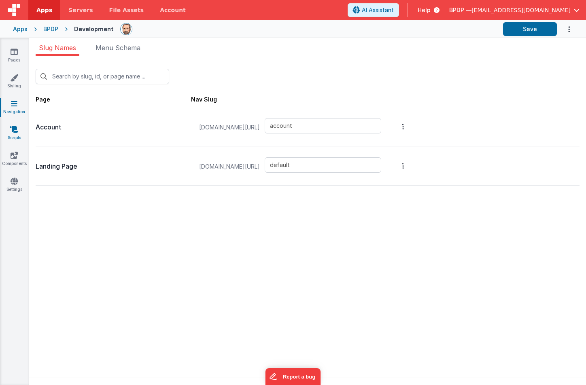
click at [14, 127] on icon at bounding box center [14, 129] width 8 height 8
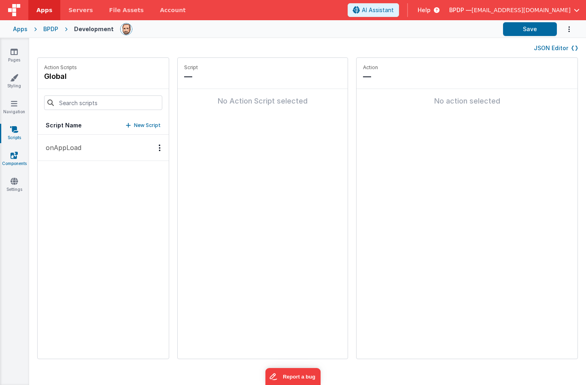
click at [12, 157] on icon at bounding box center [14, 155] width 7 height 8
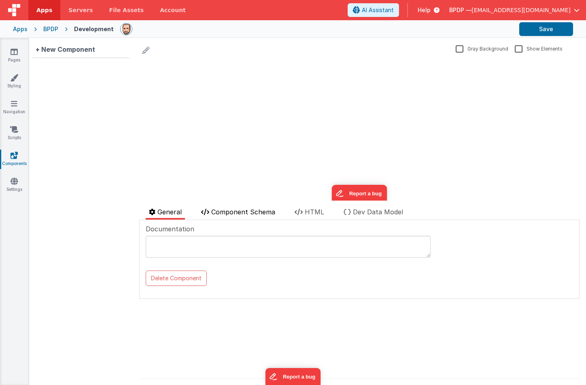
click at [243, 209] on span "Component Schema" at bounding box center [243, 212] width 64 height 8
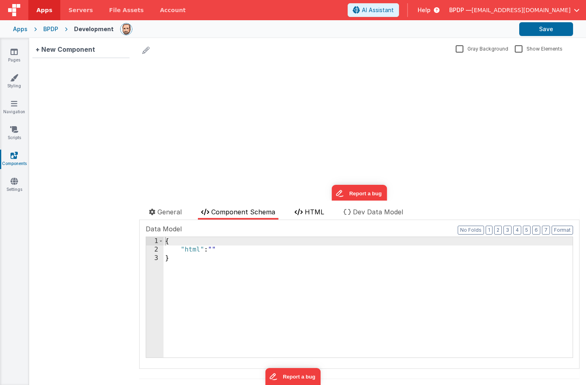
click at [309, 211] on span "HTML" at bounding box center [314, 212] width 19 height 8
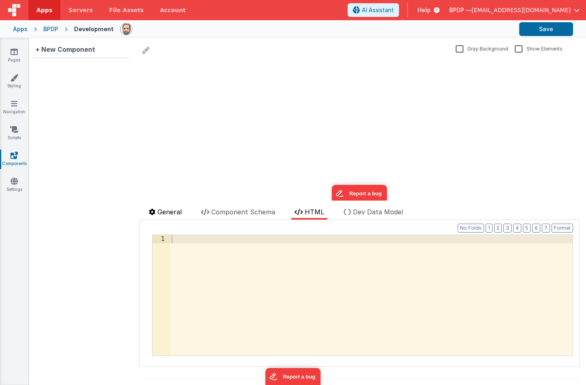
click at [169, 213] on span "General" at bounding box center [169, 212] width 24 height 8
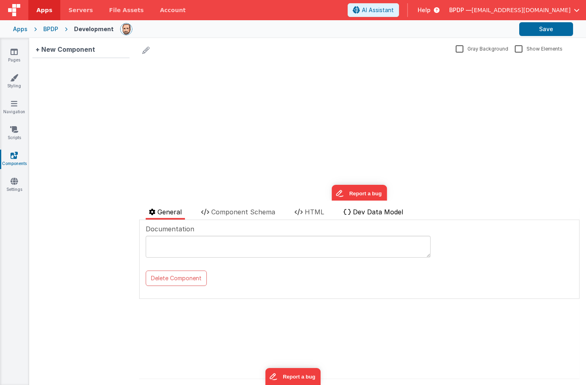
click at [370, 212] on span "Dev Data Model" at bounding box center [378, 212] width 50 height 8
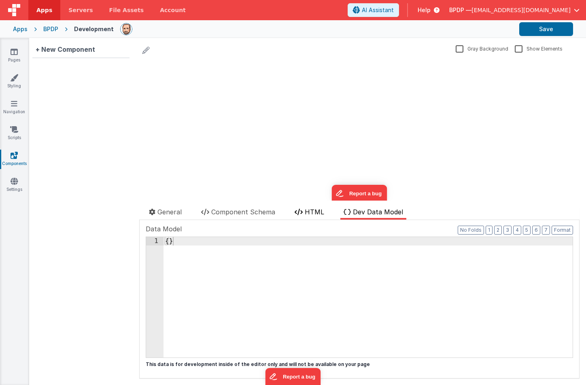
click at [307, 214] on span "HTML" at bounding box center [314, 212] width 19 height 8
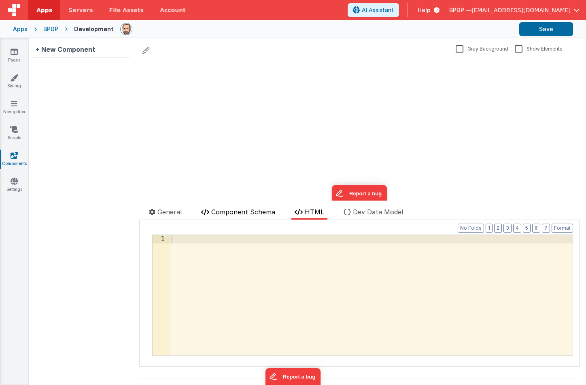
click at [248, 212] on span "Component Schema" at bounding box center [243, 212] width 64 height 8
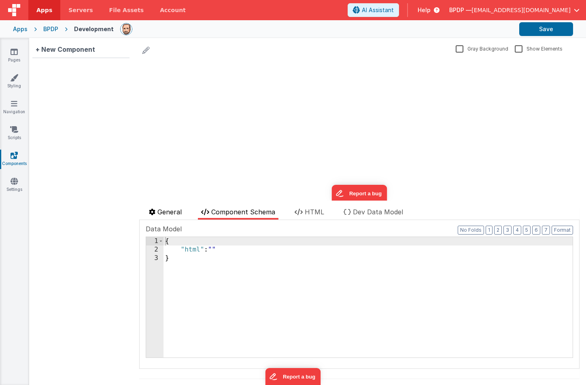
click at [177, 214] on span "General" at bounding box center [169, 212] width 24 height 8
